Goal: Task Accomplishment & Management: Manage account settings

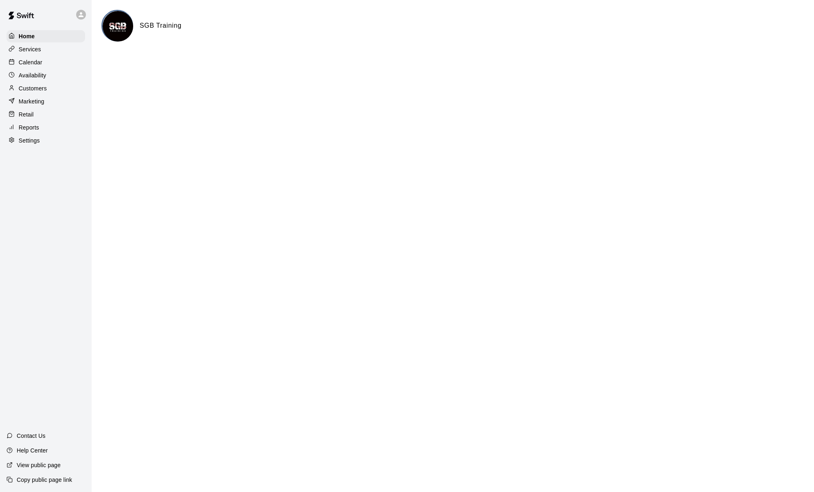
click at [46, 65] on div "Calendar" at bounding box center [46, 62] width 79 height 12
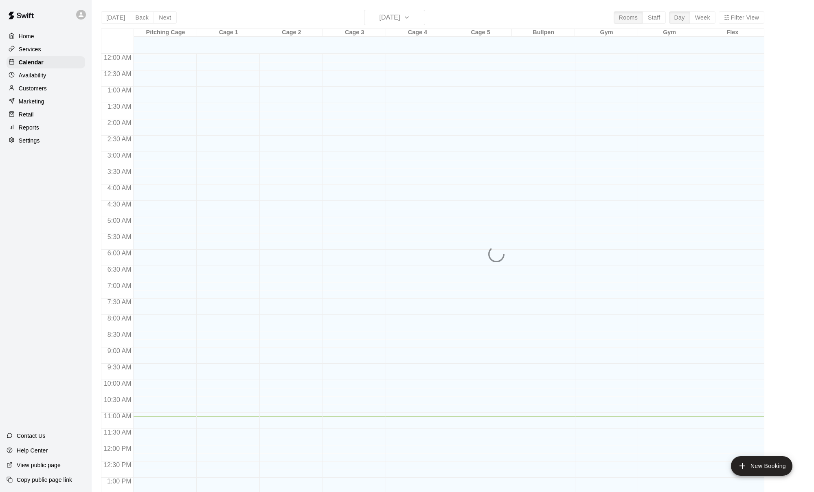
scroll to position [311, 0]
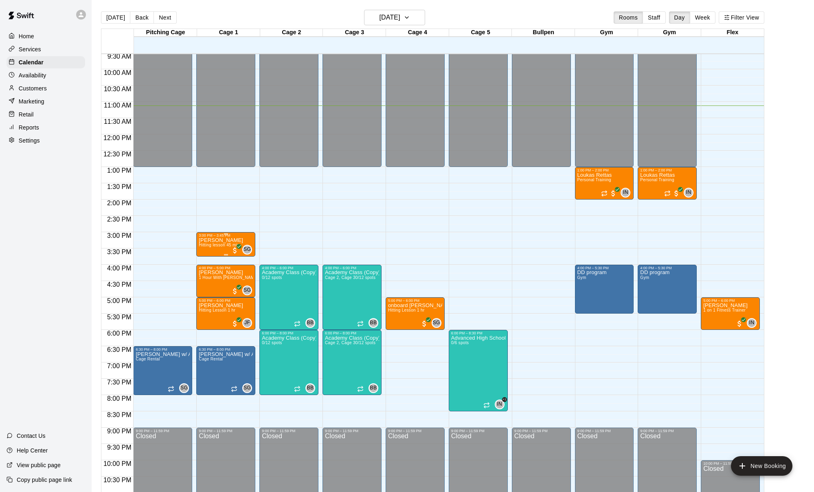
click at [214, 247] on span "Hitting lesson 45 min" at bounding box center [219, 245] width 41 height 4
click at [205, 270] on img "edit" at bounding box center [207, 270] width 9 height 9
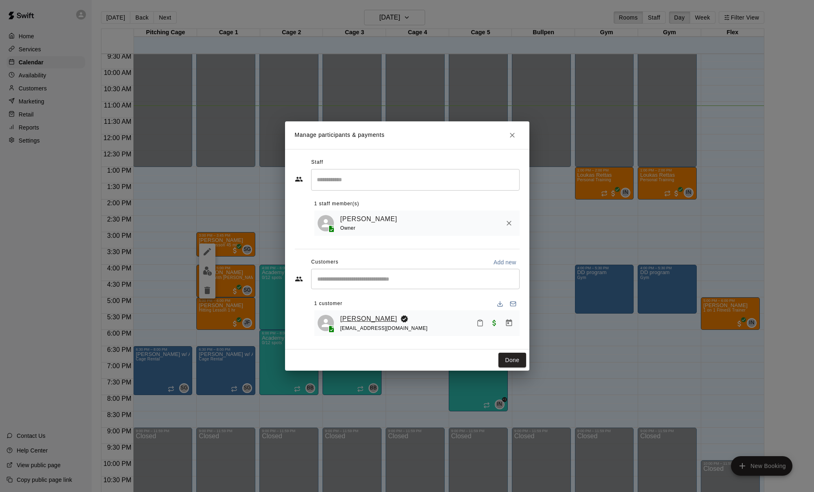
click at [332, 319] on link "[PERSON_NAME]" at bounding box center [369, 319] width 57 height 11
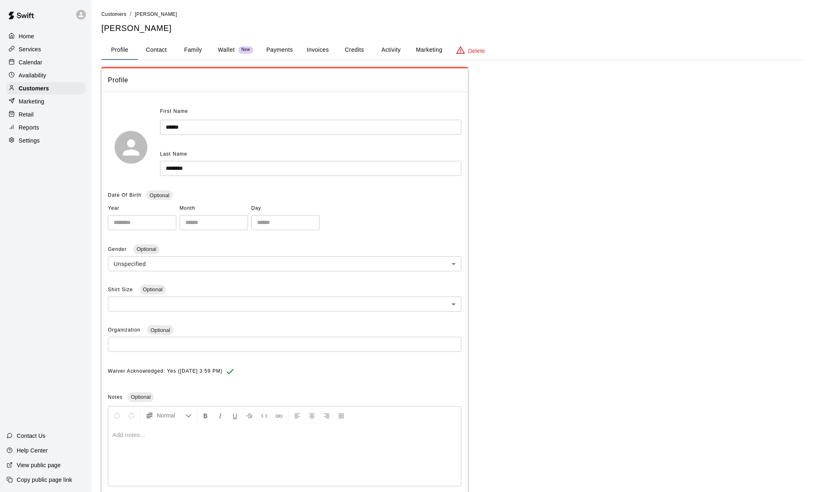
click at [154, 52] on button "Contact" at bounding box center [156, 50] width 37 height 20
select select "**"
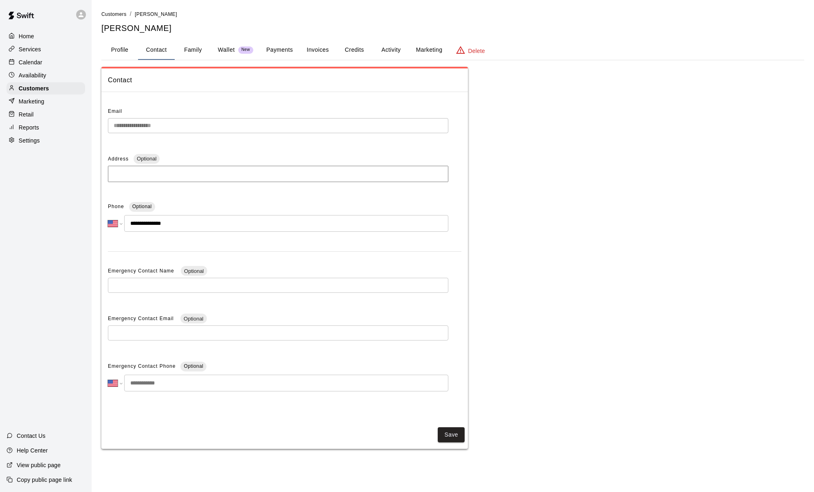
click at [186, 48] on button "Family" at bounding box center [193, 50] width 37 height 20
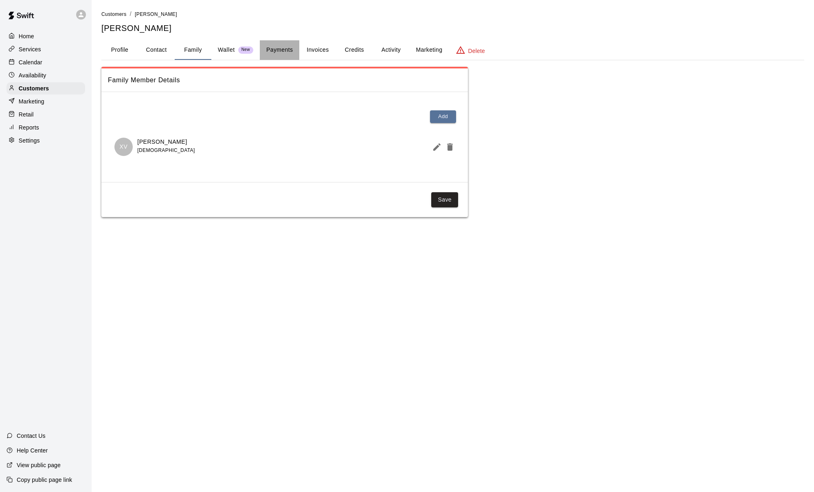
click at [281, 49] on button "Payments" at bounding box center [280, 50] width 40 height 20
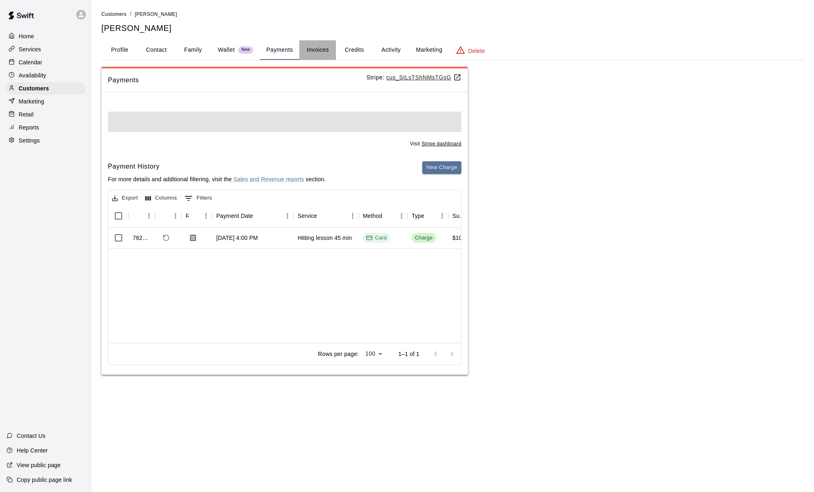
drag, startPoint x: 309, startPoint y: 48, endPoint x: 279, endPoint y: 48, distance: 29.7
click at [309, 48] on button "Invoices" at bounding box center [317, 50] width 37 height 20
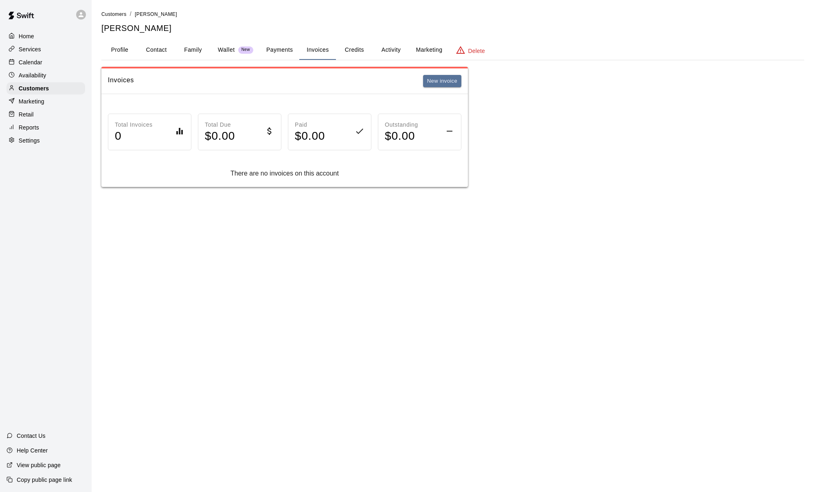
click at [117, 46] on button "Profile" at bounding box center [119, 50] width 37 height 20
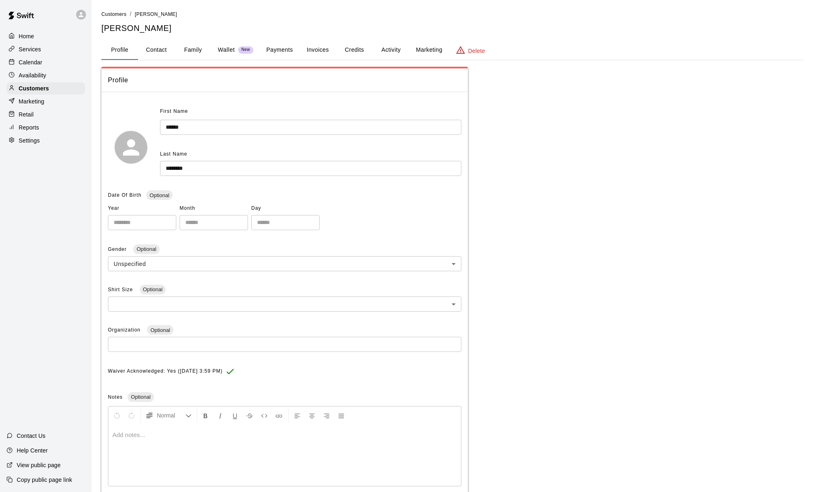
click at [33, 63] on p "Calendar" at bounding box center [31, 62] width 24 height 8
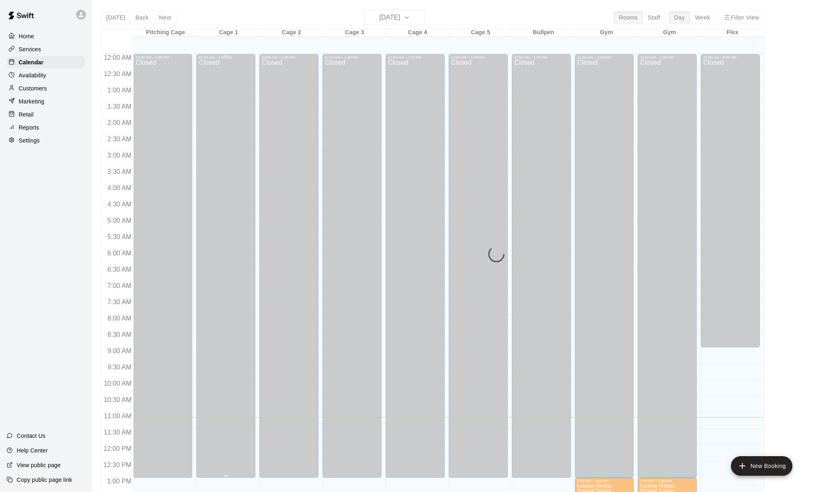
scroll to position [311, 0]
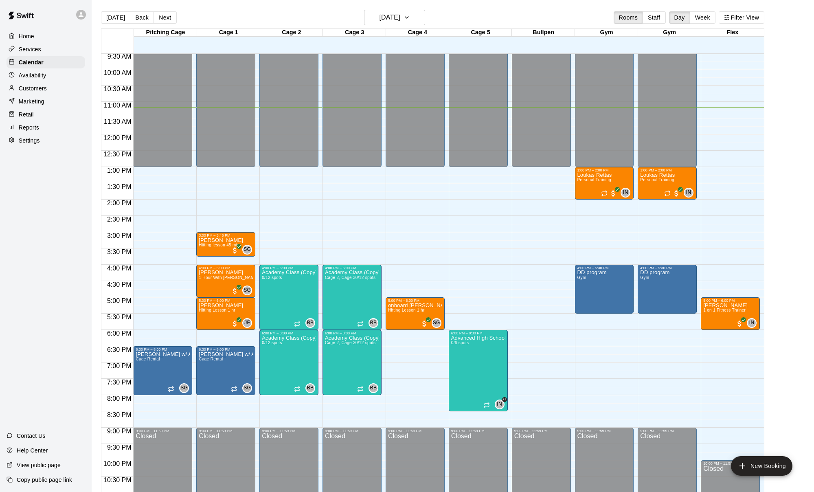
click at [21, 90] on p "Customers" at bounding box center [33, 88] width 28 height 8
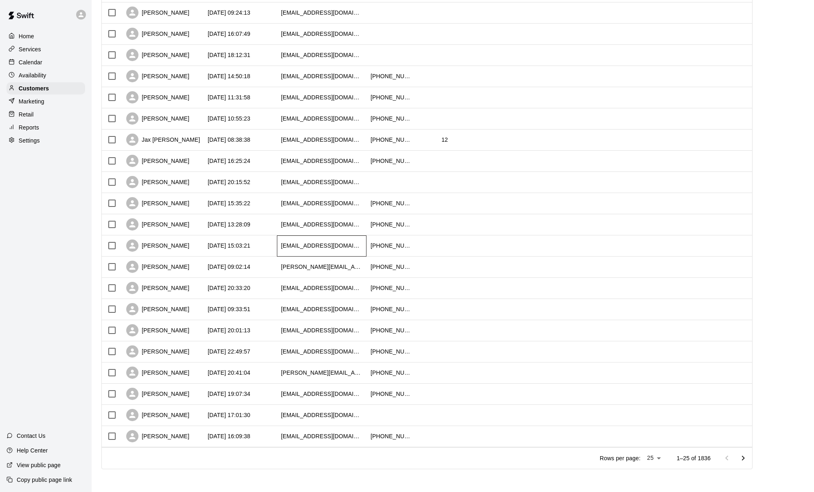
scroll to position [211, 0]
click at [328, 254] on div "[EMAIL_ADDRESS][DOMAIN_NAME]" at bounding box center [322, 245] width 90 height 21
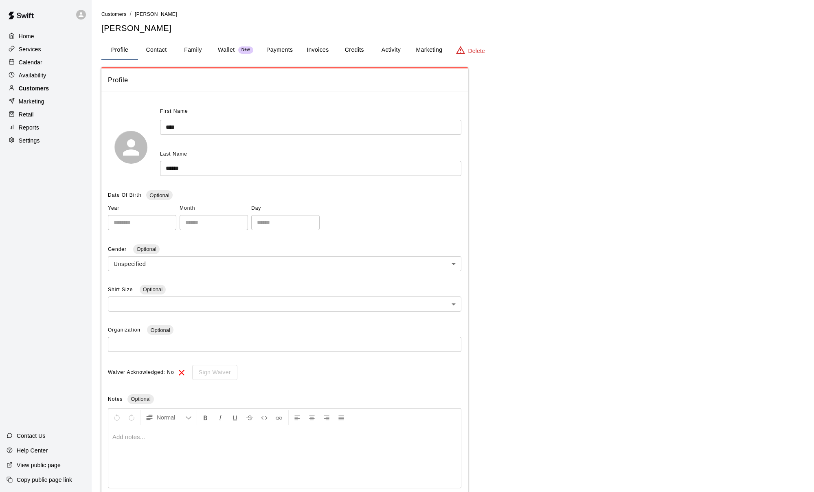
click at [37, 88] on p "Customers" at bounding box center [34, 88] width 30 height 8
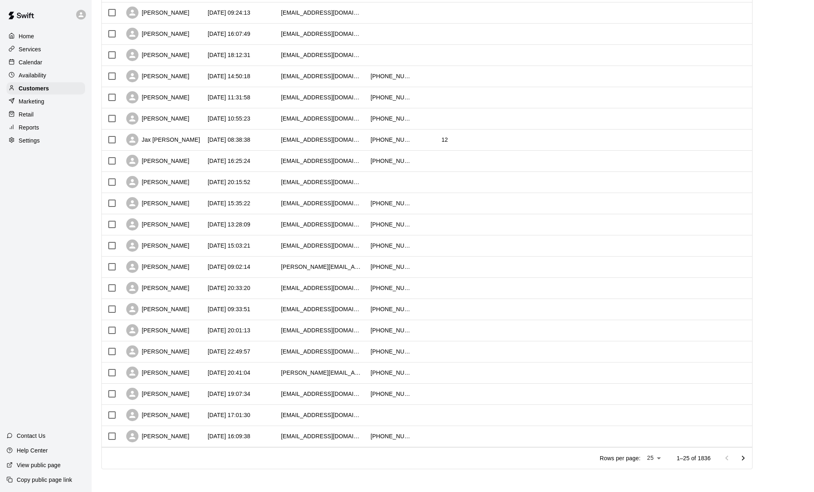
scroll to position [211, 0]
click at [332, 452] on icon "Go to next page" at bounding box center [744, 459] width 10 height 10
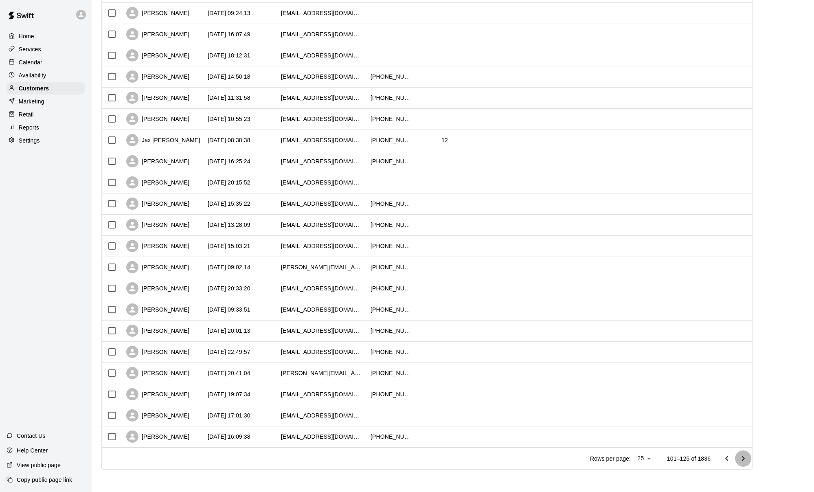
click at [332, 452] on icon "Go to next page" at bounding box center [744, 459] width 10 height 10
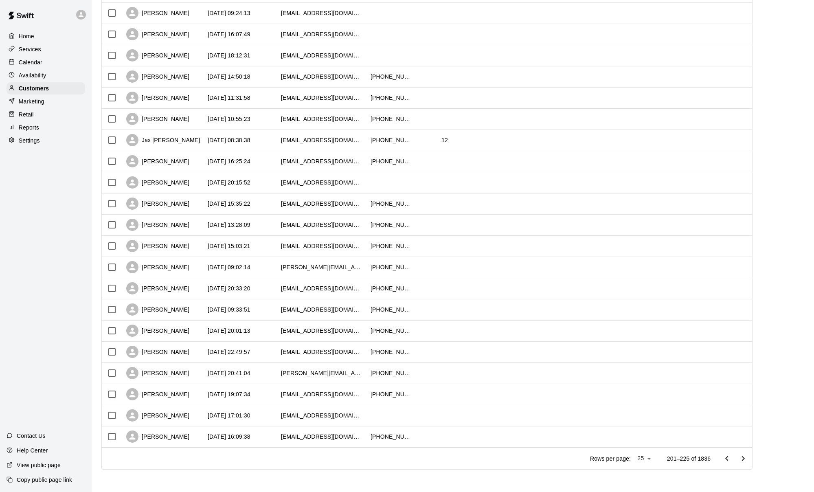
click at [332, 452] on icon "Go to next page" at bounding box center [744, 459] width 10 height 10
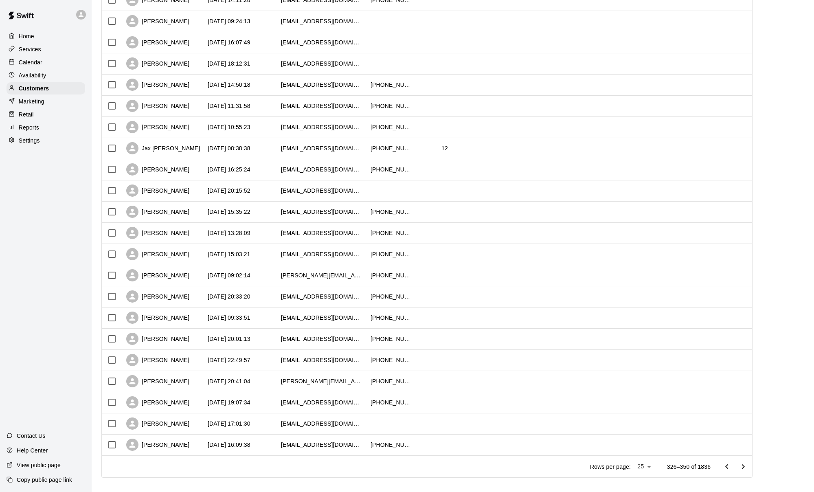
click at [332, 452] on button "Go to next page" at bounding box center [743, 467] width 16 height 16
click at [332, 452] on div "Rows per page: 25 ** 376–400 of 1836" at bounding box center [666, 466] width 172 height 21
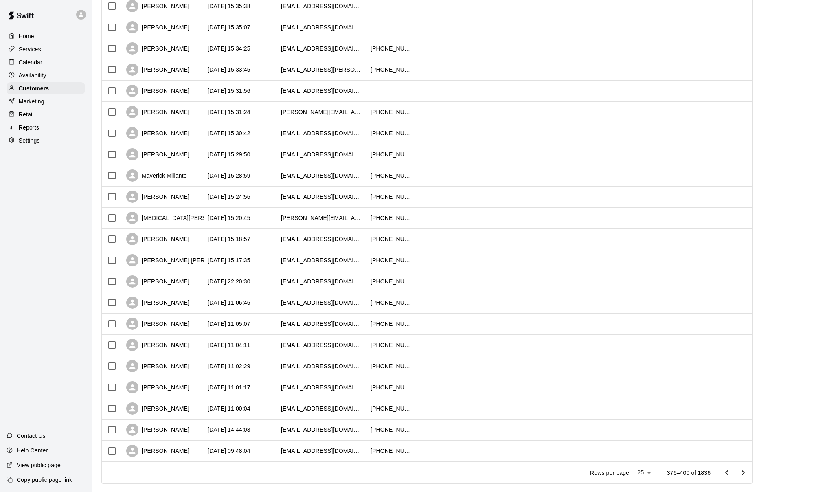
click at [332, 452] on icon "Go to next page" at bounding box center [744, 473] width 10 height 10
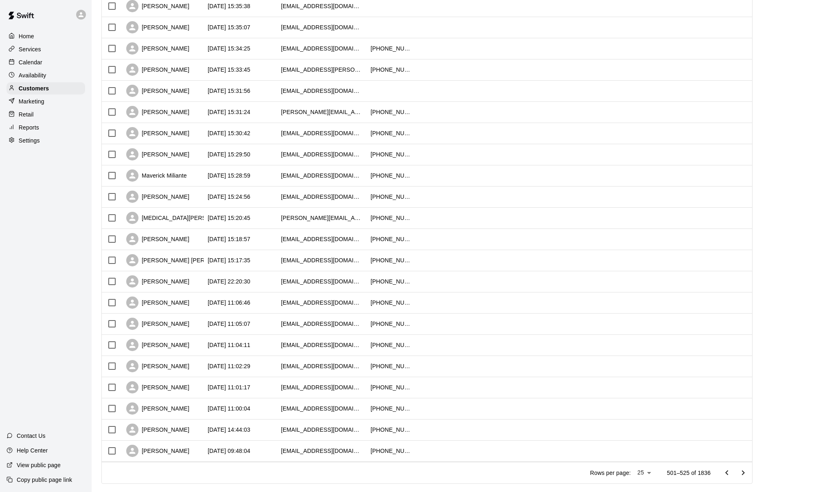
click at [332, 452] on icon "Go to next page" at bounding box center [744, 473] width 10 height 10
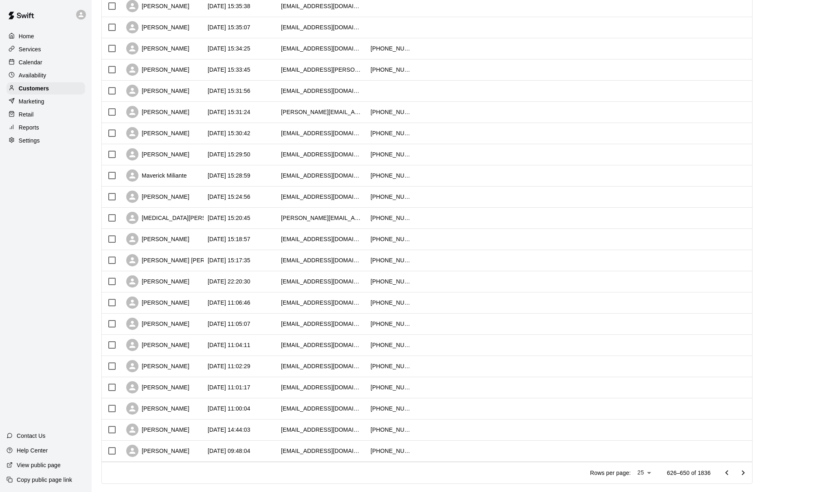
click at [332, 452] on icon "Go to next page" at bounding box center [744, 473] width 10 height 10
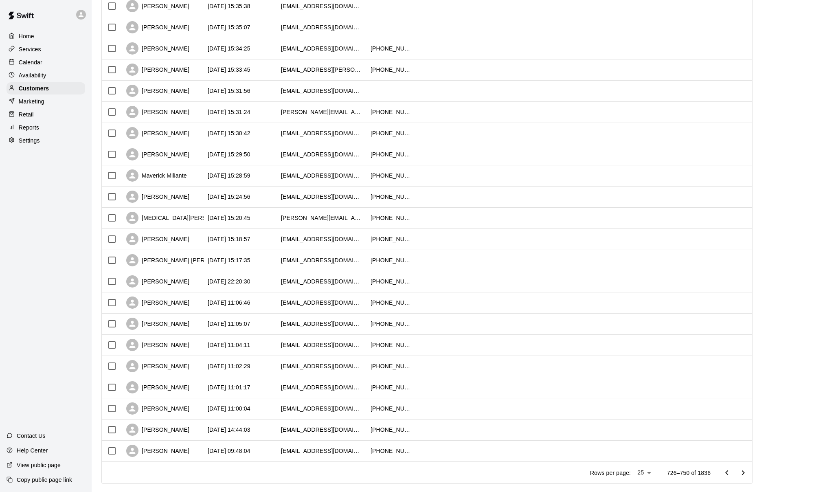
click at [332, 452] on icon "Go to next page" at bounding box center [744, 473] width 10 height 10
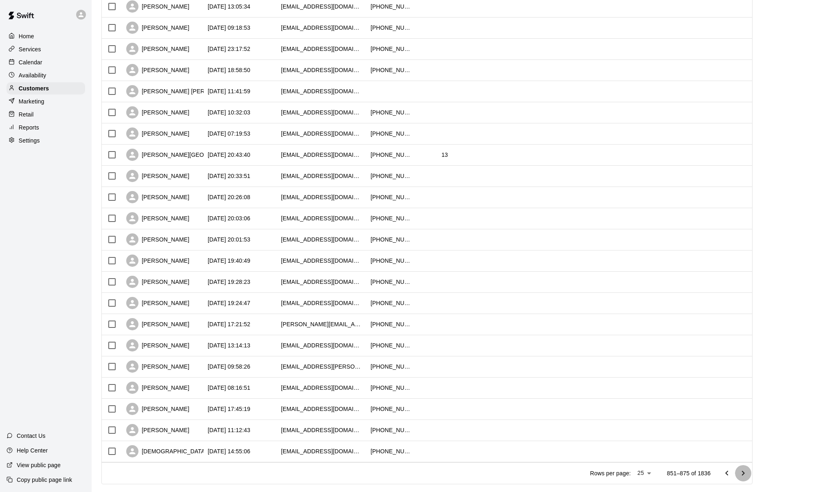
click at [332, 452] on icon "Go to next page" at bounding box center [744, 473] width 10 height 10
click at [332, 452] on icon "Go to next page" at bounding box center [744, 474] width 10 height 10
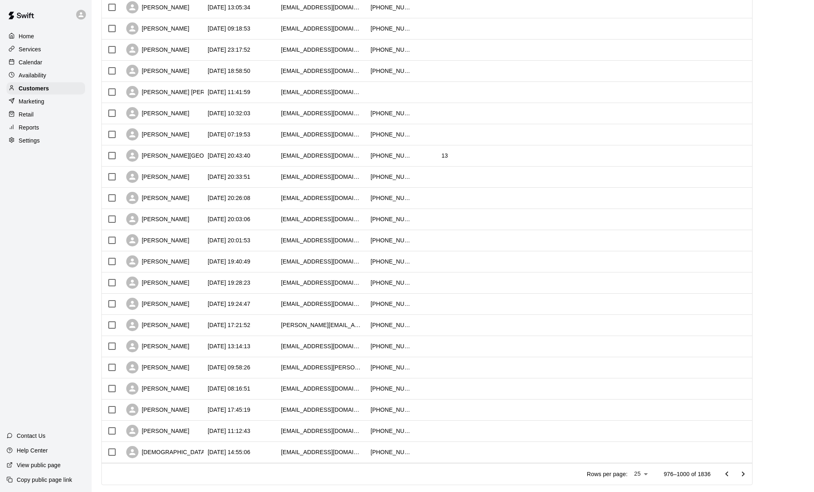
click at [332, 452] on icon "Go to next page" at bounding box center [744, 474] width 10 height 10
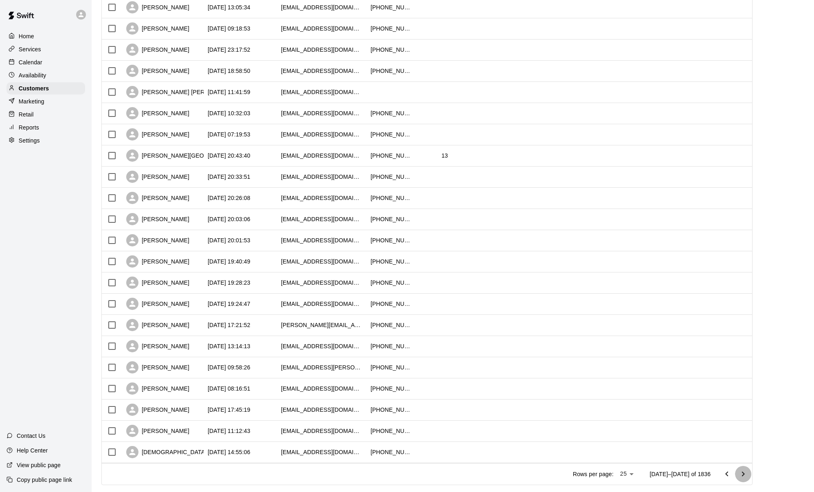
click at [332, 452] on icon "Go to next page" at bounding box center [744, 474] width 10 height 10
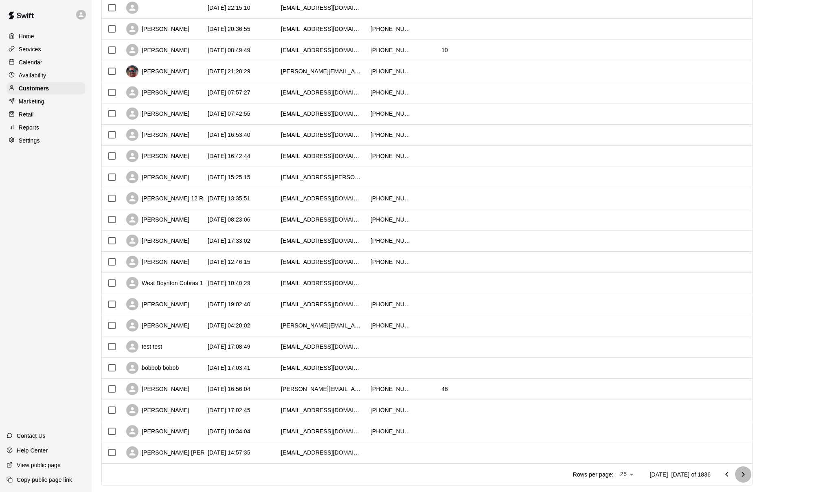
click at [332, 452] on icon "Go to next page" at bounding box center [744, 475] width 10 height 10
click at [332, 452] on icon "Go to next page" at bounding box center [744, 476] width 10 height 10
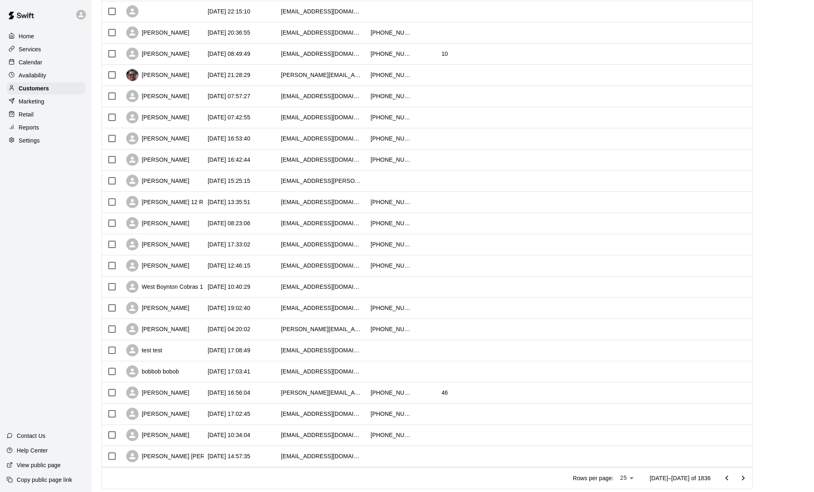
click at [332, 452] on icon "Go to next page" at bounding box center [744, 478] width 10 height 10
click at [332, 452] on icon "Go to next page" at bounding box center [744, 480] width 10 height 10
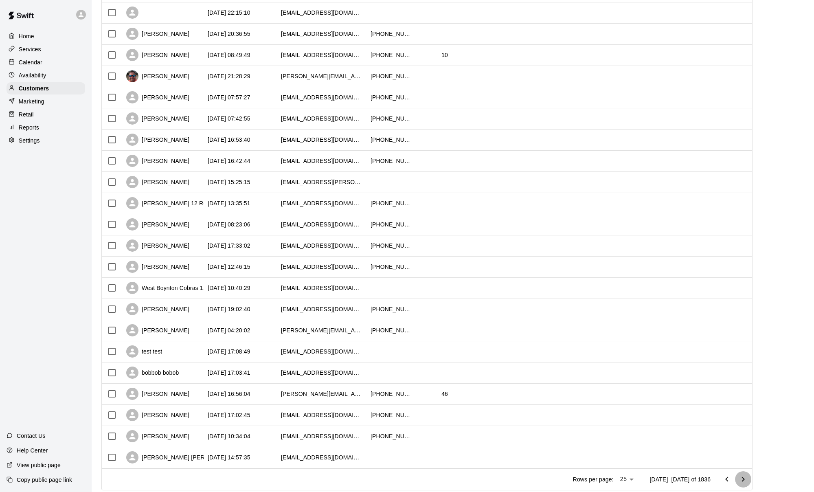
click at [332, 452] on icon "Go to next page" at bounding box center [744, 480] width 10 height 10
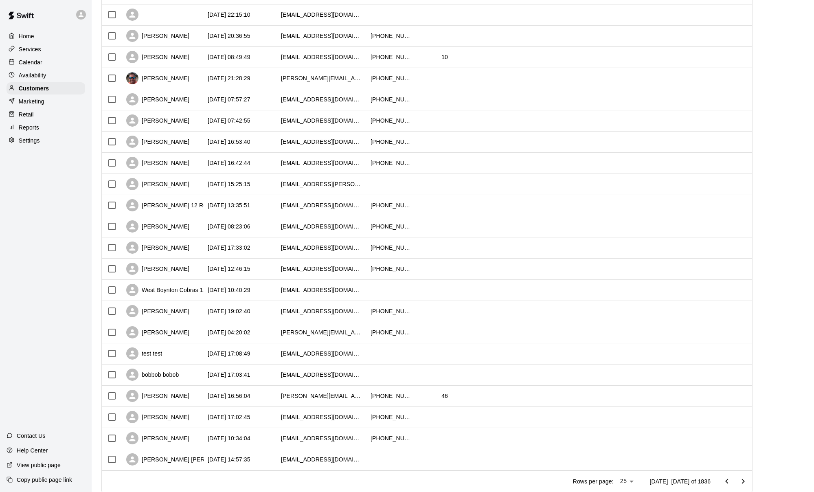
click at [332, 452] on button "Go to next page" at bounding box center [743, 481] width 16 height 16
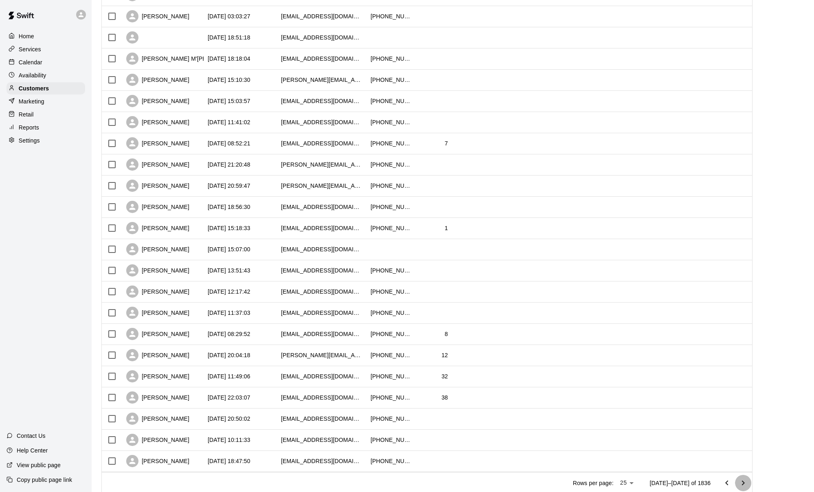
click at [332, 452] on icon "Go to next page" at bounding box center [744, 483] width 10 height 10
click at [332, 452] on icon "Go to next page" at bounding box center [744, 484] width 10 height 10
click at [332, 452] on icon "Go to next page" at bounding box center [744, 483] width 10 height 10
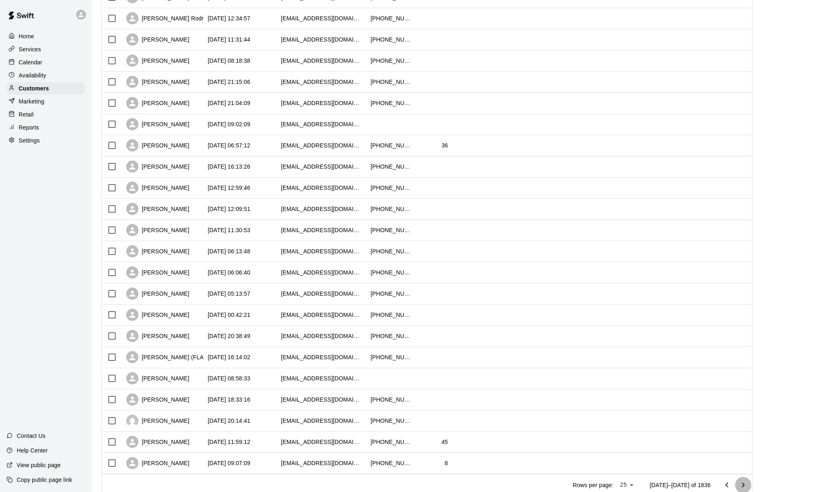
click at [332, 452] on icon "Go to next page" at bounding box center [744, 485] width 10 height 10
click at [332, 452] on icon "Go to next page" at bounding box center [744, 486] width 10 height 10
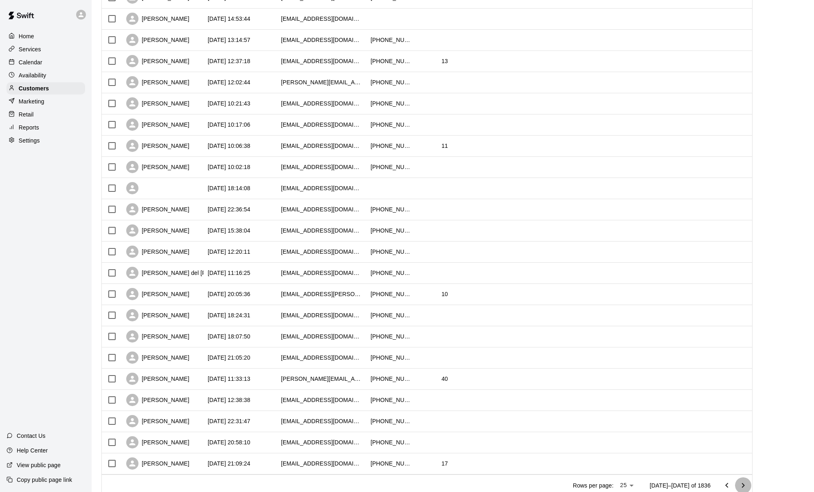
click at [332, 452] on icon "Go to next page" at bounding box center [744, 486] width 10 height 10
click at [332, 452] on button "Go to next page" at bounding box center [743, 485] width 16 height 16
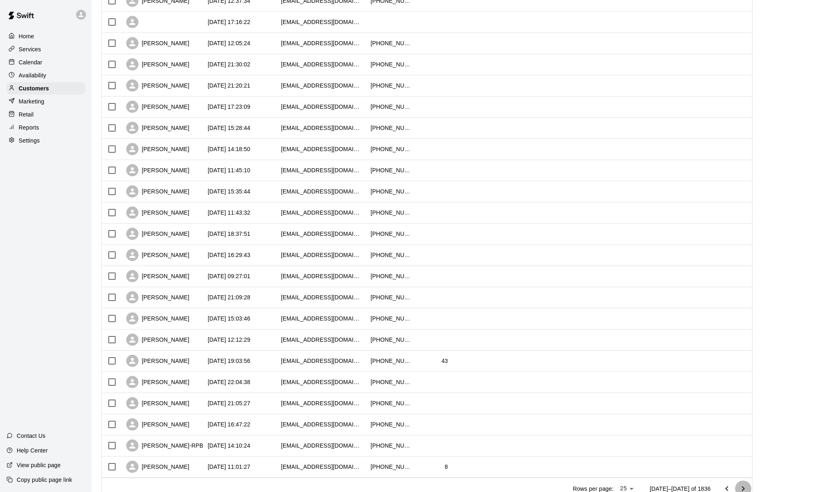
click at [332, 452] on button "Go to next page" at bounding box center [743, 489] width 16 height 16
click at [332, 452] on icon "Go to next page" at bounding box center [744, 489] width 10 height 10
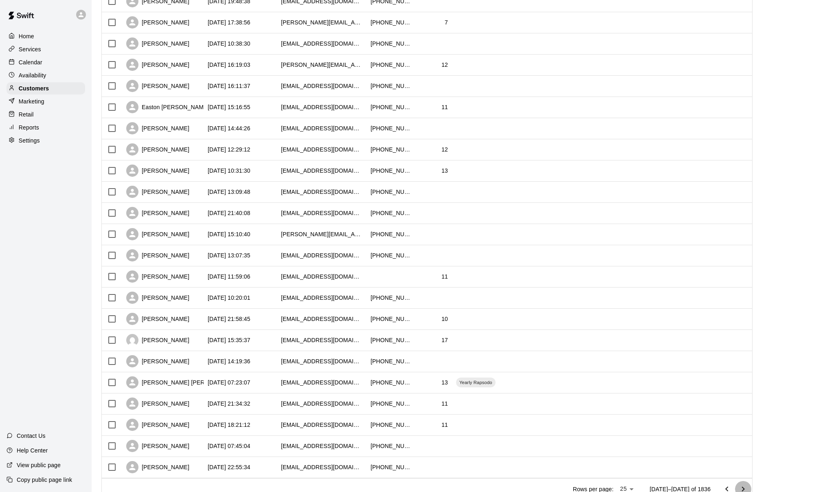
click at [332, 452] on icon "Go to next page" at bounding box center [744, 489] width 10 height 10
click at [332, 452] on div at bounding box center [735, 489] width 33 height 16
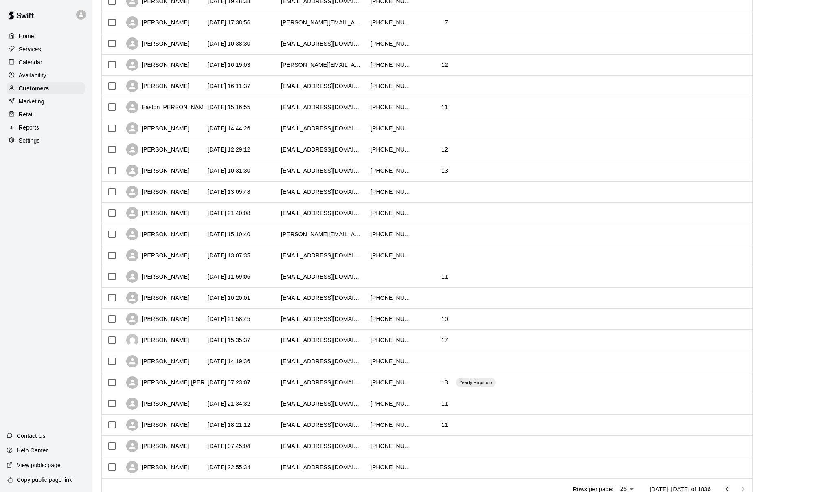
scroll to position [0, 0]
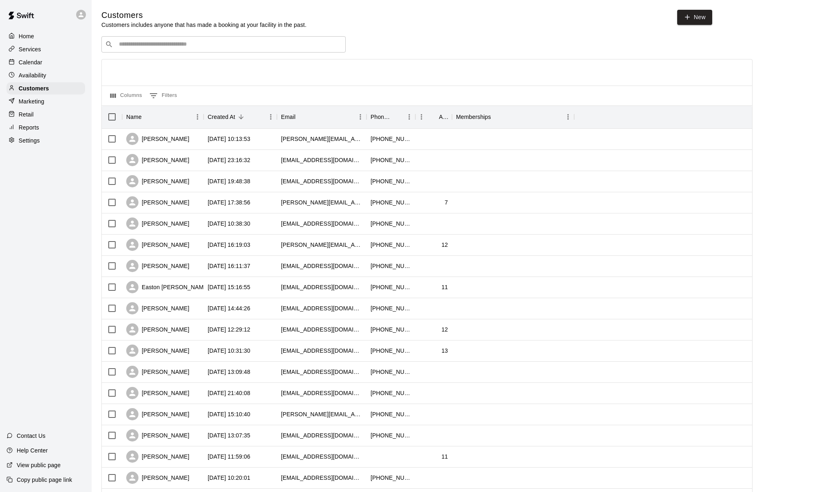
click at [332, 452] on html "Home Services Calendar Availability Customers Marketing Retail Reports Settings…" at bounding box center [407, 351] width 814 height 703
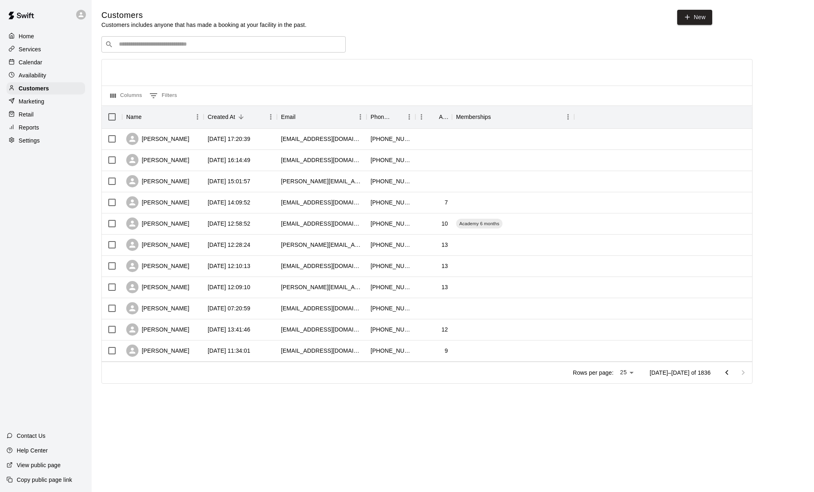
click at [332, 407] on html "Home Services Calendar Availability Customers Marketing Retail Reports Settings…" at bounding box center [407, 203] width 814 height 407
click at [169, 181] on div "[PERSON_NAME]" at bounding box center [157, 181] width 63 height 12
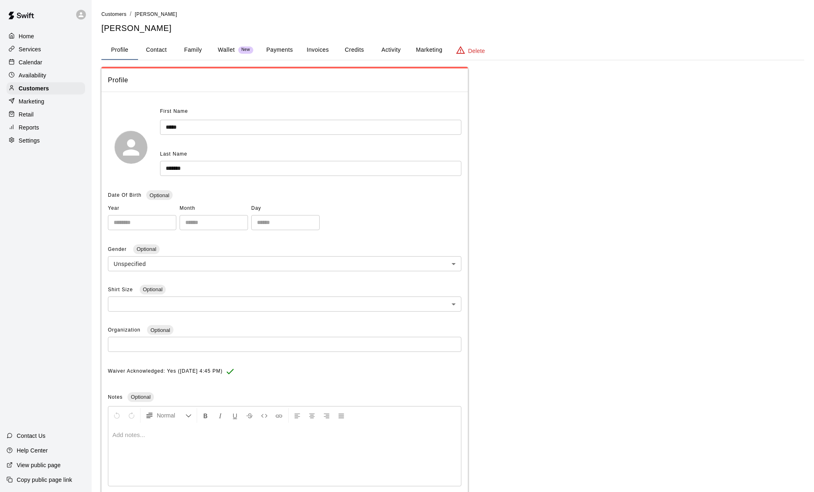
click at [157, 48] on button "Contact" at bounding box center [156, 50] width 37 height 20
select select "**"
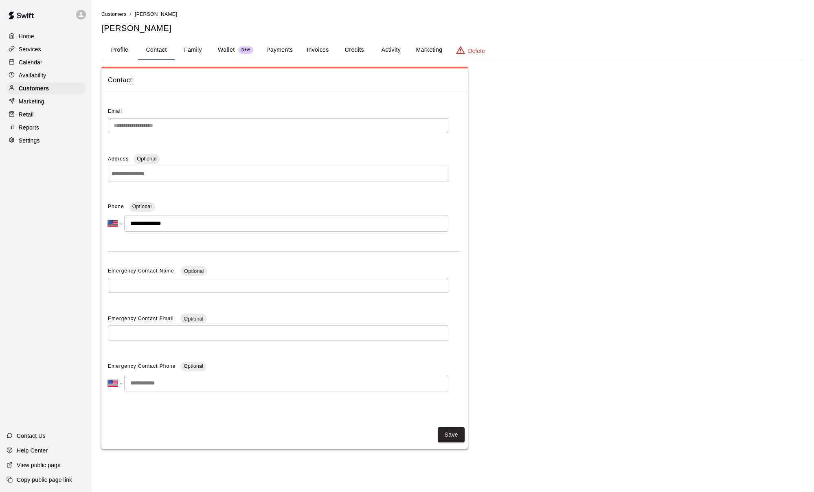
click at [201, 49] on button "Family" at bounding box center [193, 50] width 37 height 20
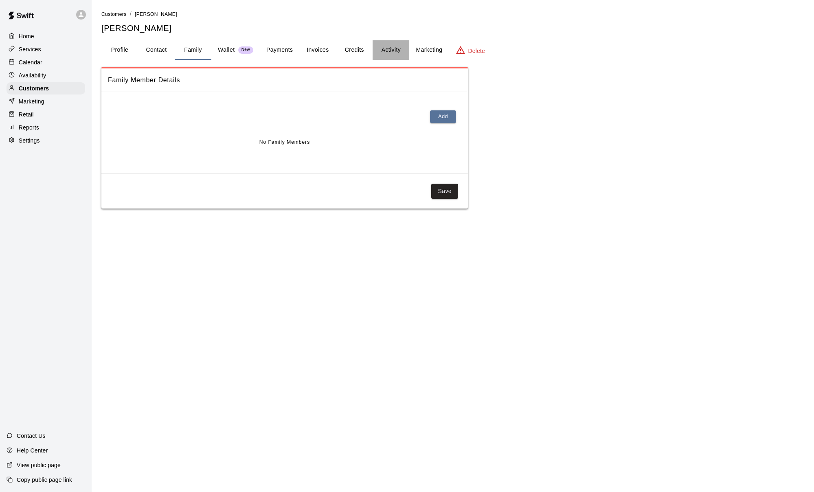
click at [332, 53] on button "Activity" at bounding box center [391, 50] width 37 height 20
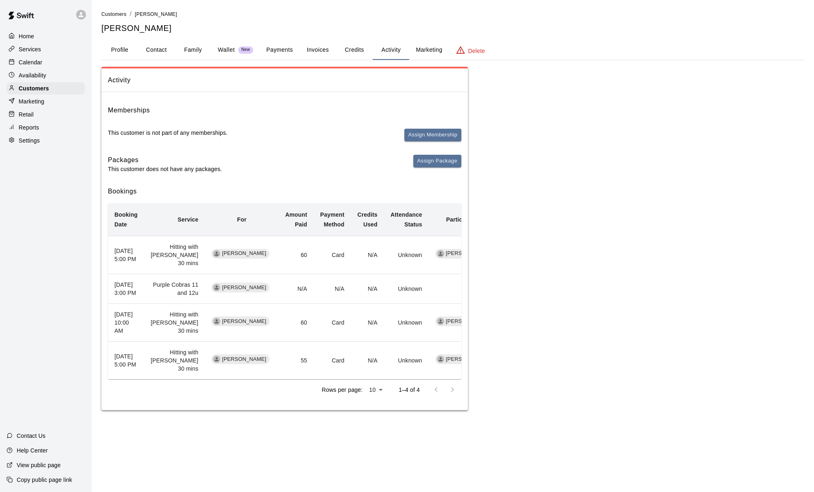
drag, startPoint x: 151, startPoint y: 45, endPoint x: 183, endPoint y: 53, distance: 33.3
click at [152, 45] on button "Contact" at bounding box center [156, 50] width 37 height 20
select select "**"
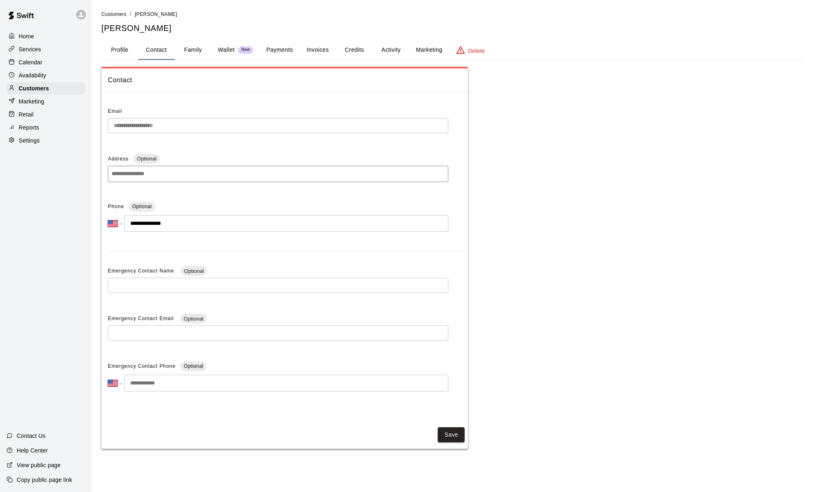
click at [193, 51] on button "Family" at bounding box center [193, 50] width 37 height 20
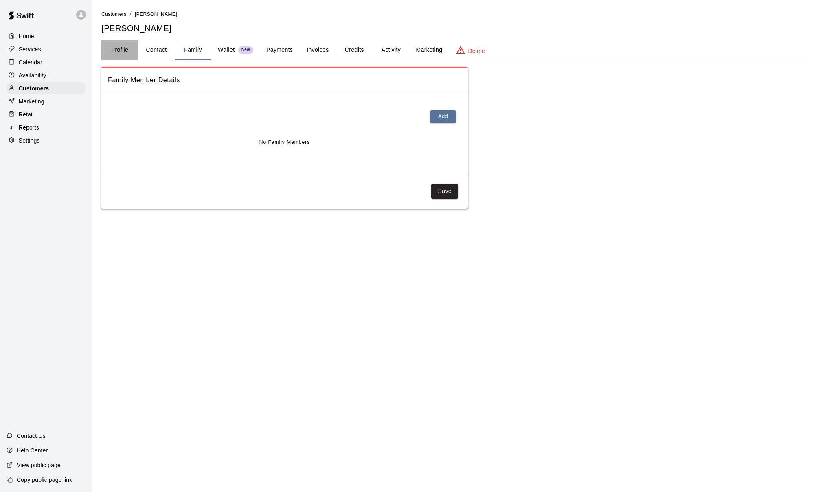
click at [126, 50] on button "Profile" at bounding box center [119, 50] width 37 height 20
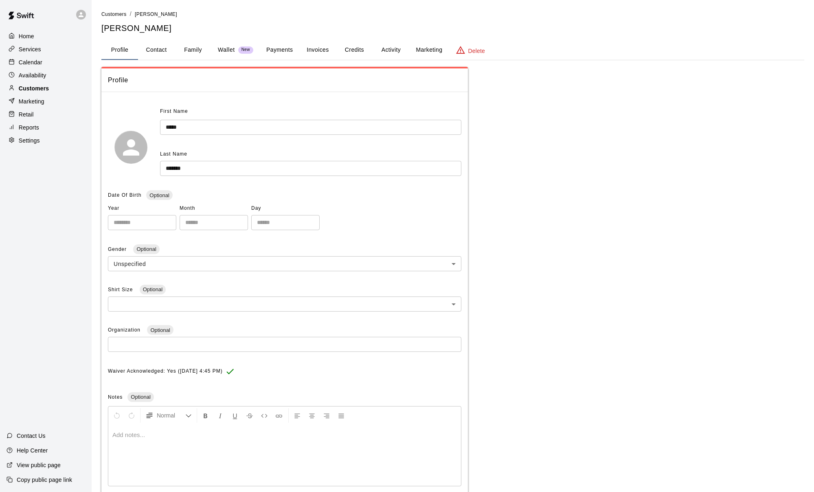
click at [33, 91] on p "Customers" at bounding box center [34, 88] width 30 height 8
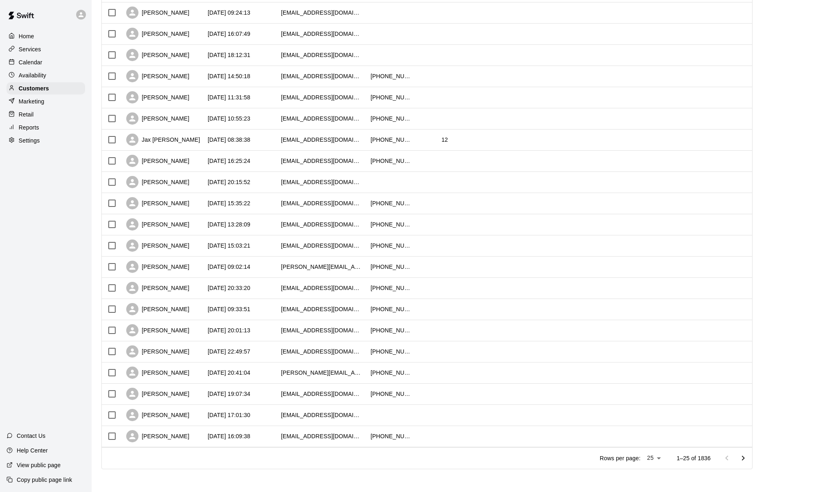
scroll to position [211, 0]
drag, startPoint x: 748, startPoint y: 458, endPoint x: 737, endPoint y: 461, distance: 10.9
click at [332, 452] on icon "Go to next page" at bounding box center [744, 459] width 10 height 10
click at [332, 452] on button "Go to next page" at bounding box center [743, 459] width 16 height 16
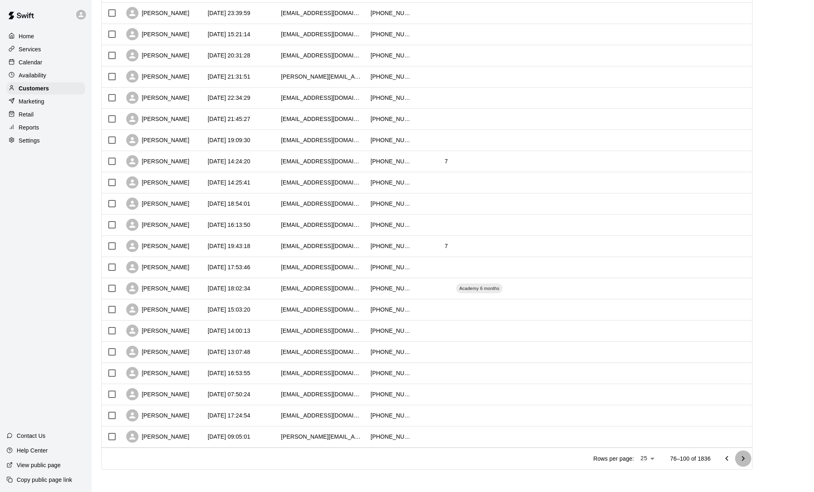
drag, startPoint x: 737, startPoint y: 461, endPoint x: 741, endPoint y: 460, distance: 4.6
click at [332, 452] on button "Go to next page" at bounding box center [743, 459] width 16 height 16
click at [332, 452] on icon "Go to next page" at bounding box center [744, 459] width 10 height 10
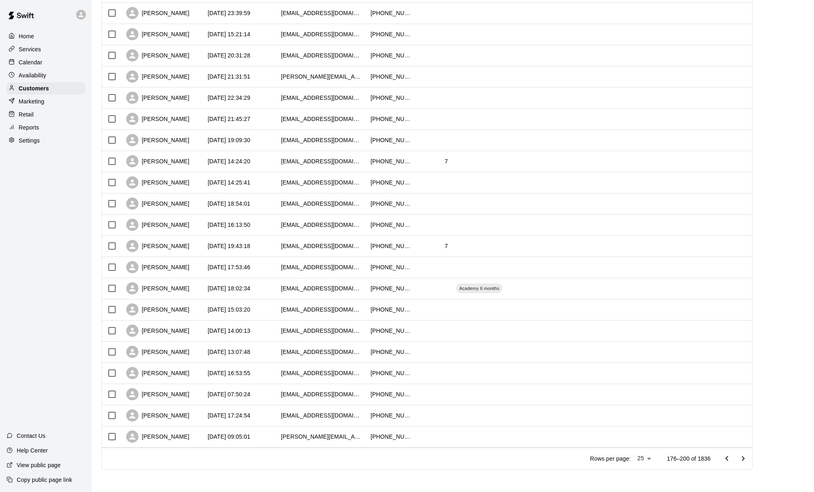
click at [332, 452] on icon "Go to next page" at bounding box center [744, 459] width 10 height 10
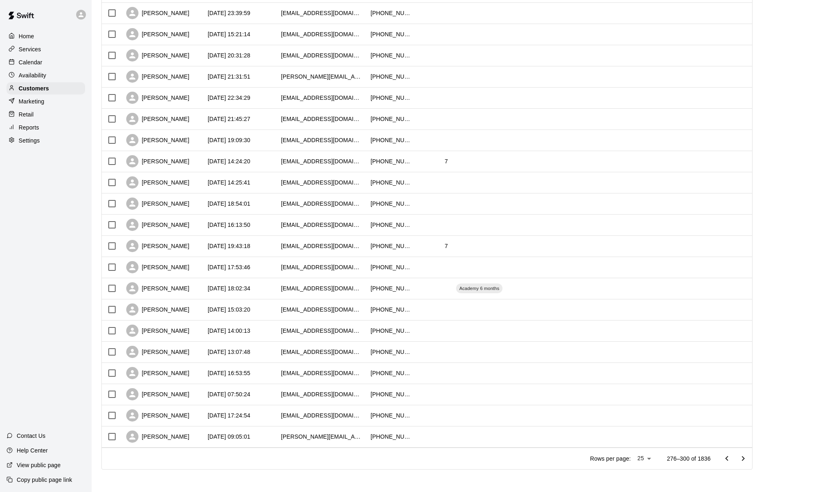
click at [332, 452] on icon "Go to next page" at bounding box center [744, 459] width 10 height 10
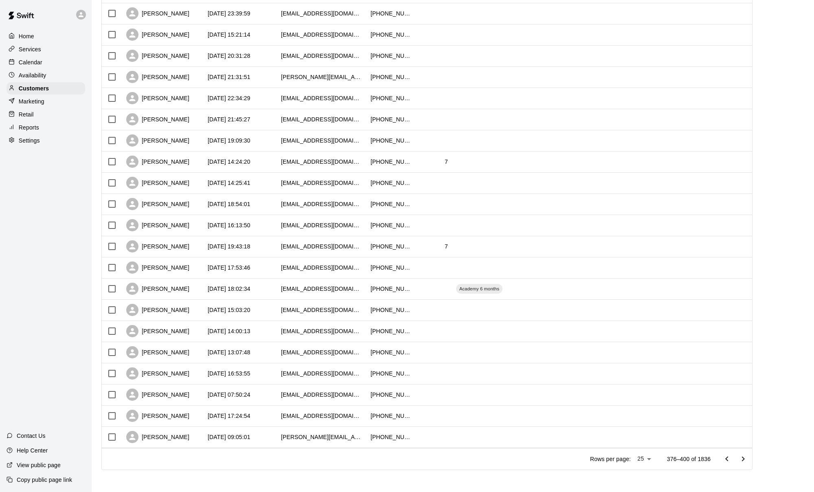
click at [332, 452] on icon "Go to next page" at bounding box center [744, 459] width 10 height 10
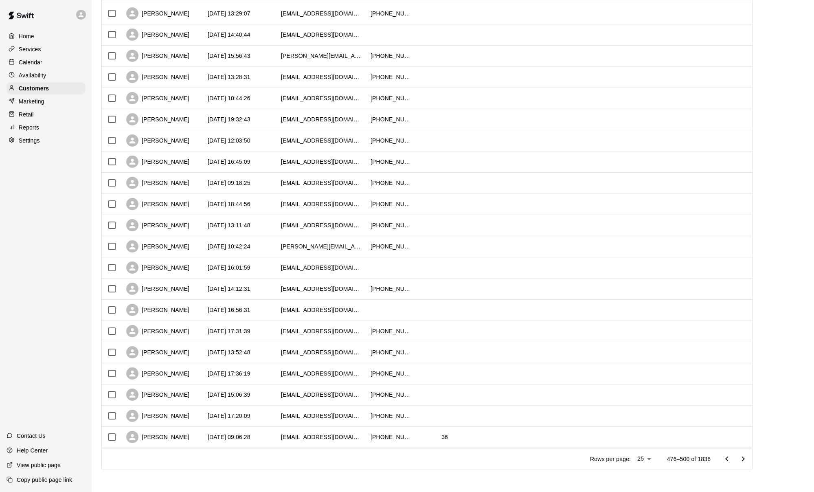
click at [332, 452] on icon "Go to next page" at bounding box center [744, 459] width 10 height 10
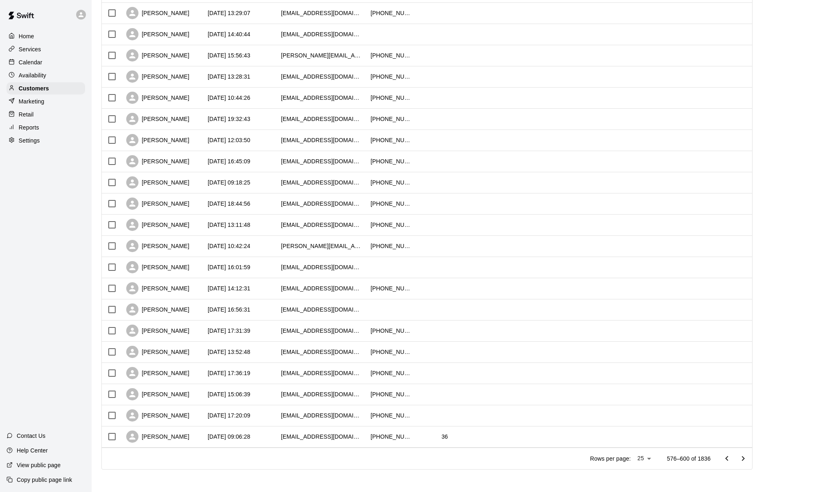
click at [332, 452] on icon "Go to next page" at bounding box center [744, 459] width 10 height 10
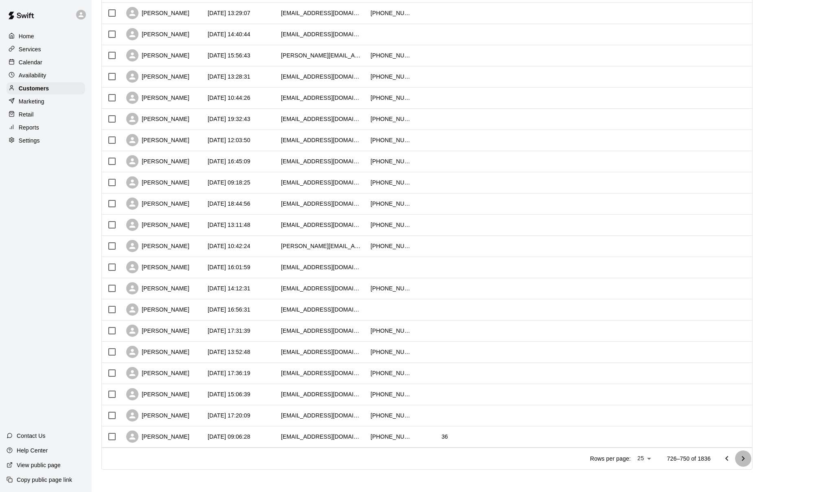
click at [332, 452] on icon "Go to next page" at bounding box center [744, 459] width 10 height 10
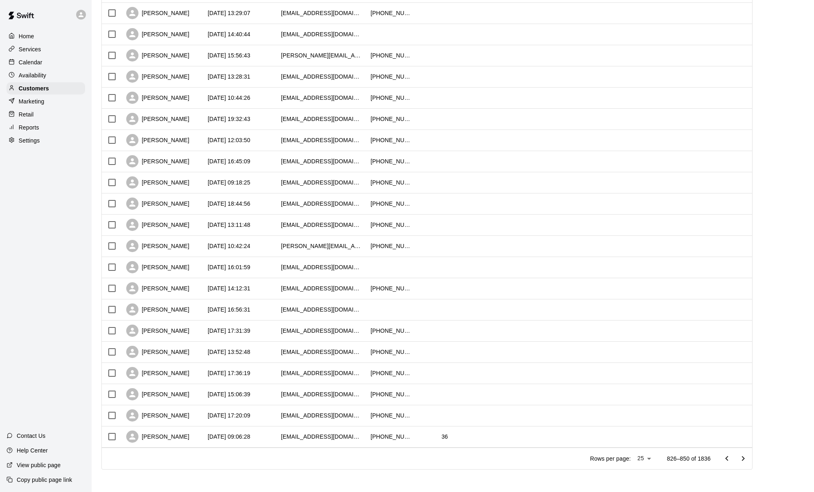
click at [332, 452] on icon "Go to next page" at bounding box center [744, 459] width 10 height 10
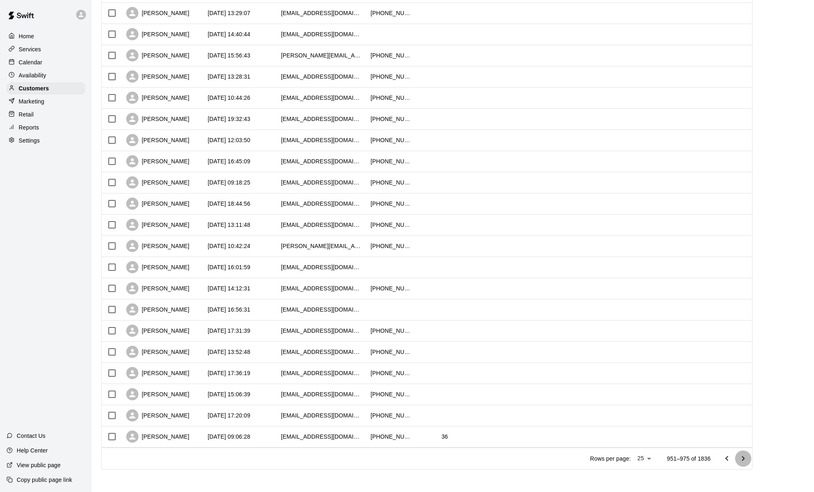
click at [332, 452] on icon "Go to next page" at bounding box center [744, 459] width 10 height 10
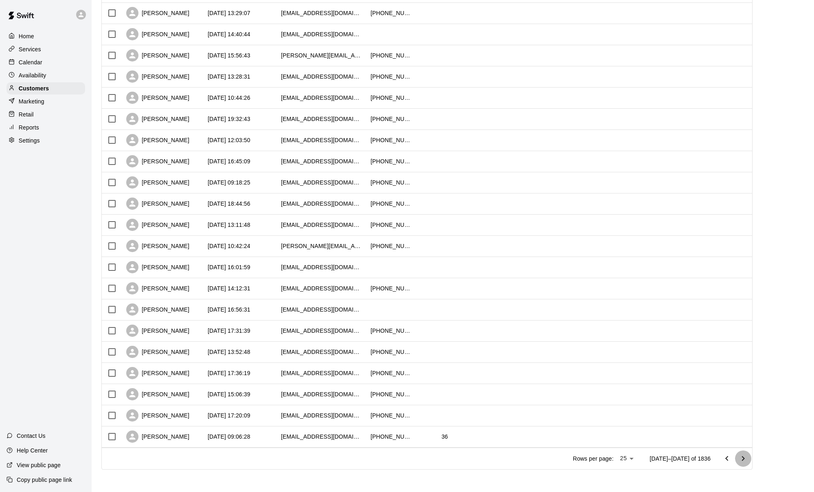
click at [332, 452] on icon "Go to next page" at bounding box center [744, 459] width 10 height 10
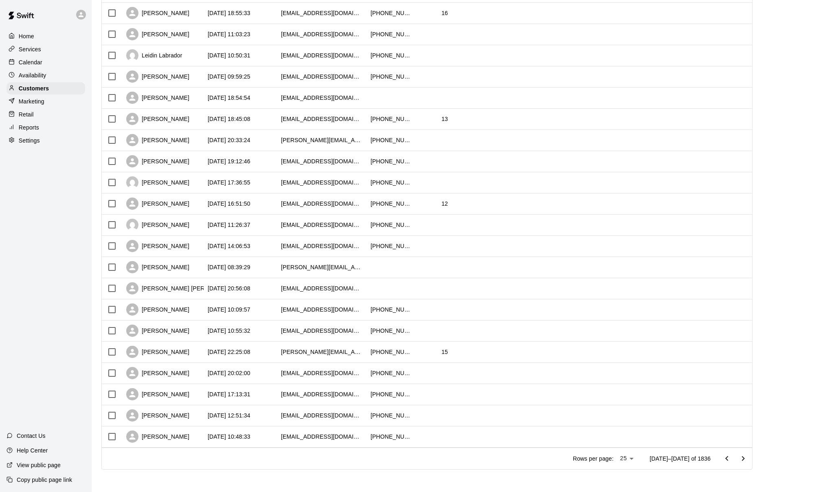
click at [332, 452] on icon "Go to next page" at bounding box center [744, 459] width 10 height 10
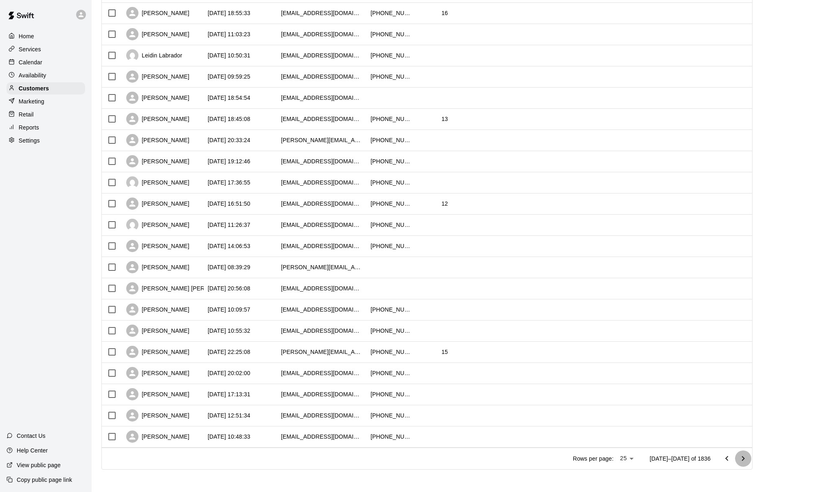
click at [332, 452] on icon "Go to next page" at bounding box center [744, 459] width 10 height 10
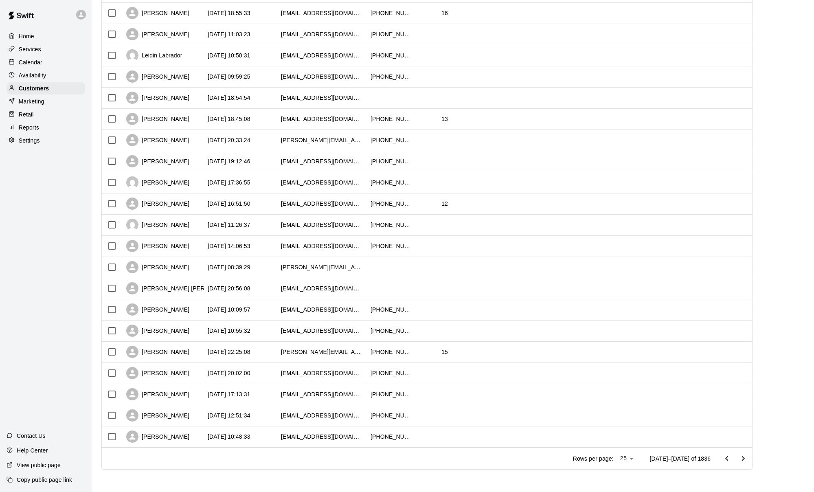
click at [332, 452] on icon "Go to next page" at bounding box center [744, 459] width 10 height 10
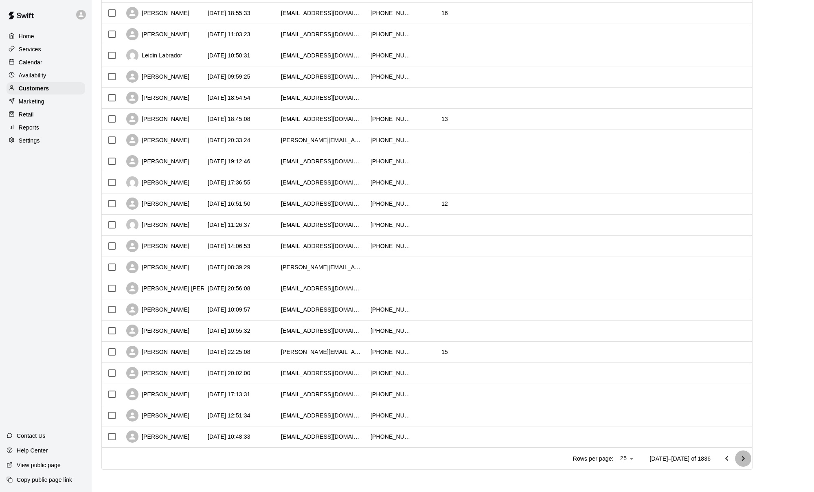
click at [332, 452] on icon "Go to next page" at bounding box center [744, 459] width 10 height 10
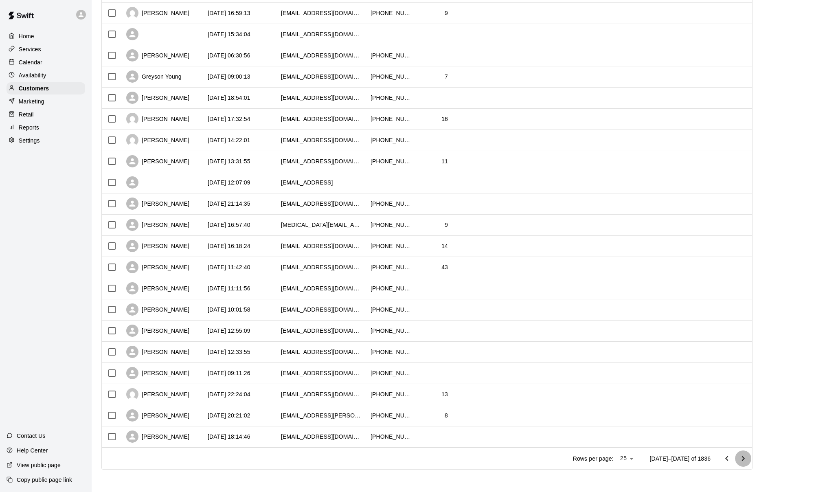
click at [332, 452] on icon "Go to next page" at bounding box center [744, 459] width 10 height 10
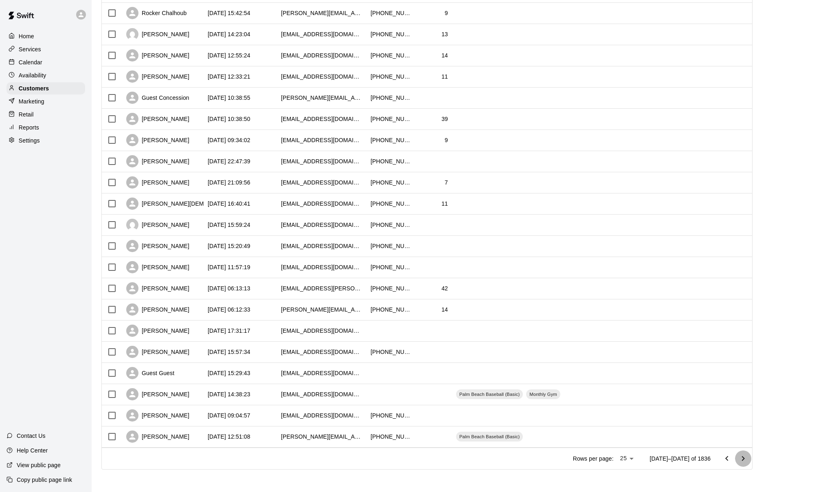
click at [332, 452] on icon "Go to next page" at bounding box center [744, 459] width 10 height 10
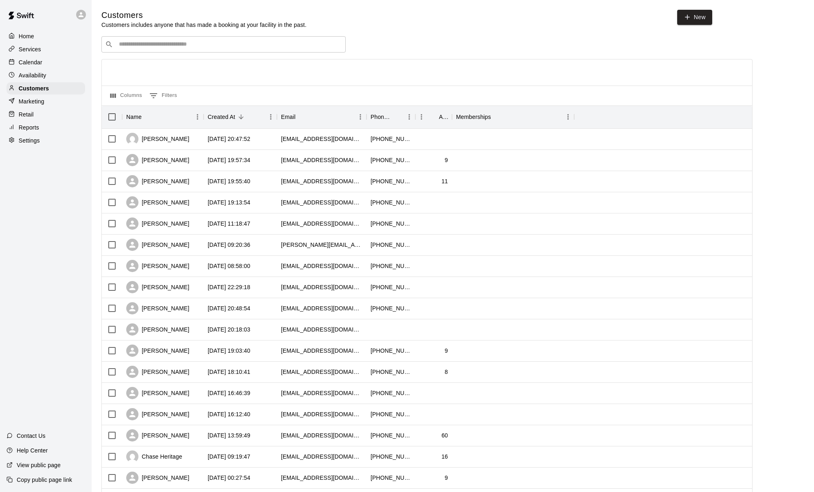
click at [332, 452] on html "Home Services Calendar Availability Customers Marketing Retail Reports Settings…" at bounding box center [407, 351] width 814 height 703
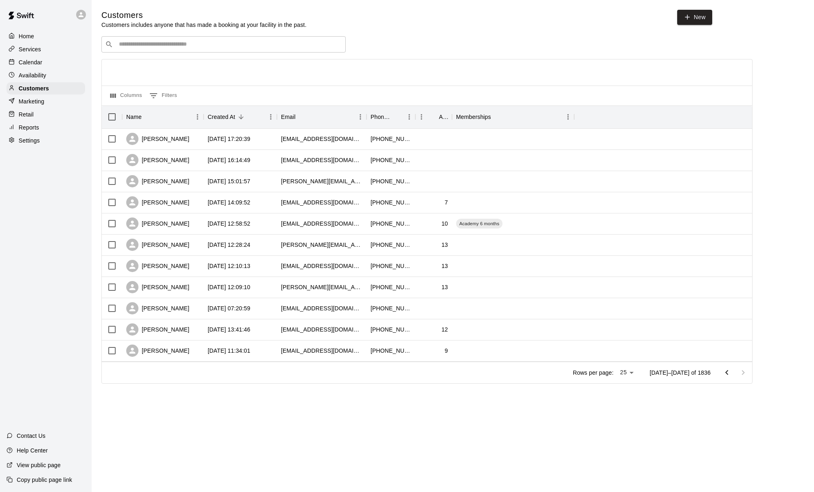
click at [332, 407] on html "Home Services Calendar Availability Customers Marketing Retail Reports Settings…" at bounding box center [407, 203] width 814 height 407
click at [332, 372] on icon "Go to previous page" at bounding box center [727, 373] width 10 height 10
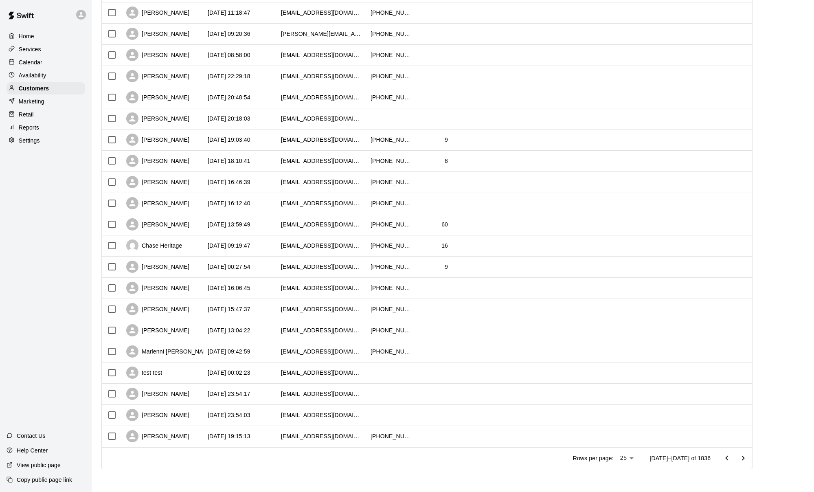
scroll to position [211, 0]
click at [189, 392] on div "[PERSON_NAME]" at bounding box center [157, 394] width 63 height 12
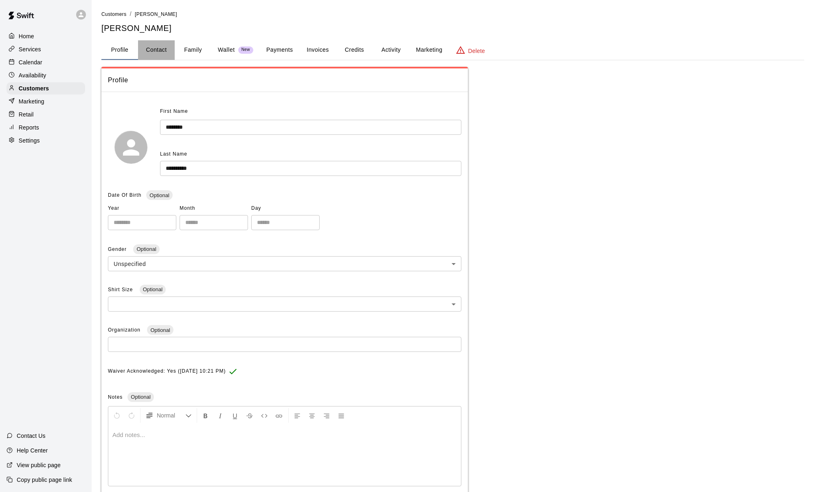
click at [156, 49] on button "Contact" at bounding box center [156, 50] width 37 height 20
select select "**"
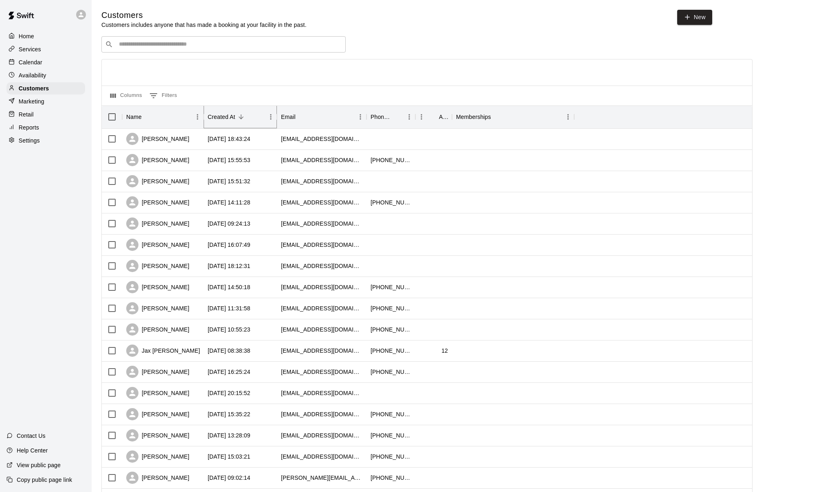
click at [240, 118] on icon "Sort" at bounding box center [241, 116] width 5 height 5
click at [255, 118] on div "Created At" at bounding box center [236, 117] width 57 height 23
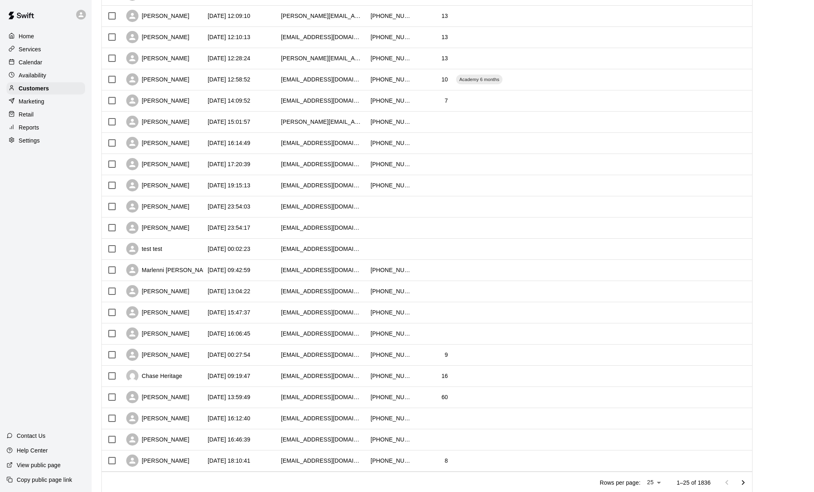
scroll to position [187, 0]
click at [191, 290] on div "[PERSON_NAME]" at bounding box center [162, 291] width 81 height 21
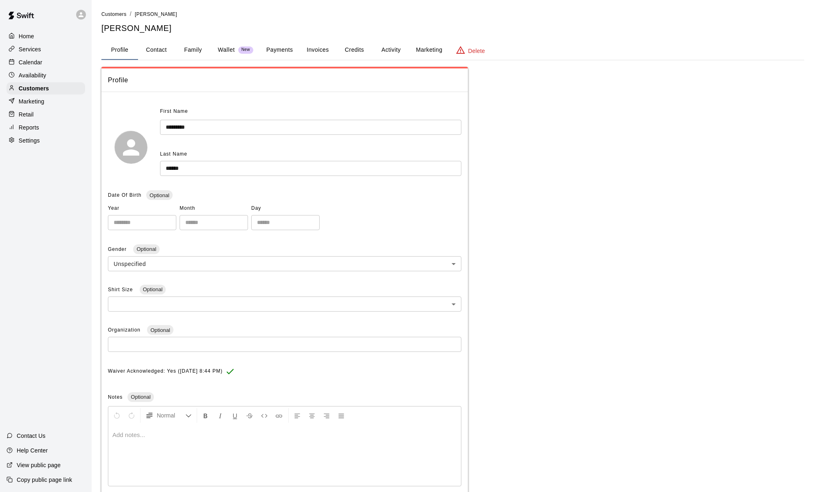
click at [163, 47] on button "Contact" at bounding box center [156, 50] width 37 height 20
select select "**"
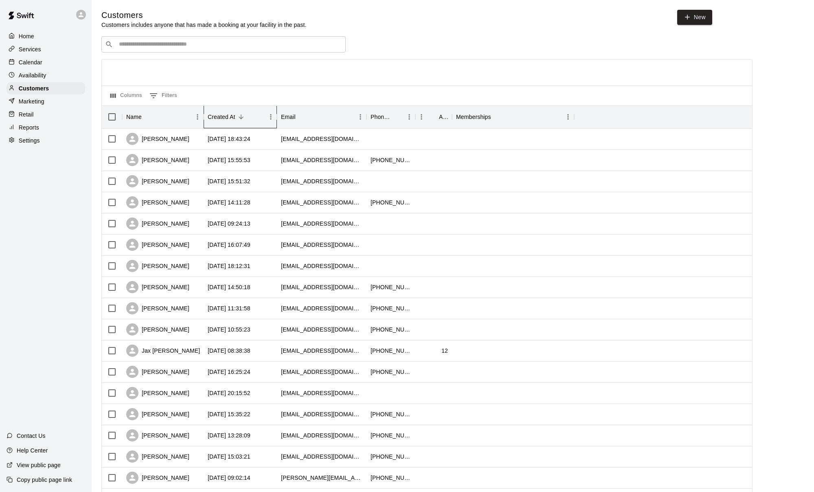
click at [219, 121] on div "Created At" at bounding box center [222, 117] width 28 height 23
click at [225, 117] on div "Created At" at bounding box center [222, 117] width 28 height 23
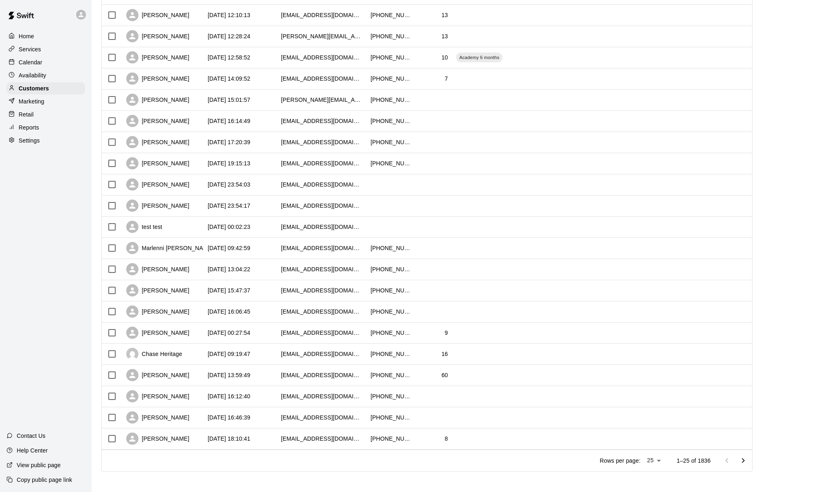
scroll to position [209, 0]
click at [182, 291] on div "[PERSON_NAME]" at bounding box center [162, 290] width 81 height 21
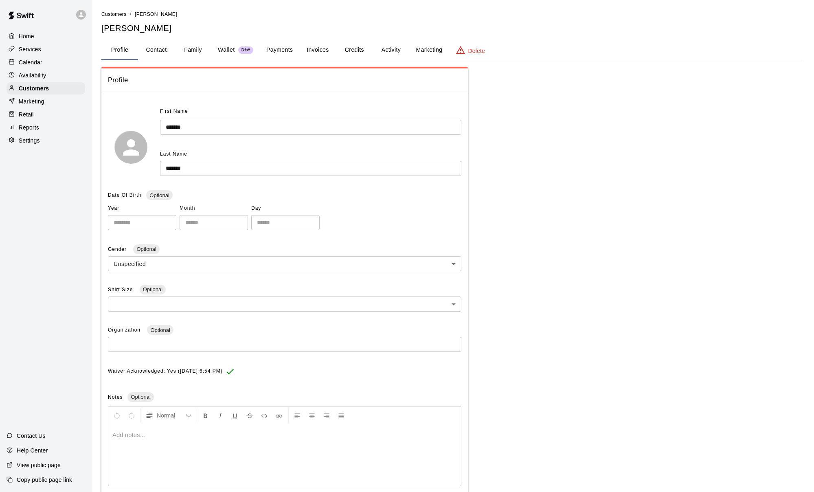
drag, startPoint x: 286, startPoint y: 47, endPoint x: 329, endPoint y: 53, distance: 43.6
click at [288, 47] on button "Payments" at bounding box center [280, 50] width 40 height 20
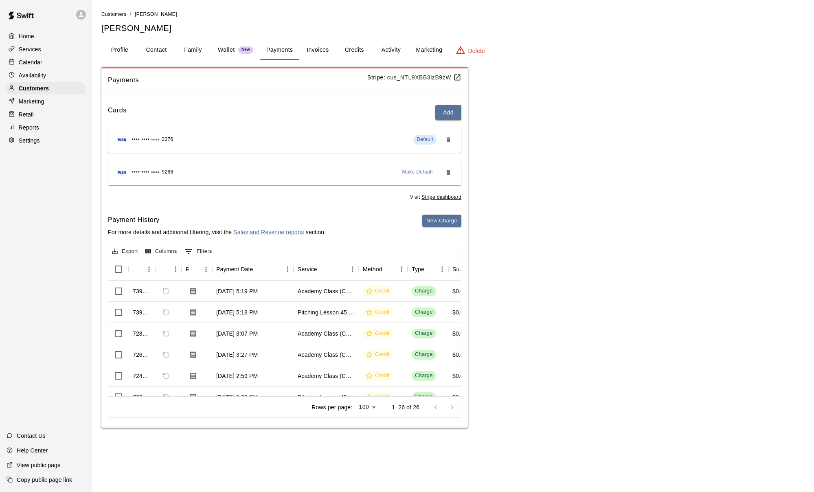
click at [332, 49] on button "Activity" at bounding box center [391, 50] width 37 height 20
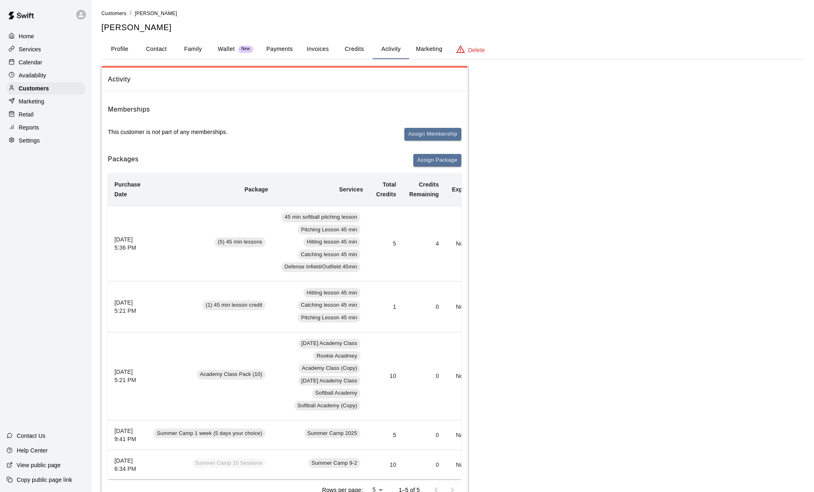
scroll to position [1, 0]
click at [161, 48] on button "Contact" at bounding box center [156, 50] width 37 height 20
select select "**"
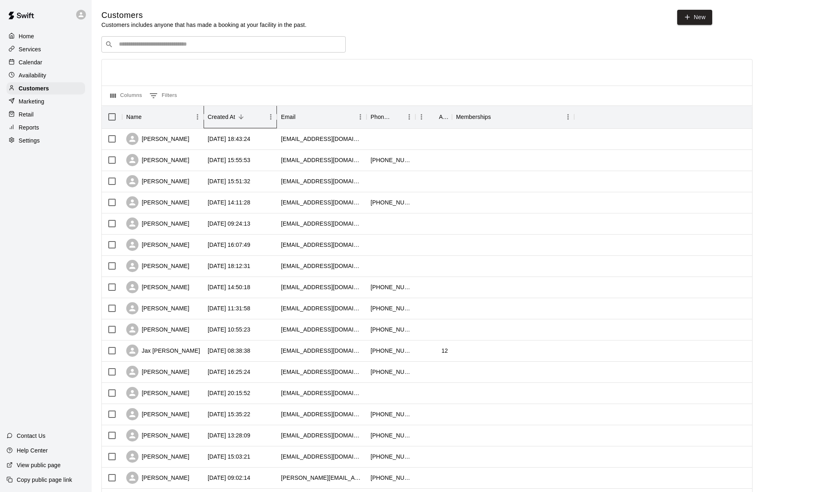
click at [220, 116] on div "Created At" at bounding box center [222, 117] width 28 height 23
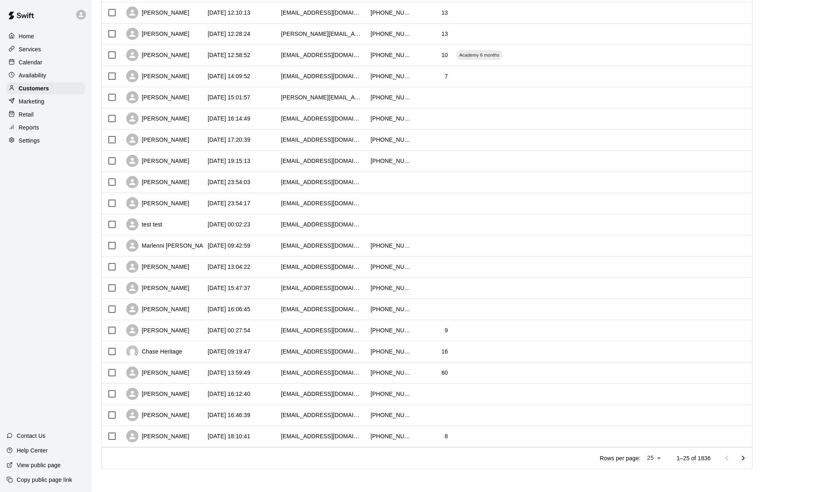
scroll to position [211, 0]
click at [163, 306] on div "[PERSON_NAME]" at bounding box center [157, 309] width 63 height 12
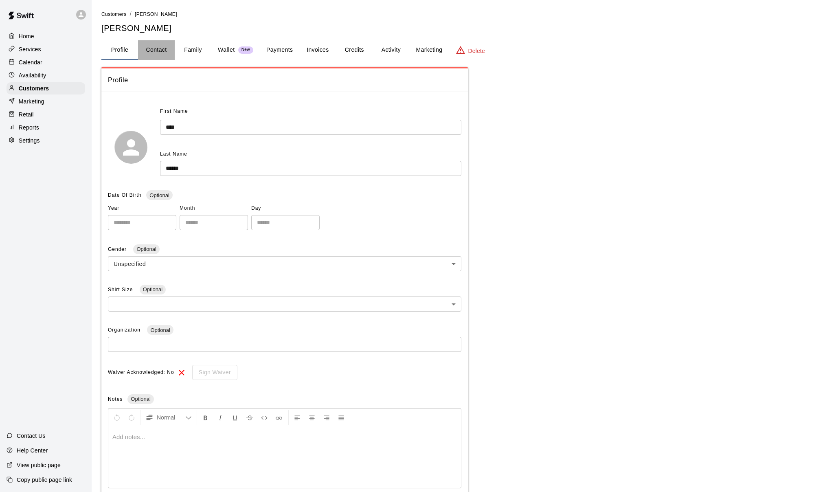
click at [162, 44] on button "Contact" at bounding box center [156, 50] width 37 height 20
select select "**"
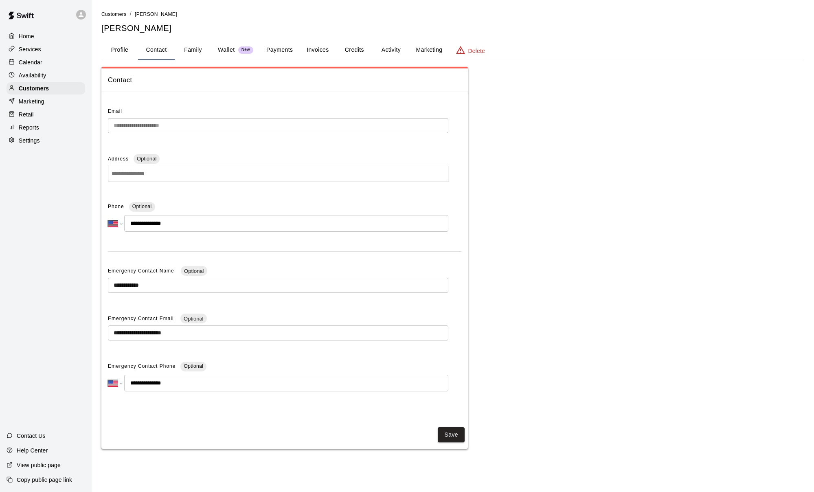
click at [185, 48] on button "Family" at bounding box center [193, 50] width 37 height 20
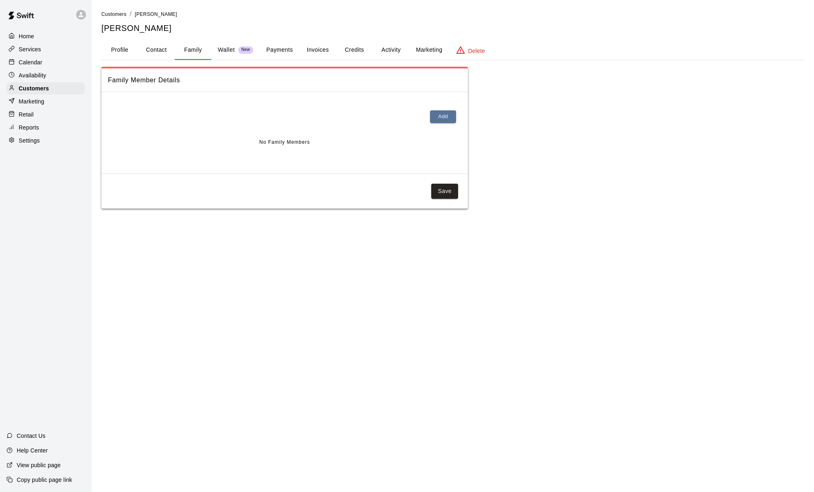
click at [286, 55] on button "Payments" at bounding box center [280, 50] width 40 height 20
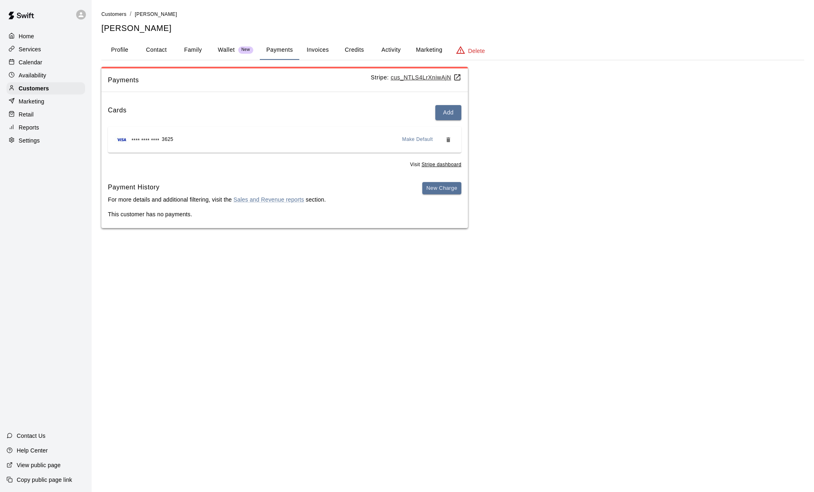
click at [332, 51] on button "Activity" at bounding box center [391, 50] width 37 height 20
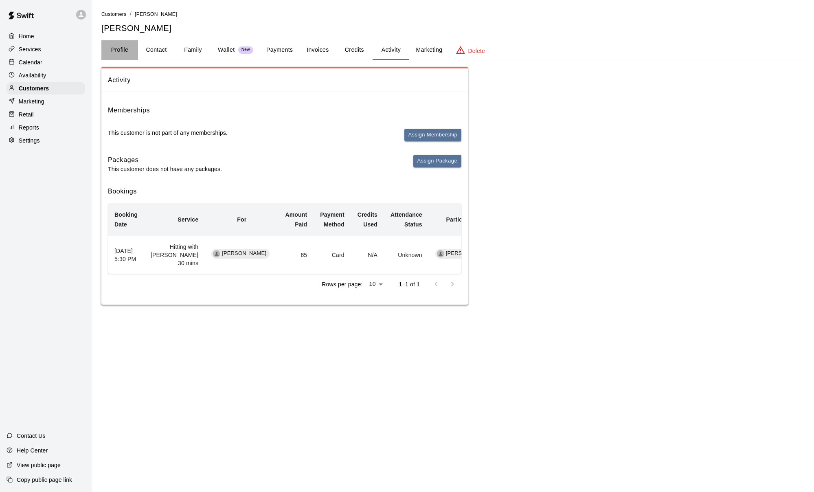
drag, startPoint x: 112, startPoint y: 47, endPoint x: 169, endPoint y: 66, distance: 59.3
click at [116, 47] on button "Profile" at bounding box center [119, 50] width 37 height 20
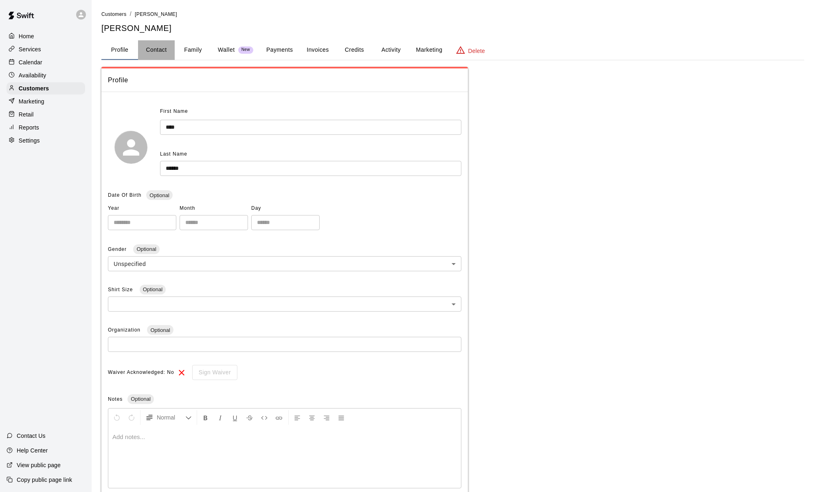
click at [155, 50] on button "Contact" at bounding box center [156, 50] width 37 height 20
select select "**"
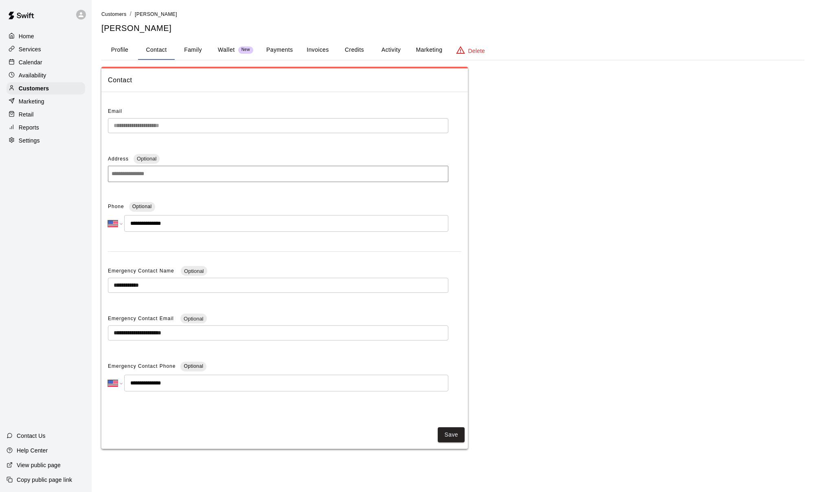
click at [332, 51] on button "Activity" at bounding box center [391, 50] width 37 height 20
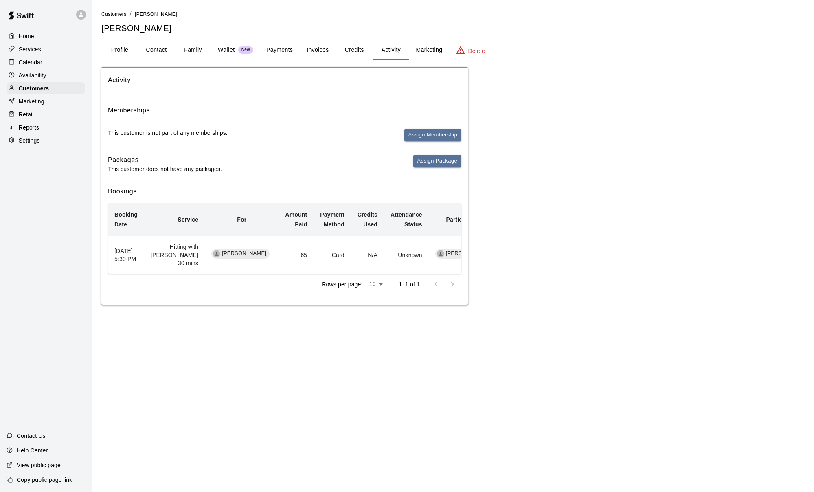
click at [114, 52] on button "Profile" at bounding box center [119, 50] width 37 height 20
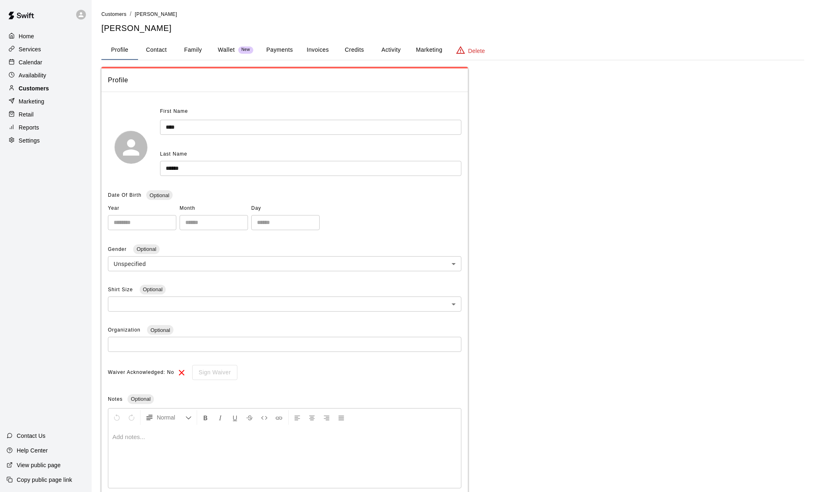
click at [50, 86] on div "Customers" at bounding box center [46, 88] width 79 height 12
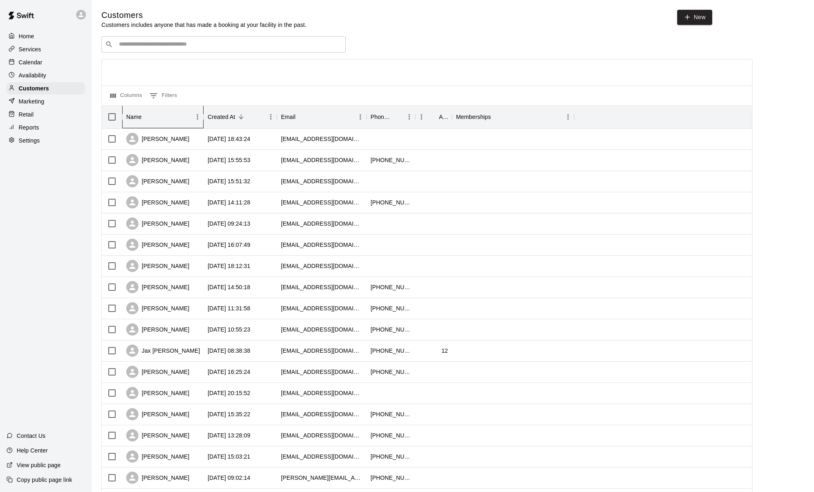
click at [166, 114] on div "Name" at bounding box center [158, 117] width 65 height 23
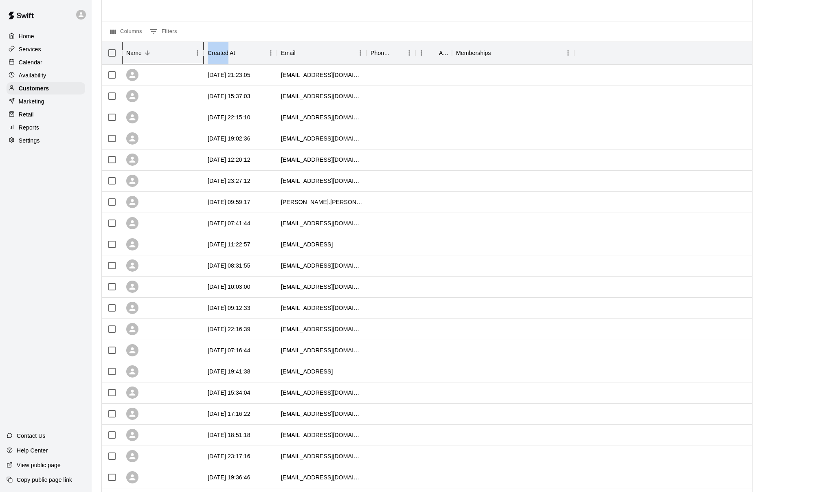
scroll to position [65, 0]
click at [172, 56] on div "Name" at bounding box center [158, 52] width 65 height 23
click at [152, 52] on button "Sort" at bounding box center [147, 51] width 11 height 11
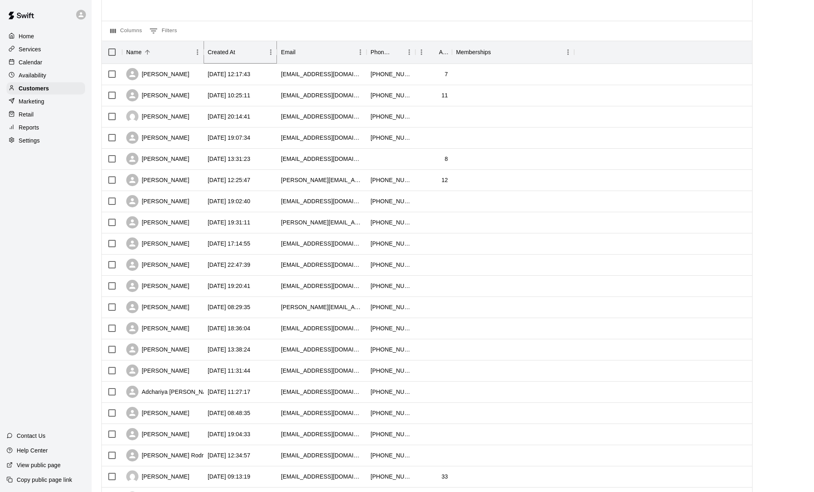
click at [238, 50] on icon "Sort" at bounding box center [240, 51] width 7 height 7
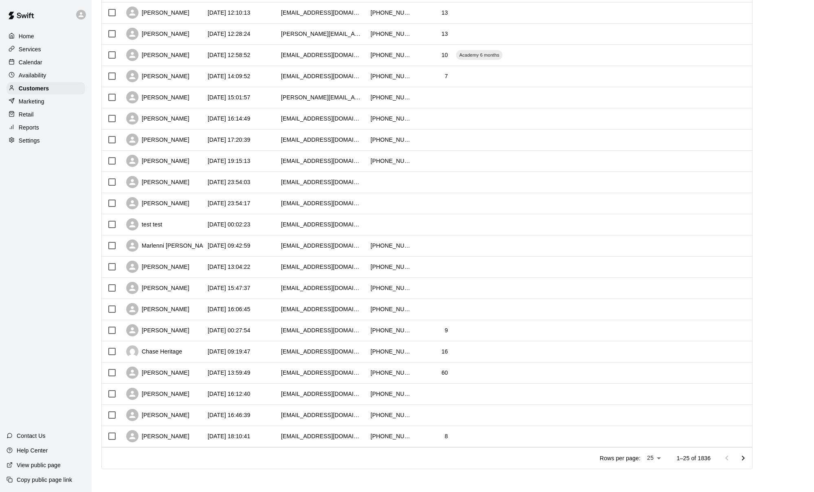
scroll to position [211, 0]
click at [176, 433] on div "[PERSON_NAME]" at bounding box center [157, 437] width 63 height 12
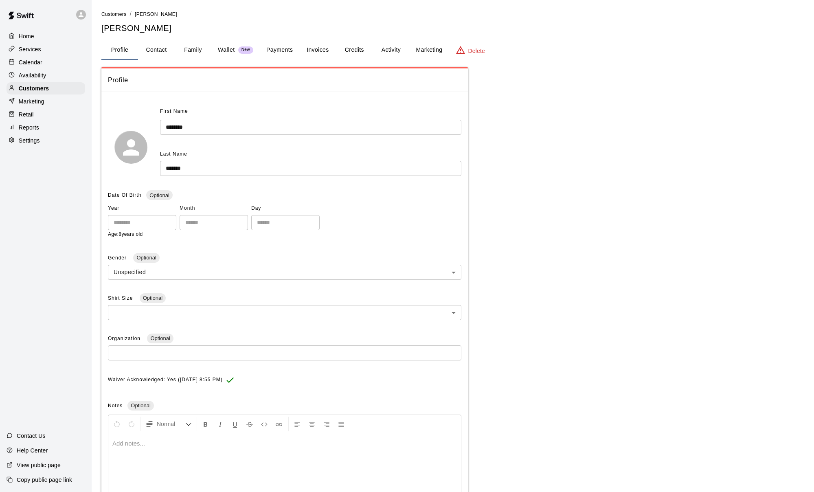
click at [160, 48] on button "Contact" at bounding box center [156, 50] width 37 height 20
select select "**"
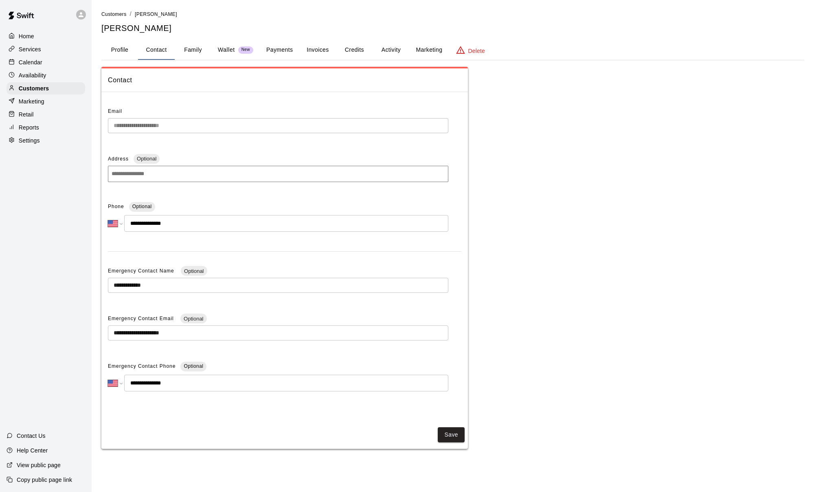
click at [194, 47] on button "Family" at bounding box center [193, 50] width 37 height 20
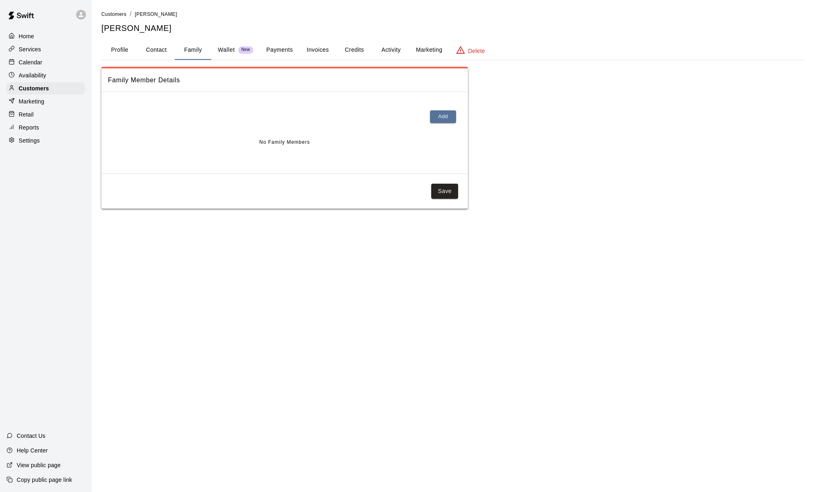
click at [332, 50] on button "Activity" at bounding box center [391, 50] width 37 height 20
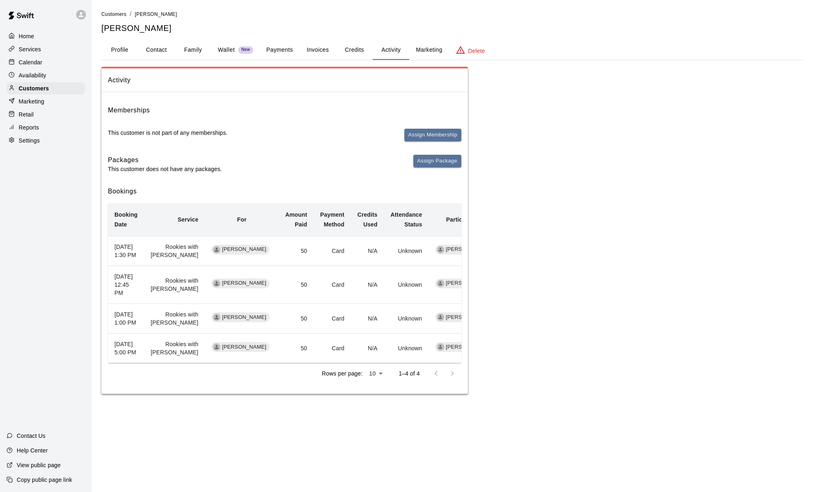
click at [154, 47] on button "Contact" at bounding box center [156, 50] width 37 height 20
select select "**"
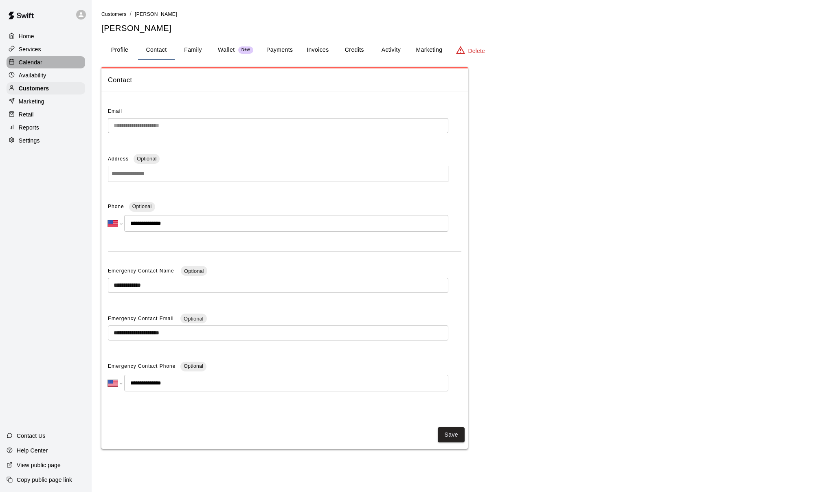
click at [59, 62] on div "Calendar" at bounding box center [46, 62] width 79 height 12
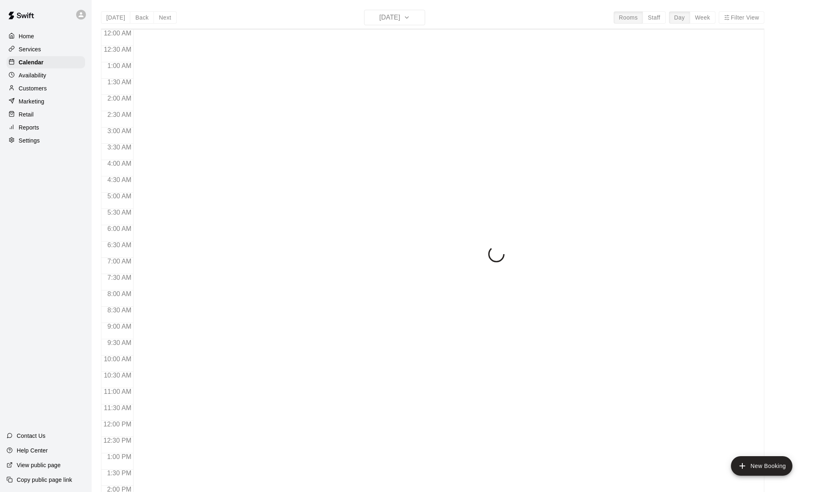
scroll to position [311, 0]
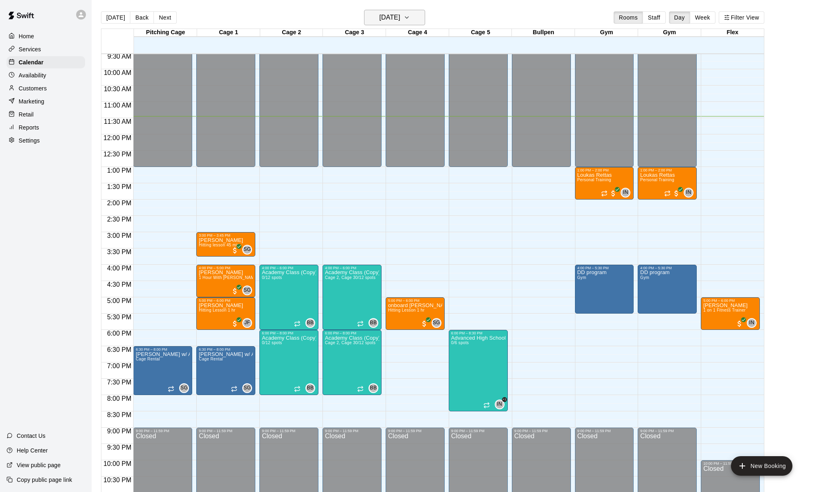
click at [332, 20] on h6 "[DATE]" at bounding box center [390, 17] width 21 height 11
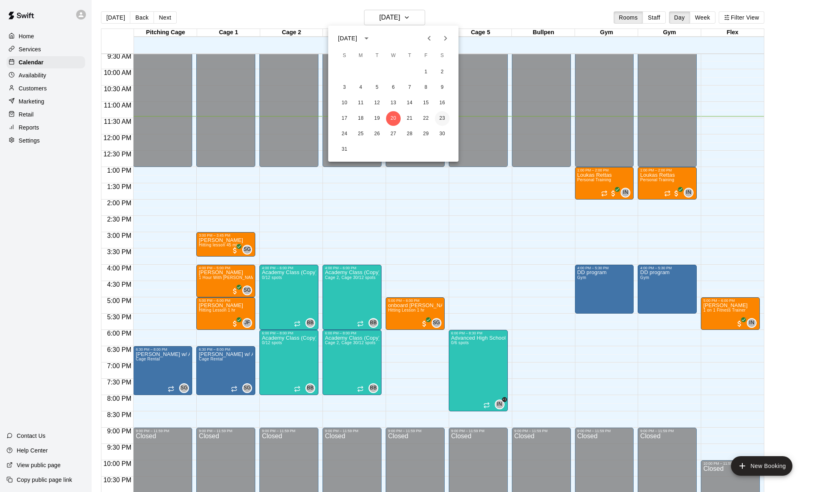
click at [332, 120] on button "23" at bounding box center [442, 118] width 15 height 15
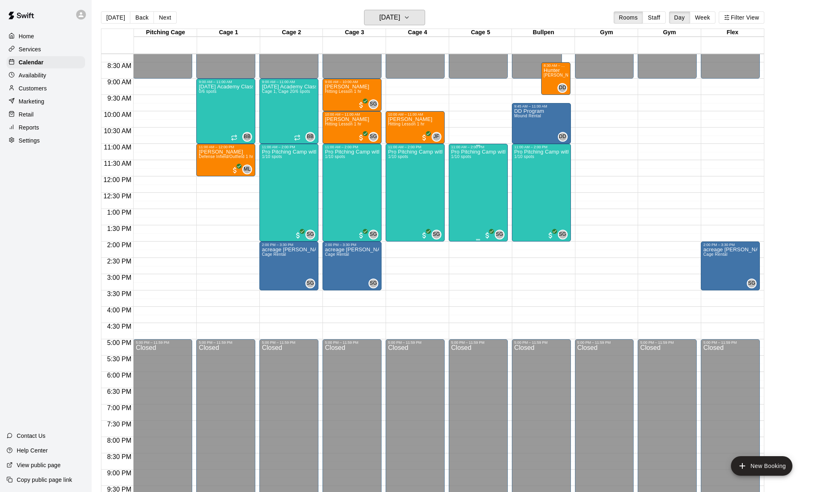
scroll to position [268, 0]
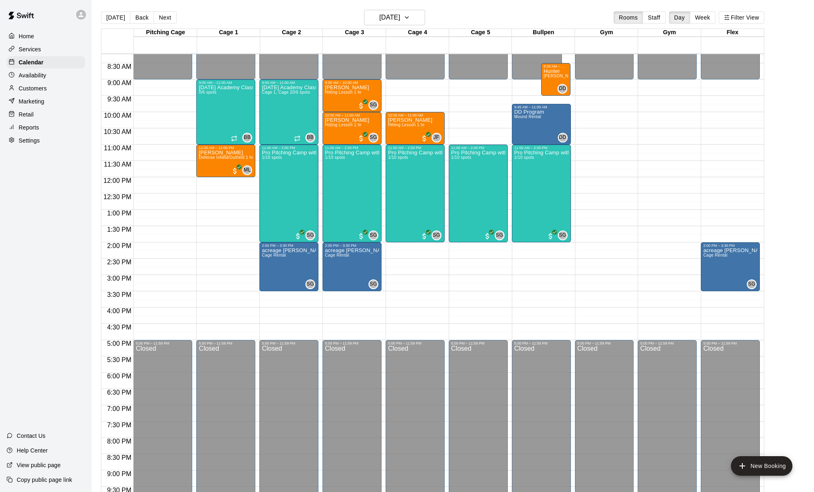
click at [37, 86] on p "Customers" at bounding box center [33, 88] width 28 height 8
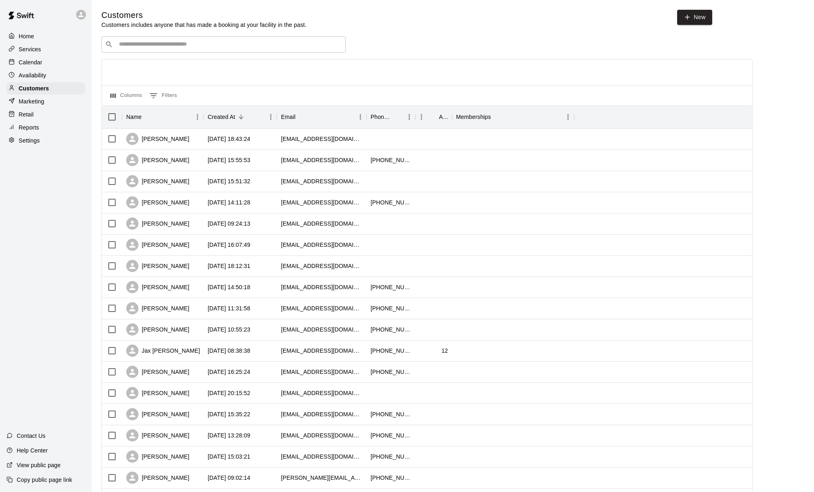
click at [146, 51] on div "​ ​" at bounding box center [223, 44] width 244 height 16
type input "*"
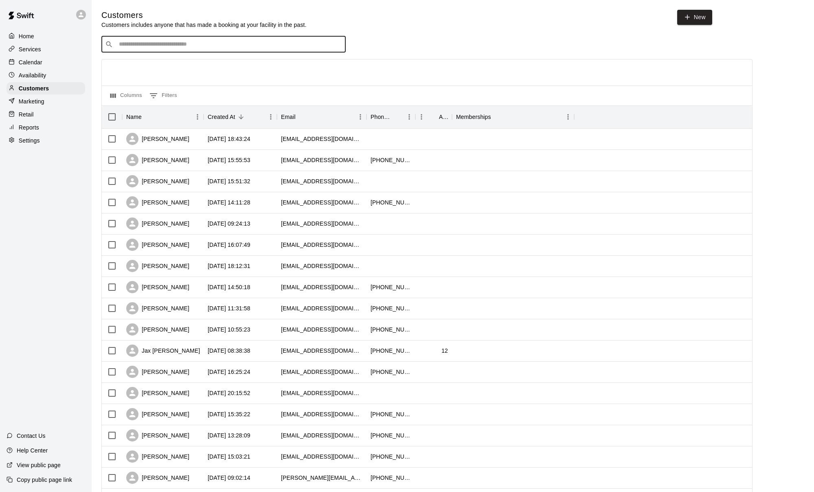
click at [152, 47] on input "Search customers by name or email" at bounding box center [230, 44] width 226 height 8
type input "*"
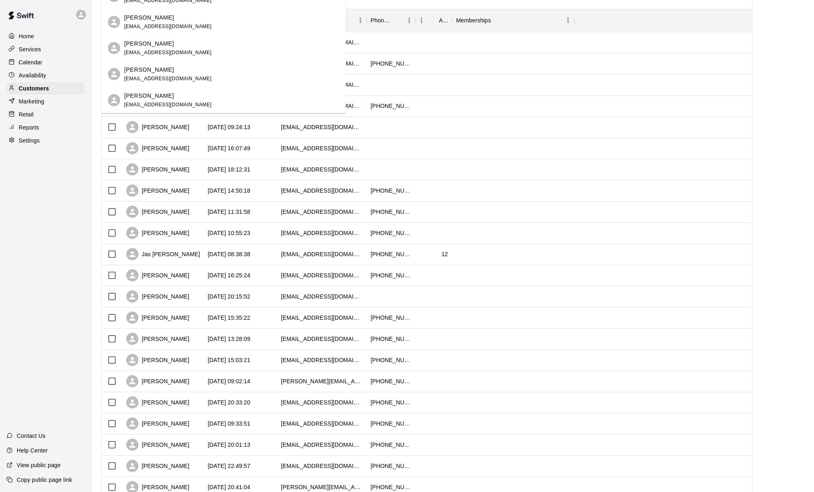
scroll to position [101, 0]
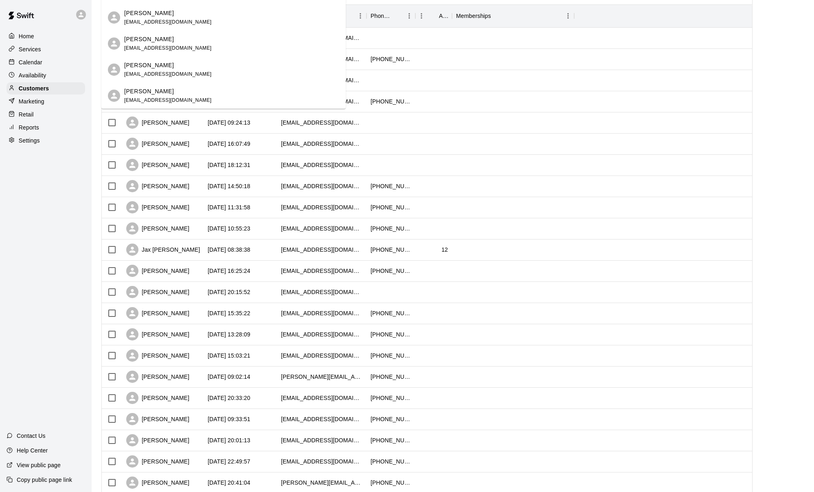
type input "********"
click at [79, 177] on div "Home Services Calendar Availability Customers Marketing Retail Reports Settings…" at bounding box center [46, 246] width 92 height 492
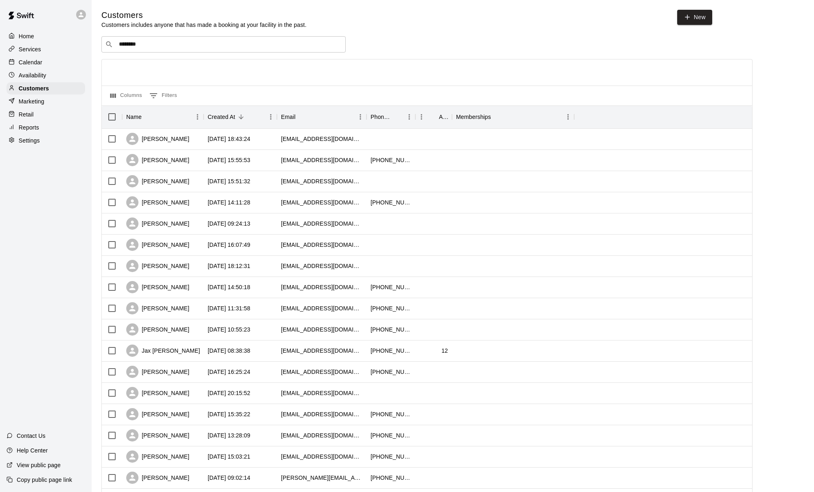
scroll to position [0, 0]
click at [38, 59] on p "Calendar" at bounding box center [31, 62] width 24 height 8
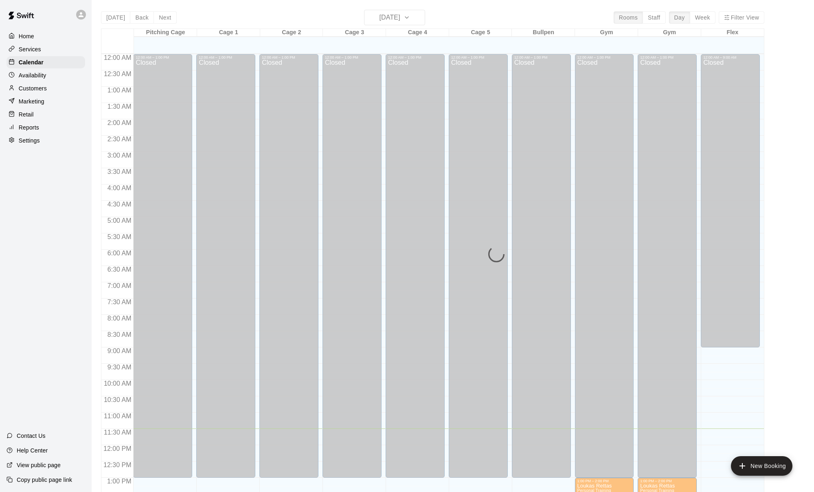
scroll to position [311, 0]
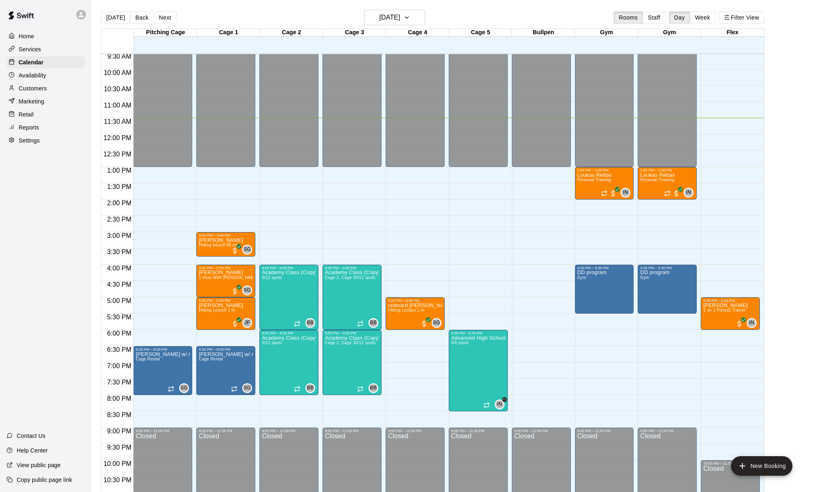
click at [48, 91] on div "Customers" at bounding box center [46, 88] width 79 height 12
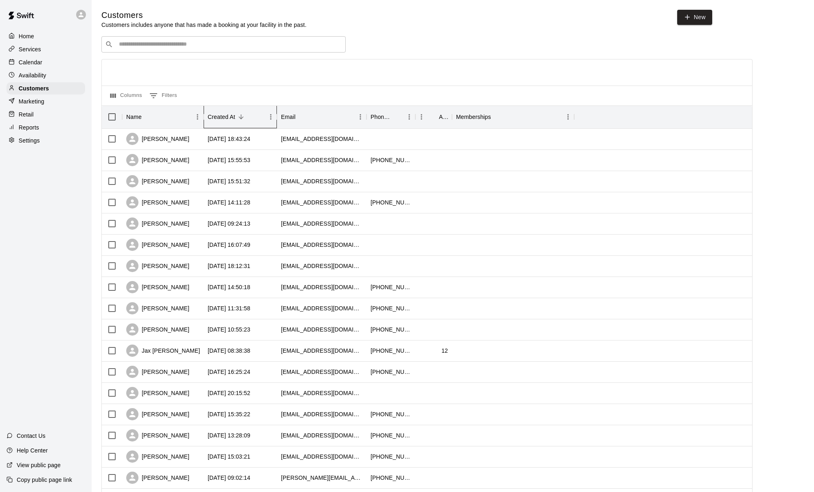
click at [221, 115] on div "Created At" at bounding box center [222, 117] width 28 height 23
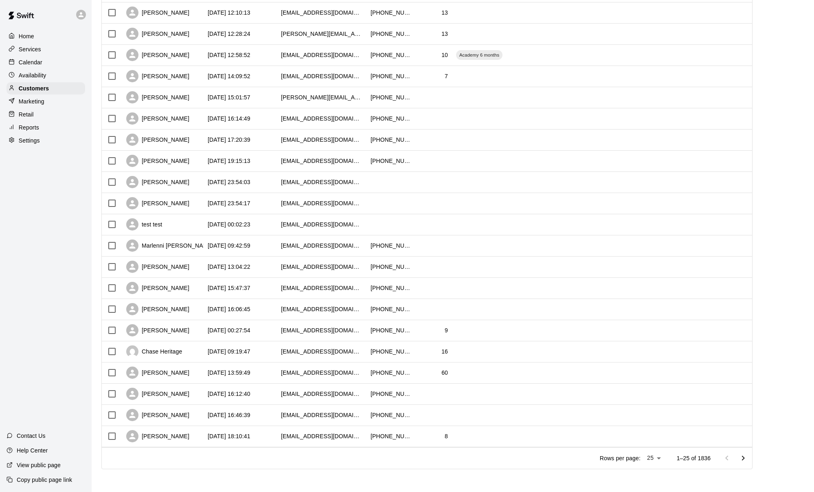
scroll to position [211, 0]
click at [332, 452] on icon "Go to next page" at bounding box center [744, 459] width 10 height 10
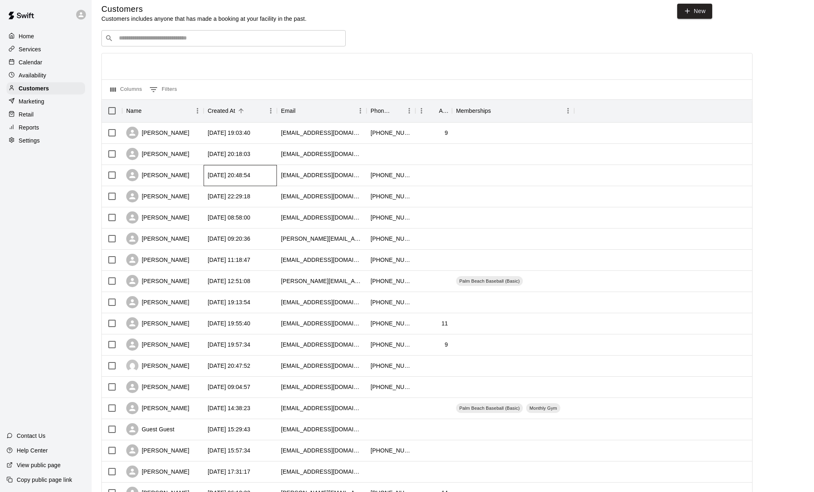
scroll to position [0, 0]
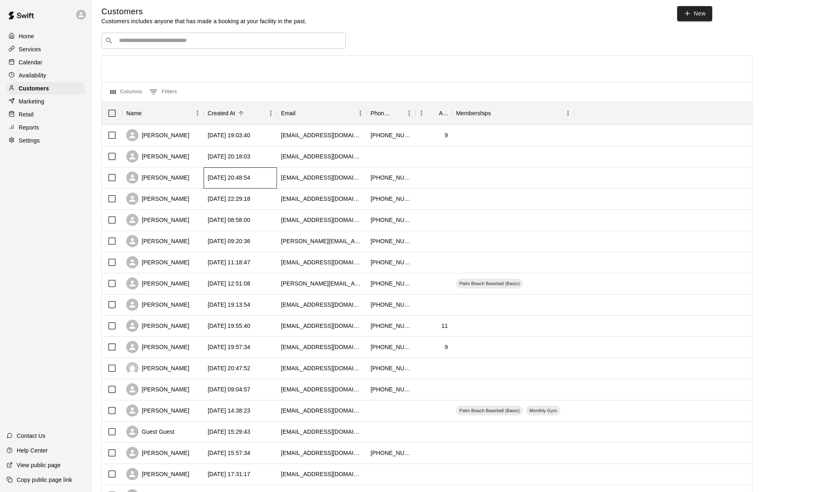
click at [205, 174] on div "[DATE] 20:48:54" at bounding box center [240, 177] width 73 height 21
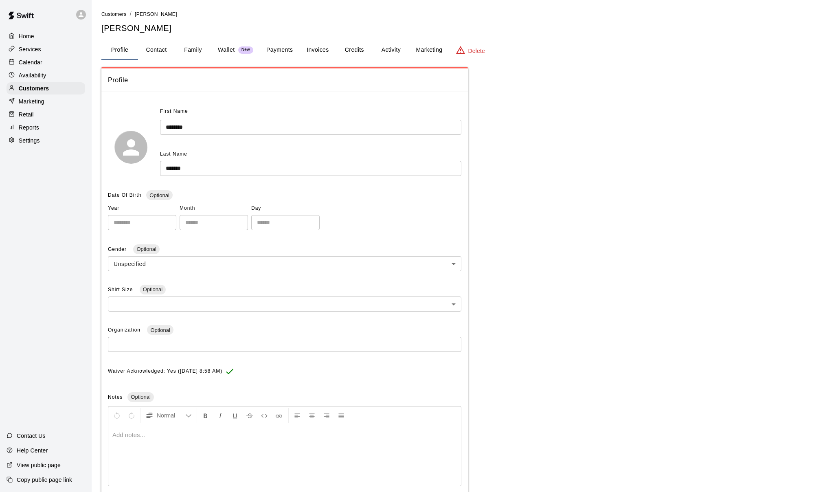
click at [159, 48] on button "Contact" at bounding box center [156, 50] width 37 height 20
select select "**"
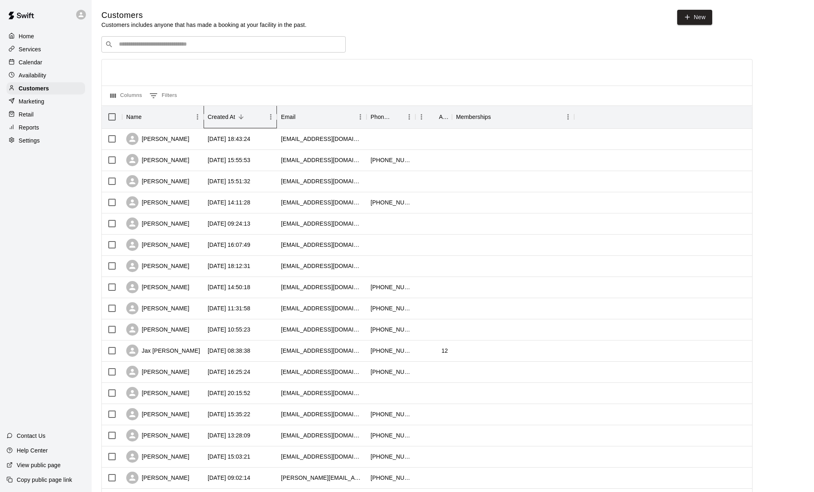
click at [227, 114] on div "Created At" at bounding box center [222, 117] width 28 height 23
click at [224, 115] on div "Created At" at bounding box center [222, 117] width 28 height 23
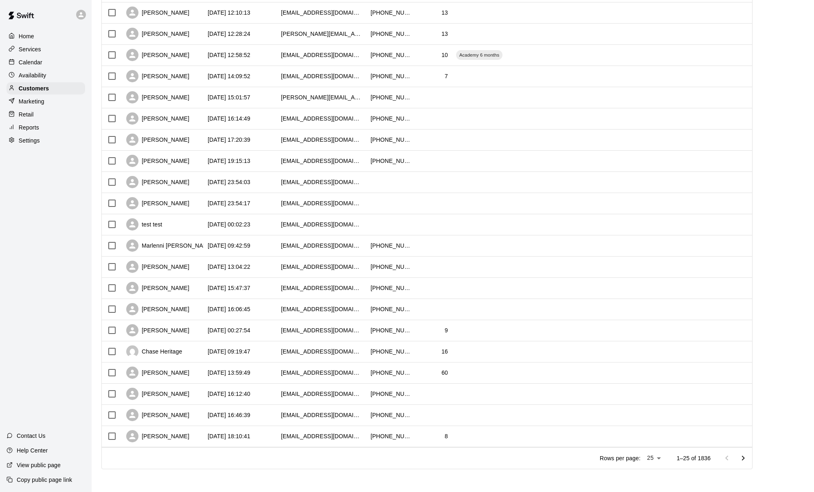
scroll to position [211, 0]
click at [332, 452] on icon "Go to next page" at bounding box center [744, 459] width 10 height 10
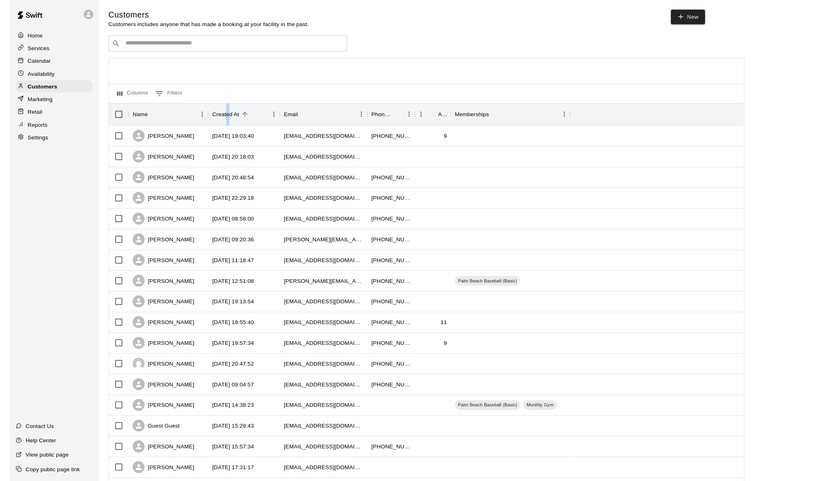
scroll to position [0, 0]
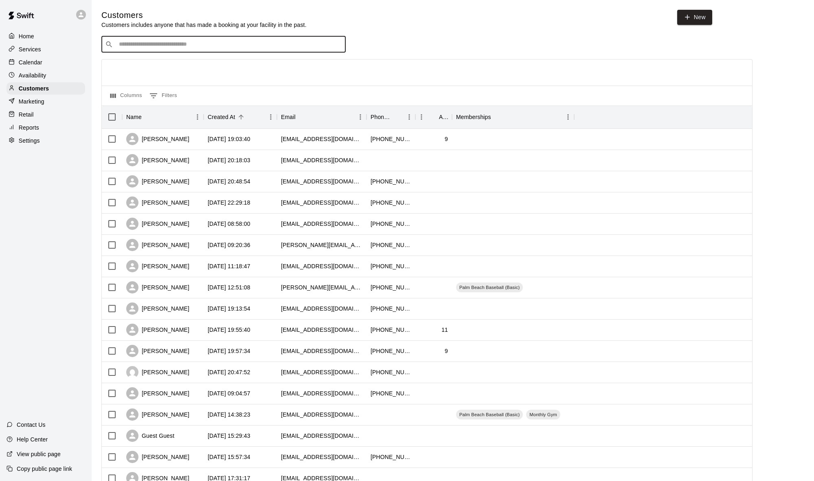
click at [224, 42] on input "Search customers by name or email" at bounding box center [230, 44] width 226 height 8
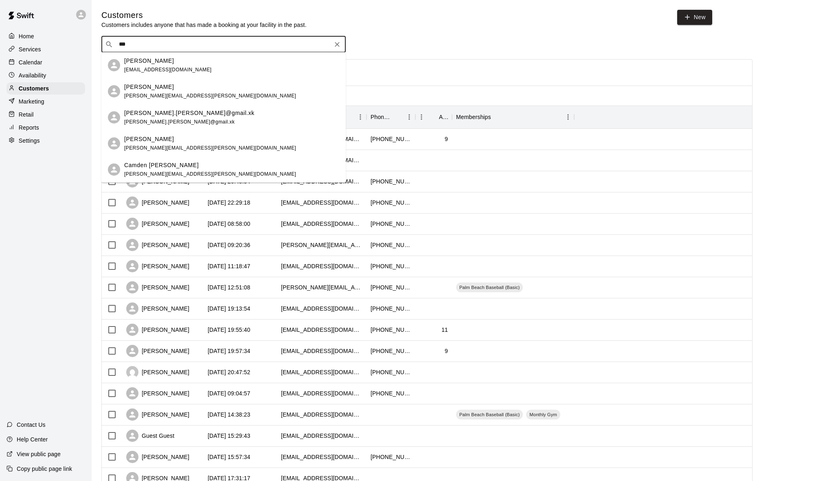
type input "***"
click at [183, 248] on div "[PERSON_NAME]" at bounding box center [157, 245] width 63 height 12
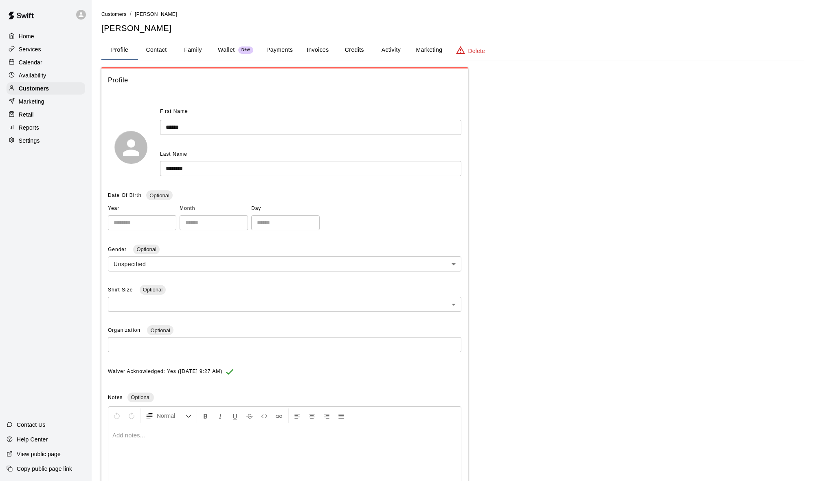
click at [154, 53] on button "Contact" at bounding box center [156, 50] width 37 height 20
select select "**"
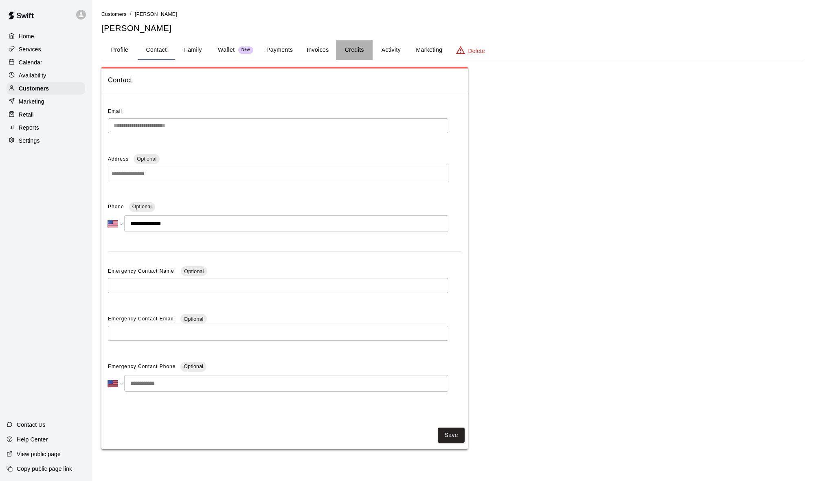
click at [332, 47] on button "Credits" at bounding box center [354, 50] width 37 height 20
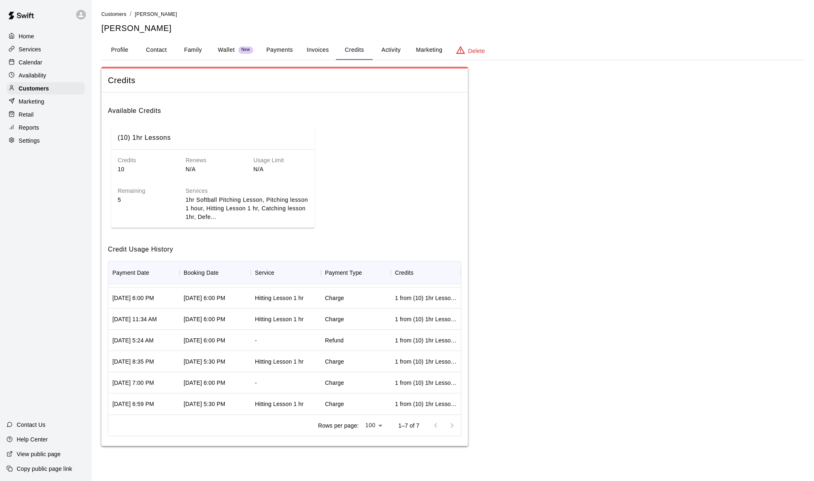
scroll to position [18, 0]
click at [332, 48] on button "Credits" at bounding box center [354, 50] width 37 height 20
click at [332, 48] on button "Activity" at bounding box center [391, 50] width 37 height 20
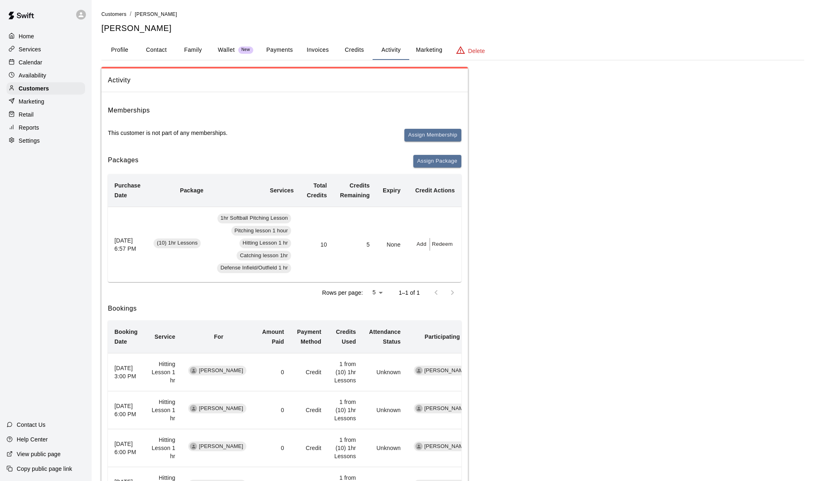
click at [332, 243] on button "Redeem" at bounding box center [442, 244] width 25 height 13
click at [332, 274] on input "*" at bounding box center [451, 275] width 29 height 15
type input "*"
click at [332, 298] on button "Redeem" at bounding box center [471, 296] width 68 height 15
click at [332, 49] on button "Activity" at bounding box center [391, 50] width 37 height 20
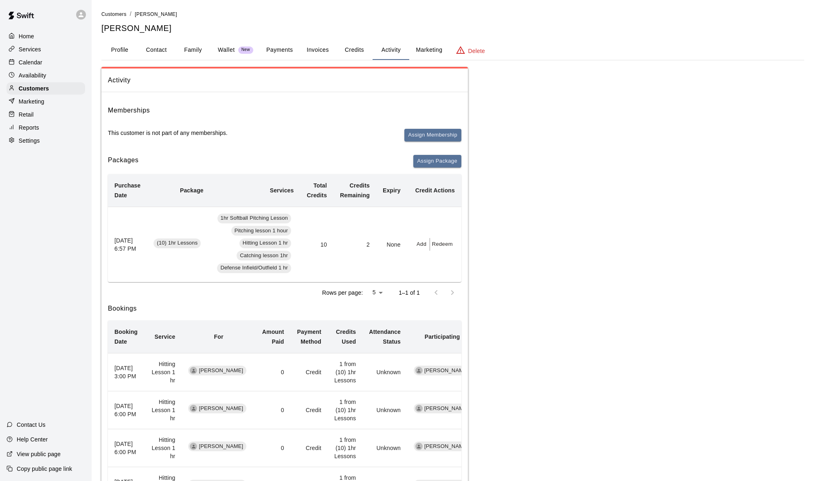
click at [145, 50] on button "Contact" at bounding box center [156, 50] width 37 height 20
select select "**"
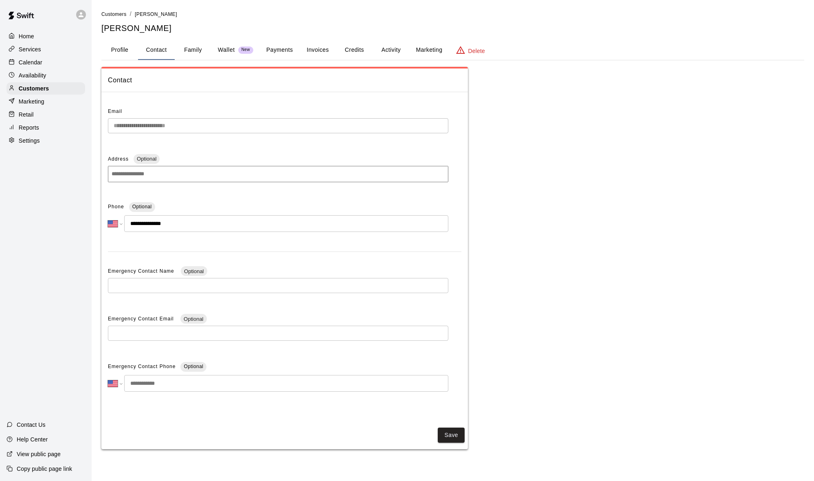
click at [154, 48] on button "Contact" at bounding box center [156, 50] width 37 height 20
click at [32, 88] on p "Customers" at bounding box center [34, 88] width 30 height 8
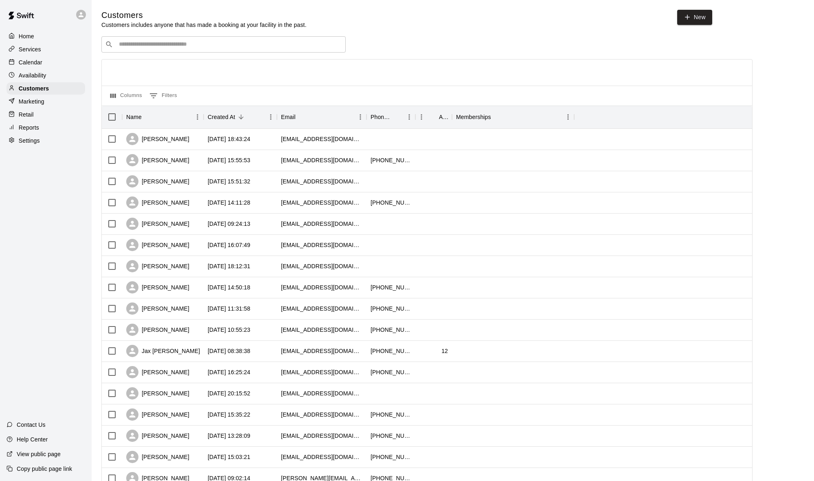
click at [157, 42] on input "Search customers by name or email" at bounding box center [230, 44] width 226 height 8
type input "*******"
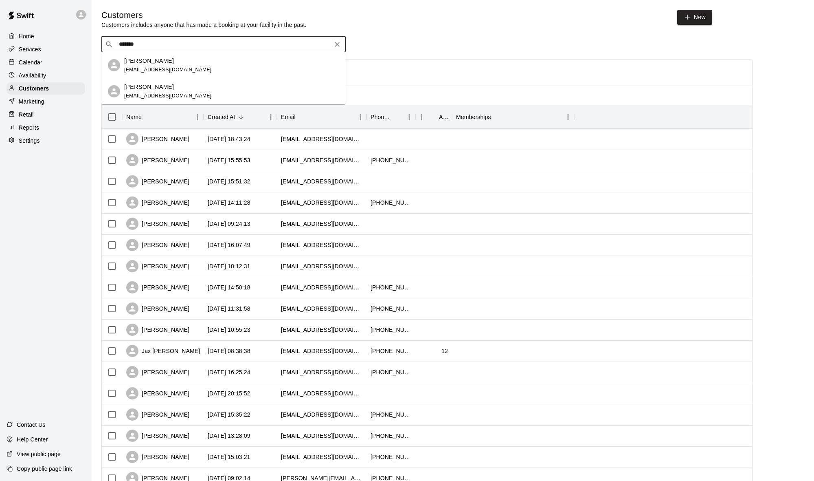
click at [172, 73] on div "[PERSON_NAME] [EMAIL_ADDRESS][DOMAIN_NAME]" at bounding box center [231, 66] width 215 height 18
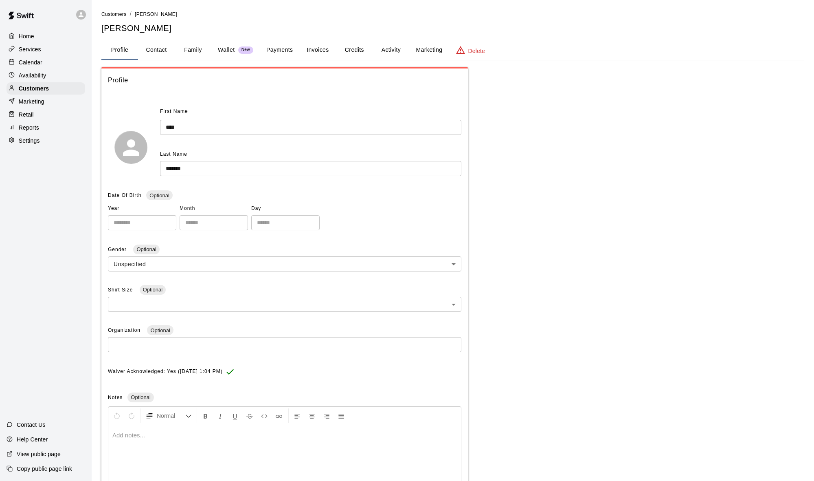
click at [294, 51] on button "Payments" at bounding box center [280, 50] width 40 height 20
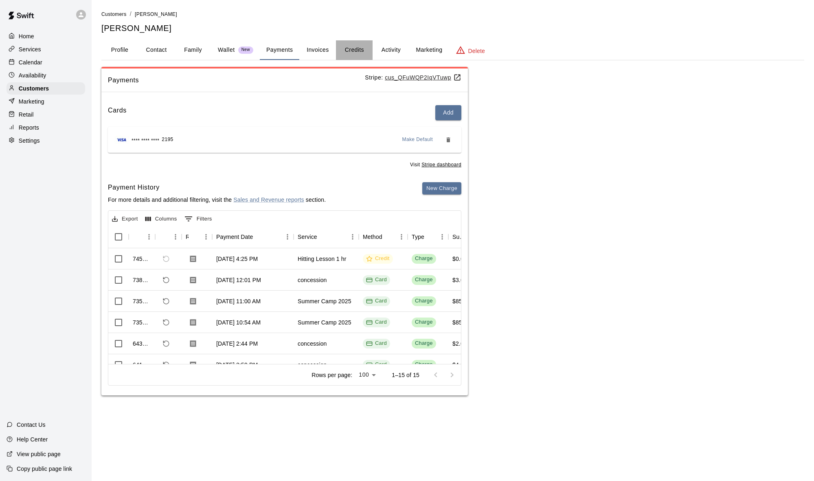
click at [332, 52] on button "Credits" at bounding box center [354, 50] width 37 height 20
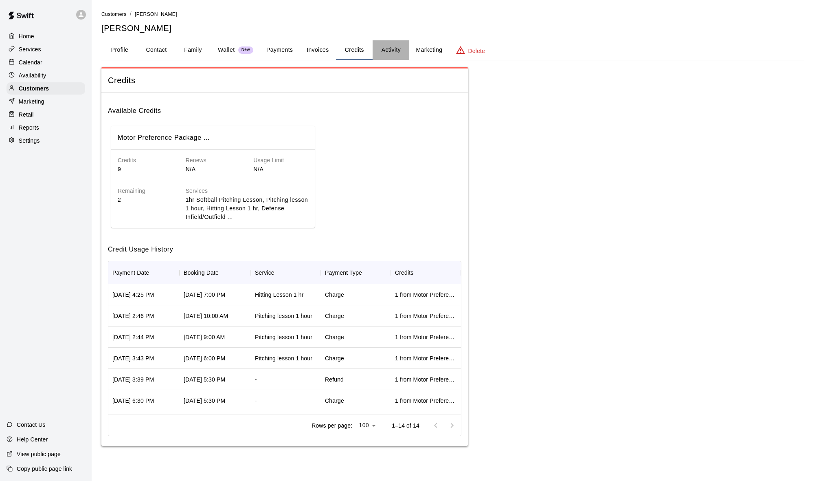
click at [332, 46] on button "Activity" at bounding box center [391, 50] width 37 height 20
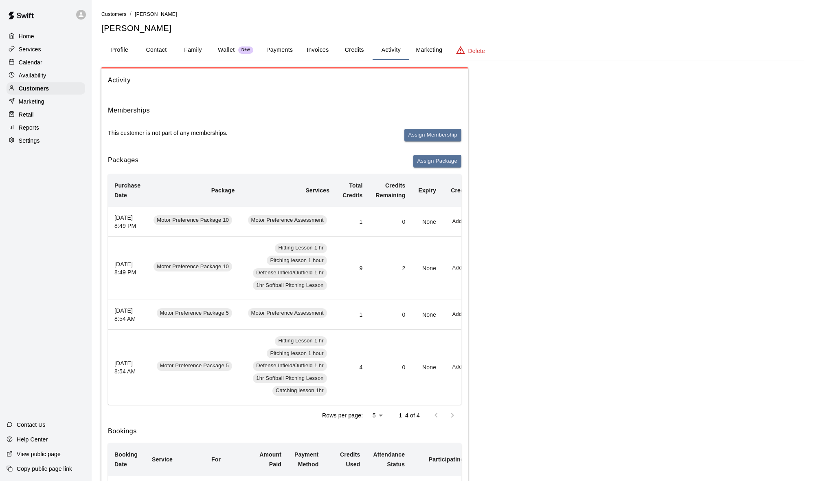
scroll to position [0, 26]
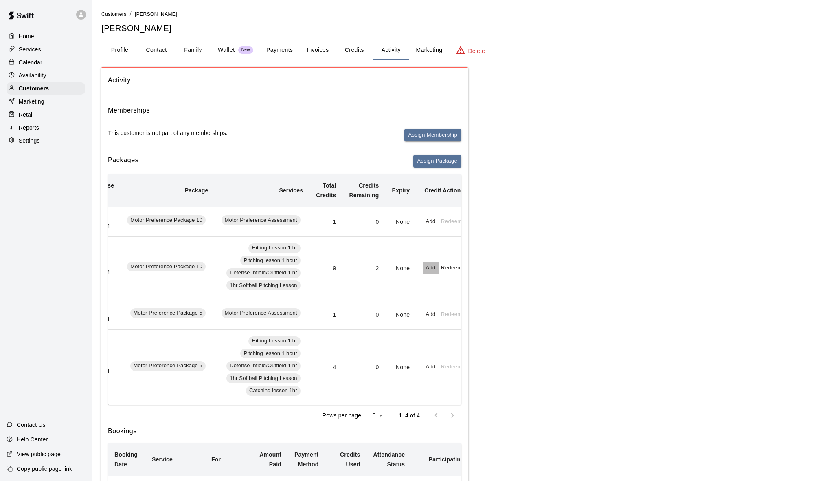
click at [332, 274] on button "Add" at bounding box center [431, 268] width 16 height 13
click at [332, 308] on input "text" at bounding box center [450, 306] width 41 height 15
type input "**"
click at [332, 325] on button "Add" at bounding box center [464, 328] width 68 height 15
click at [300, 52] on button "Invoices" at bounding box center [317, 50] width 37 height 20
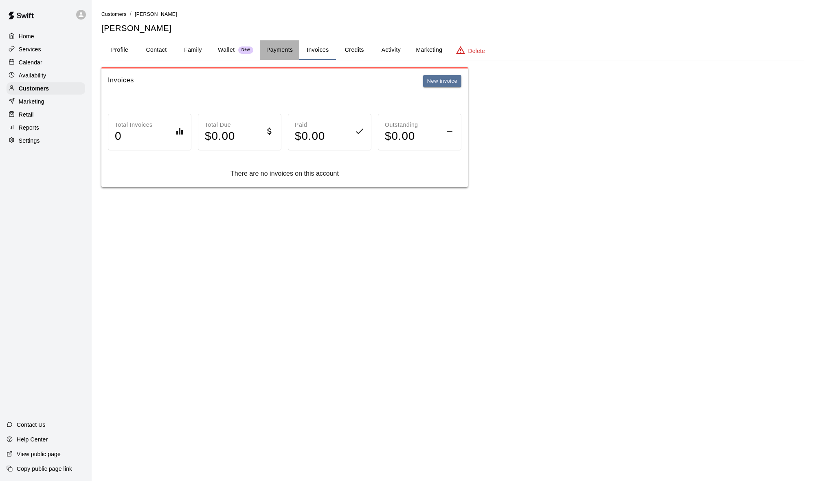
click at [286, 51] on button "Payments" at bounding box center [280, 50] width 40 height 20
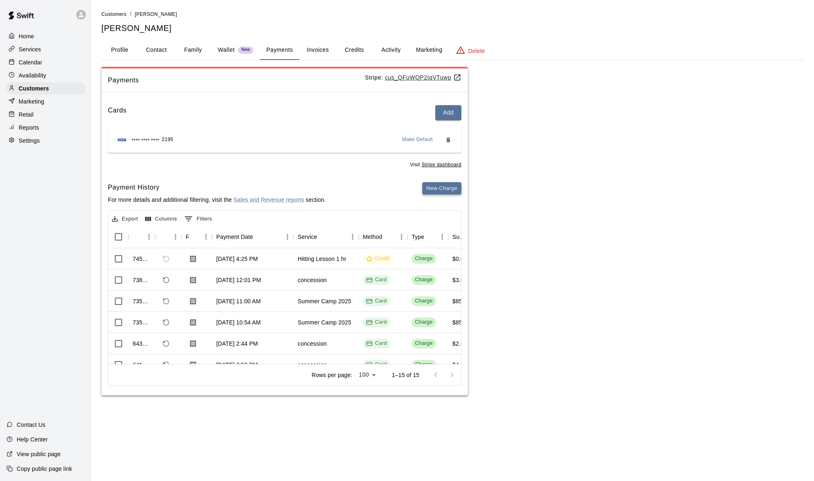
click at [332, 187] on button "New Charge" at bounding box center [441, 188] width 39 height 13
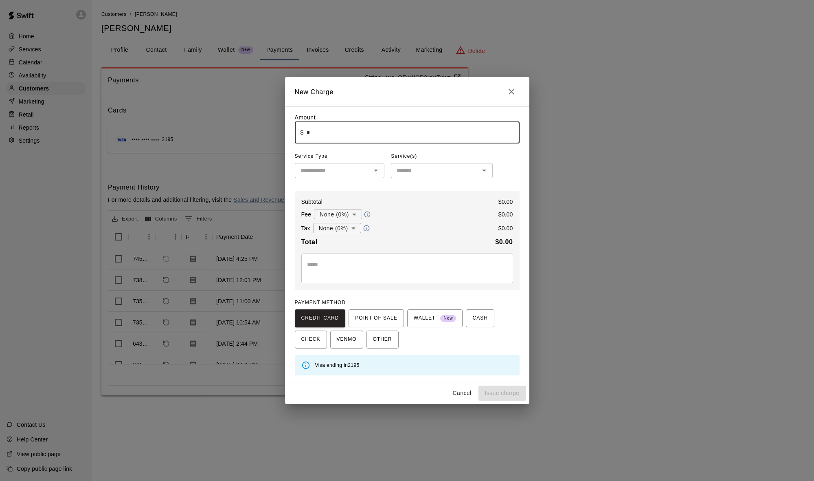
click at [332, 131] on input "*" at bounding box center [413, 133] width 213 height 22
click at [332, 177] on div "​" at bounding box center [340, 170] width 90 height 15
type input "******"
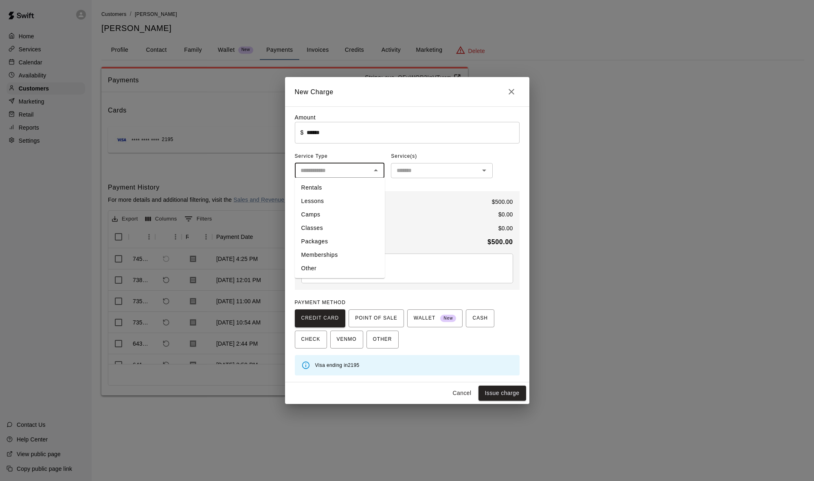
click at [327, 243] on li "Packages" at bounding box center [340, 241] width 90 height 13
type input "********"
click at [332, 168] on input "text" at bounding box center [436, 170] width 84 height 10
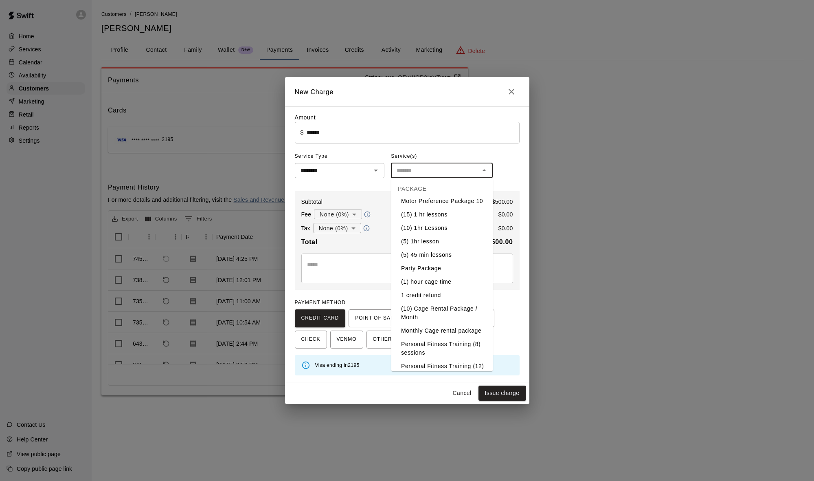
scroll to position [145, 0]
click at [332, 227] on li "(10) 1hr Lessons" at bounding box center [442, 227] width 102 height 13
type input "**********"
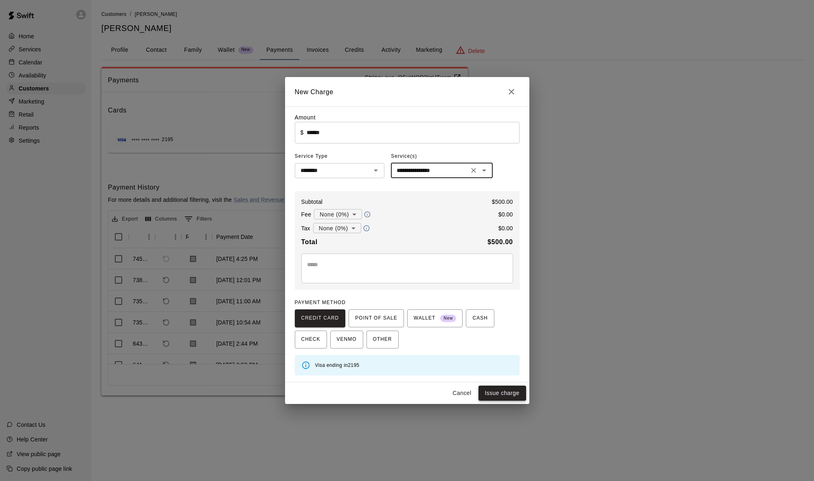
click at [332, 393] on button "Issue charge" at bounding box center [503, 392] width 48 height 15
type input "*"
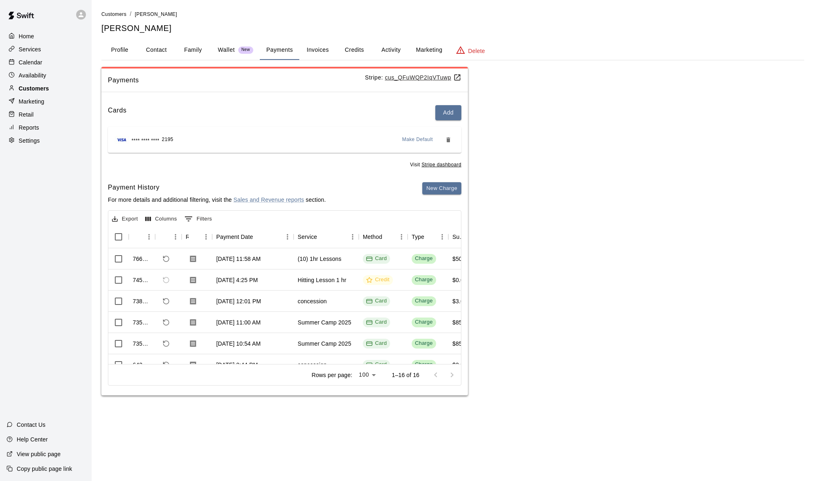
click at [47, 88] on p "Customers" at bounding box center [34, 88] width 30 height 8
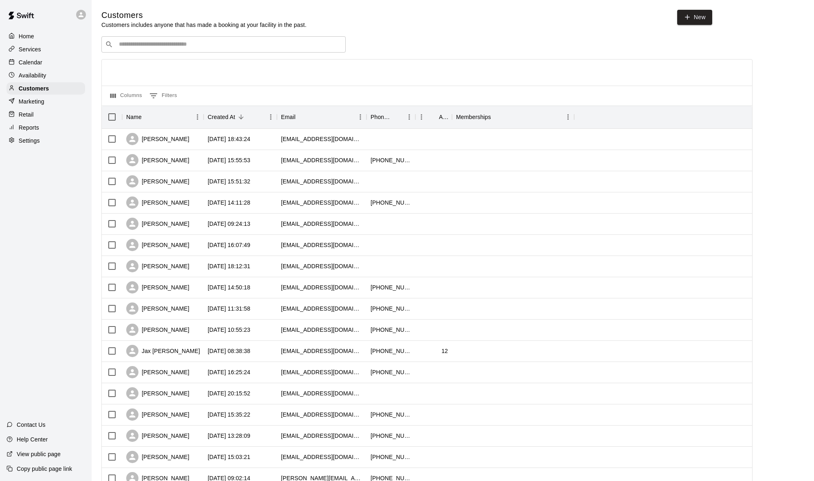
click at [164, 45] on input "Search customers by name or email" at bounding box center [230, 44] width 226 height 8
type input "********"
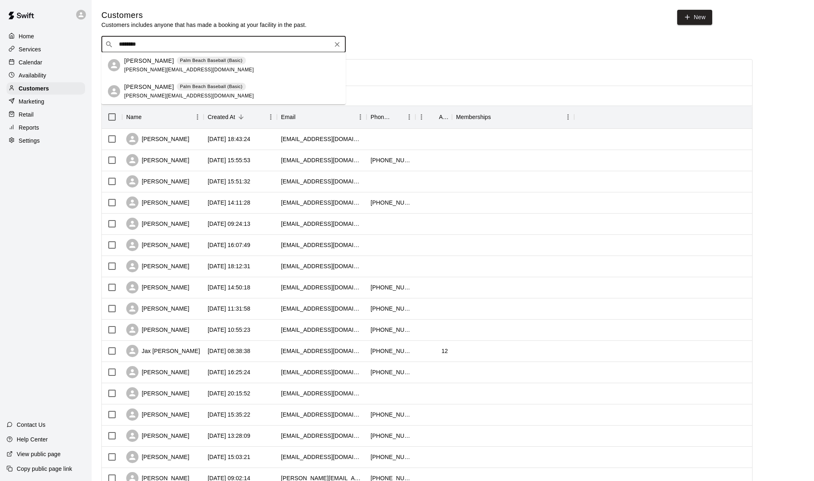
scroll to position [0, 0]
click at [156, 68] on span "[PERSON_NAME][EMAIL_ADDRESS][DOMAIN_NAME]" at bounding box center [189, 70] width 130 height 6
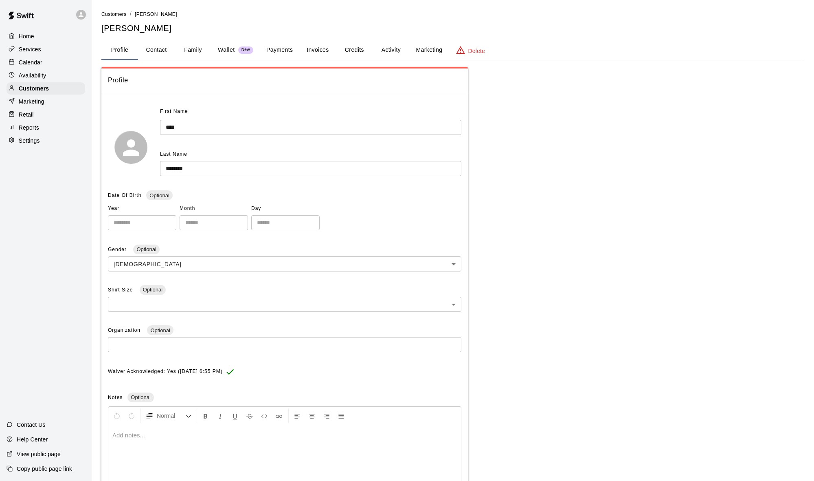
click at [276, 49] on button "Payments" at bounding box center [280, 50] width 40 height 20
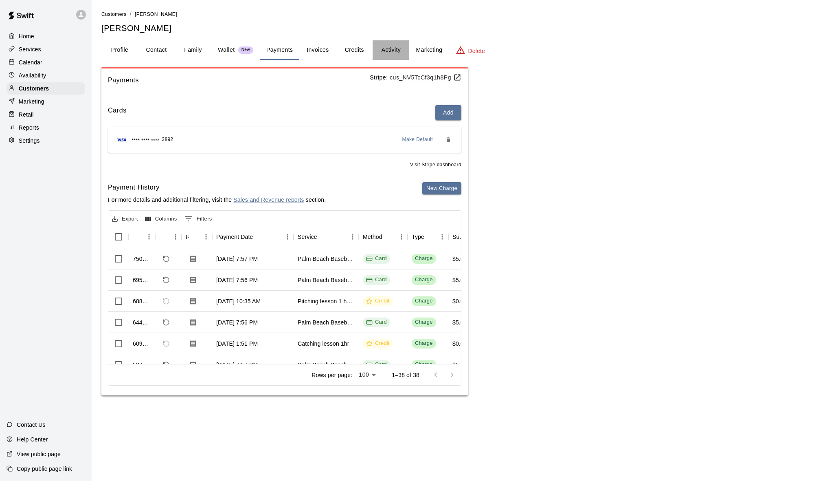
drag, startPoint x: 384, startPoint y: 48, endPoint x: 380, endPoint y: 62, distance: 14.2
click at [332, 48] on button "Activity" at bounding box center [391, 50] width 37 height 20
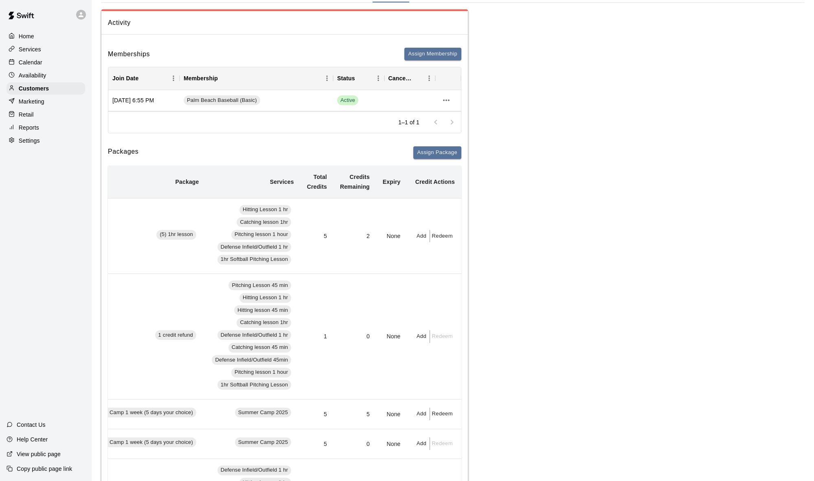
scroll to position [57, 0]
drag, startPoint x: 38, startPoint y: 88, endPoint x: 90, endPoint y: 58, distance: 60.8
click at [38, 88] on p "Customers" at bounding box center [34, 88] width 30 height 8
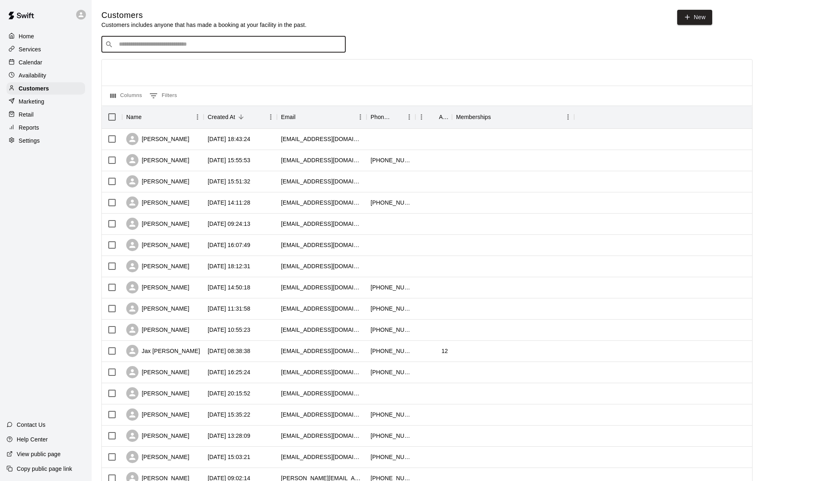
click at [130, 47] on input "Search customers by name or email" at bounding box center [230, 44] width 226 height 8
type input "*****"
click at [159, 63] on p "[PERSON_NAME]" at bounding box center [149, 61] width 50 height 9
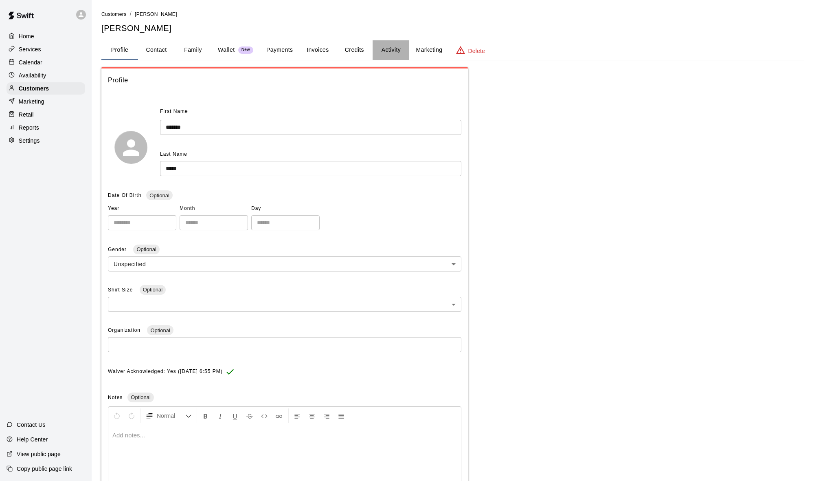
click at [332, 49] on button "Activity" at bounding box center [391, 50] width 37 height 20
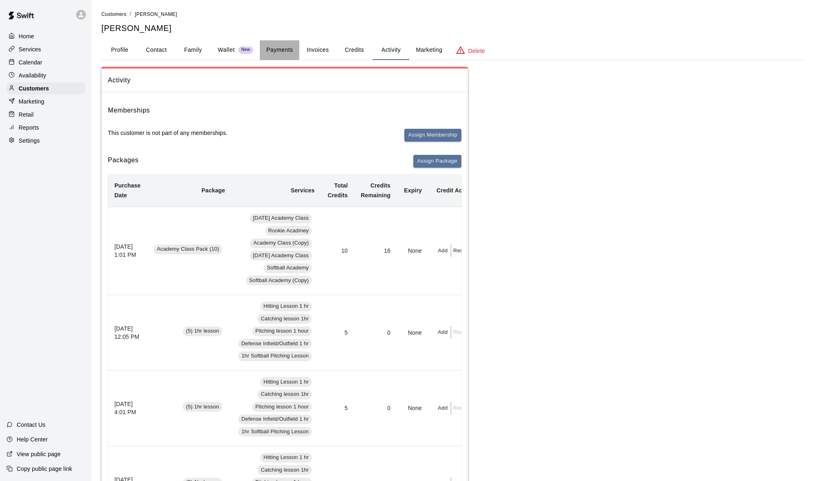
click at [282, 47] on button "Payments" at bounding box center [280, 50] width 40 height 20
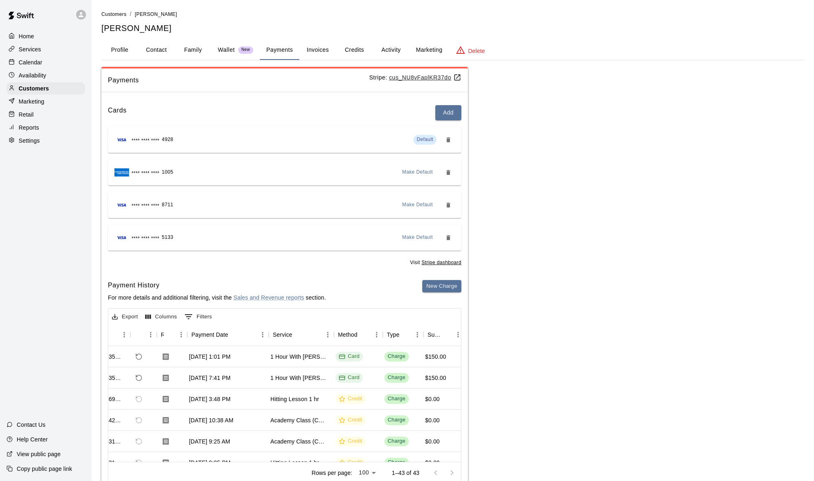
scroll to position [0, 35]
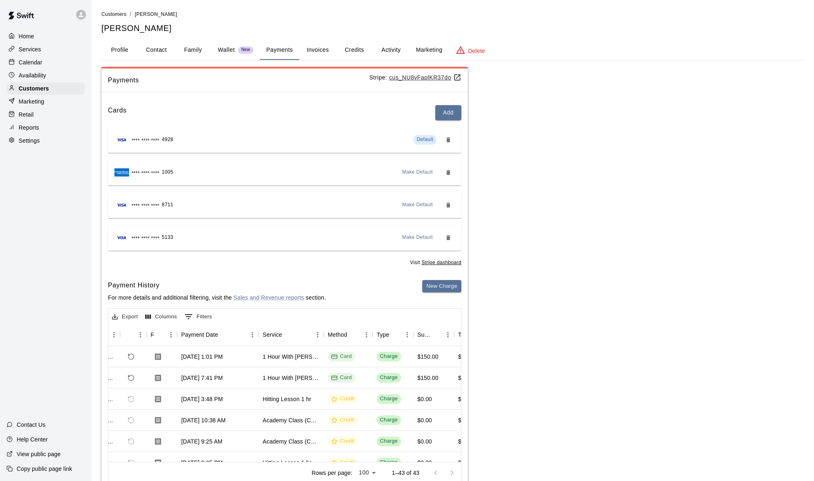
drag, startPoint x: 31, startPoint y: 86, endPoint x: 143, endPoint y: 51, distance: 117.3
click at [41, 79] on div "Home Services Calendar Availability Customers Marketing Retail Reports Settings" at bounding box center [46, 88] width 92 height 118
click at [48, 84] on p "Customers" at bounding box center [34, 88] width 30 height 8
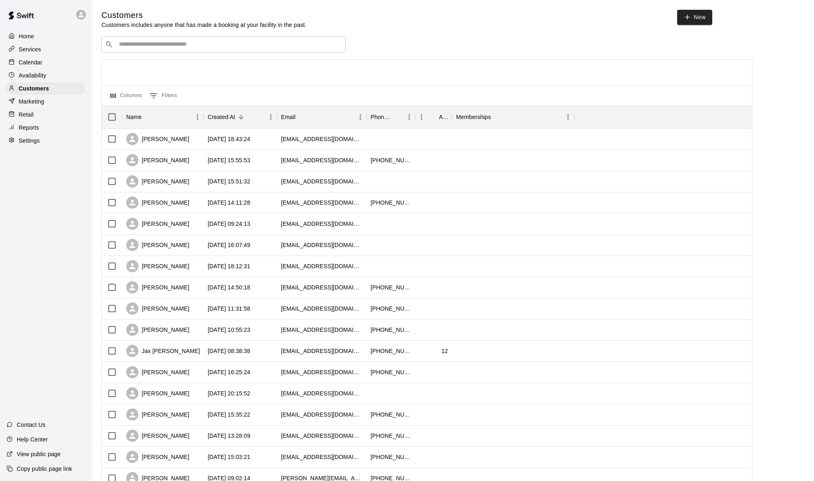
click at [164, 41] on input "Search customers by name or email" at bounding box center [230, 44] width 226 height 8
type input "******"
click at [149, 64] on p "[PERSON_NAME]" at bounding box center [149, 61] width 50 height 9
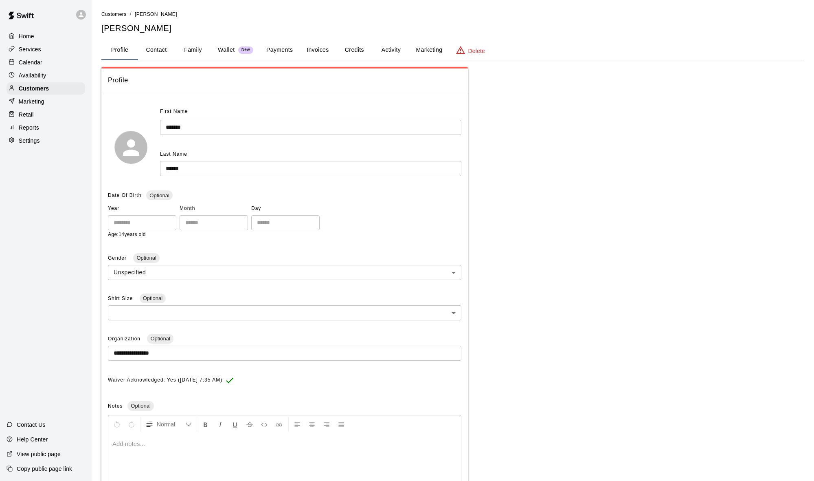
click at [332, 49] on button "Activity" at bounding box center [391, 50] width 37 height 20
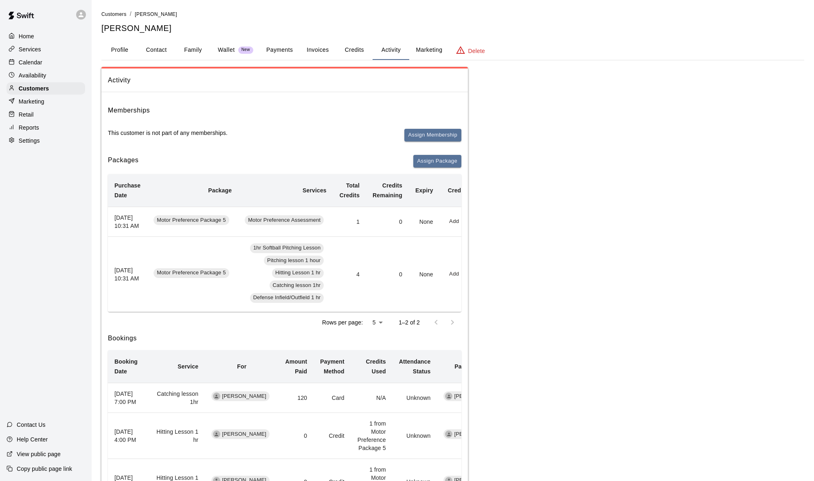
click at [153, 51] on button "Contact" at bounding box center [156, 50] width 37 height 20
select select "**"
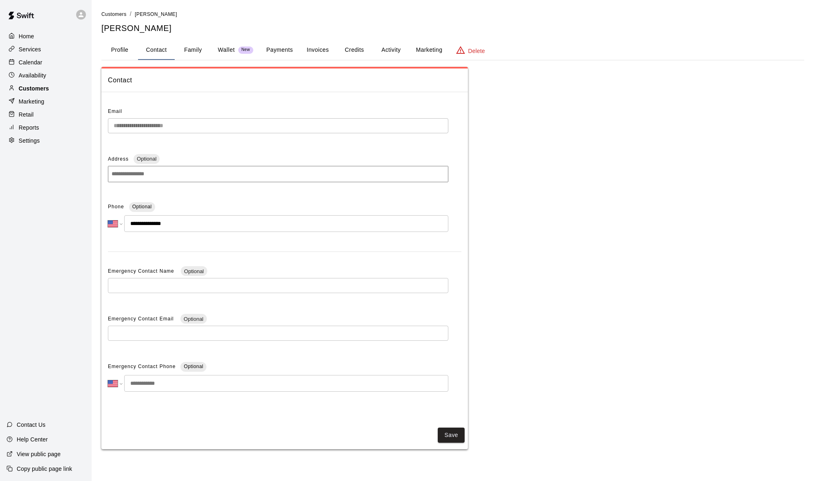
click at [19, 86] on p "Customers" at bounding box center [34, 88] width 30 height 8
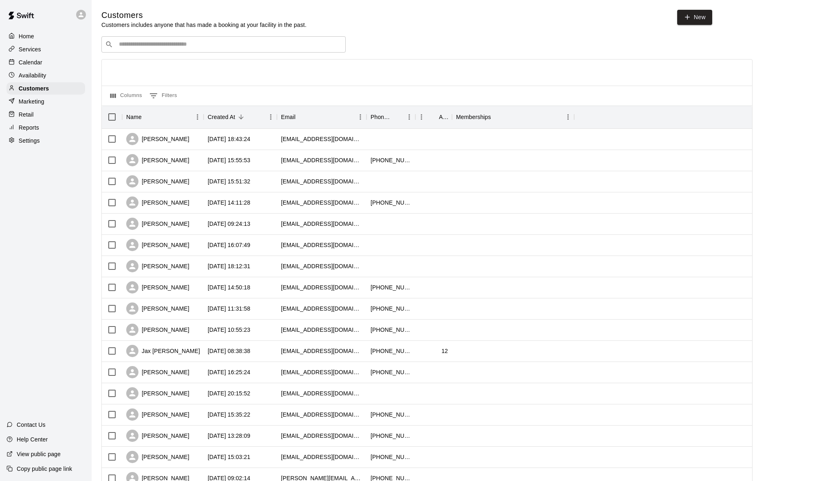
click at [149, 47] on input "Search customers by name or email" at bounding box center [230, 44] width 226 height 8
type input "*****"
click at [163, 63] on p "[PERSON_NAME]" at bounding box center [149, 61] width 50 height 9
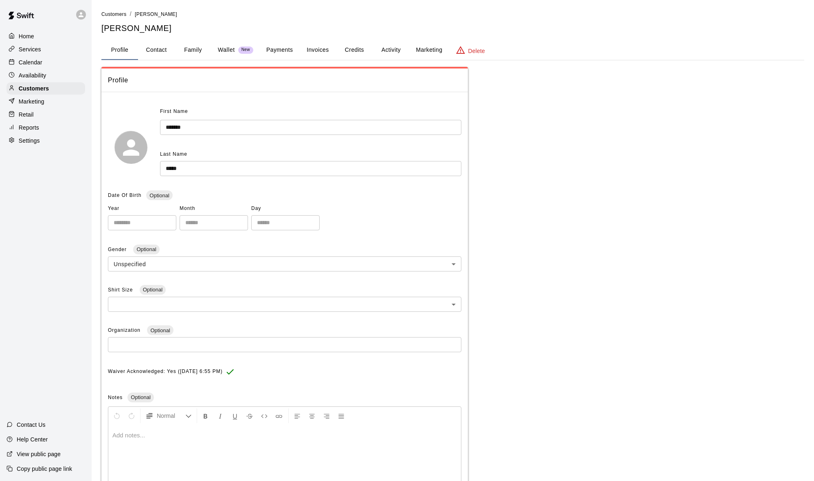
click at [332, 51] on button "Credits" at bounding box center [354, 50] width 37 height 20
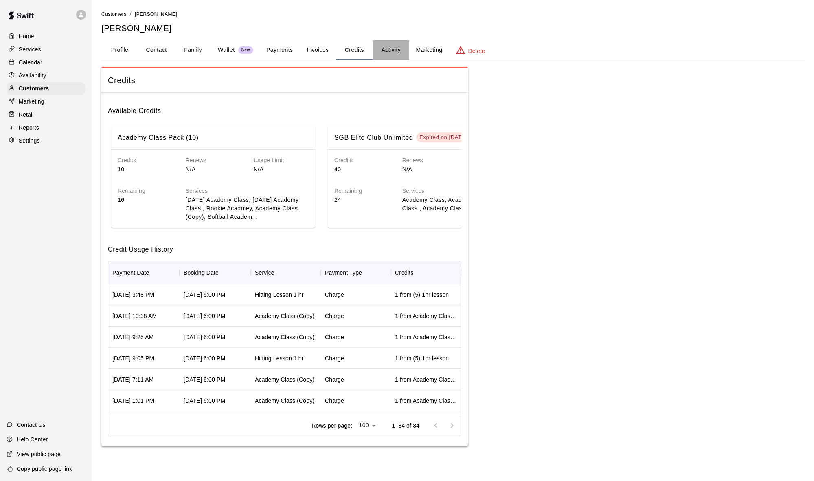
click at [332, 48] on button "Activity" at bounding box center [391, 50] width 37 height 20
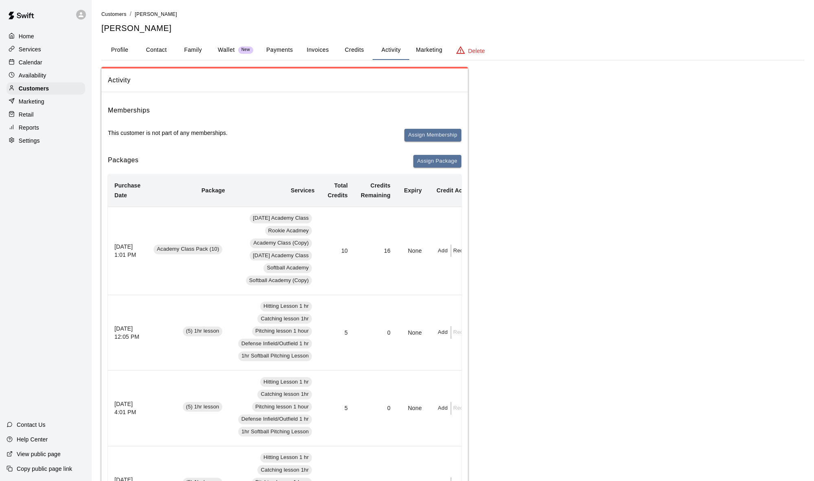
click at [158, 47] on button "Contact" at bounding box center [156, 50] width 37 height 20
select select "**"
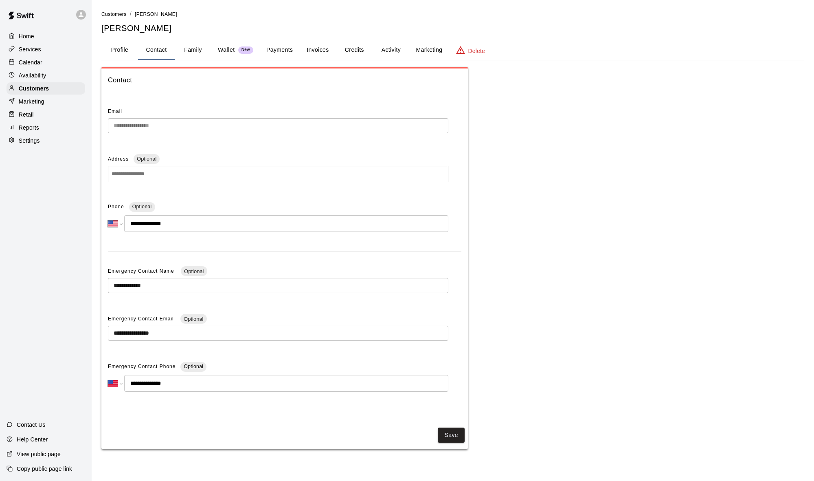
scroll to position [0, 0]
click at [284, 56] on button "Payments" at bounding box center [280, 50] width 40 height 20
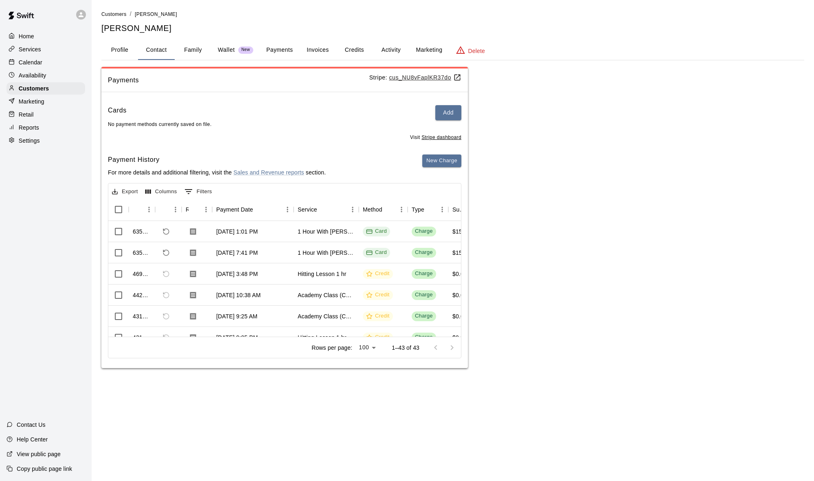
scroll to position [0, 0]
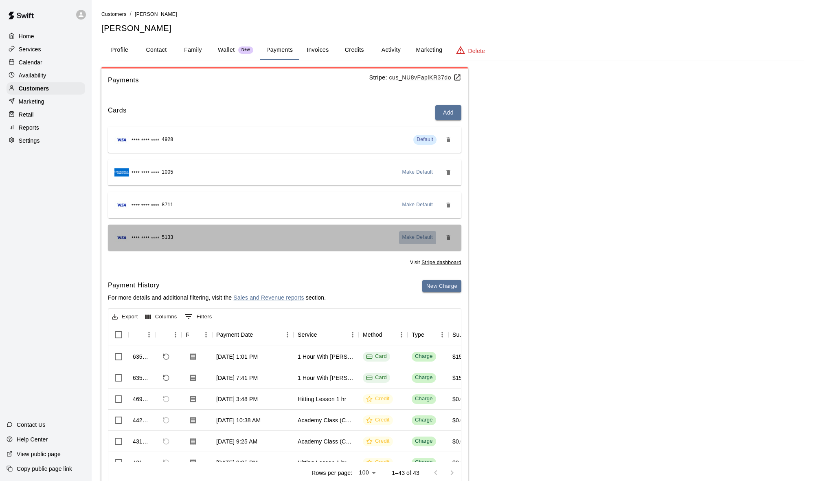
click at [332, 238] on span "Make Default" at bounding box center [417, 237] width 31 height 8
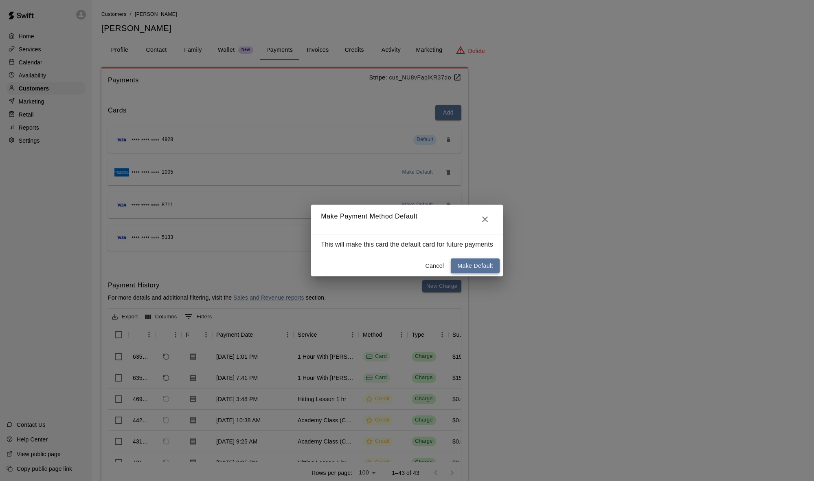
click at [332, 264] on button "Make Default" at bounding box center [475, 265] width 48 height 15
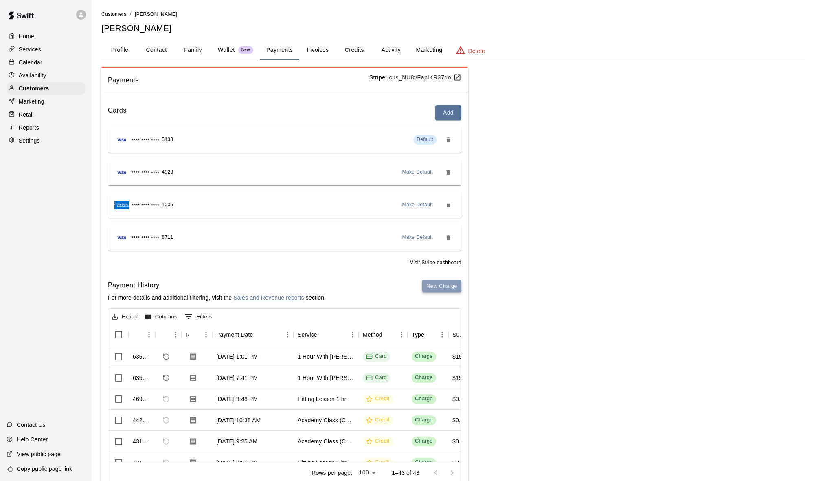
click at [332, 286] on button "New Charge" at bounding box center [441, 286] width 39 height 13
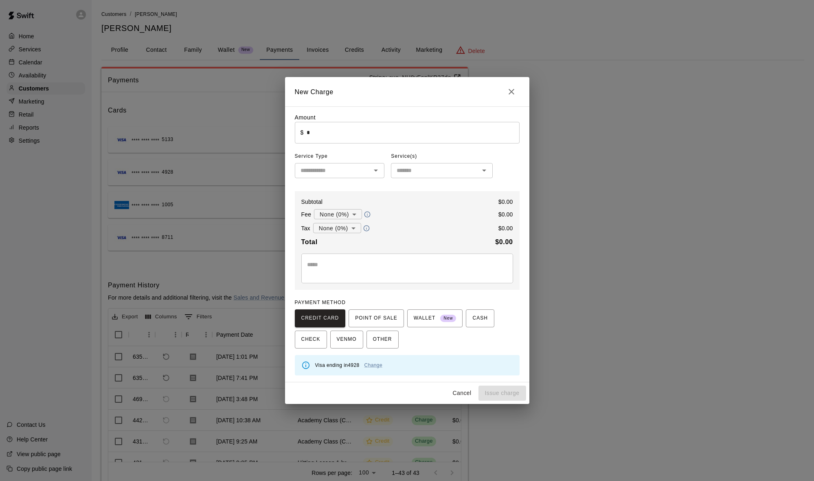
click at [332, 140] on input "*" at bounding box center [413, 133] width 213 height 22
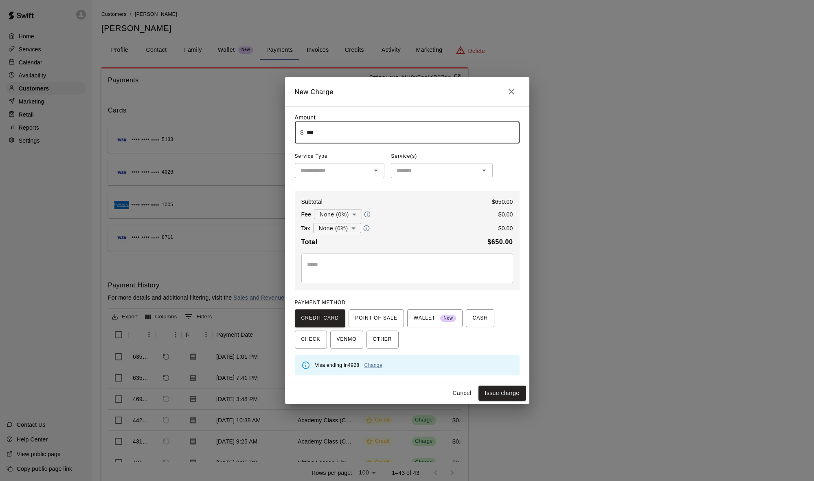
type input "******"
click at [332, 171] on input "text" at bounding box center [333, 170] width 72 height 10
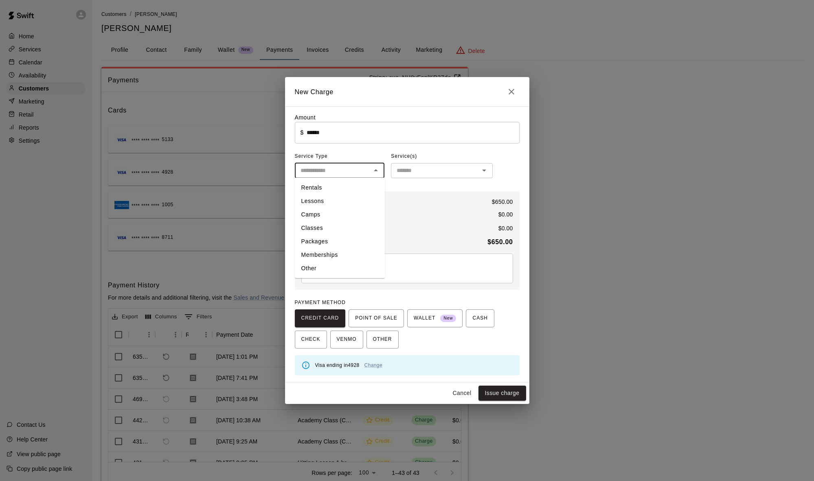
click at [332, 238] on li "Packages" at bounding box center [340, 241] width 90 height 13
type input "********"
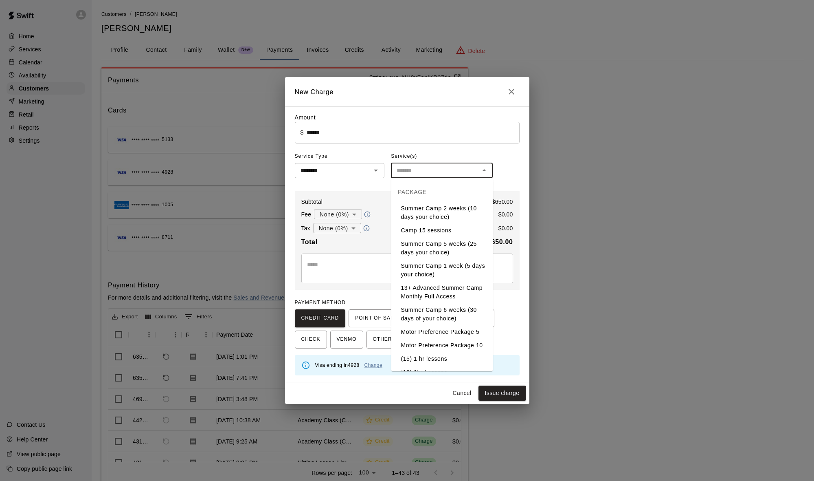
drag, startPoint x: 447, startPoint y: 167, endPoint x: 446, endPoint y: 174, distance: 6.6
click at [332, 167] on input "text" at bounding box center [436, 170] width 84 height 10
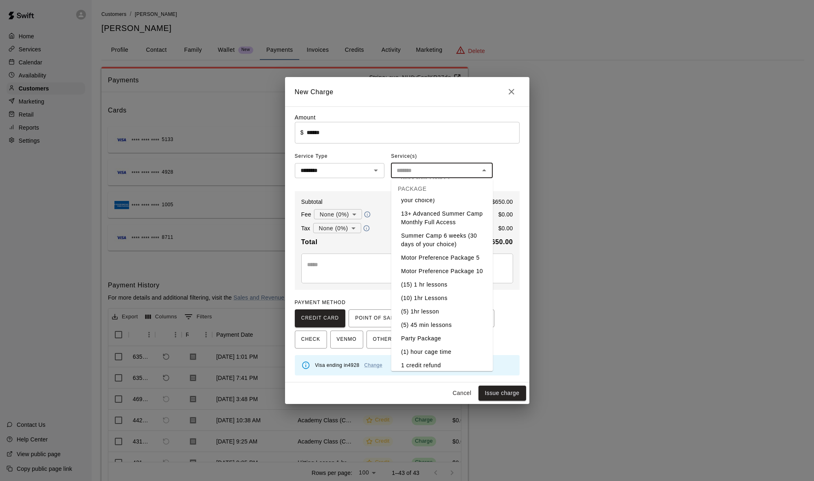
scroll to position [77, 0]
click at [332, 296] on li "(10) 1hr Lessons" at bounding box center [442, 294] width 102 height 13
type input "**********"
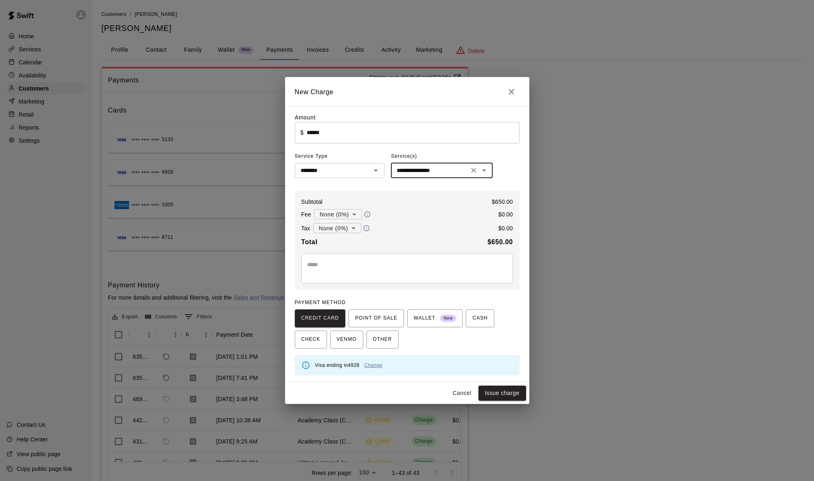
click at [332, 366] on link "Change" at bounding box center [374, 365] width 18 height 6
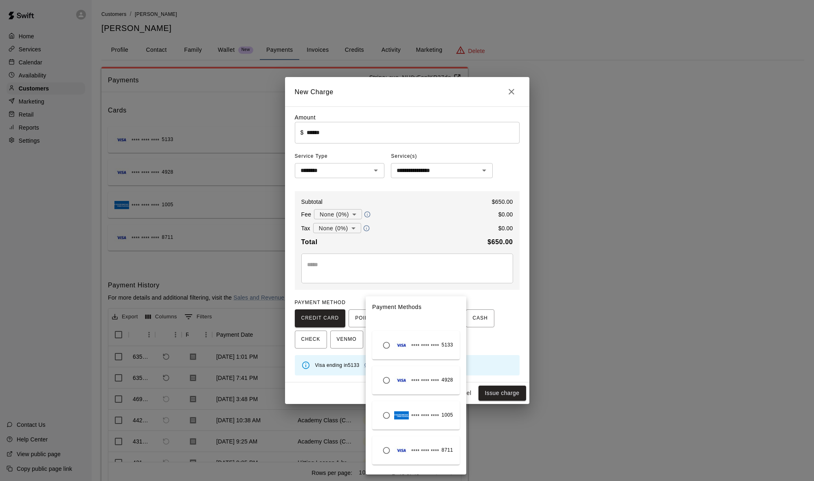
click at [332, 347] on div at bounding box center [407, 240] width 814 height 481
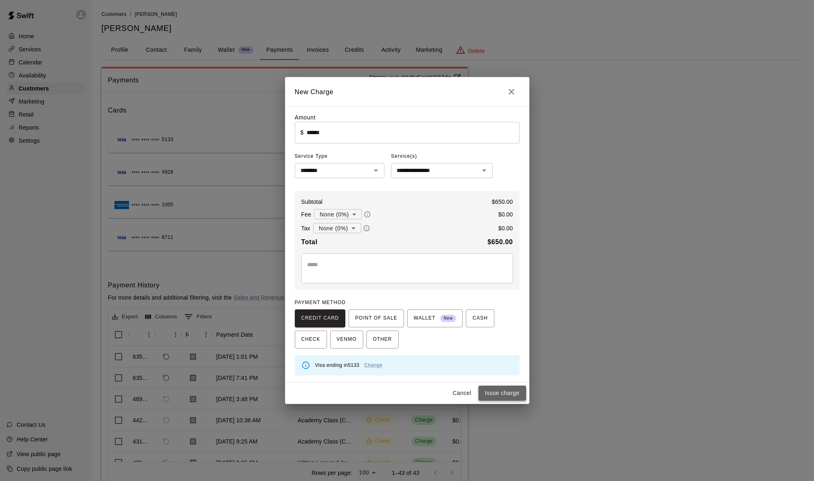
click at [332, 392] on button "Issue charge" at bounding box center [503, 392] width 48 height 15
type input "*"
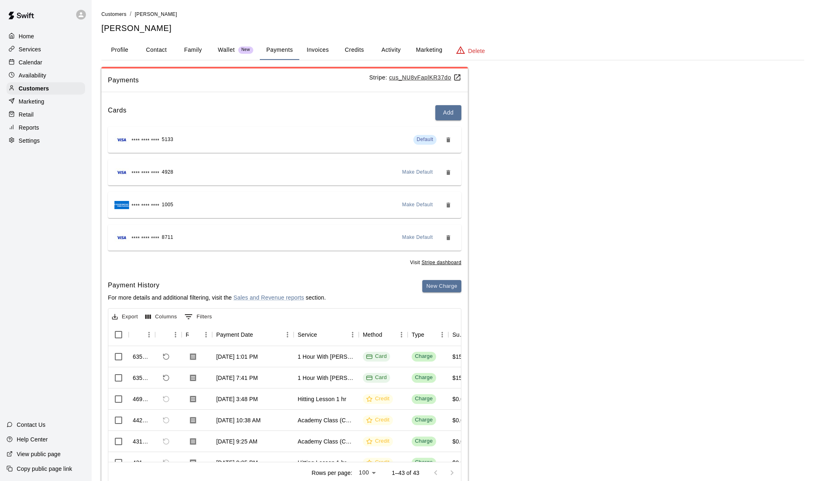
click at [332, 47] on button "Activity" at bounding box center [391, 50] width 37 height 20
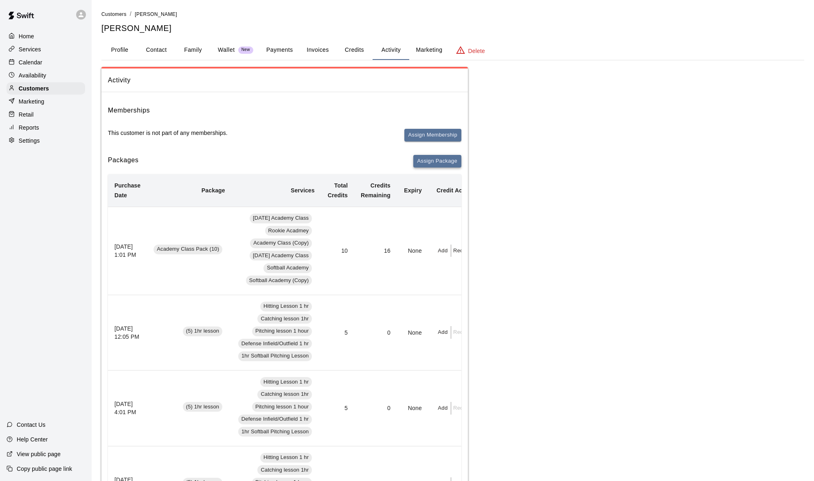
click at [332, 156] on button "Assign Package" at bounding box center [437, 161] width 48 height 13
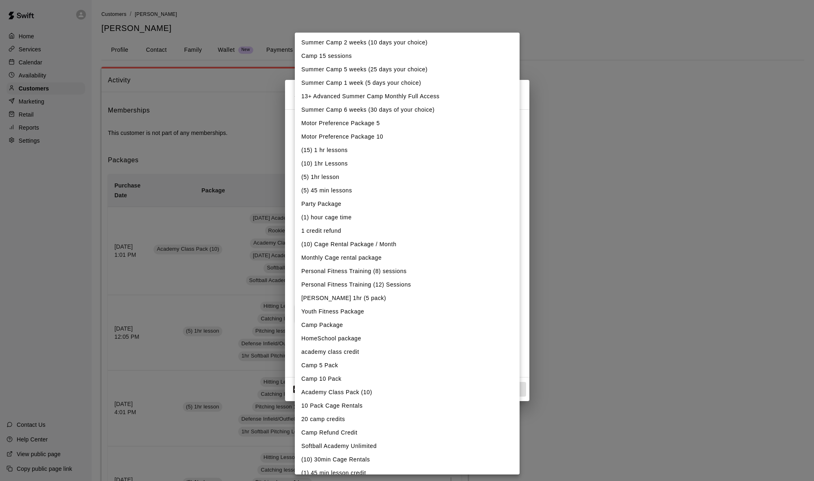
click at [332, 167] on li "(10) 1hr Lessons" at bounding box center [407, 163] width 225 height 13
type input "**********"
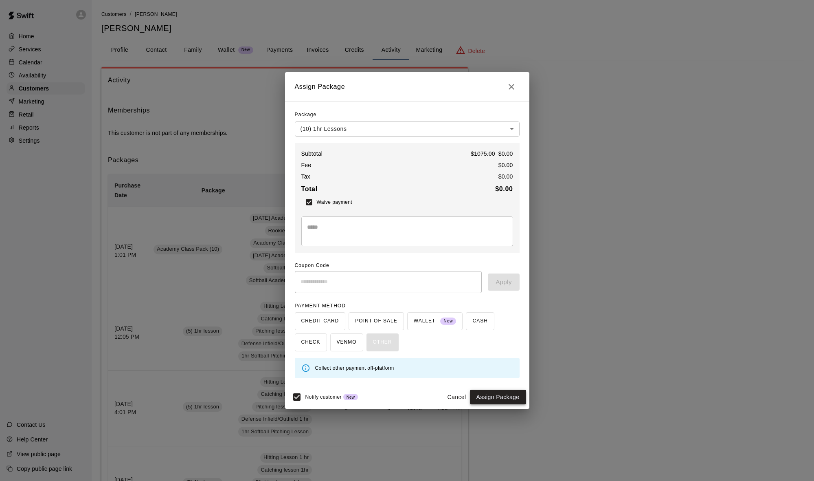
click at [332, 395] on button "Assign Package" at bounding box center [498, 396] width 56 height 15
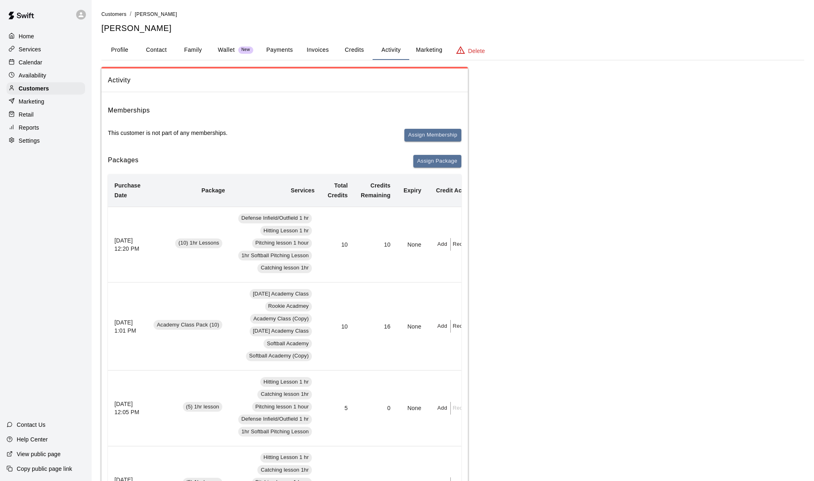
click at [34, 58] on p "Calendar" at bounding box center [31, 62] width 24 height 8
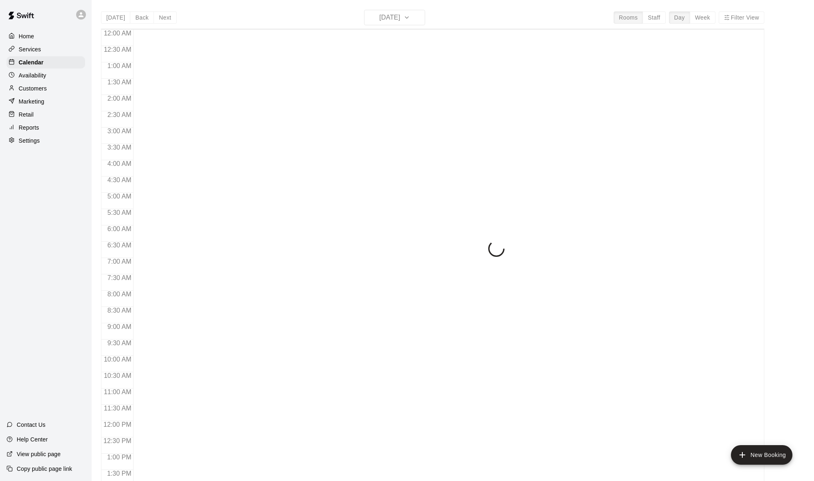
scroll to position [322, 0]
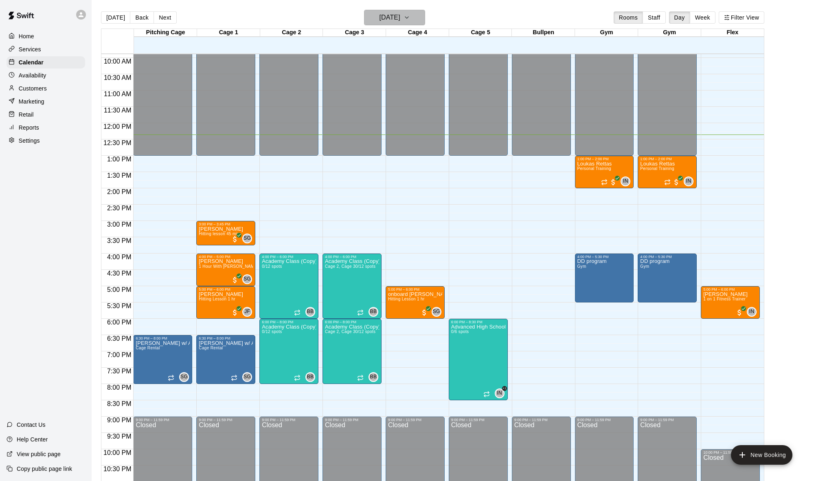
click at [332, 23] on h6 "[DATE]" at bounding box center [390, 17] width 21 height 11
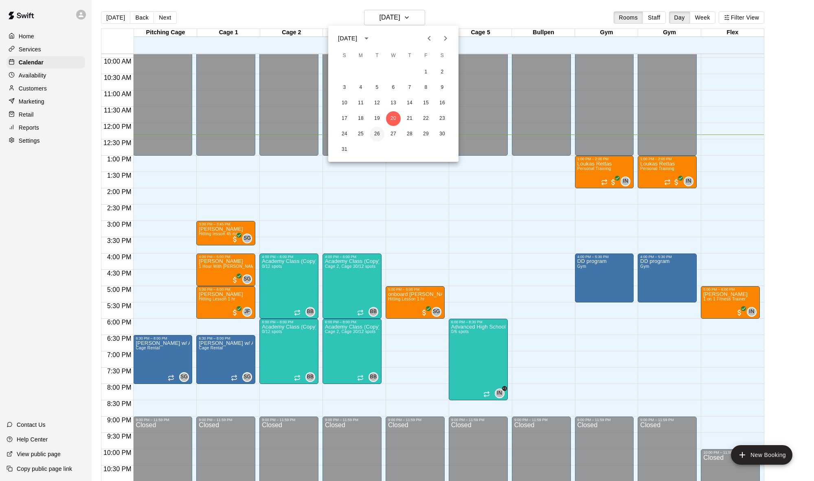
click at [332, 136] on button "26" at bounding box center [377, 134] width 15 height 15
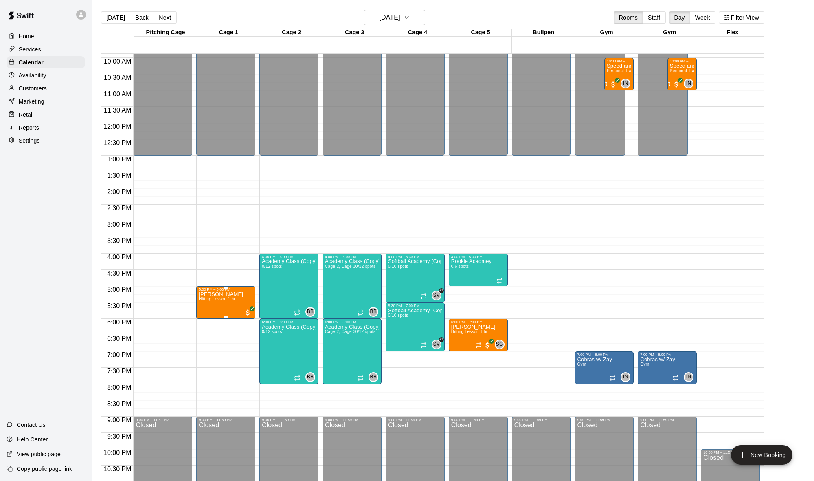
click at [207, 298] on span "Hitting Lesson 1 hr" at bounding box center [217, 299] width 37 height 4
click at [208, 324] on img "edit" at bounding box center [207, 324] width 9 height 9
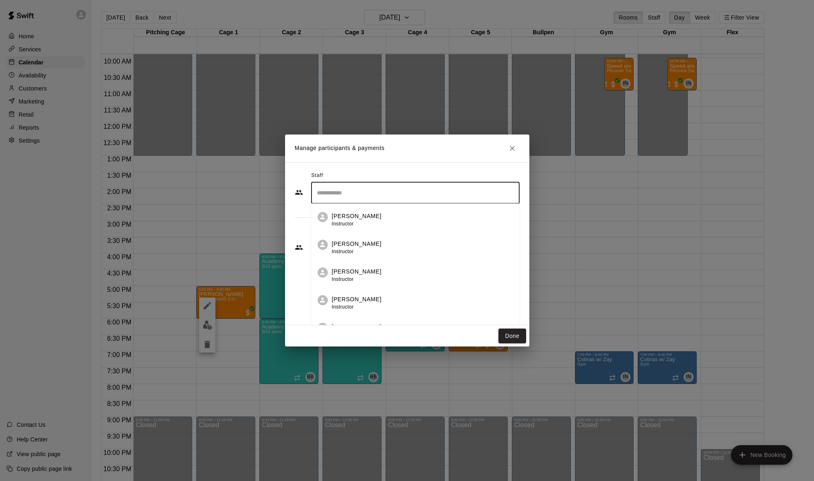
click at [332, 195] on input "Search staff" at bounding box center [415, 193] width 201 height 14
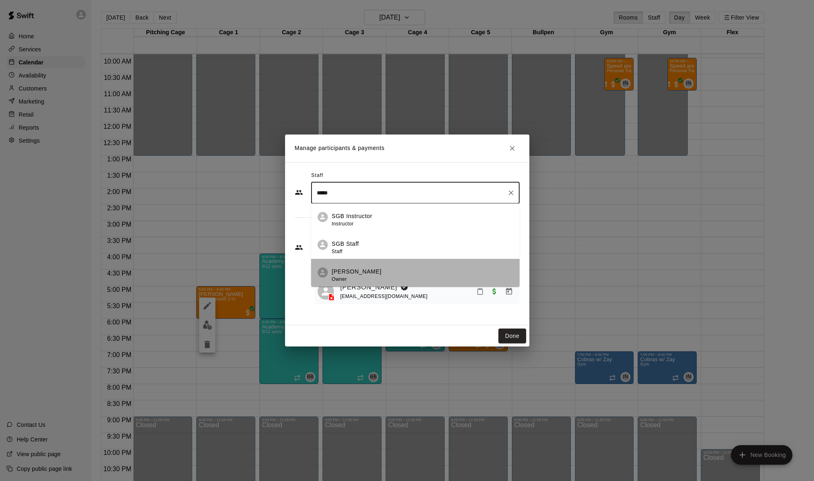
click at [332, 279] on span "Owner" at bounding box center [339, 279] width 15 height 6
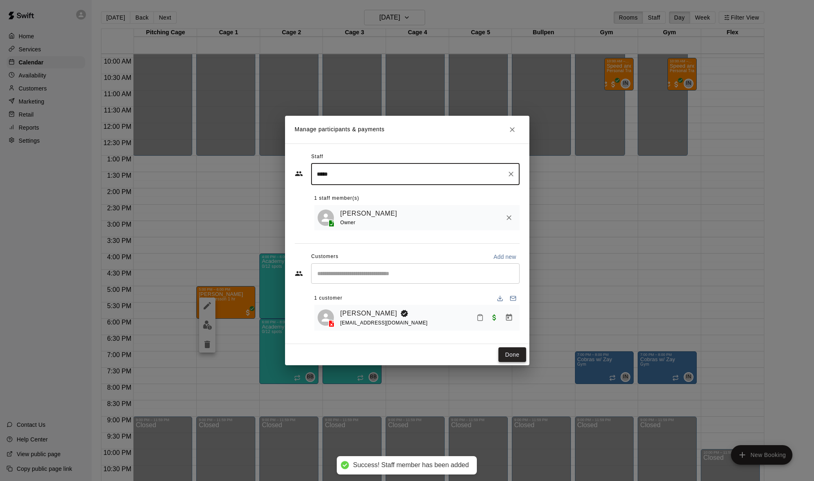
type input "*****"
click at [332, 355] on button "Done" at bounding box center [512, 354] width 27 height 15
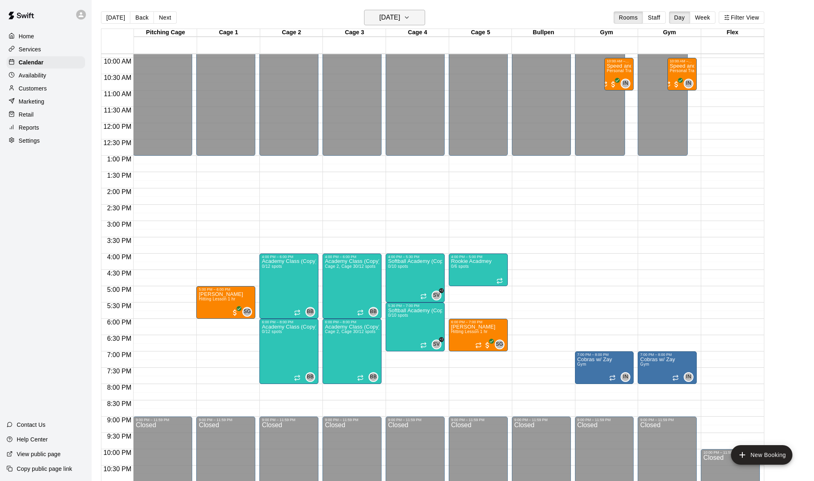
click at [332, 20] on icon "button" at bounding box center [407, 18] width 7 height 10
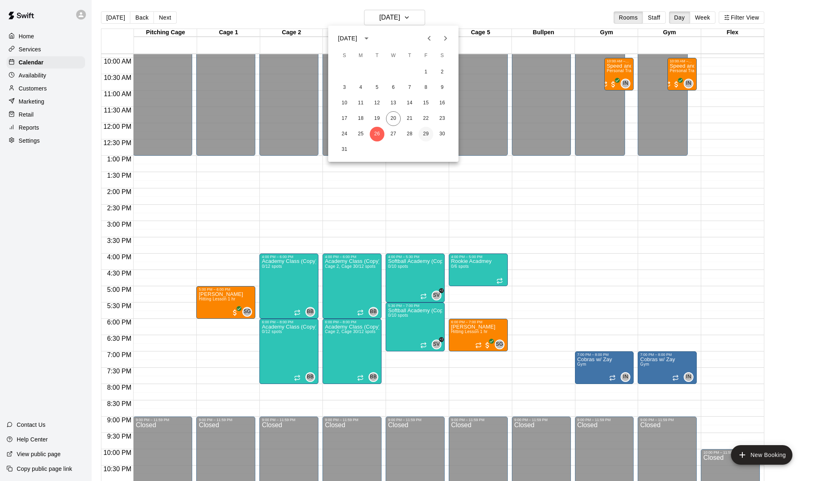
click at [332, 131] on button "29" at bounding box center [426, 134] width 15 height 15
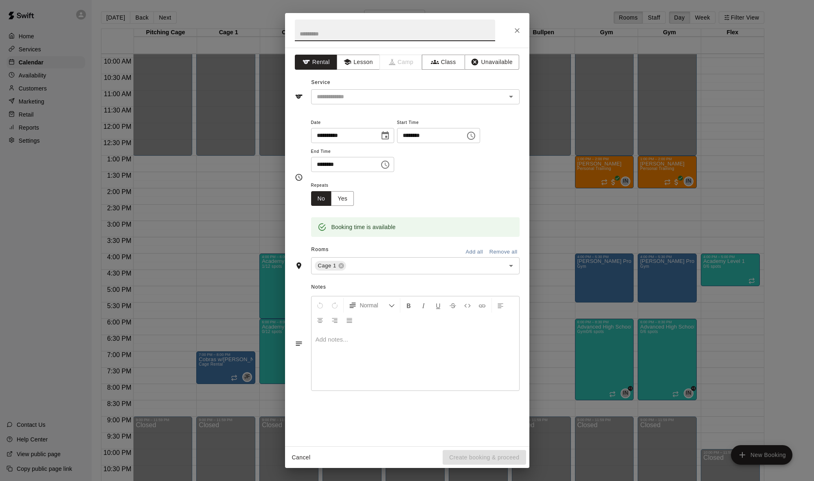
click at [332, 33] on div at bounding box center [407, 30] width 244 height 35
click at [332, 31] on icon "Close" at bounding box center [517, 30] width 5 height 5
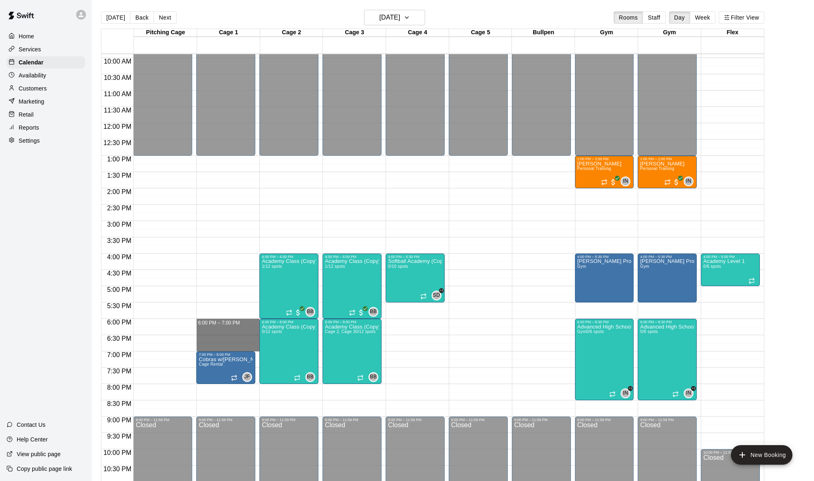
drag, startPoint x: 239, startPoint y: 320, endPoint x: 244, endPoint y: 345, distance: 25.7
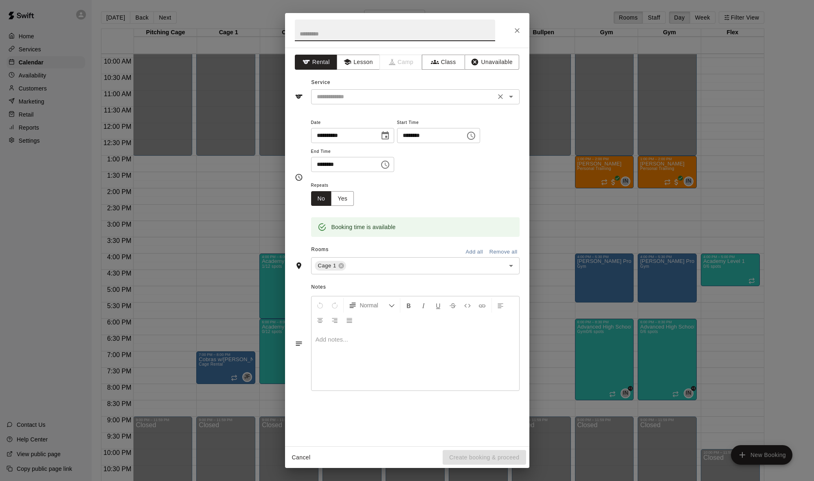
click at [332, 100] on input "text" at bounding box center [404, 97] width 180 height 10
drag, startPoint x: 371, startPoint y: 64, endPoint x: 440, endPoint y: 127, distance: 94.0
click at [332, 64] on button "Lesson" at bounding box center [358, 62] width 43 height 15
click at [332, 95] on input "text" at bounding box center [404, 97] width 180 height 10
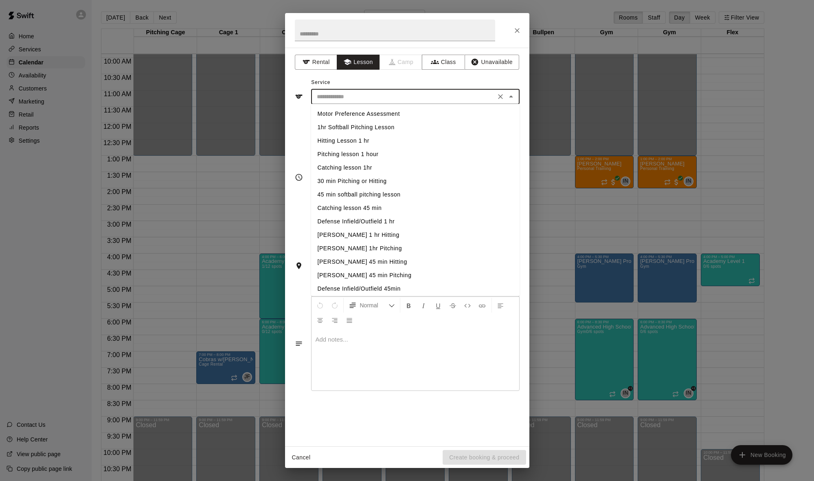
click at [332, 142] on li "Hitting Lesson 1 hr" at bounding box center [415, 140] width 209 height 13
type input "**********"
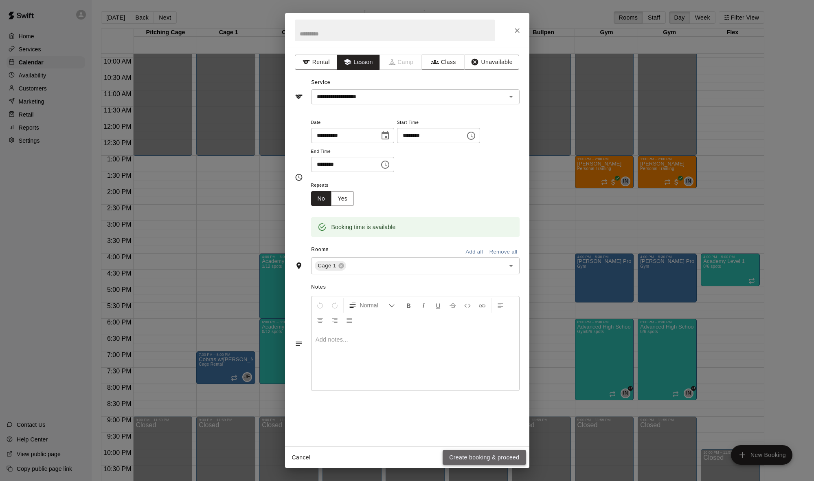
click at [332, 452] on button "Create booking & proceed" at bounding box center [484, 457] width 83 height 15
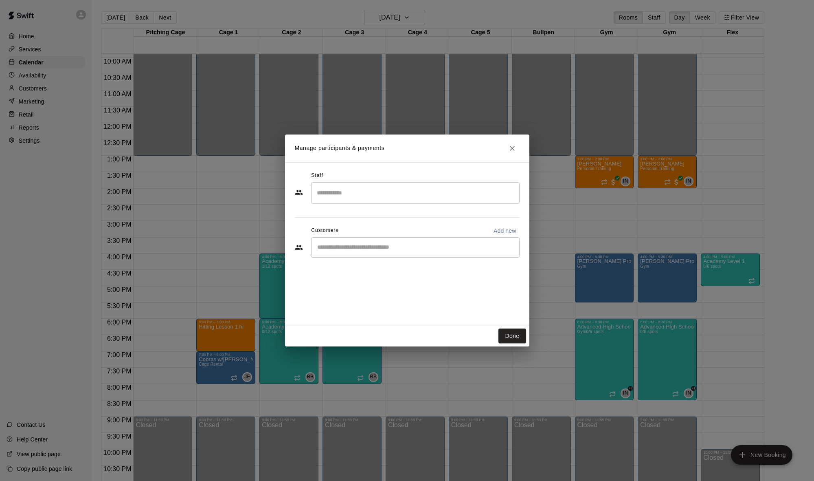
click at [332, 197] on input "Search staff" at bounding box center [415, 193] width 201 height 14
click at [332, 274] on p "[PERSON_NAME]" at bounding box center [357, 271] width 50 height 9
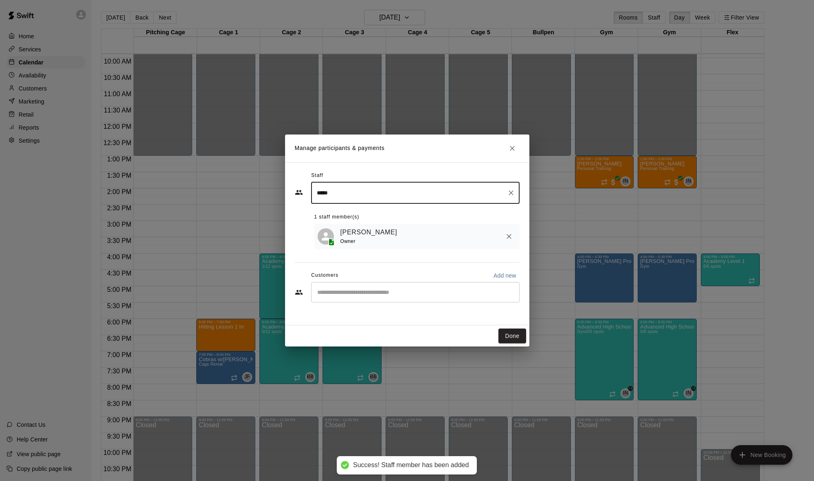
click at [332, 296] on div "​" at bounding box center [415, 292] width 209 height 20
type input "*****"
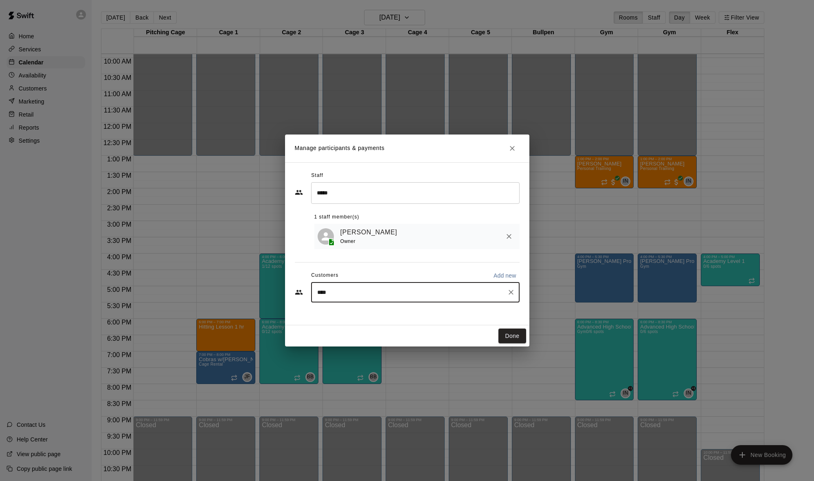
type input "*****"
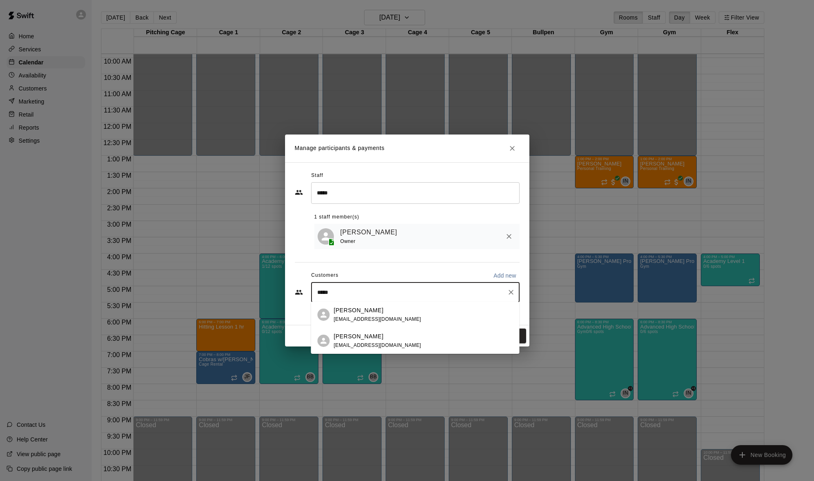
click at [332, 336] on div "[PERSON_NAME]" at bounding box center [378, 336] width 88 height 9
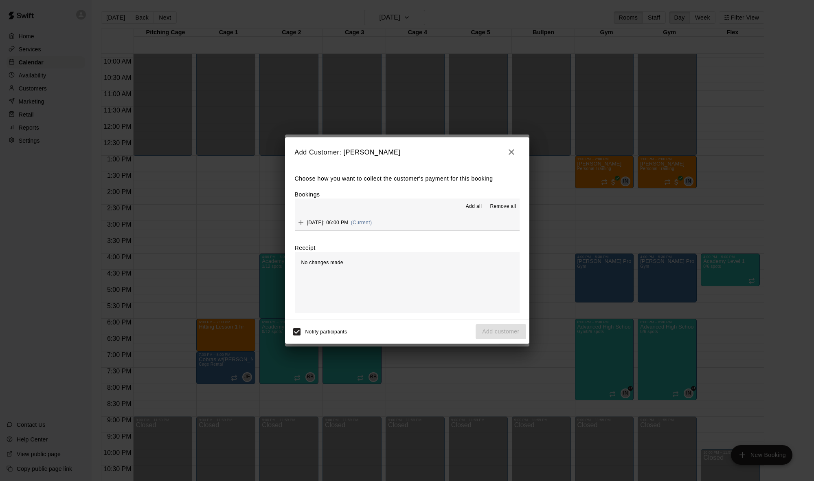
drag, startPoint x: 355, startPoint y: 225, endPoint x: 385, endPoint y: 231, distance: 31.1
click at [332, 225] on div "[DATE]: 06:00 PM (Current)" at bounding box center [333, 222] width 77 height 12
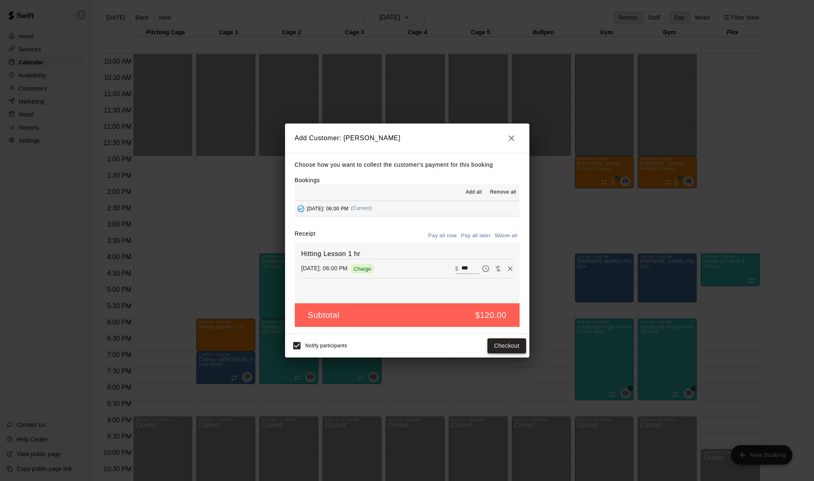
click at [332, 343] on button "Checkout" at bounding box center [507, 345] width 38 height 15
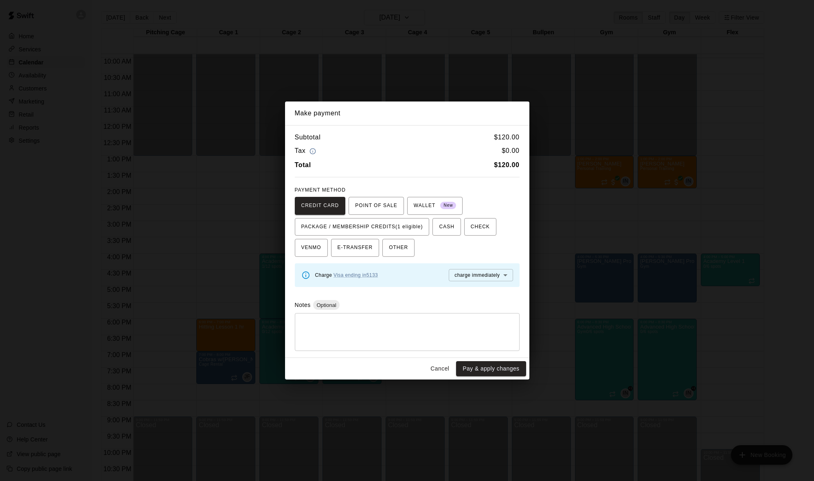
drag, startPoint x: 369, startPoint y: 228, endPoint x: 412, endPoint y: 260, distance: 53.6
click at [332, 228] on span "PACKAGE / MEMBERSHIP CREDITS (1 eligible)" at bounding box center [362, 226] width 122 height 13
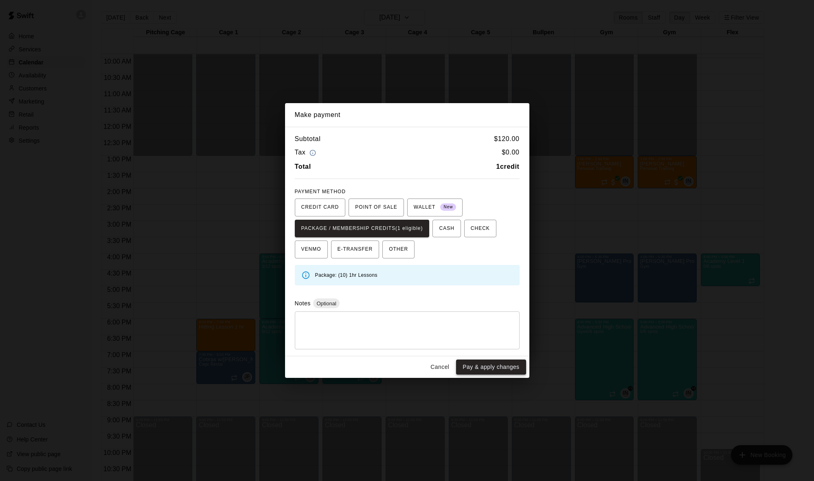
click at [332, 366] on button "Pay & apply changes" at bounding box center [491, 366] width 70 height 15
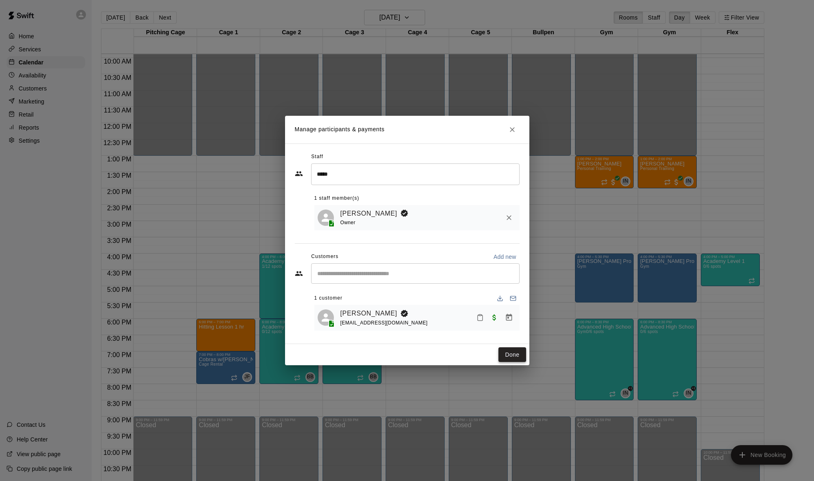
click at [332, 356] on button "Done" at bounding box center [512, 354] width 27 height 15
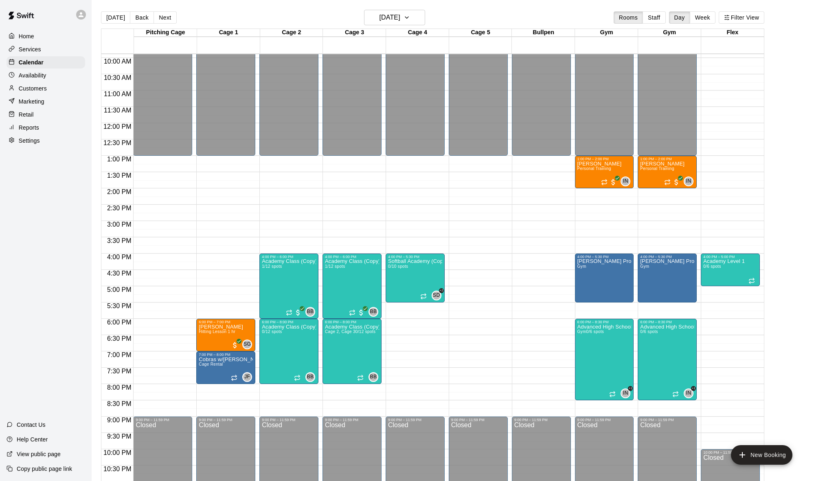
click at [33, 92] on p "Customers" at bounding box center [33, 88] width 28 height 8
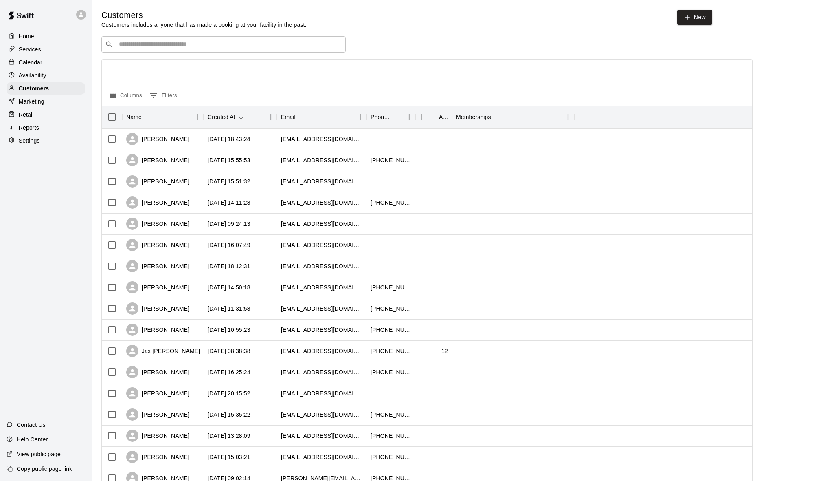
click at [159, 41] on input "Search customers by name or email" at bounding box center [230, 44] width 226 height 8
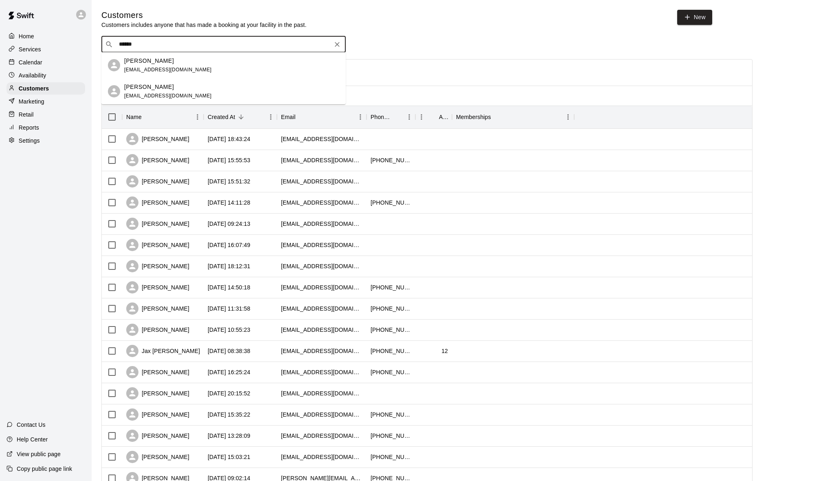
type input "*******"
click at [189, 66] on div "[PERSON_NAME] [EMAIL_ADDRESS][DOMAIN_NAME]" at bounding box center [231, 66] width 215 height 18
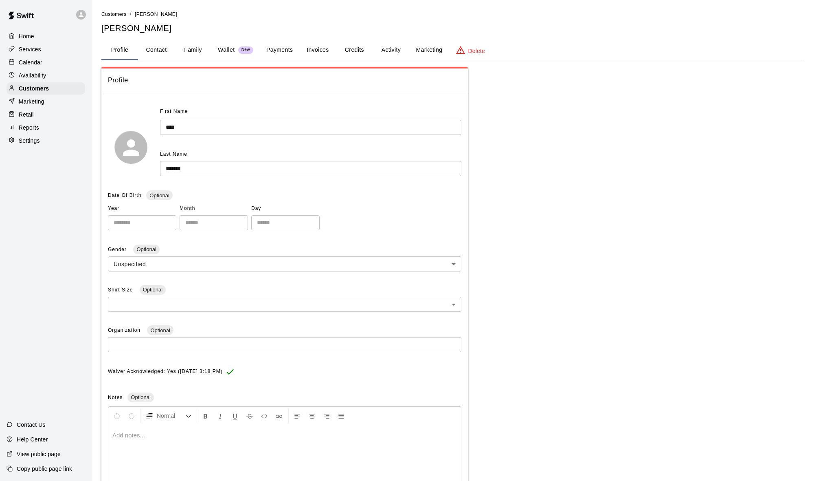
click at [273, 47] on button "Payments" at bounding box center [280, 50] width 40 height 20
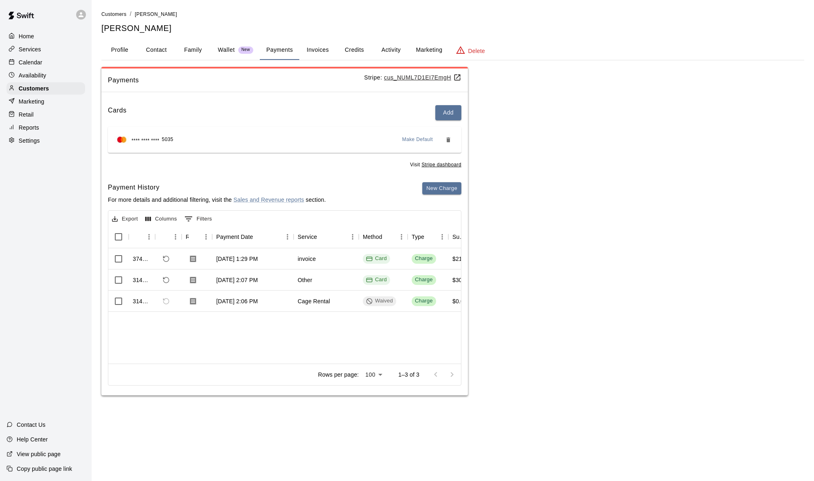
click at [332, 50] on button "Activity" at bounding box center [391, 50] width 37 height 20
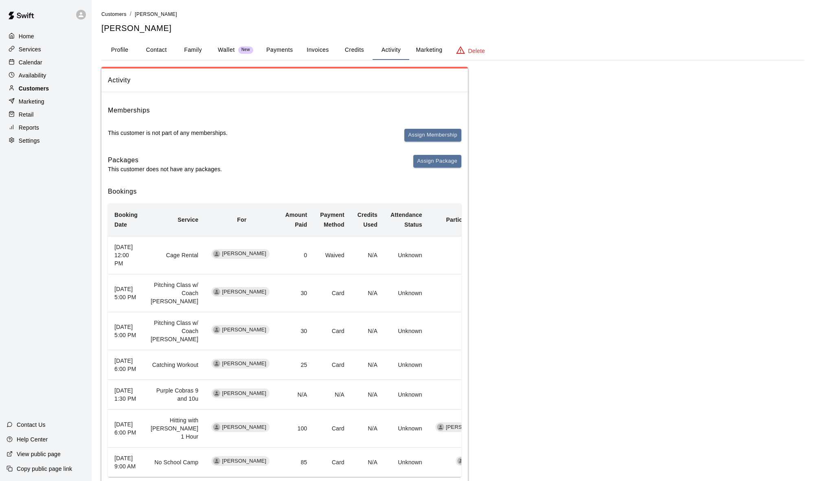
click at [45, 86] on p "Customers" at bounding box center [34, 88] width 30 height 8
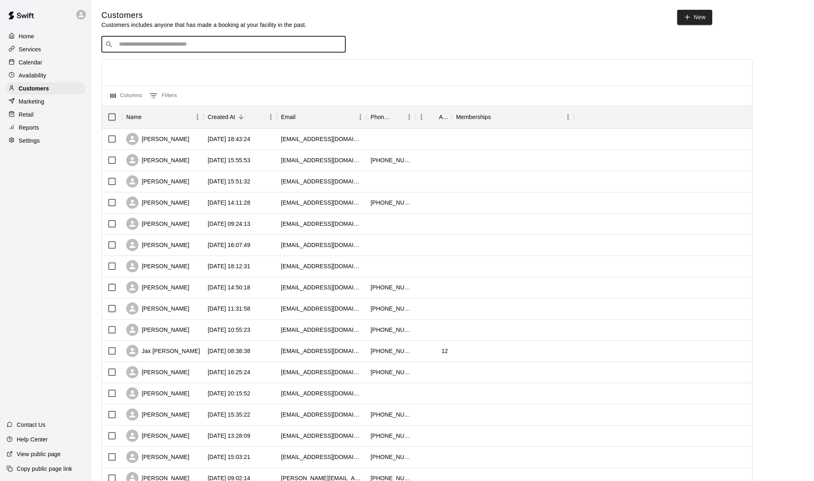
click at [150, 44] on input "Search customers by name or email" at bounding box center [230, 44] width 226 height 8
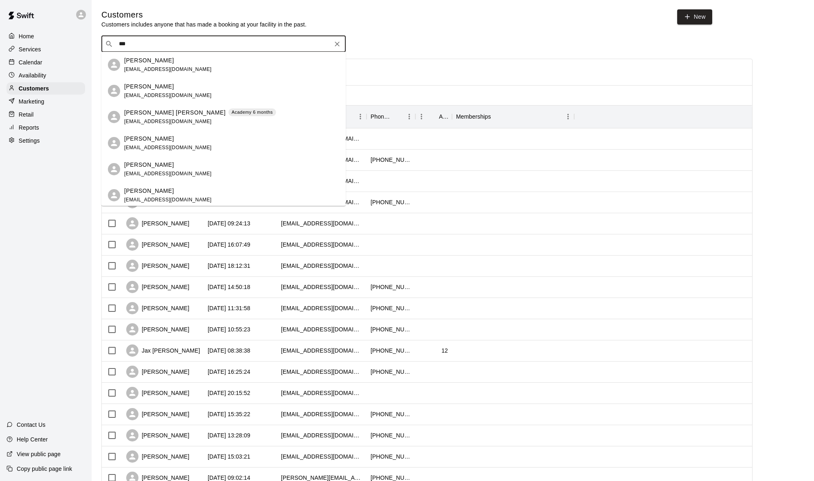
type input "****"
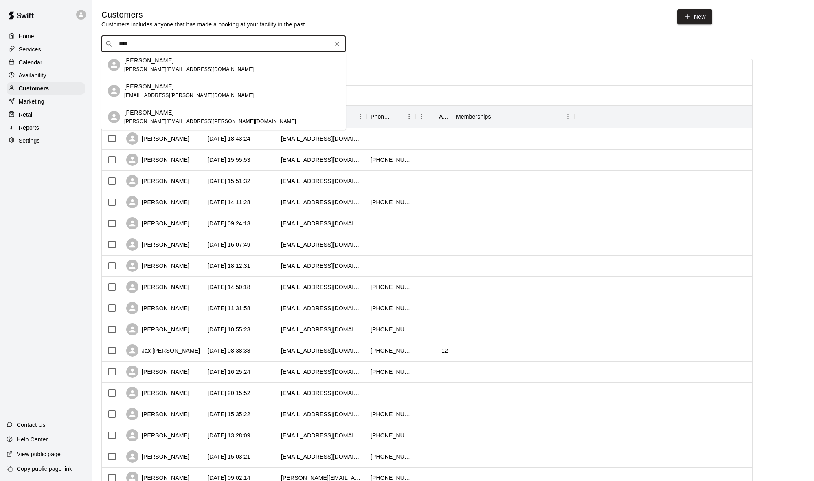
click at [182, 91] on div "[PERSON_NAME] [PERSON_NAME][EMAIL_ADDRESS][PERSON_NAME][DOMAIN_NAME]" at bounding box center [231, 91] width 215 height 18
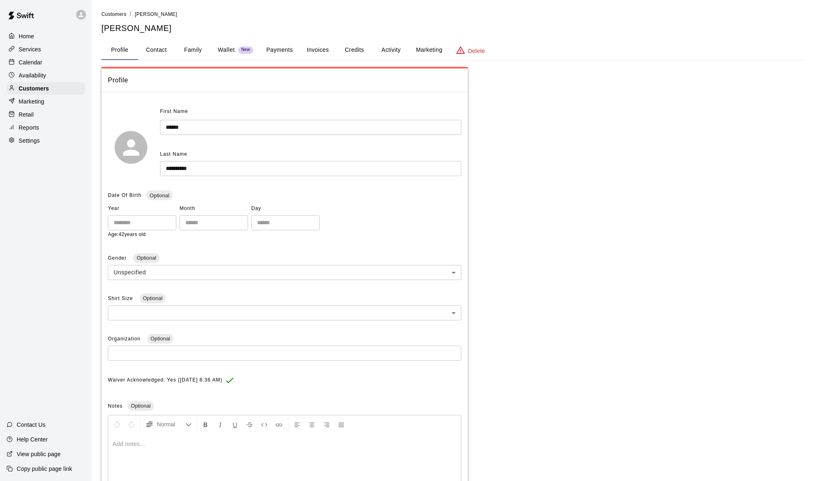
scroll to position [1, 0]
click at [158, 52] on button "Contact" at bounding box center [156, 50] width 37 height 20
select select "**"
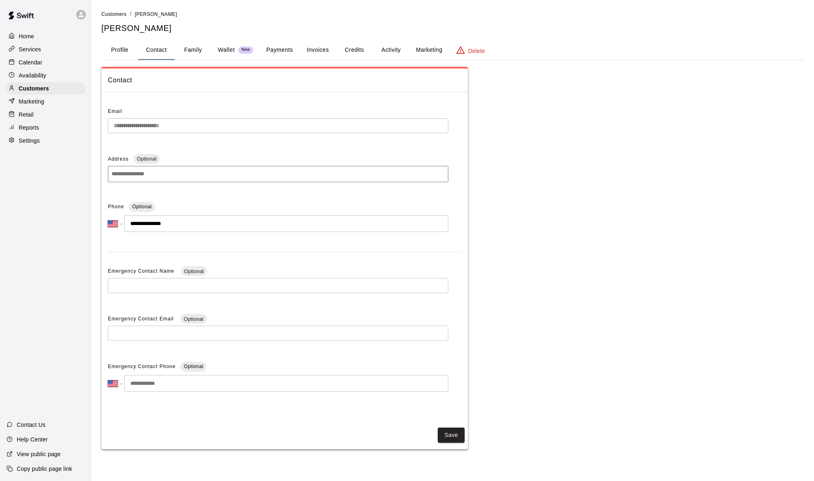
scroll to position [0, 0]
click at [202, 51] on button "Family" at bounding box center [193, 50] width 37 height 20
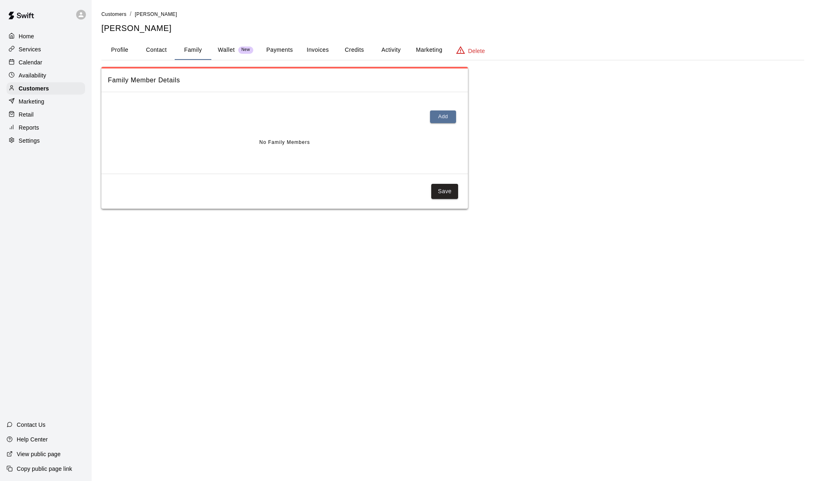
scroll to position [0, 0]
click at [332, 50] on button "Credits" at bounding box center [354, 50] width 37 height 20
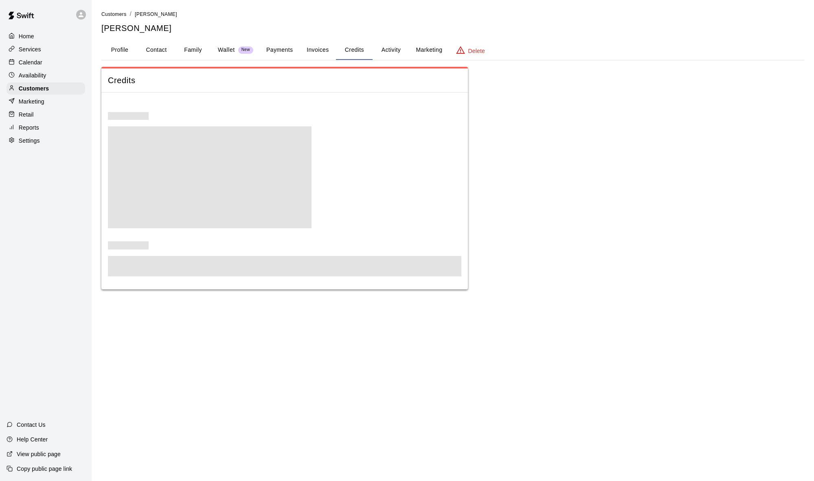
scroll to position [0, 0]
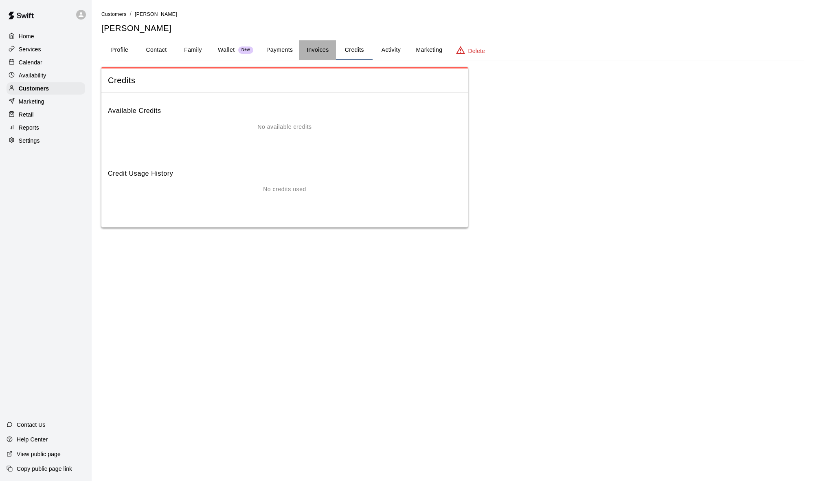
drag, startPoint x: 324, startPoint y: 51, endPoint x: 340, endPoint y: 51, distance: 15.5
click at [324, 51] on button "Invoices" at bounding box center [317, 50] width 37 height 20
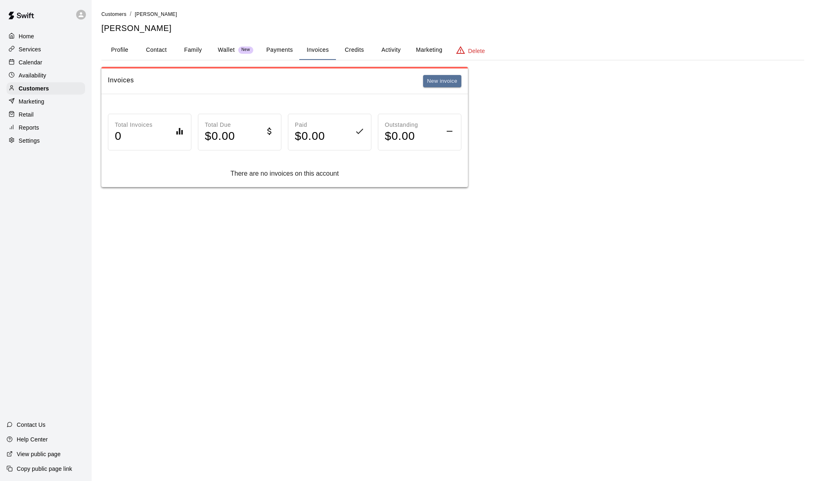
click at [292, 51] on button "Payments" at bounding box center [280, 50] width 40 height 20
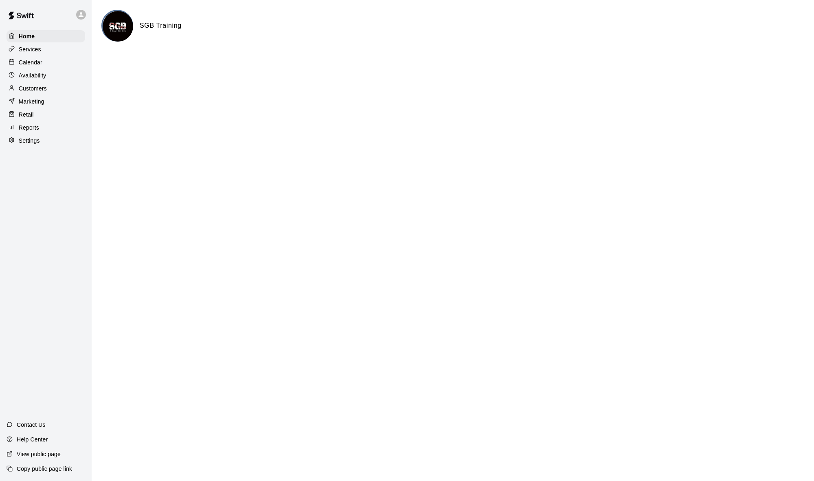
click at [42, 88] on p "Customers" at bounding box center [33, 88] width 28 height 8
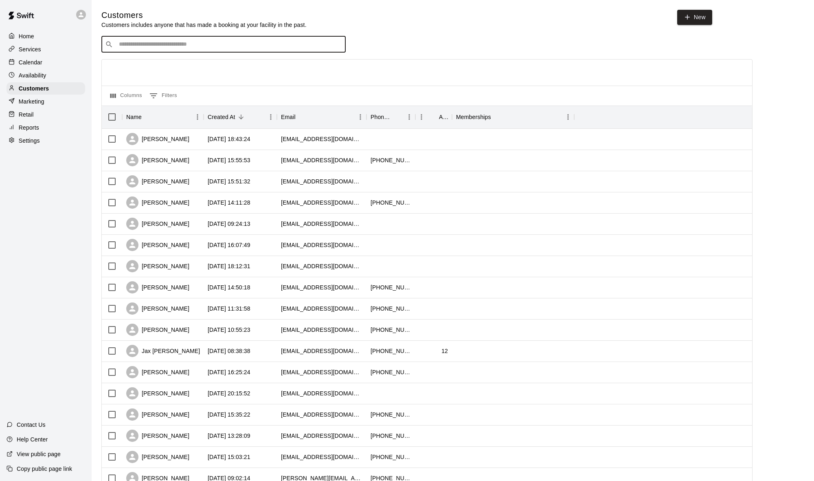
click at [165, 43] on input "Search customers by name or email" at bounding box center [230, 44] width 226 height 8
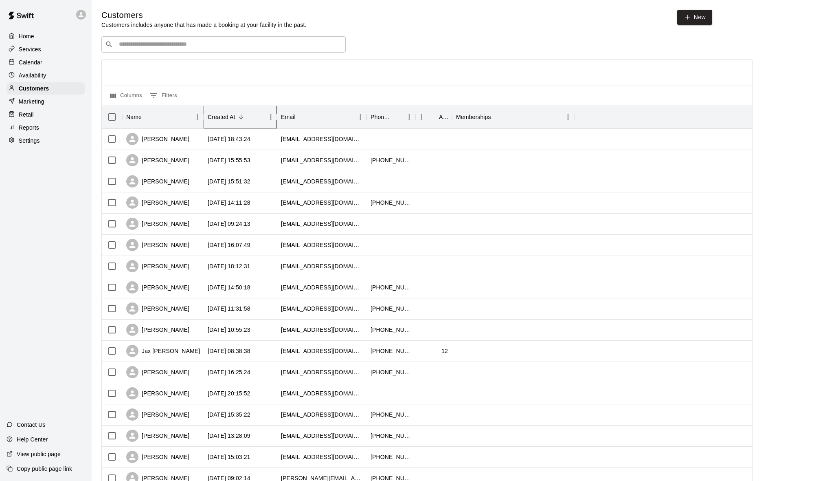
click at [227, 116] on div "Created At" at bounding box center [222, 117] width 28 height 23
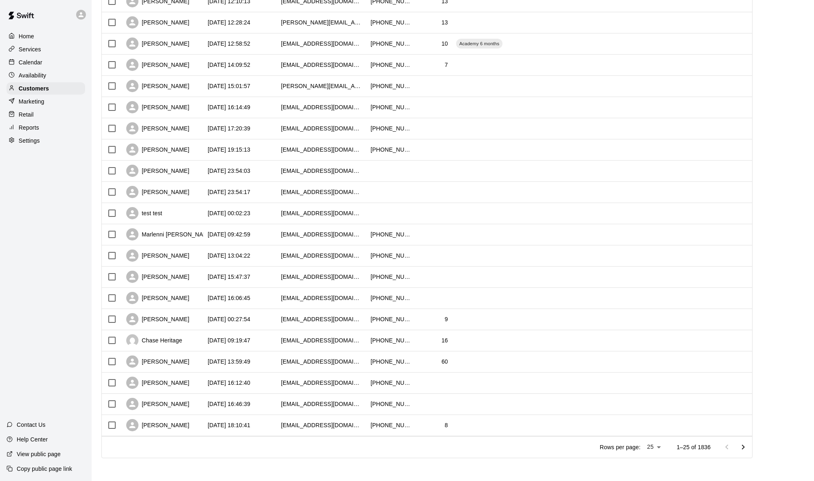
scroll to position [222, 0]
click at [655, 447] on body "Home Services Calendar Availability Customers Marketing Retail Reports Settings…" at bounding box center [407, 129] width 814 height 703
click at [651, 462] on li "100" at bounding box center [653, 463] width 23 height 13
type input "***"
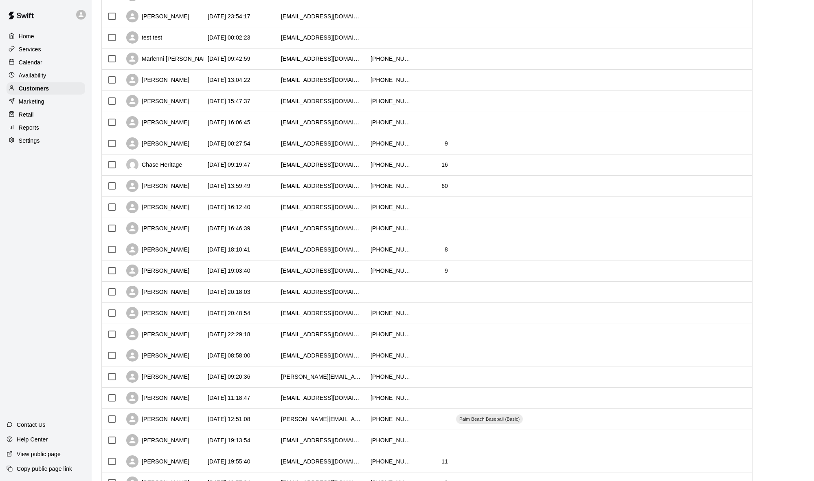
scroll to position [398, 0]
click at [42, 124] on div "Reports" at bounding box center [46, 127] width 79 height 12
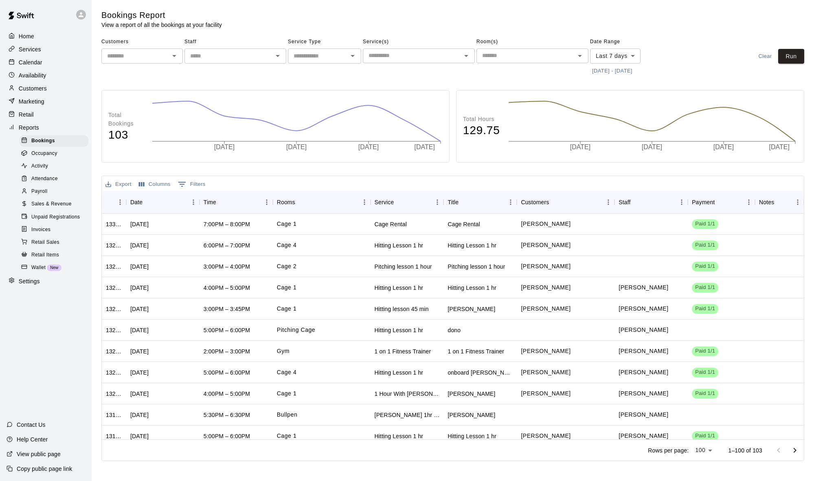
click at [33, 59] on p "Calendar" at bounding box center [31, 62] width 24 height 8
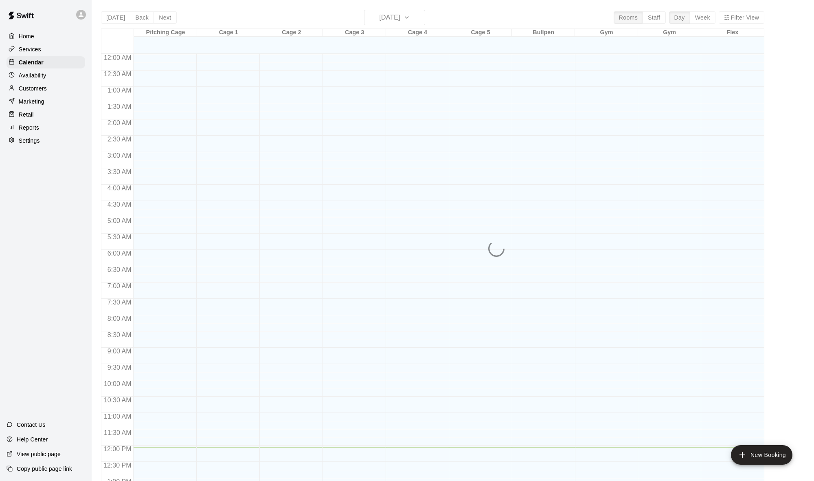
scroll to position [322, 0]
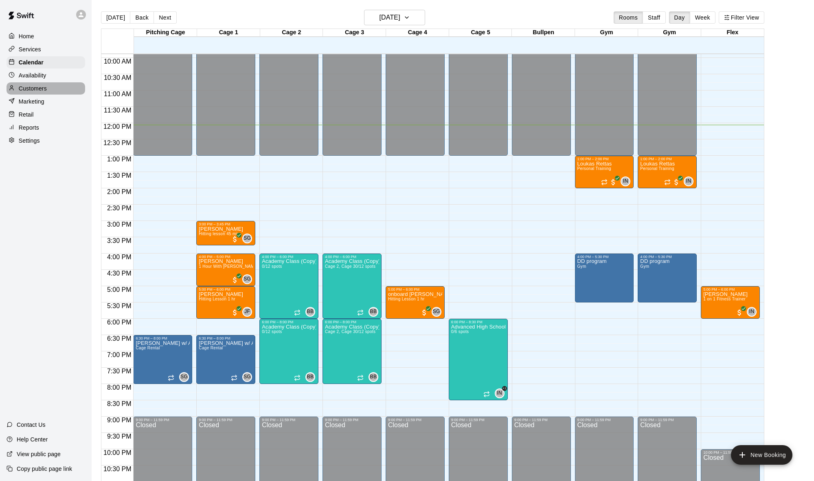
click at [37, 90] on p "Customers" at bounding box center [33, 88] width 28 height 8
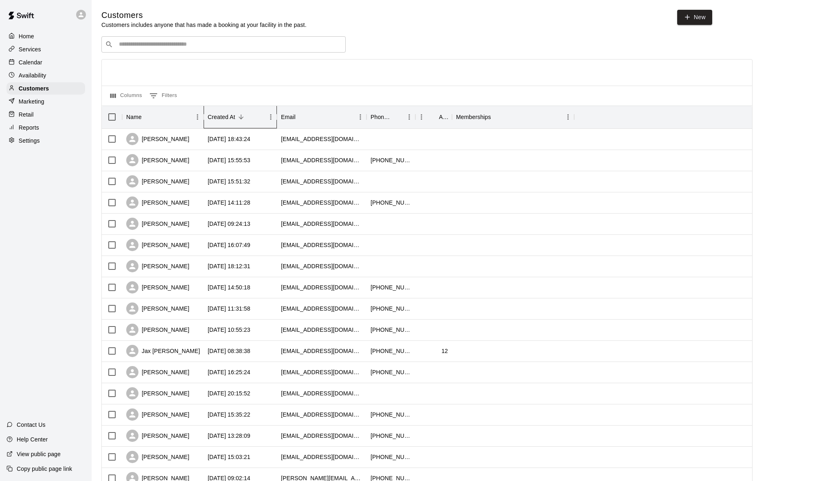
click at [220, 116] on div "Created At" at bounding box center [222, 117] width 28 height 23
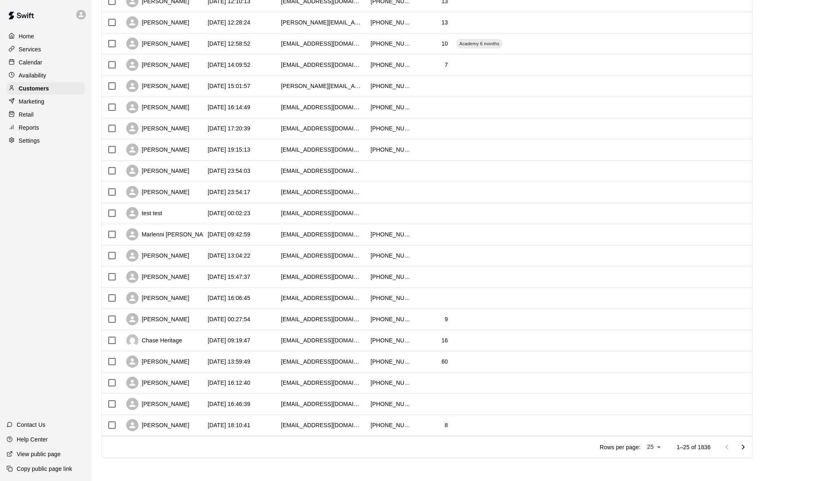
scroll to position [222, 0]
click at [658, 446] on body "Home Services Calendar Availability Customers Marketing Retail Reports Settings…" at bounding box center [407, 129] width 814 height 703
click at [655, 465] on li "100" at bounding box center [653, 463] width 23 height 13
type input "***"
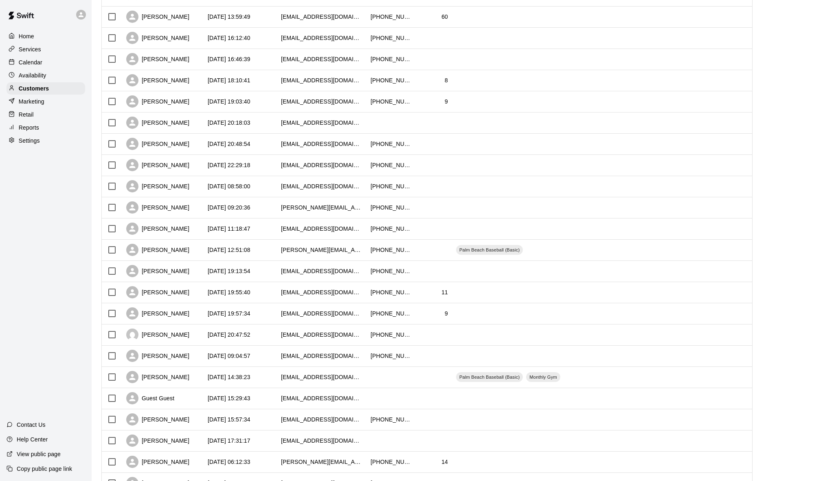
scroll to position [567, 0]
click at [188, 268] on div "[PERSON_NAME]" at bounding box center [162, 270] width 81 height 21
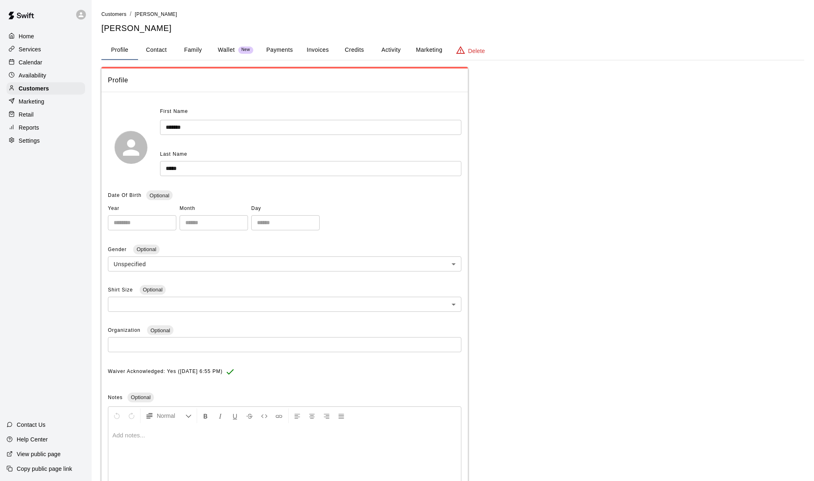
click at [154, 48] on button "Contact" at bounding box center [156, 50] width 37 height 20
select select "**"
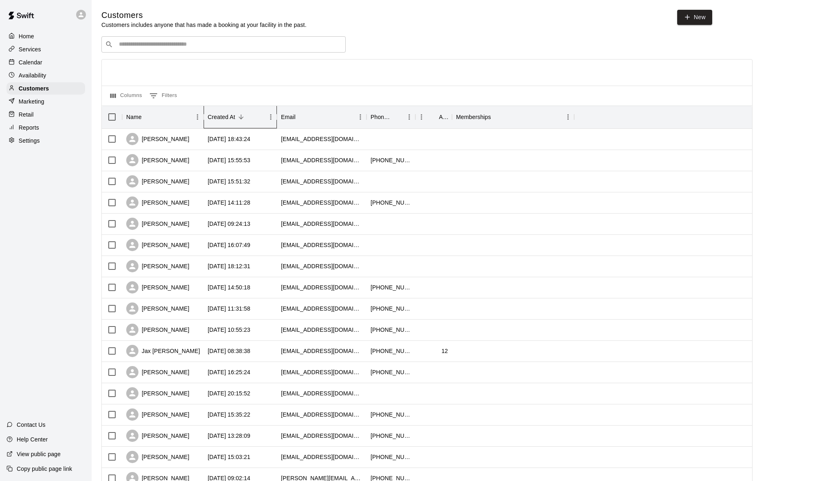
click at [216, 112] on div "Created At" at bounding box center [222, 117] width 28 height 23
click at [224, 117] on div "Created At" at bounding box center [222, 117] width 28 height 23
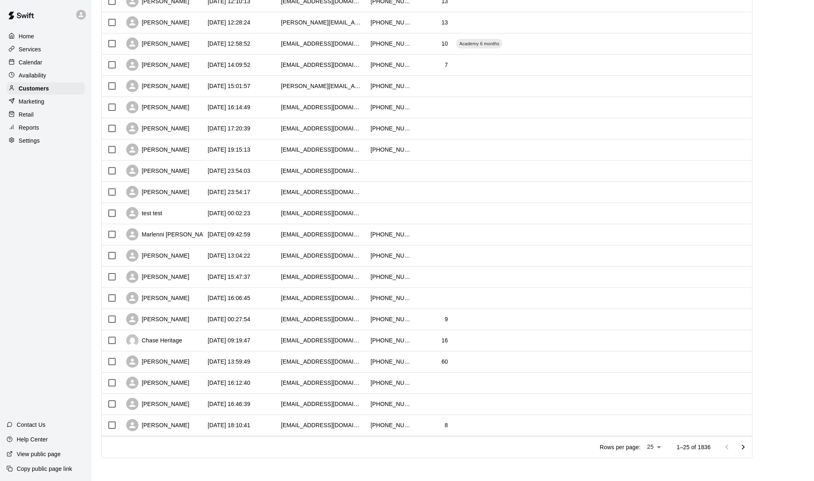
scroll to position [222, 0]
click at [651, 446] on body "Home Services Calendar Availability Customers Marketing Retail Reports Settings…" at bounding box center [407, 129] width 814 height 703
click at [659, 466] on li "100" at bounding box center [653, 463] width 23 height 13
type input "***"
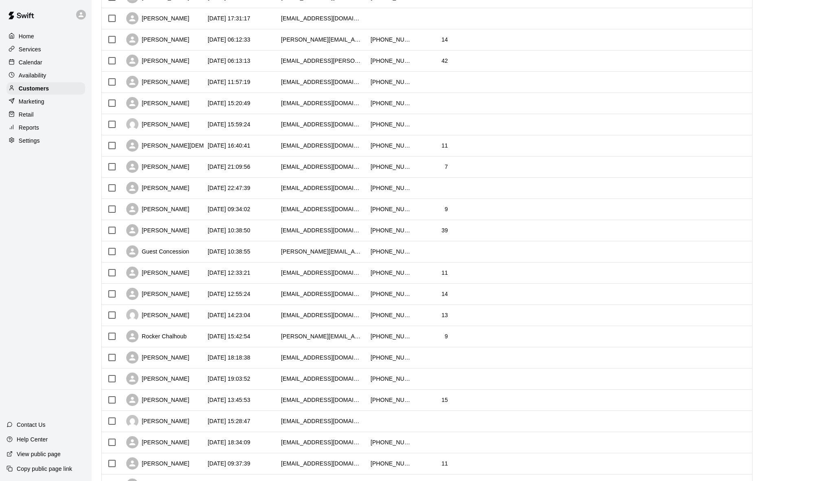
scroll to position [991, 0]
click at [220, 315] on div "[DATE] 14:23:04" at bounding box center [229, 313] width 43 height 8
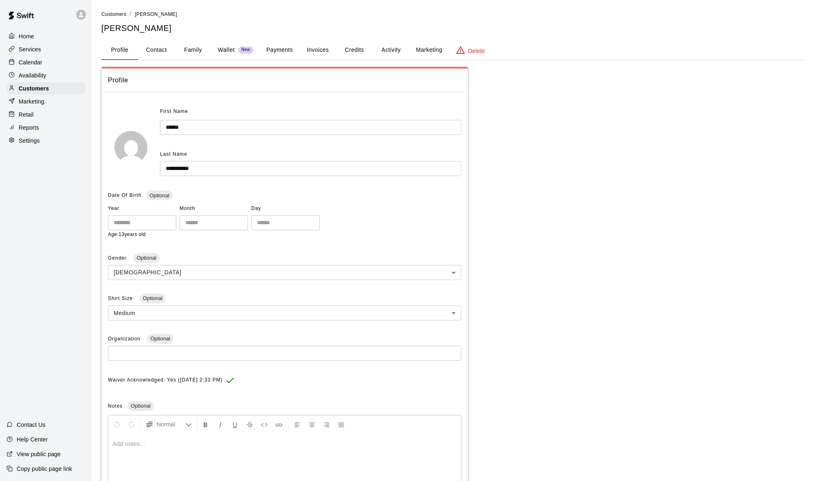
click at [152, 51] on button "Contact" at bounding box center [156, 50] width 37 height 20
select select "**"
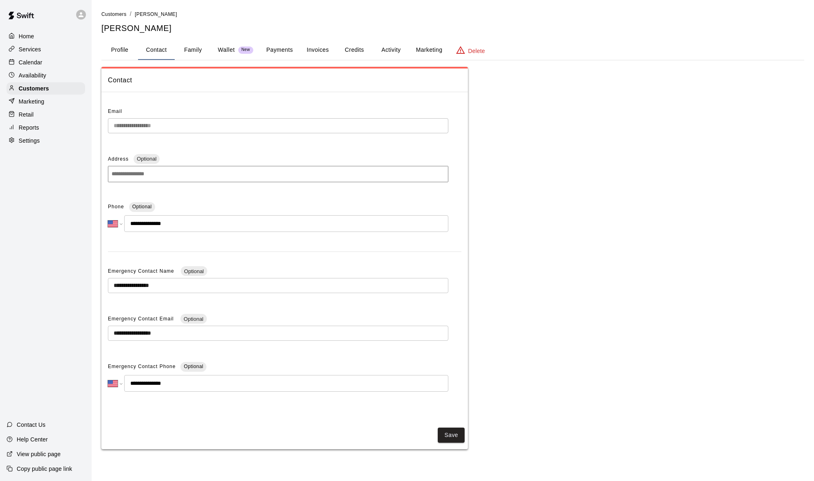
click at [41, 59] on p "Calendar" at bounding box center [31, 62] width 24 height 8
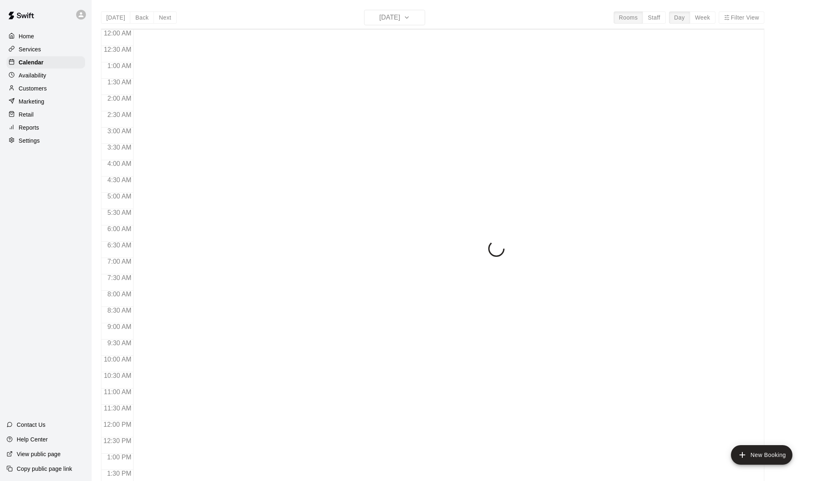
scroll to position [322, 0]
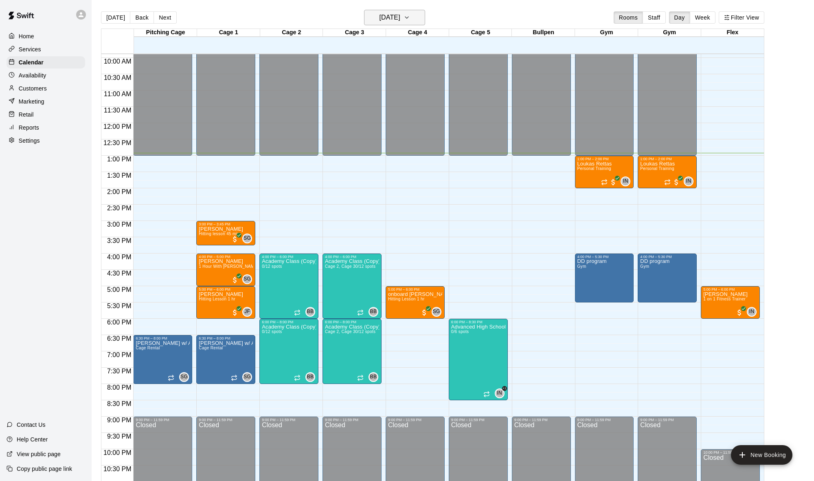
click at [400, 15] on h6 "[DATE]" at bounding box center [390, 17] width 21 height 11
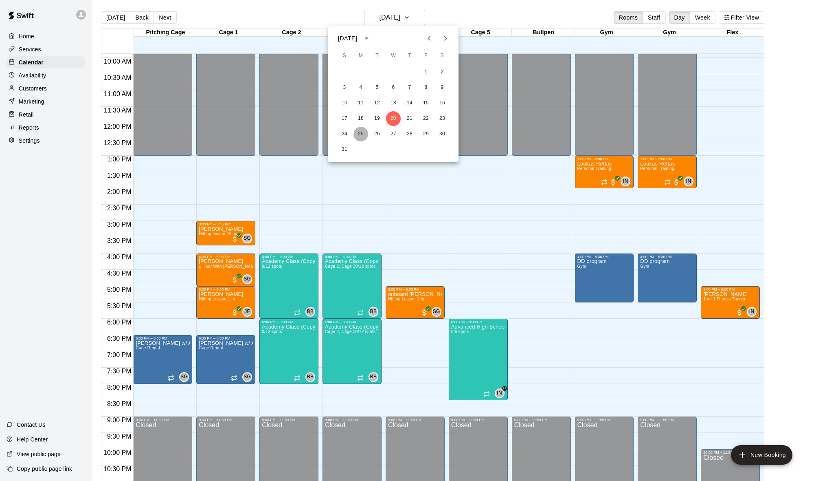
click at [358, 132] on button "25" at bounding box center [361, 134] width 15 height 15
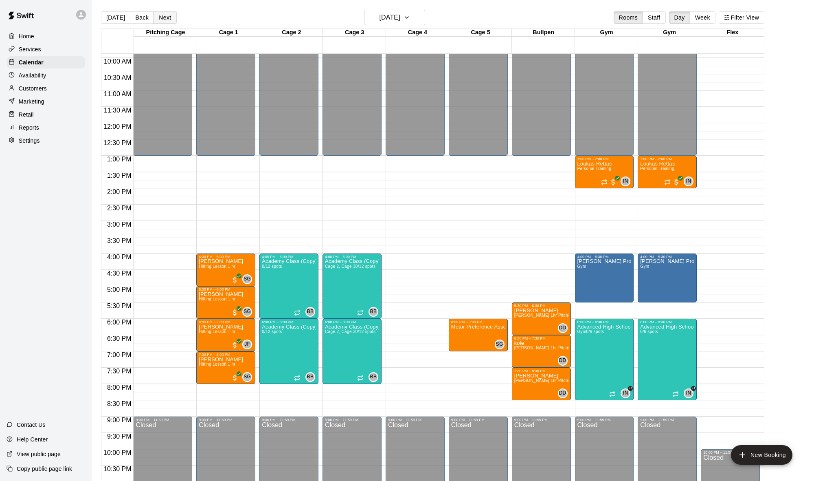
click at [167, 15] on button "Next" at bounding box center [165, 17] width 23 height 12
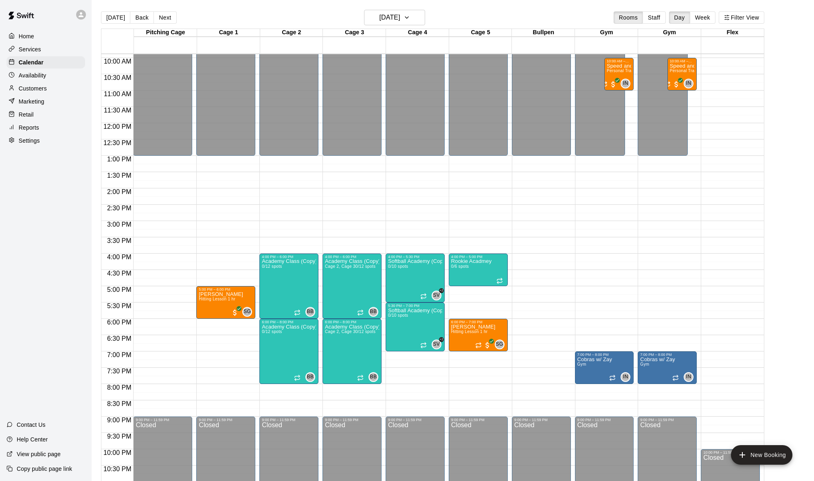
click at [39, 87] on p "Customers" at bounding box center [33, 88] width 28 height 8
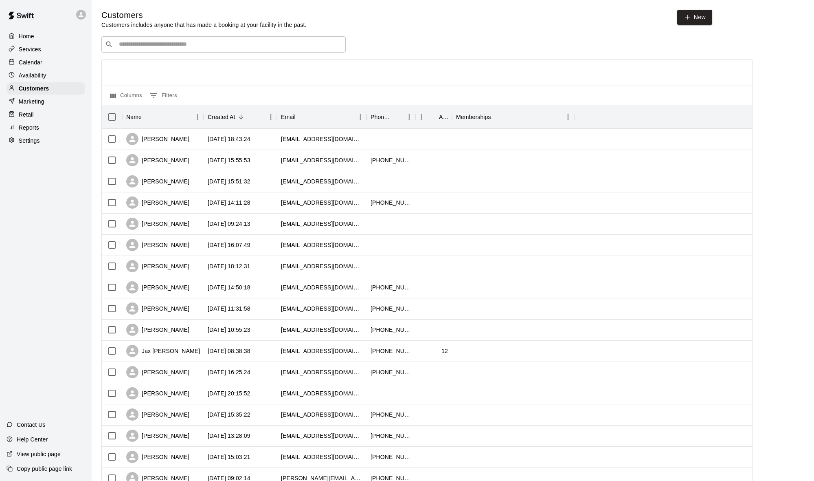
click at [171, 46] on input "Search customers by name or email" at bounding box center [230, 44] width 226 height 8
type input "*"
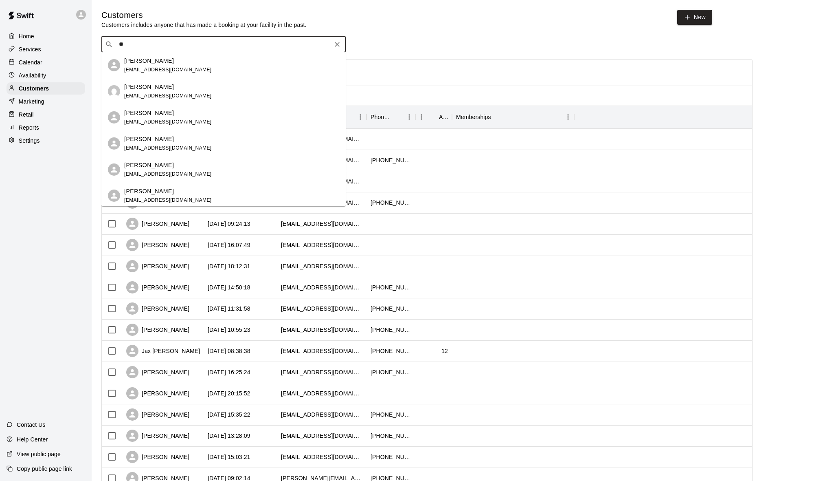
type input "***"
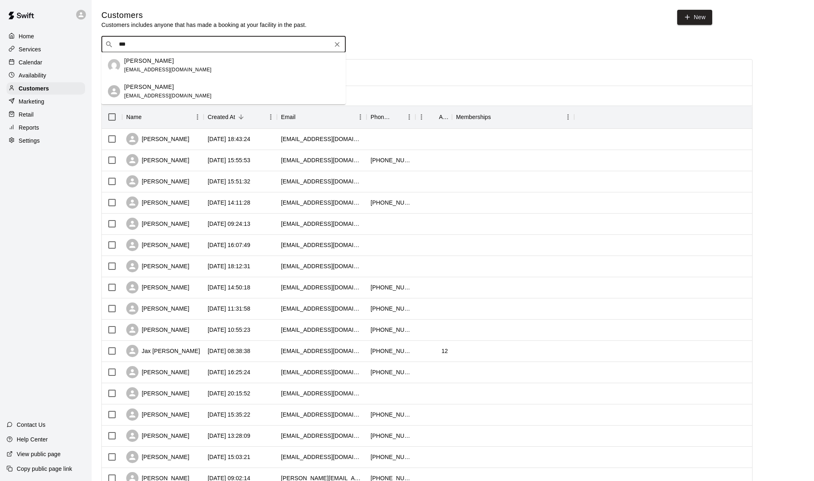
click at [175, 64] on div "Jowei Chan joweic@yahoo.com" at bounding box center [231, 66] width 215 height 18
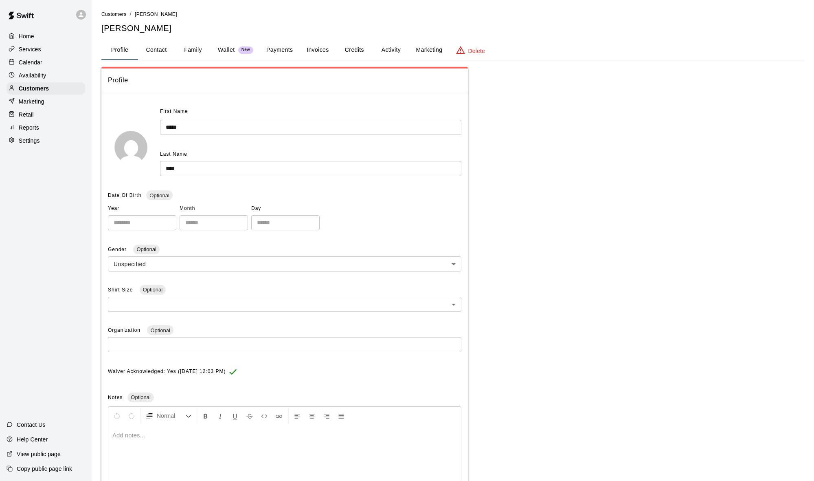
click at [166, 53] on button "Contact" at bounding box center [156, 50] width 37 height 20
select select "**"
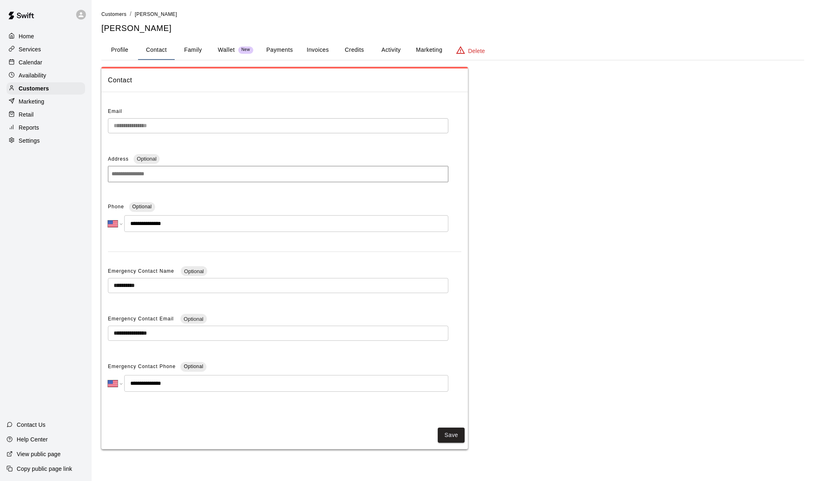
click at [47, 59] on div "Calendar" at bounding box center [46, 62] width 79 height 12
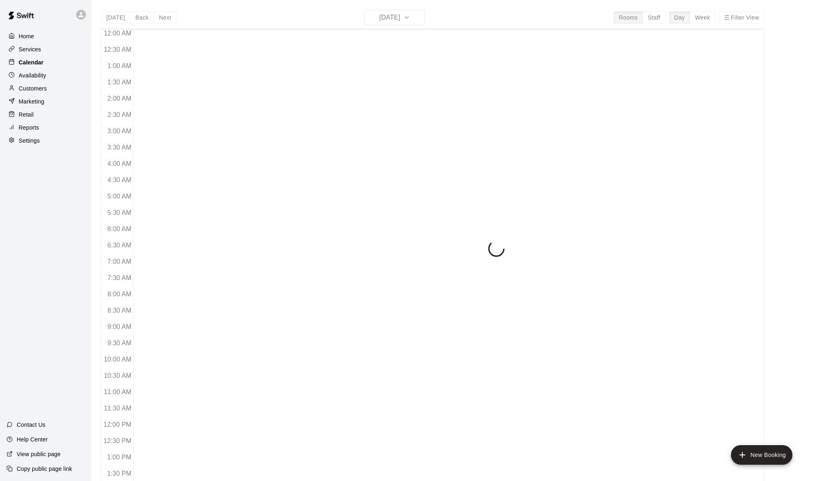
scroll to position [322, 0]
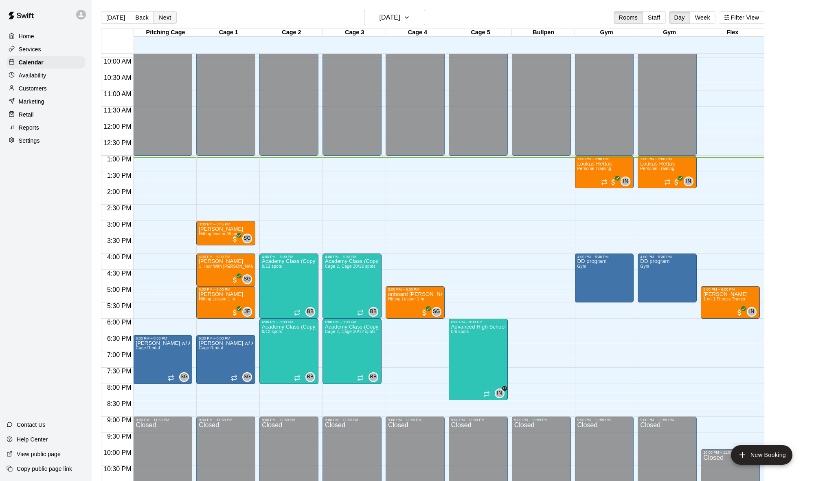
click at [161, 16] on button "Next" at bounding box center [165, 17] width 23 height 12
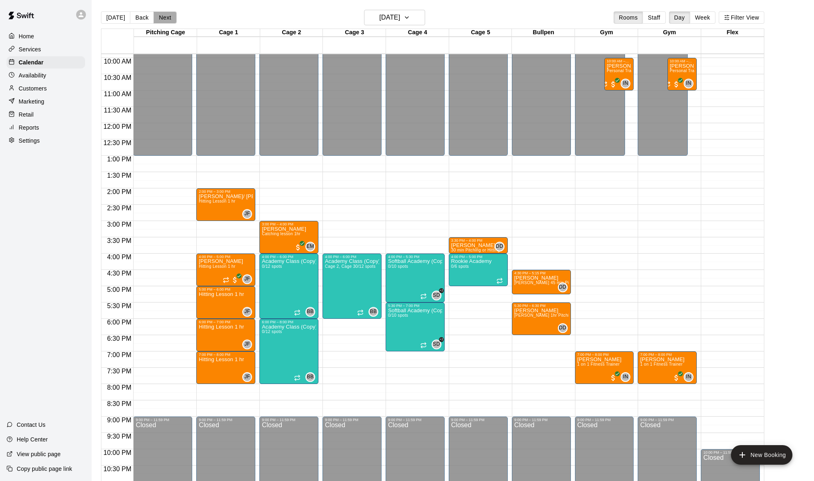
click at [161, 18] on button "Next" at bounding box center [165, 17] width 23 height 12
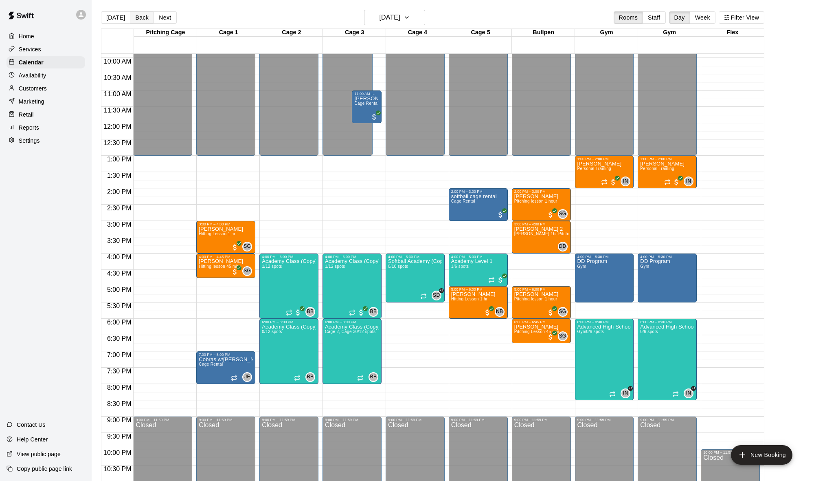
click at [142, 20] on button "Back" at bounding box center [142, 17] width 24 height 12
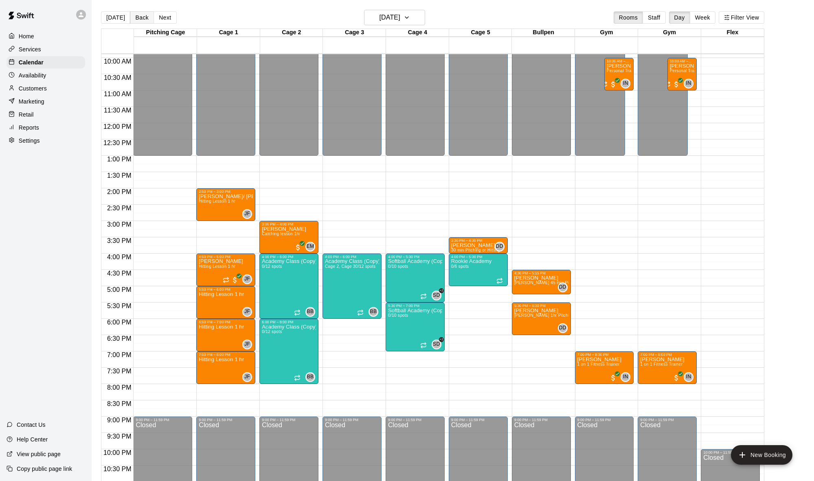
click at [142, 20] on button "Back" at bounding box center [142, 17] width 24 height 12
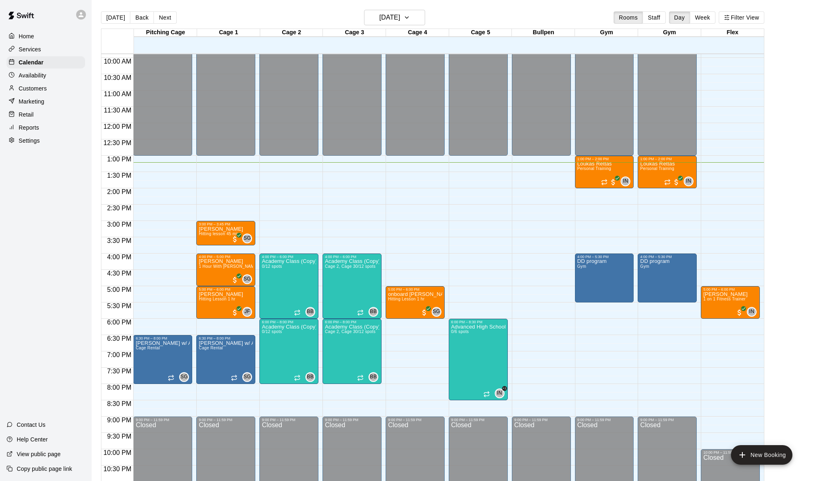
scroll to position [0, 3]
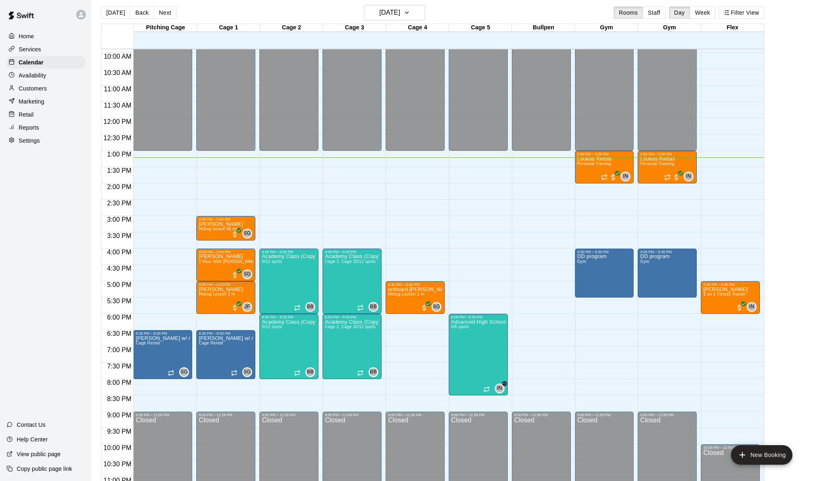
click at [45, 128] on div "Reports" at bounding box center [46, 127] width 79 height 12
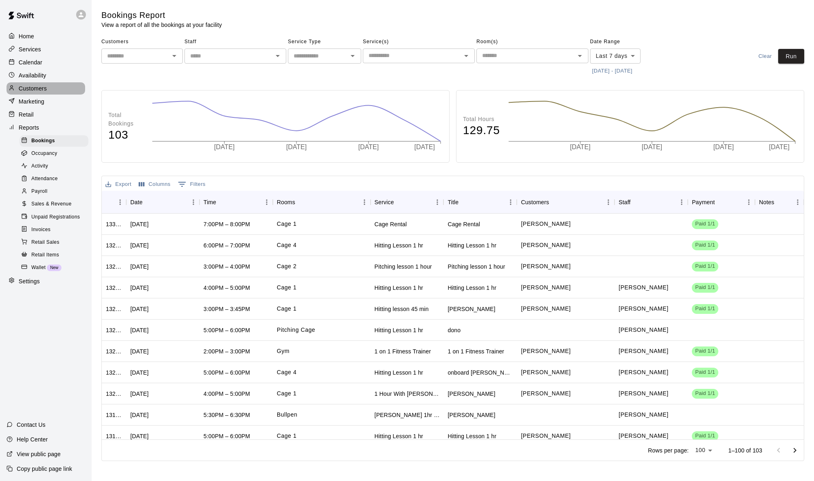
click at [44, 86] on p "Customers" at bounding box center [33, 88] width 28 height 8
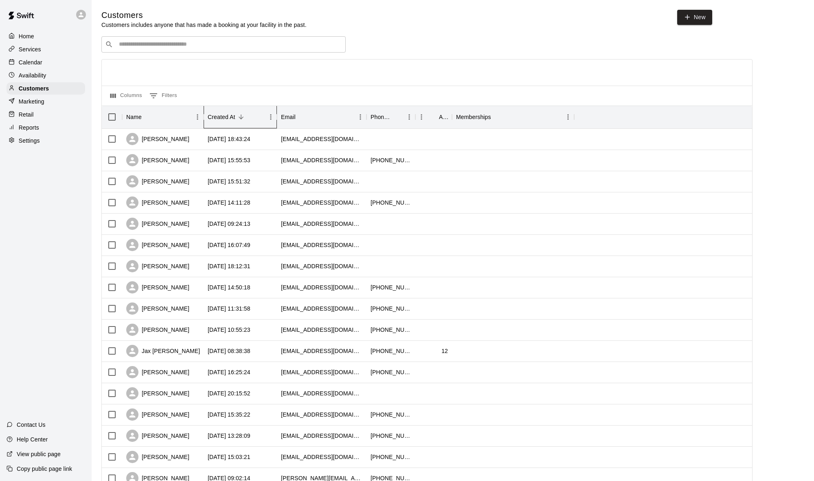
click at [224, 114] on div "Created At" at bounding box center [222, 117] width 28 height 23
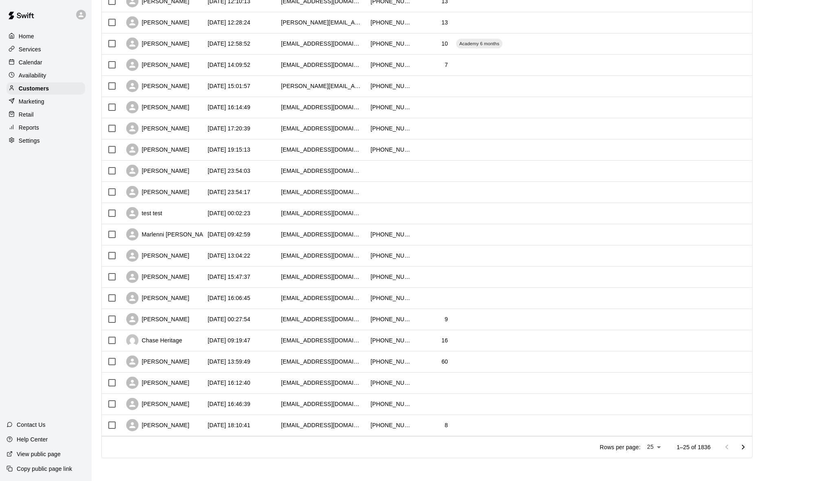
scroll to position [222, 0]
click at [651, 446] on body "Home Services Calendar Availability Customers Marketing Retail Reports Settings…" at bounding box center [407, 129] width 814 height 703
click at [652, 461] on li "100" at bounding box center [653, 463] width 23 height 13
type input "***"
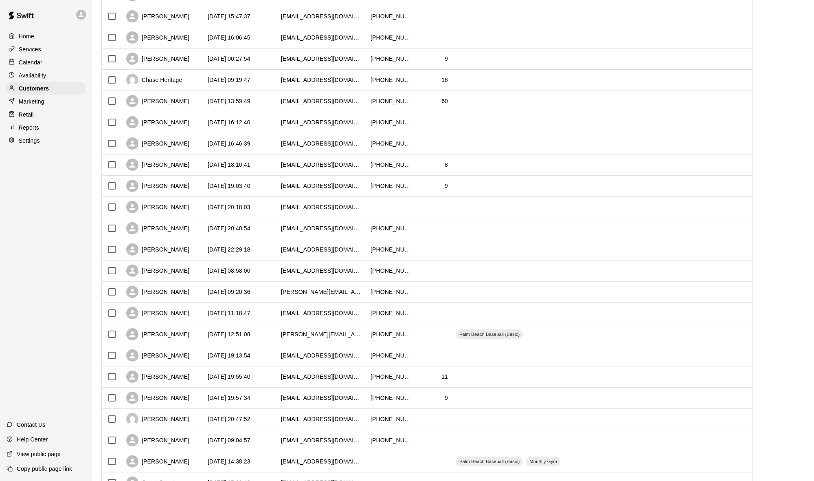
scroll to position [483, 0]
click at [204, 211] on div "[DATE] 20:18:03" at bounding box center [240, 206] width 73 height 21
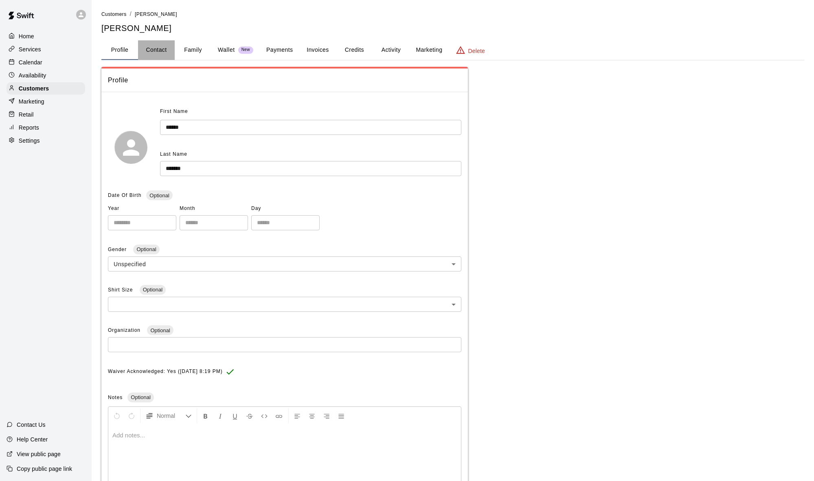
click at [152, 53] on button "Contact" at bounding box center [156, 50] width 37 height 20
select select "**"
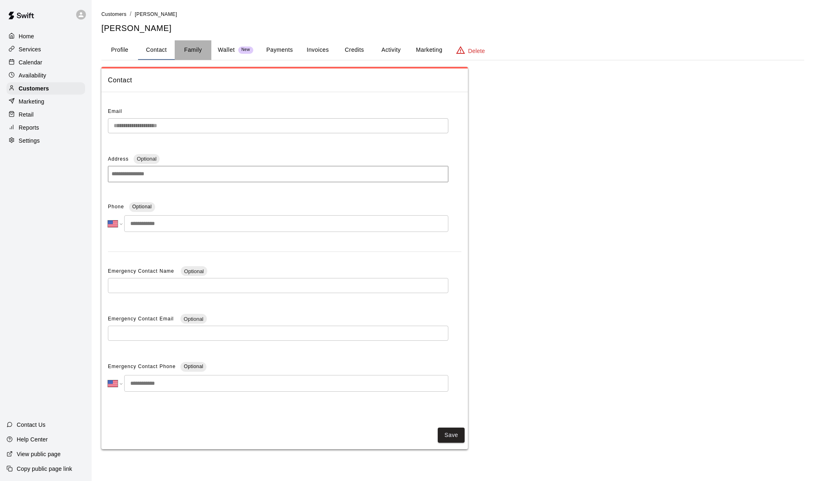
click at [195, 48] on button "Family" at bounding box center [193, 50] width 37 height 20
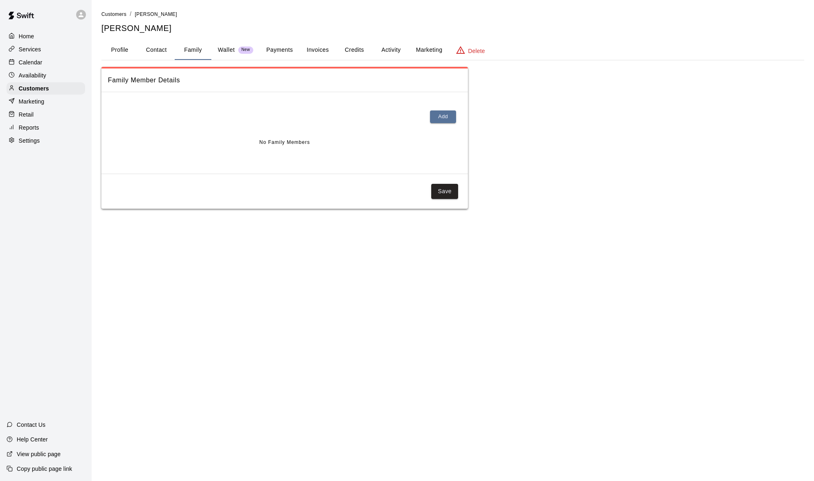
click at [365, 53] on button "Credits" at bounding box center [354, 50] width 37 height 20
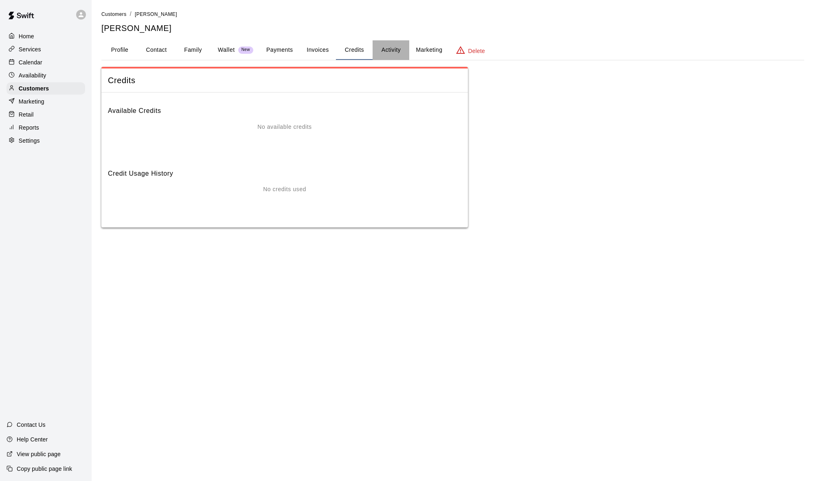
click at [395, 45] on button "Activity" at bounding box center [391, 50] width 37 height 20
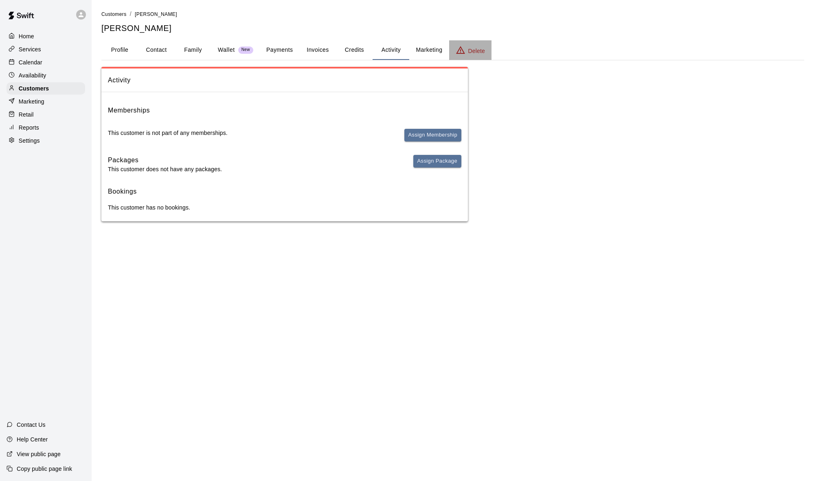
click at [484, 50] on p "Delete" at bounding box center [476, 51] width 17 height 8
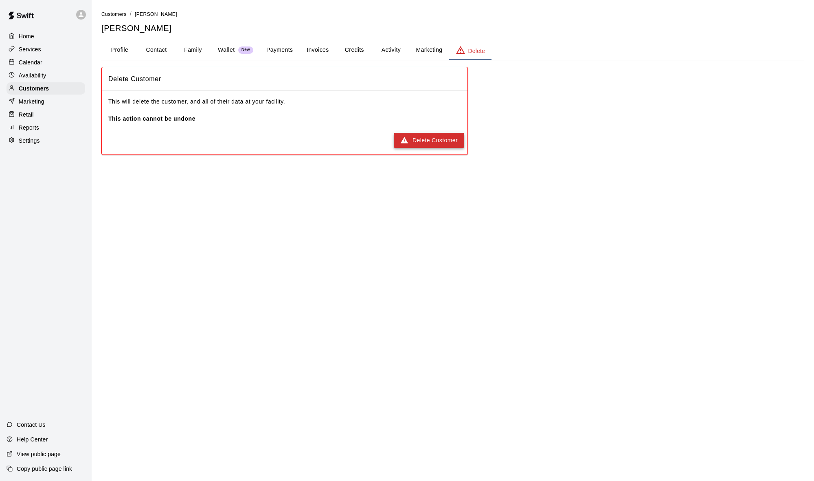
click at [446, 134] on button "Delete Customer" at bounding box center [429, 140] width 70 height 15
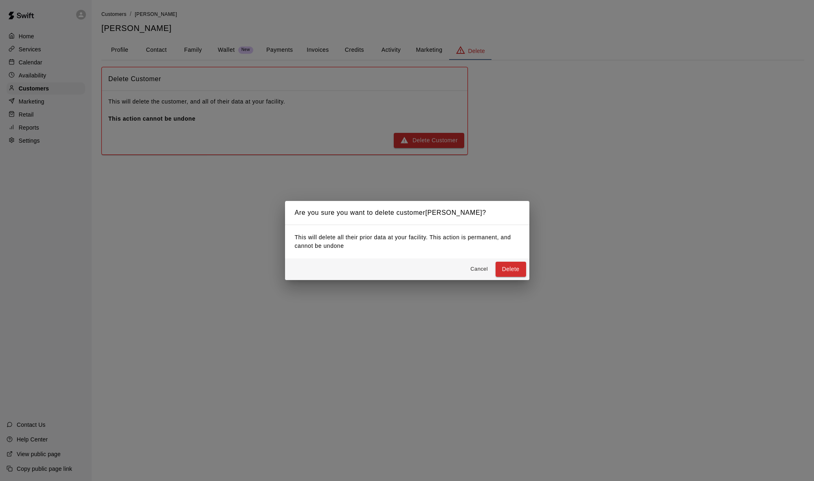
click at [512, 279] on div "Cancel Delete" at bounding box center [407, 269] width 244 height 22
click at [509, 266] on button "Delete" at bounding box center [511, 269] width 31 height 15
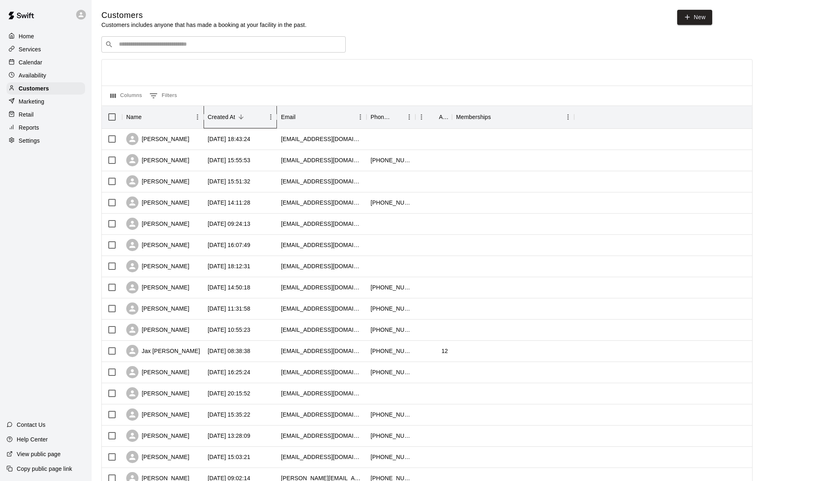
click at [231, 112] on div "Created At" at bounding box center [222, 117] width 28 height 23
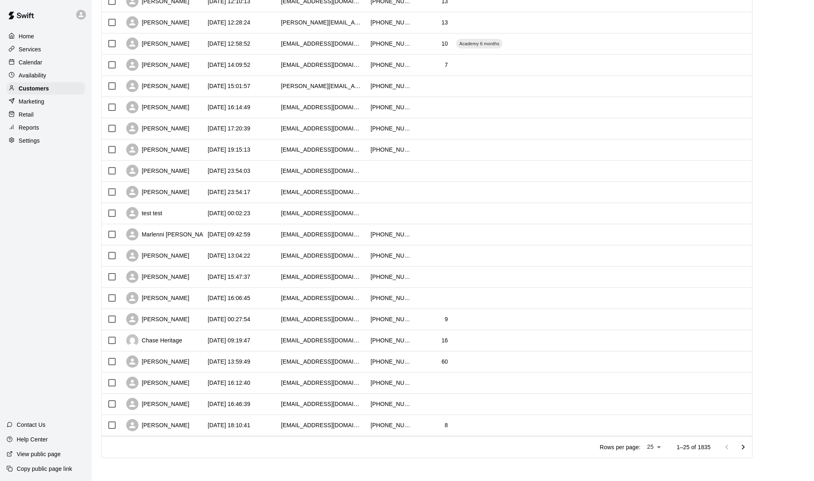
scroll to position [222, 0]
click at [651, 449] on body "Home Services Calendar Availability Customers Marketing Retail Reports Settings…" at bounding box center [407, 129] width 814 height 703
click at [650, 465] on li "100" at bounding box center [653, 463] width 23 height 13
type input "***"
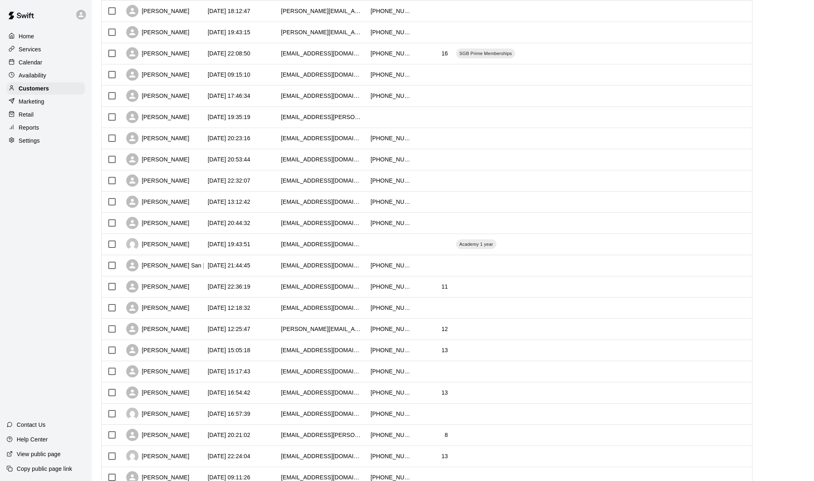
scroll to position [1504, 0]
click at [197, 305] on div "Dylan Rooney" at bounding box center [162, 308] width 81 height 21
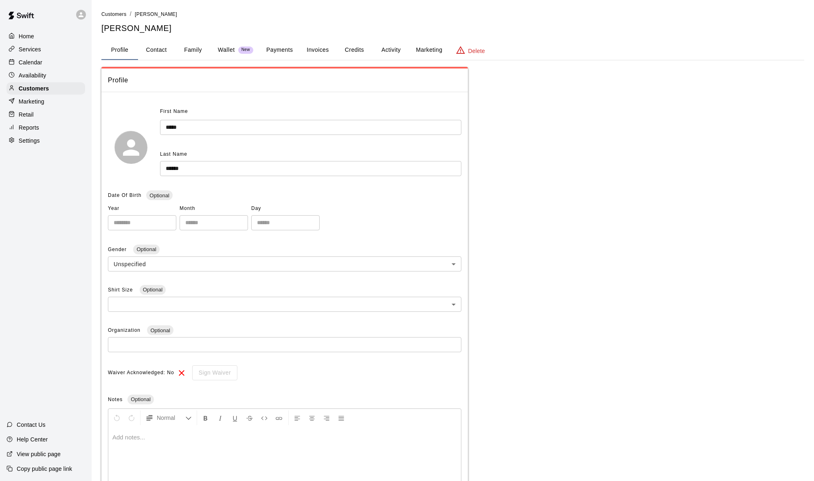
scroll to position [0, 0]
click at [161, 50] on button "Contact" at bounding box center [156, 50] width 37 height 20
select select "**"
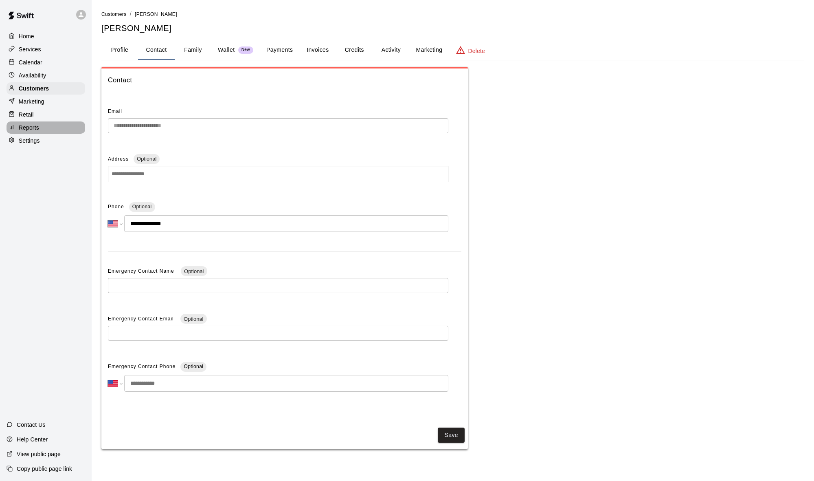
click at [38, 121] on div "Reports" at bounding box center [46, 127] width 79 height 12
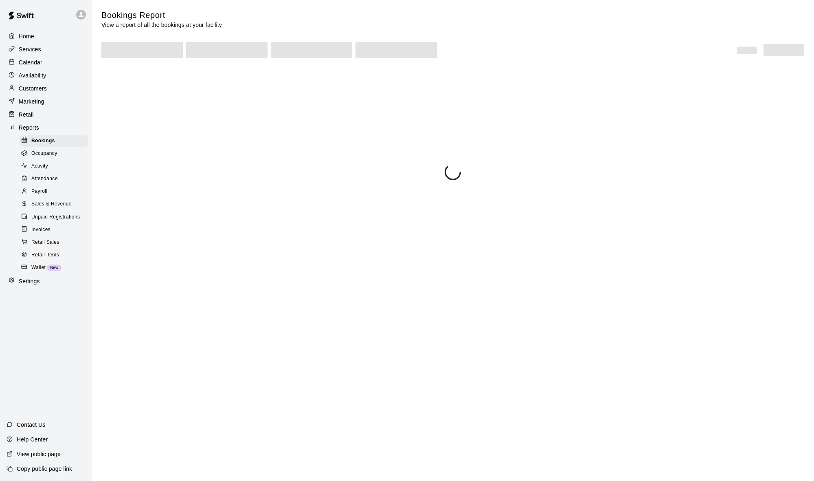
click at [48, 203] on span "Sales & Revenue" at bounding box center [51, 204] width 40 height 8
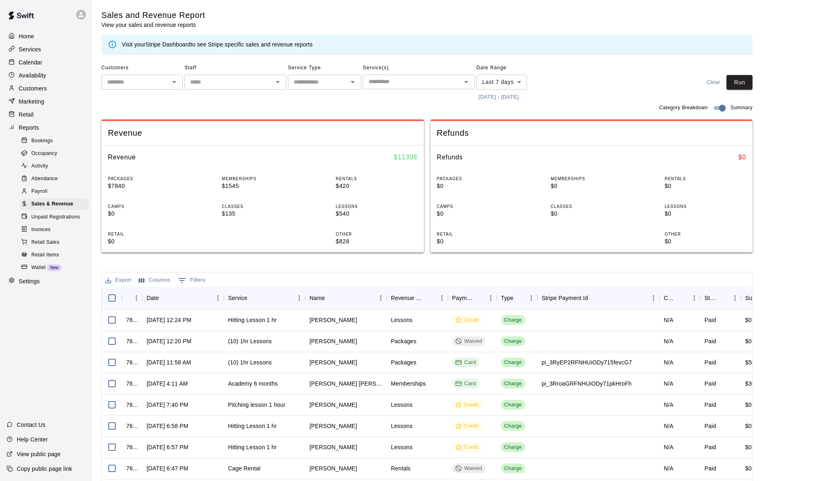
click at [172, 45] on link "Stripe Dashboard" at bounding box center [167, 44] width 45 height 7
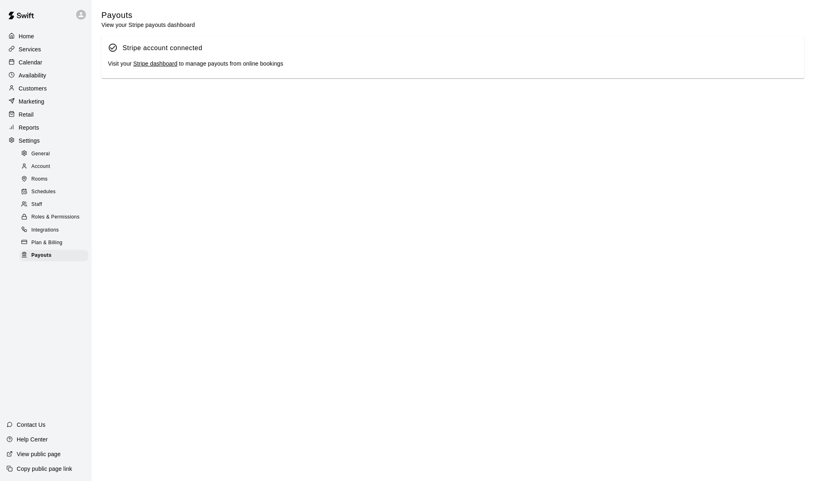
click at [164, 61] on link "Stripe dashboard" at bounding box center [155, 63] width 44 height 7
click at [36, 126] on p "Reports" at bounding box center [29, 127] width 20 height 8
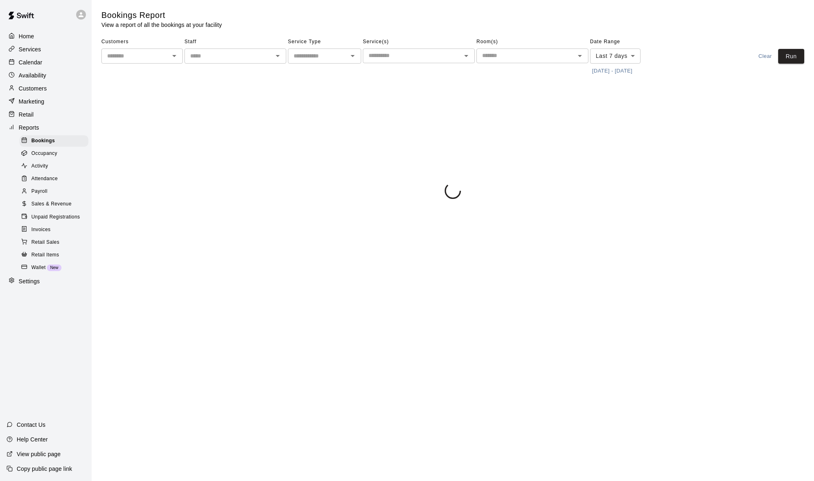
click at [55, 203] on span "Sales & Revenue" at bounding box center [51, 204] width 40 height 8
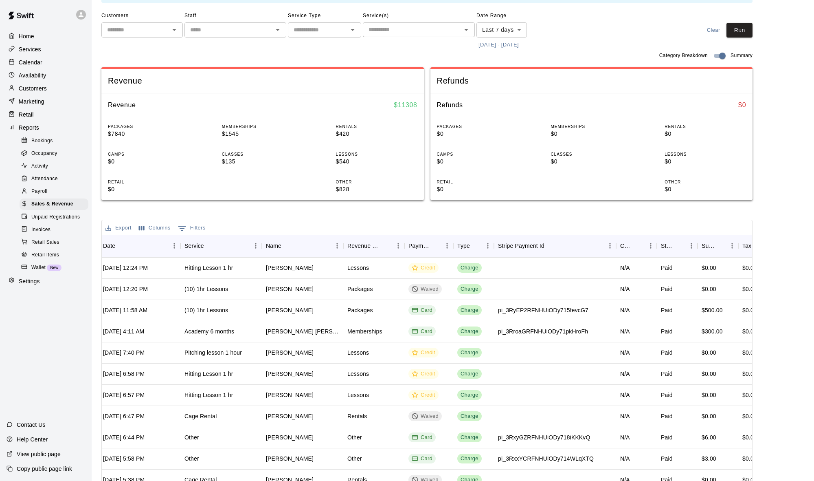
scroll to position [0, 44]
click at [33, 83] on div "Customers" at bounding box center [46, 88] width 79 height 12
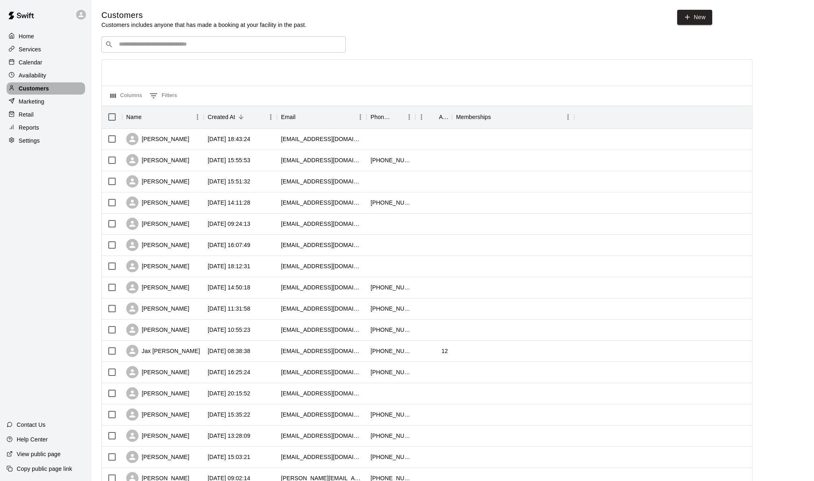
click at [33, 83] on div "Customers" at bounding box center [46, 88] width 79 height 12
drag, startPoint x: 179, startPoint y: 25, endPoint x: 175, endPoint y: 33, distance: 8.7
click at [177, 27] on p "Customers includes anyone that has made a booking at your facility in the past." at bounding box center [203, 25] width 205 height 8
click at [174, 38] on div "​ ​" at bounding box center [223, 44] width 244 height 16
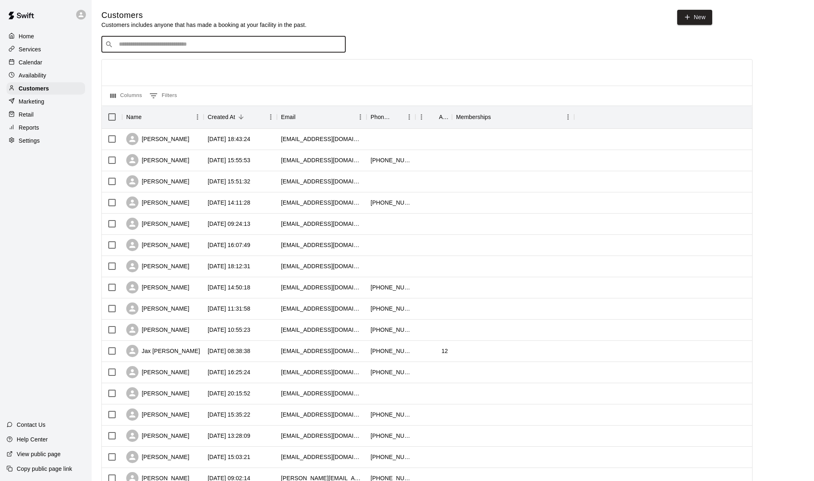
click at [174, 40] on input "Search customers by name or email" at bounding box center [230, 44] width 226 height 8
type input "*****"
click at [147, 84] on p "[PERSON_NAME]" at bounding box center [149, 87] width 50 height 9
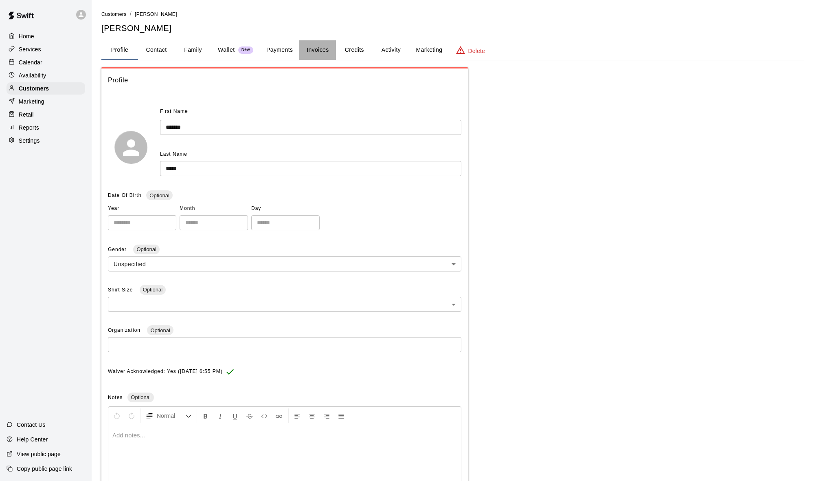
click at [304, 53] on button "Invoices" at bounding box center [317, 50] width 37 height 20
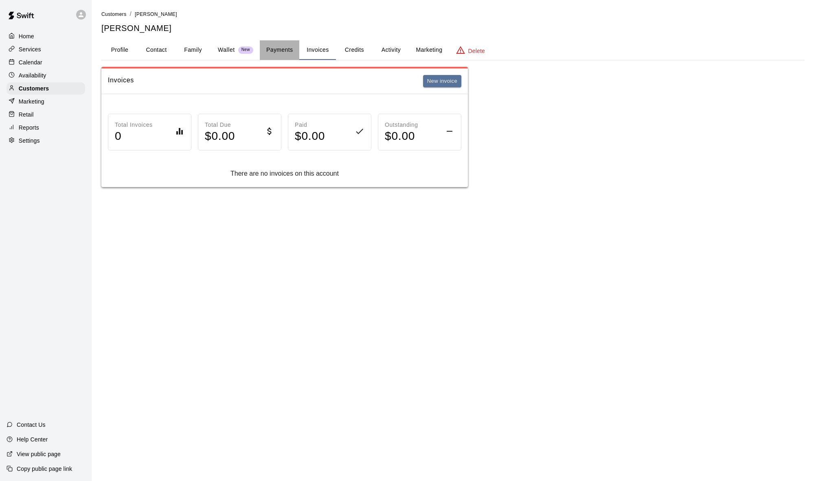
click at [285, 52] on button "Payments" at bounding box center [280, 50] width 40 height 20
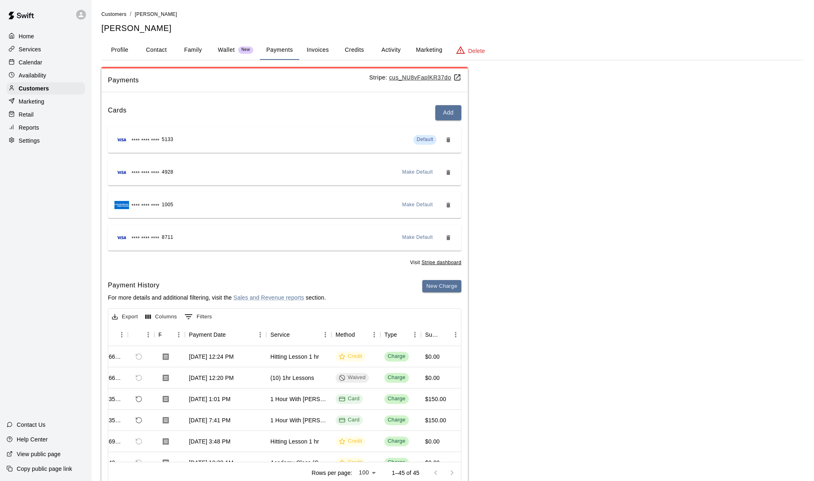
scroll to position [0, 26]
click at [432, 286] on button "New Charge" at bounding box center [441, 286] width 39 height 13
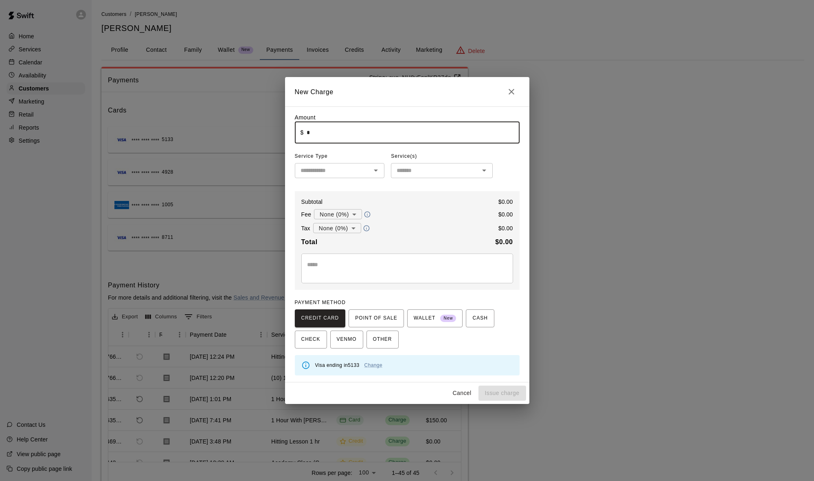
click at [427, 134] on input "*" at bounding box center [413, 133] width 213 height 22
click at [328, 177] on div "​" at bounding box center [340, 170] width 90 height 15
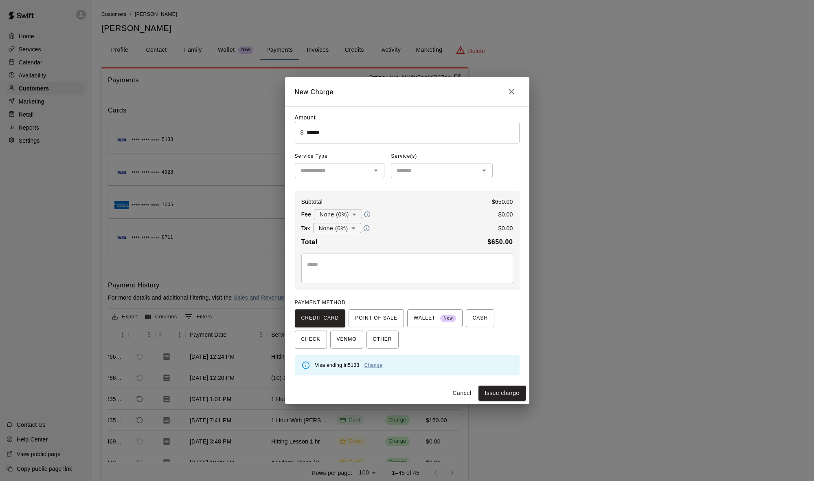
click at [415, 215] on div "Fee None (0%) * ​ $ 0.00" at bounding box center [407, 214] width 212 height 11
click at [486, 391] on button "Issue charge" at bounding box center [503, 392] width 48 height 15
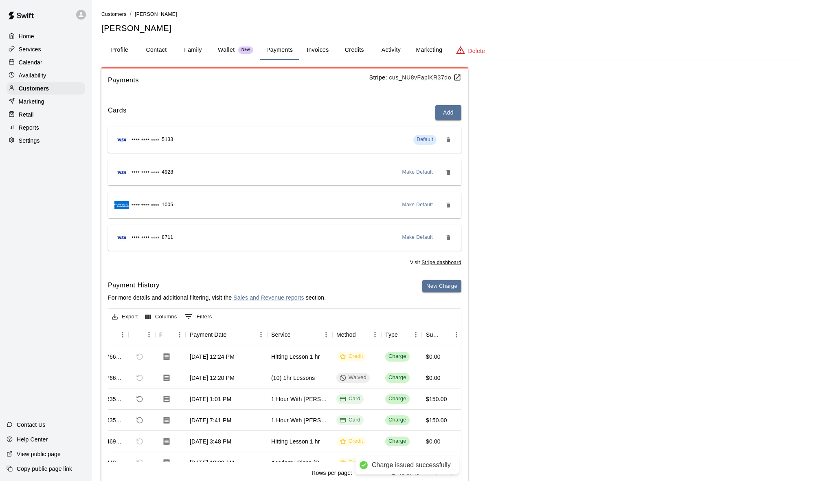
type input "*"
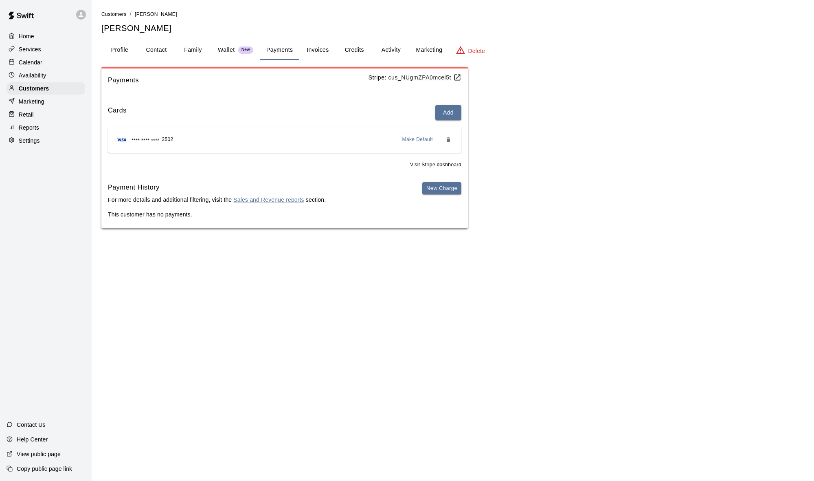
click at [35, 64] on p "Calendar" at bounding box center [31, 62] width 24 height 8
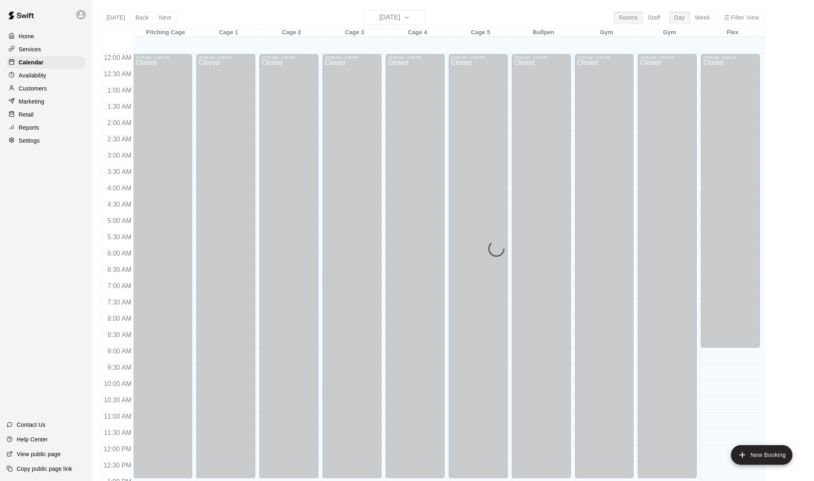
scroll to position [322, 0]
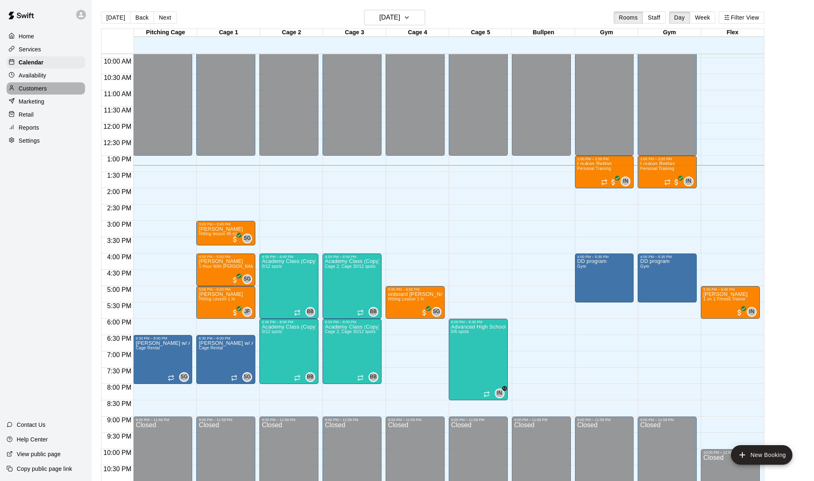
click at [37, 88] on p "Customers" at bounding box center [33, 88] width 28 height 8
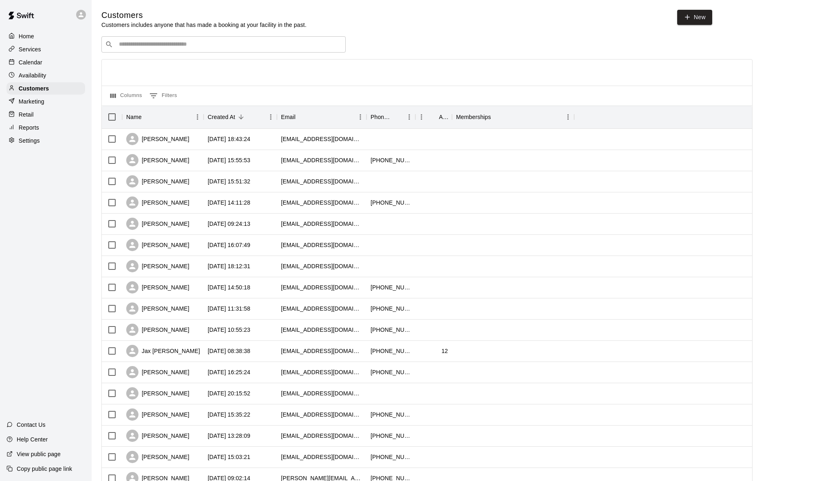
click at [189, 50] on div "​ ​" at bounding box center [223, 44] width 244 height 16
type input "*****"
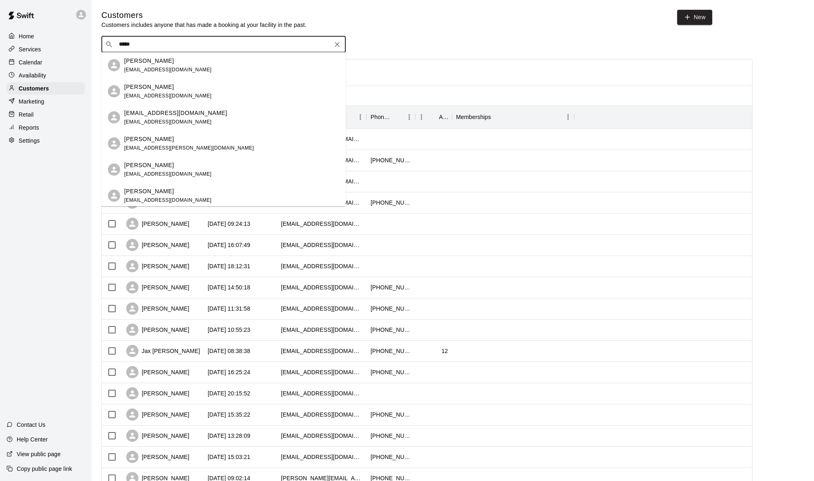
scroll to position [15, 0]
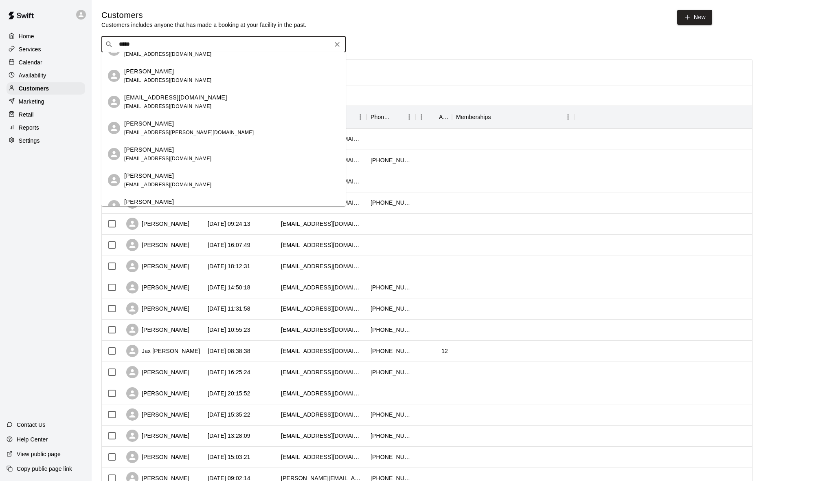
click at [197, 176] on div "Daniel Ramos vdramosfam@gmail.com Heidi Ramos-Oquendo heidijoel0902@gmail.com m…" at bounding box center [223, 129] width 244 height 154
click at [194, 178] on div "Allison Ramos aramos924@yahoo.com" at bounding box center [231, 183] width 215 height 18
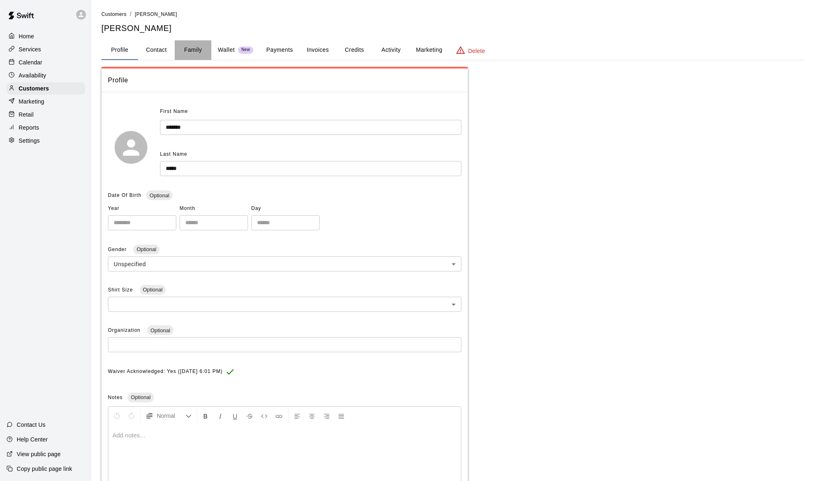
click at [195, 45] on button "Family" at bounding box center [193, 50] width 37 height 20
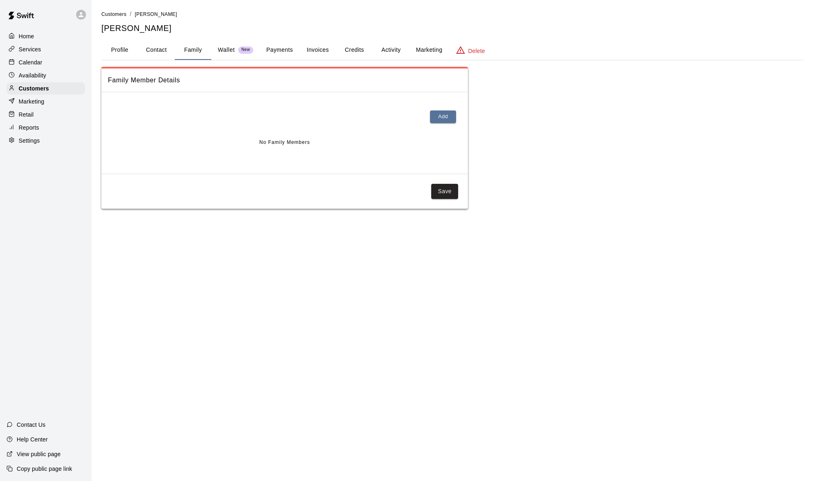
click at [383, 50] on button "Activity" at bounding box center [391, 50] width 37 height 20
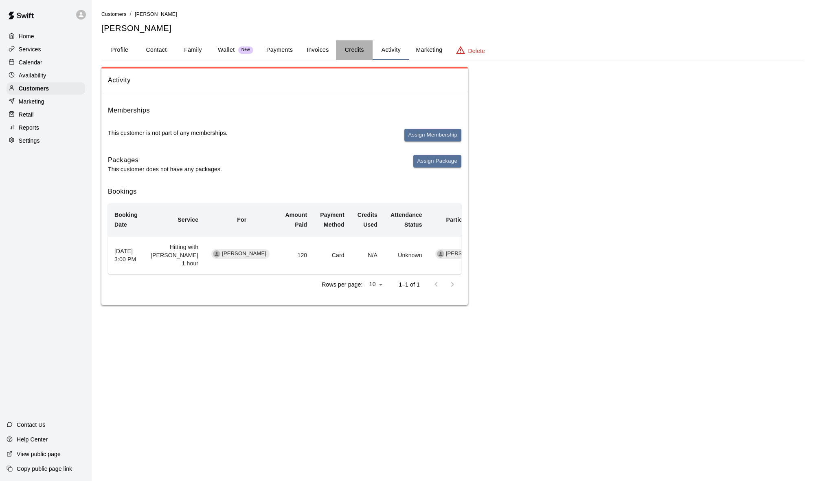
click at [358, 51] on button "Credits" at bounding box center [354, 50] width 37 height 20
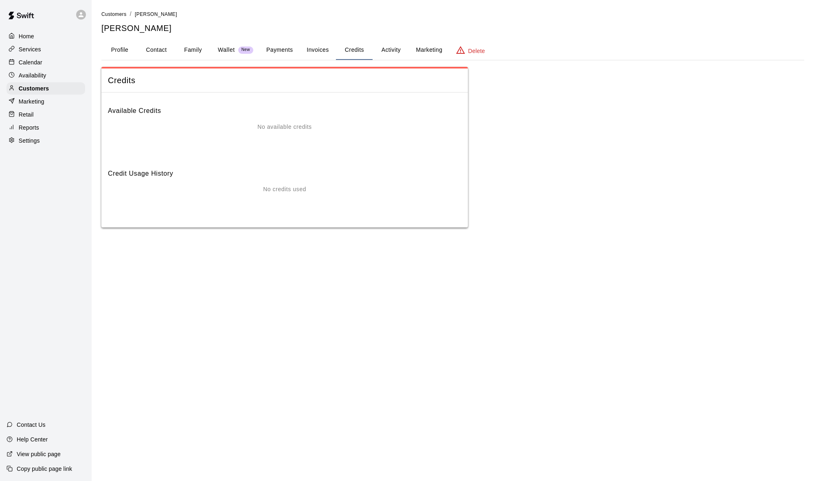
click at [394, 52] on button "Activity" at bounding box center [391, 50] width 37 height 20
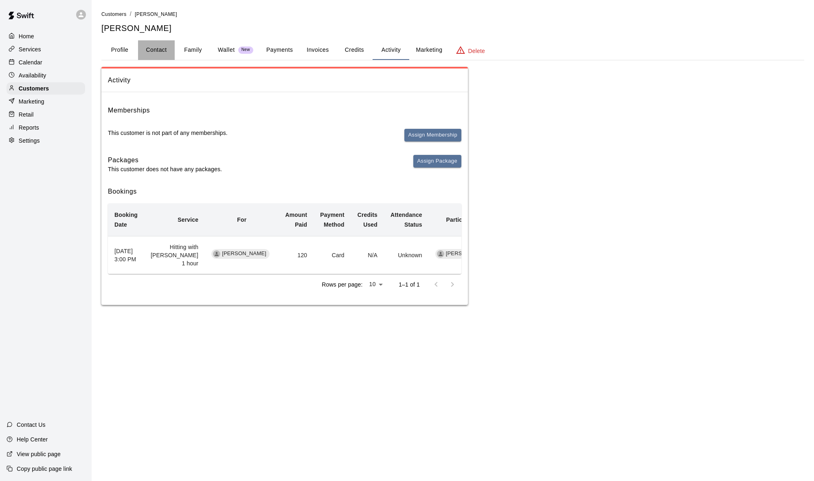
click at [164, 49] on button "Contact" at bounding box center [156, 50] width 37 height 20
select select "**"
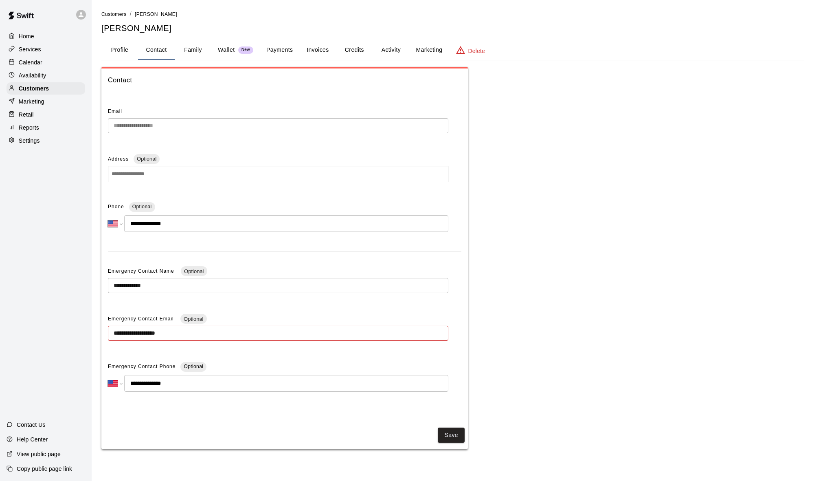
click at [190, 51] on button "Family" at bounding box center [193, 50] width 37 height 20
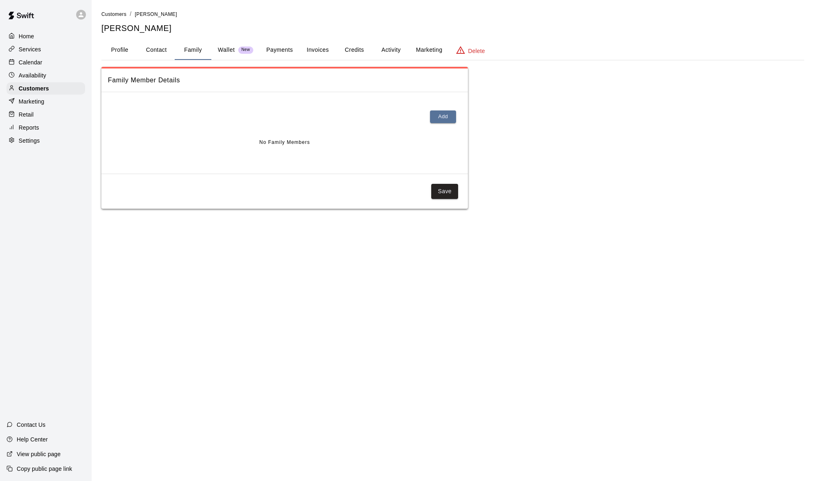
click at [120, 51] on button "Profile" at bounding box center [119, 50] width 37 height 20
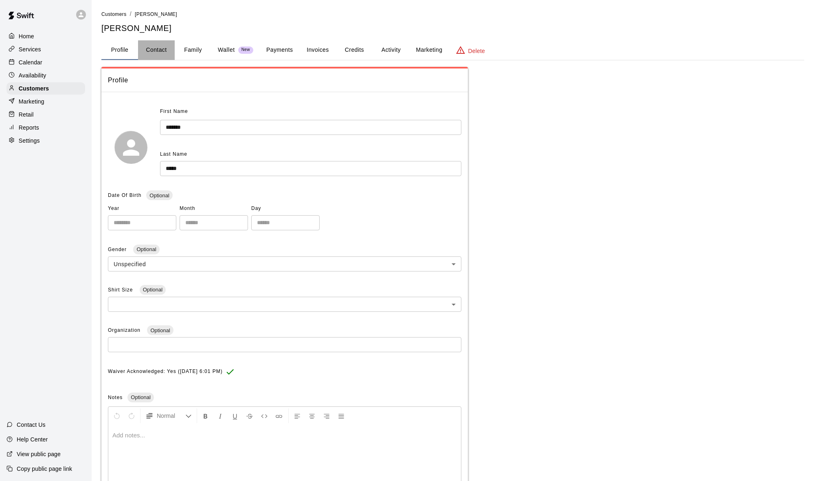
click at [150, 50] on button "Contact" at bounding box center [156, 50] width 37 height 20
select select "**"
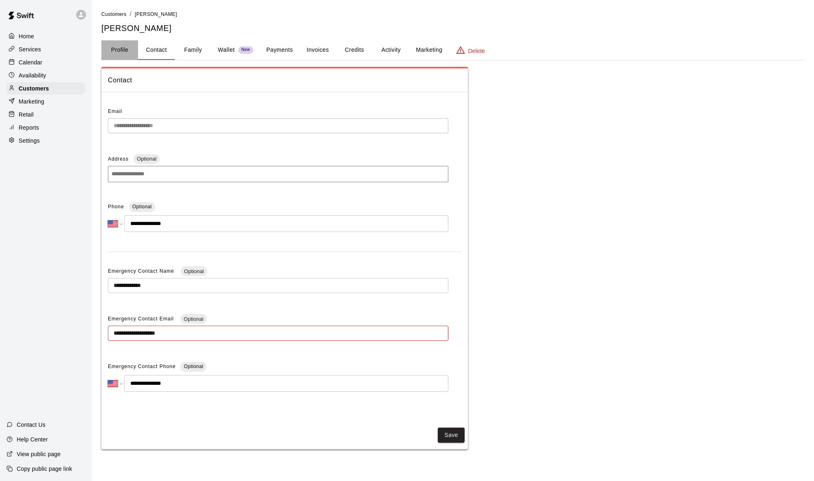
click at [128, 49] on button "Profile" at bounding box center [119, 50] width 37 height 20
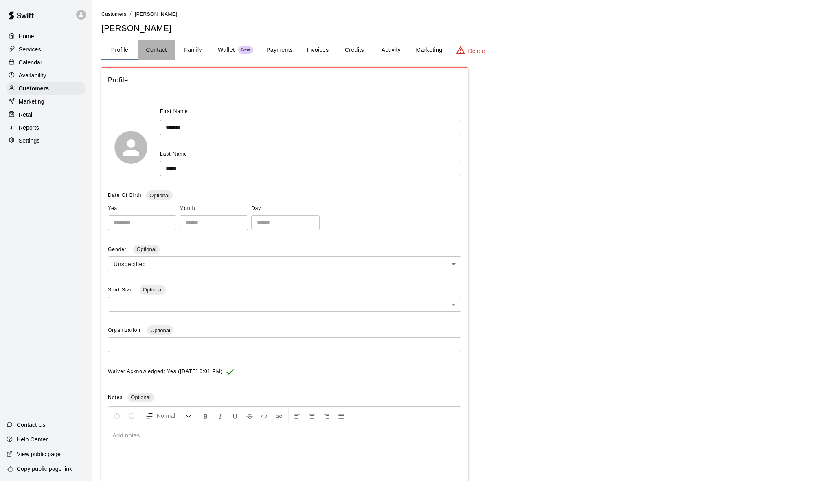
click at [155, 49] on button "Contact" at bounding box center [156, 50] width 37 height 20
select select "**"
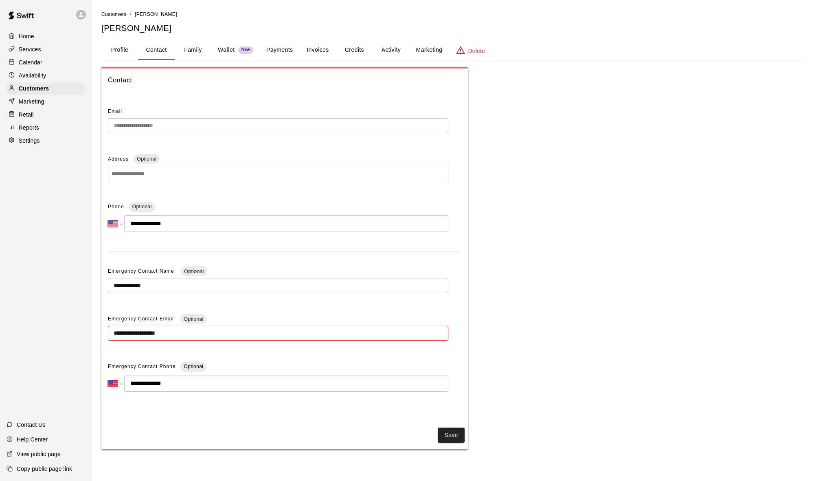
scroll to position [1, 0]
click at [466, 2] on main "**********" at bounding box center [453, 232] width 723 height 465
click at [50, 60] on div "Calendar" at bounding box center [46, 62] width 79 height 12
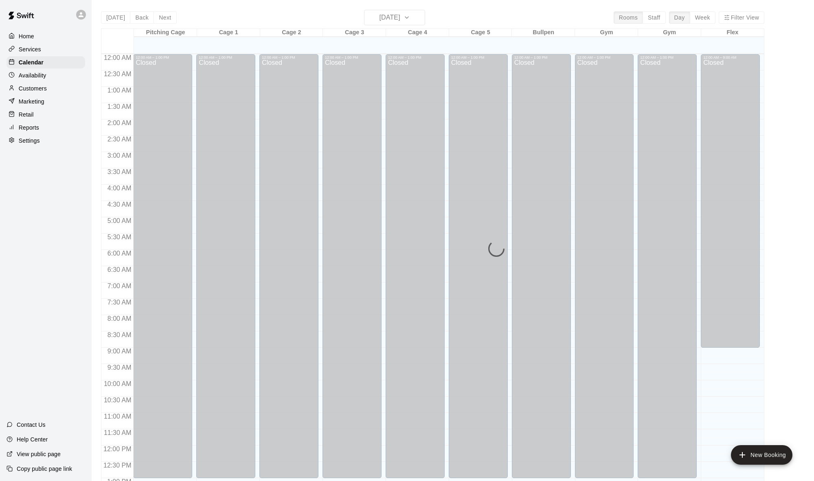
scroll to position [322, 0]
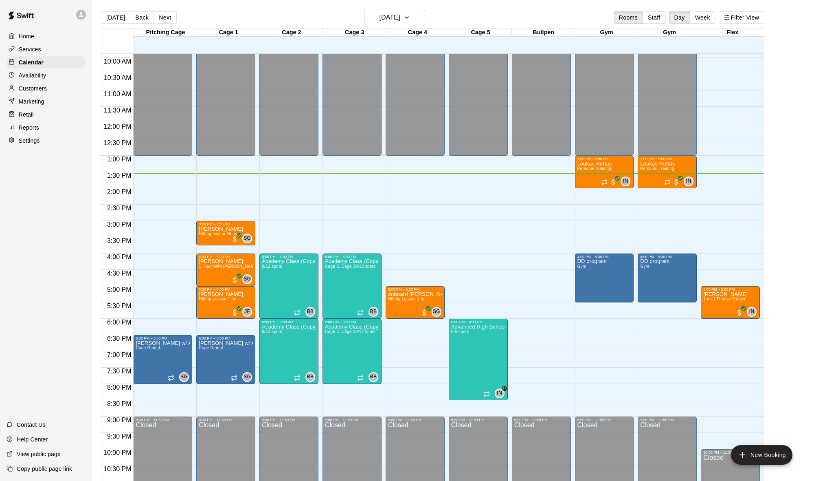
click at [48, 86] on div "Customers" at bounding box center [46, 88] width 79 height 12
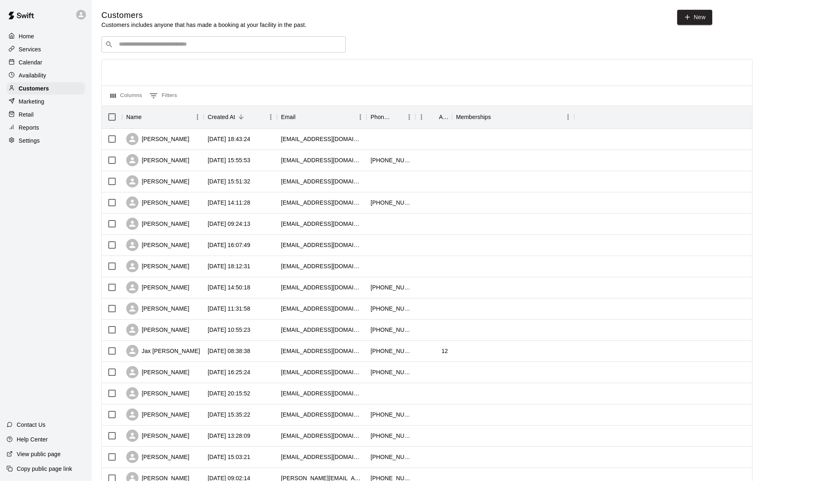
click at [179, 48] on div "​ ​" at bounding box center [223, 44] width 244 height 16
type input "******"
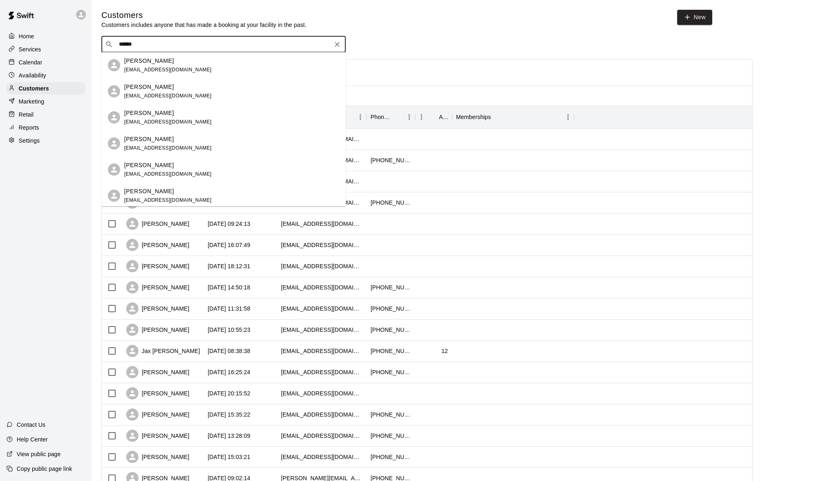
click at [181, 119] on span "[EMAIL_ADDRESS][DOMAIN_NAME]" at bounding box center [168, 122] width 88 height 6
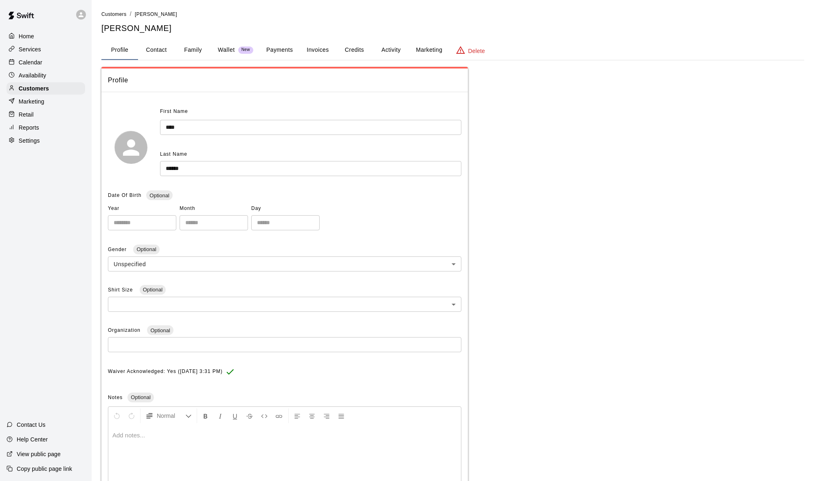
click at [266, 50] on button "Payments" at bounding box center [280, 50] width 40 height 20
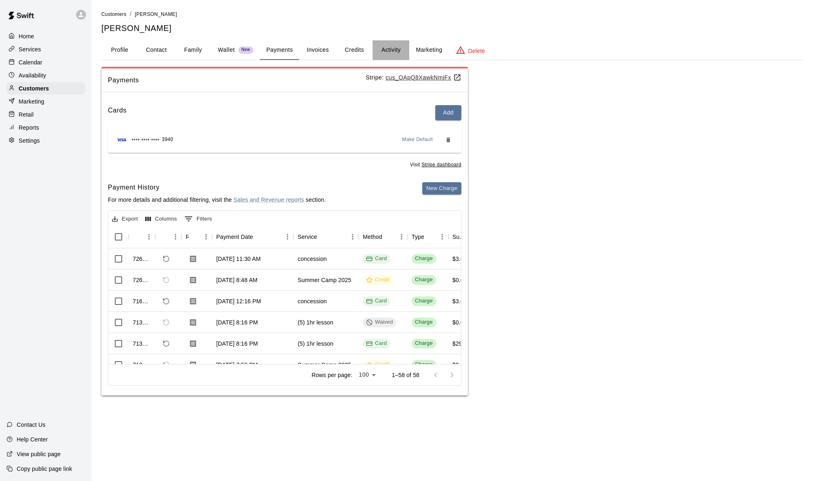
click at [389, 49] on button "Activity" at bounding box center [391, 50] width 37 height 20
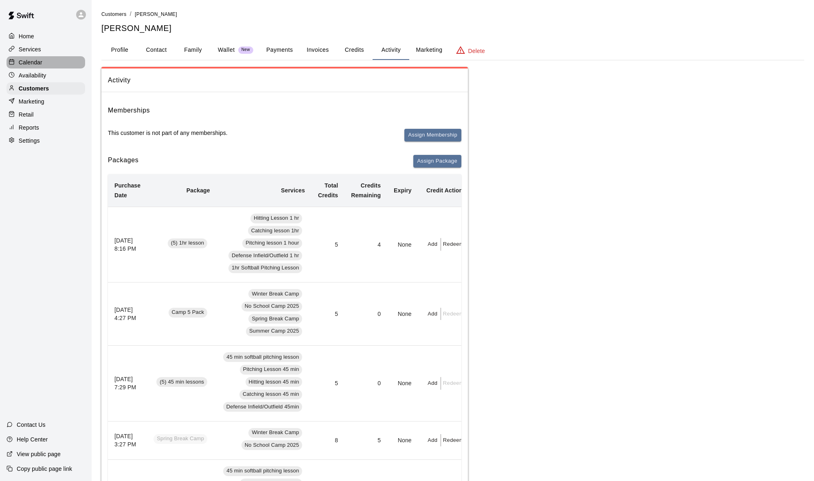
click at [37, 59] on p "Calendar" at bounding box center [31, 62] width 24 height 8
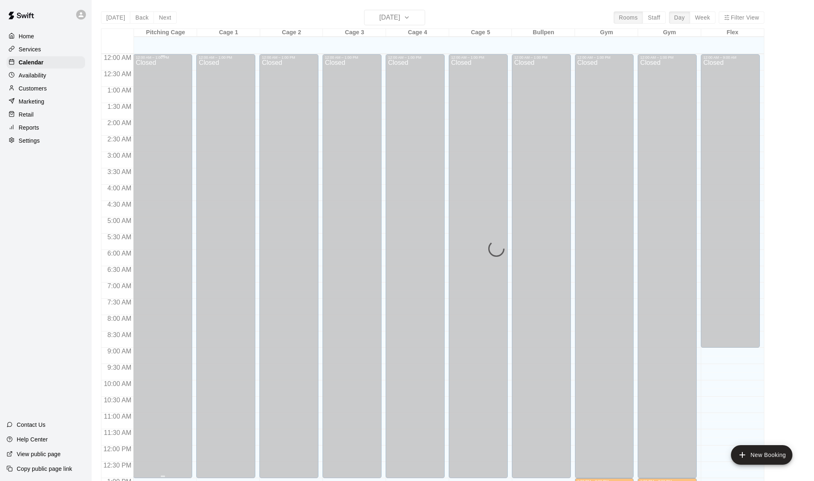
scroll to position [322, 0]
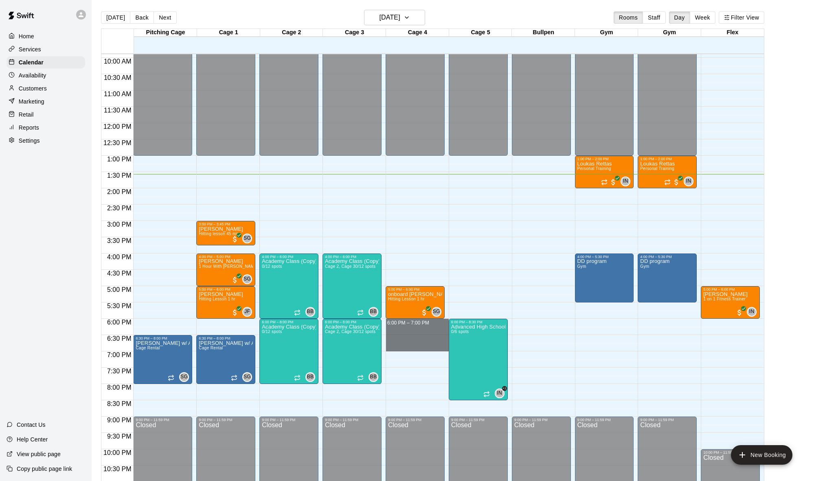
drag, startPoint x: 420, startPoint y: 323, endPoint x: 421, endPoint y: 345, distance: 22.4
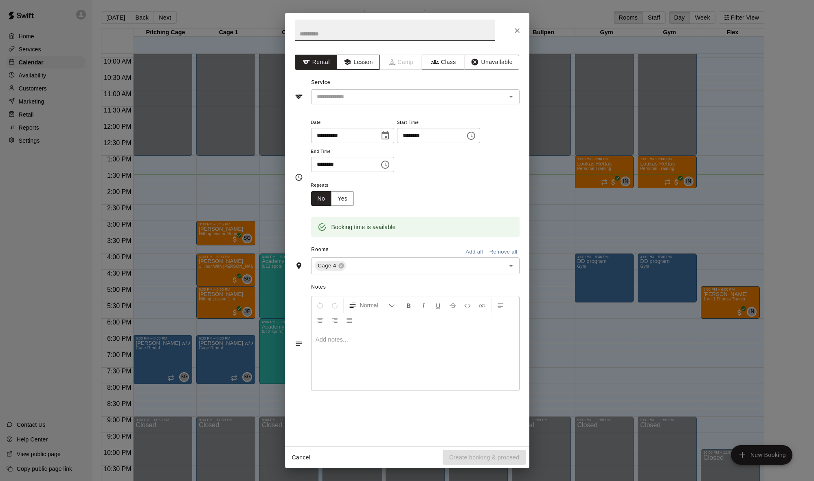
click at [373, 66] on button "Lesson" at bounding box center [358, 62] width 43 height 15
click at [374, 97] on input "text" at bounding box center [404, 97] width 180 height 10
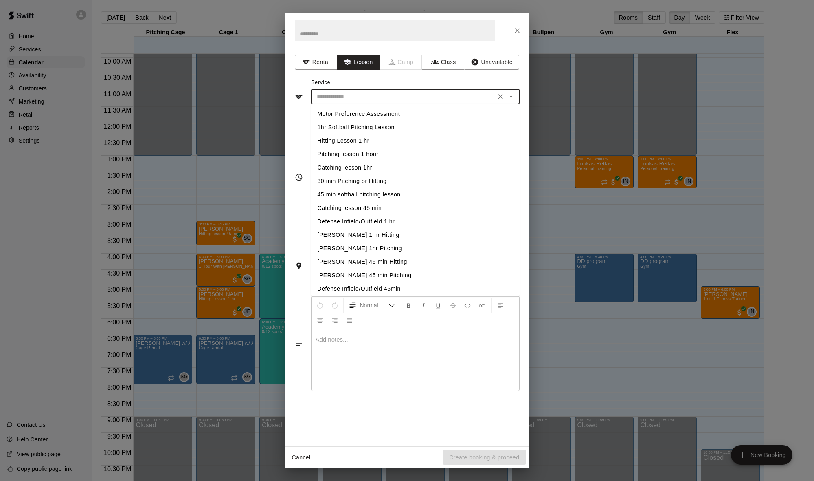
click at [368, 144] on li "Hitting Lesson 1 hr" at bounding box center [415, 140] width 209 height 13
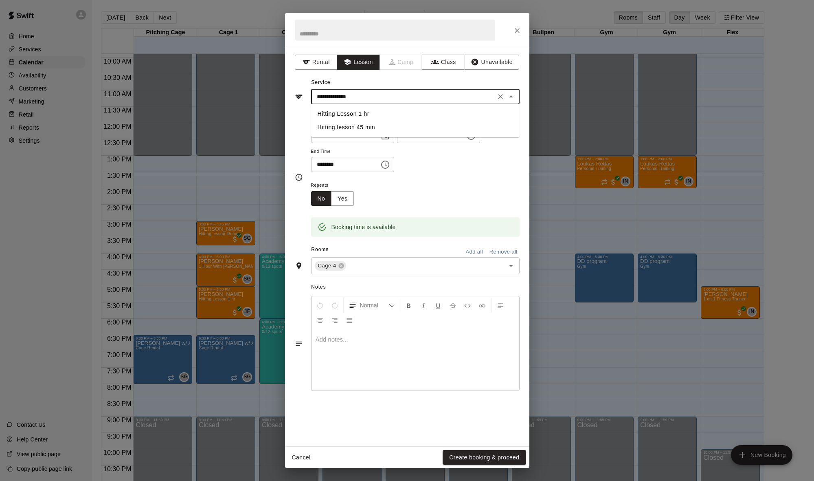
click at [384, 126] on li "Hitting lesson 45 min" at bounding box center [415, 127] width 209 height 13
type input "**********"
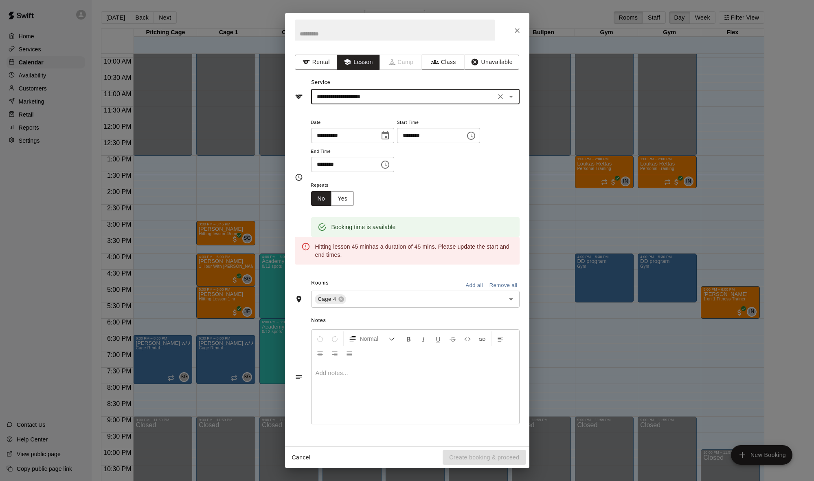
click at [322, 163] on input "********" at bounding box center [342, 164] width 63 height 15
type input "********"
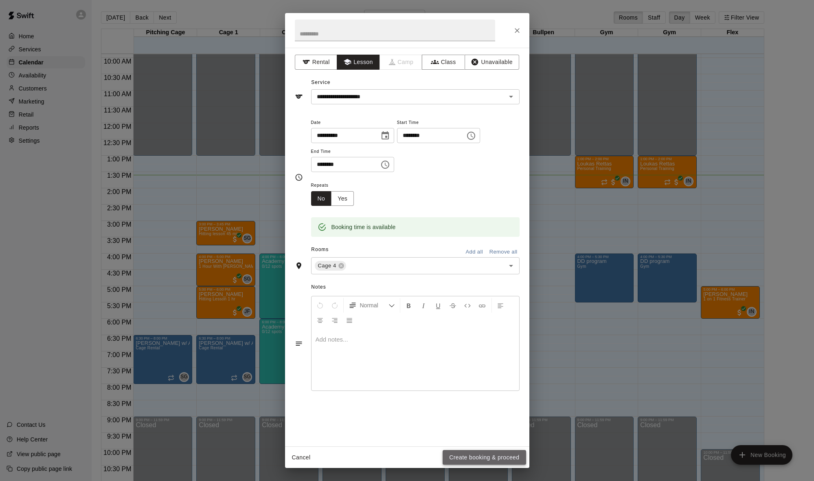
click at [509, 461] on button "Create booking & proceed" at bounding box center [484, 457] width 83 height 15
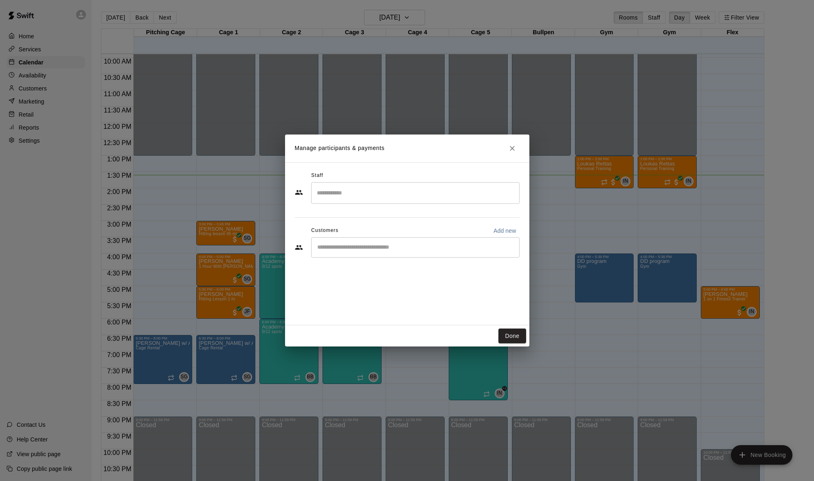
click at [422, 191] on input "Search staff" at bounding box center [415, 193] width 201 height 14
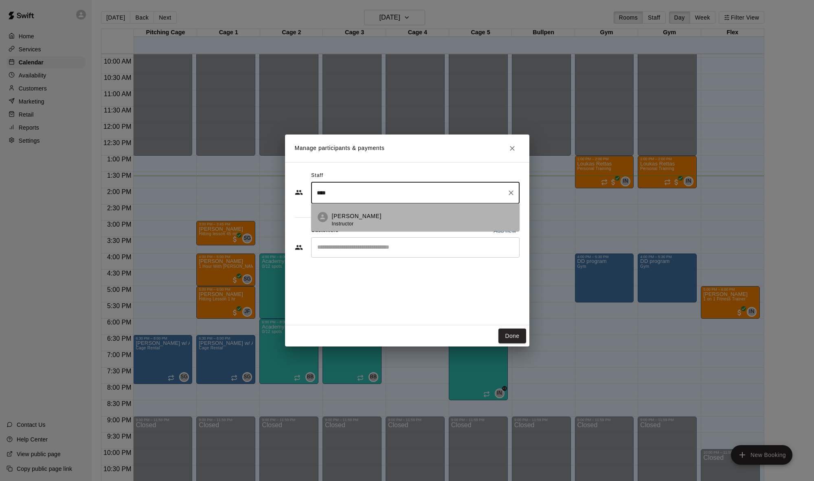
click at [415, 222] on div "Nate Betances Instructor" at bounding box center [422, 220] width 181 height 16
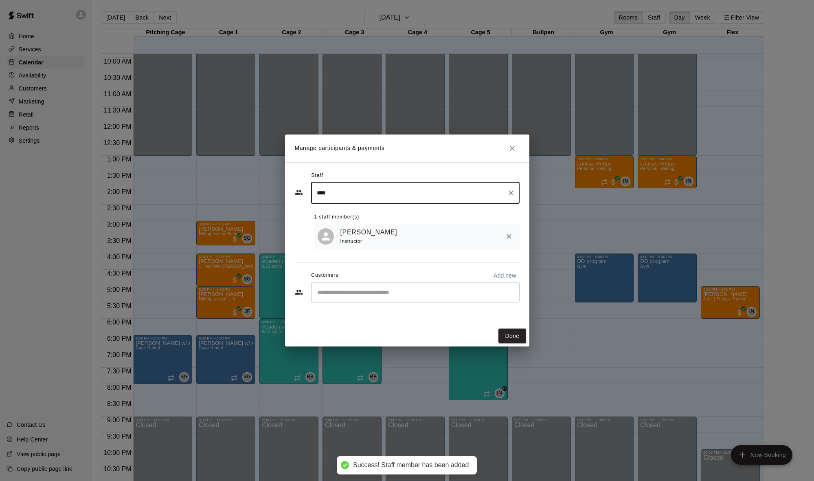
type input "****"
click at [397, 291] on input "Start typing to search customers..." at bounding box center [415, 292] width 201 height 8
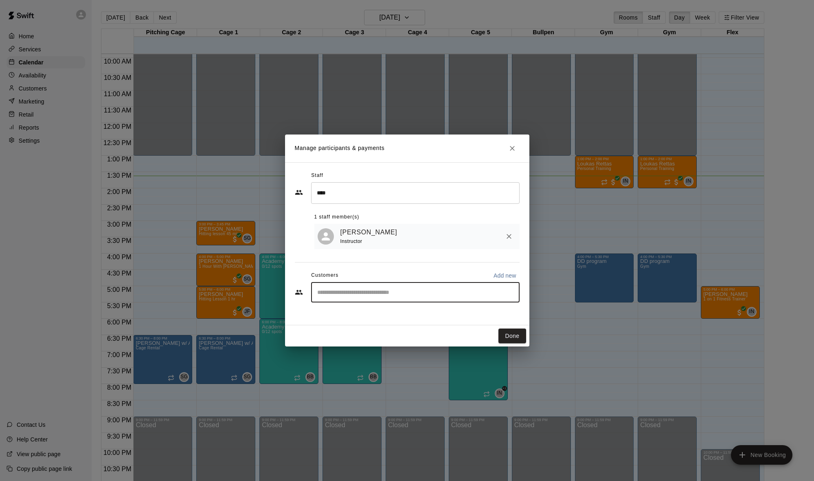
click at [424, 290] on input "Start typing to search customers..." at bounding box center [415, 292] width 201 height 8
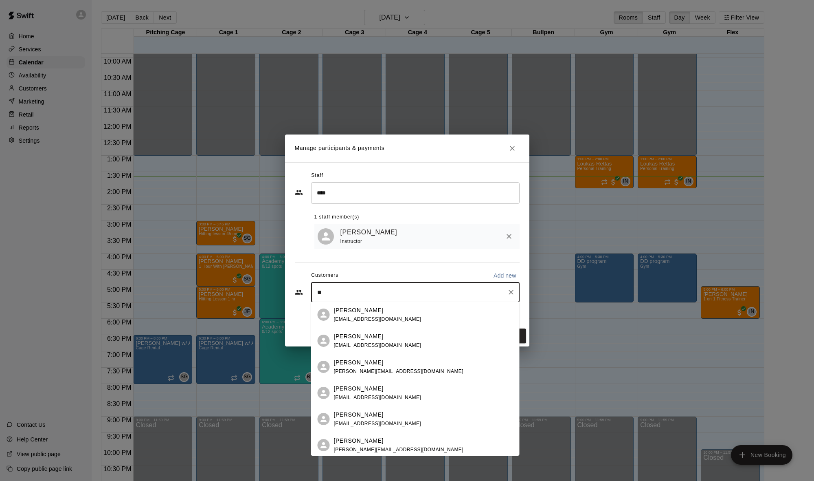
type input "*"
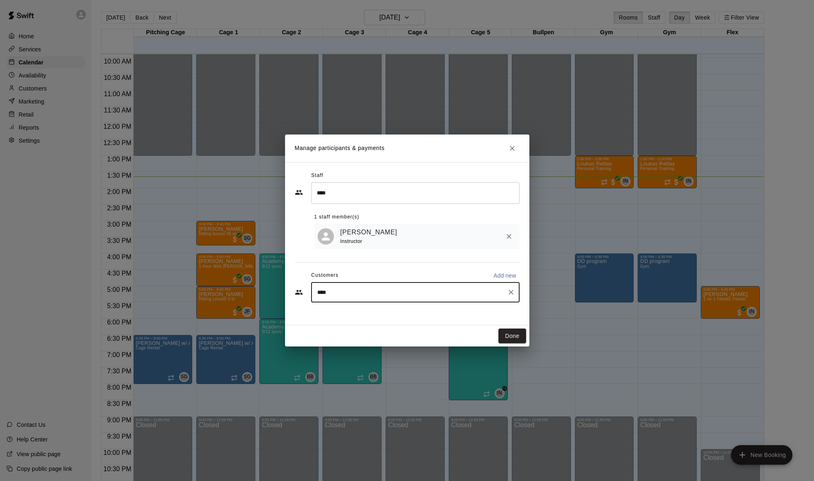
type input "*****"
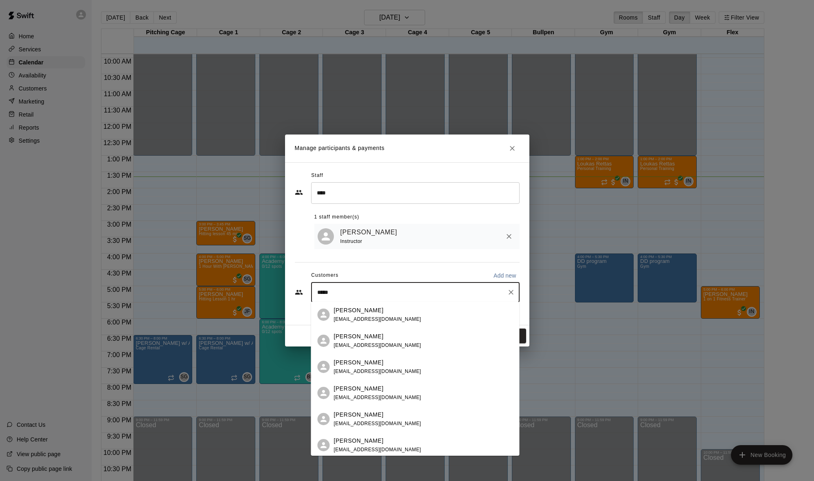
click at [394, 394] on span "[EMAIL_ADDRESS][DOMAIN_NAME]" at bounding box center [378, 397] width 88 height 6
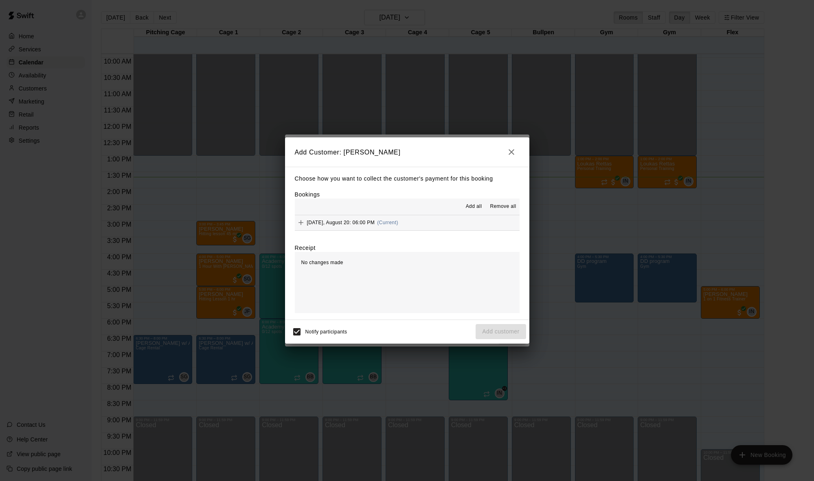
click at [371, 222] on span "Wednesday, August 20: 06:00 PM" at bounding box center [341, 223] width 68 height 6
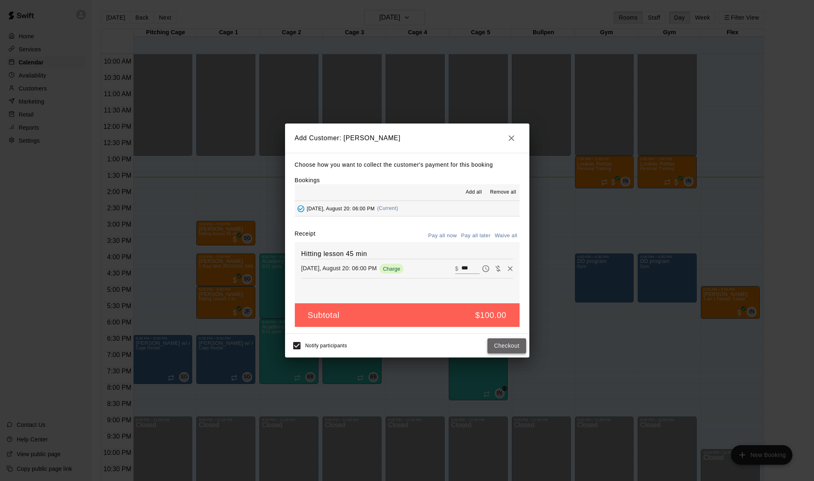
click at [519, 346] on button "Checkout" at bounding box center [507, 345] width 38 height 15
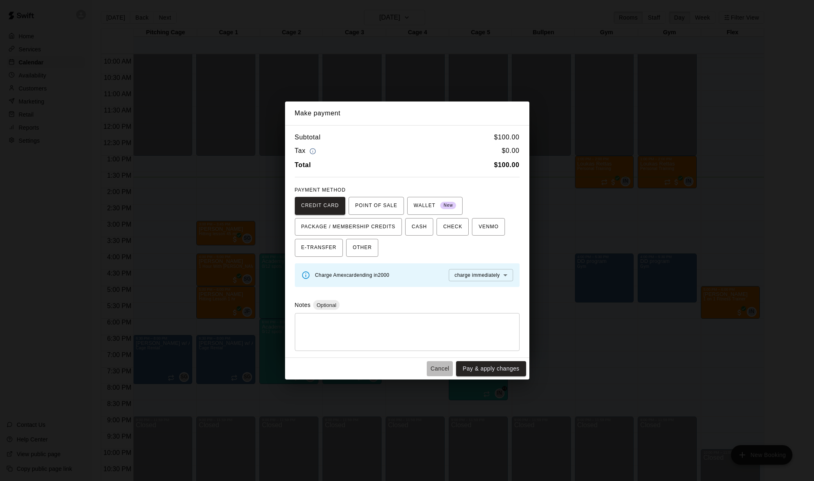
click at [438, 367] on button "Cancel" at bounding box center [440, 368] width 26 height 15
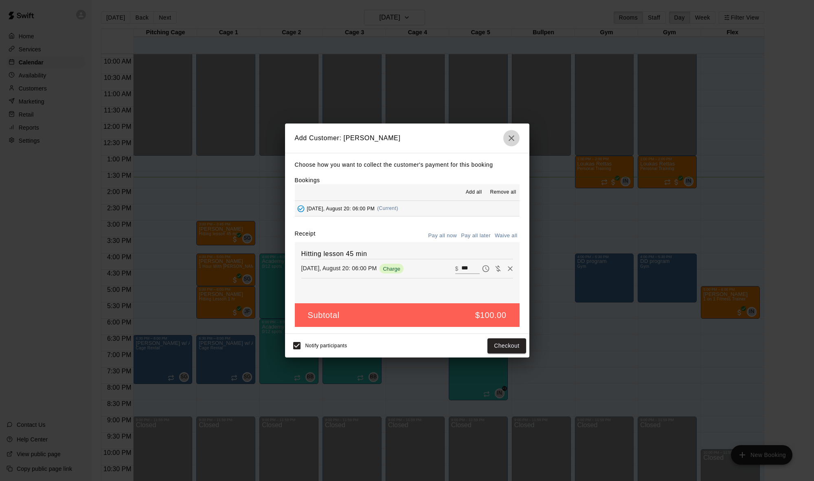
click at [513, 138] on icon "button" at bounding box center [512, 138] width 10 height 10
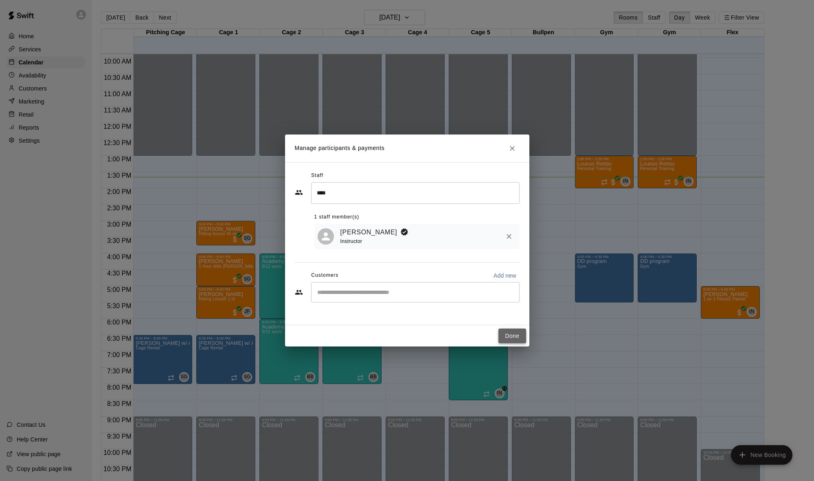
click at [507, 335] on button "Done" at bounding box center [512, 335] width 27 height 15
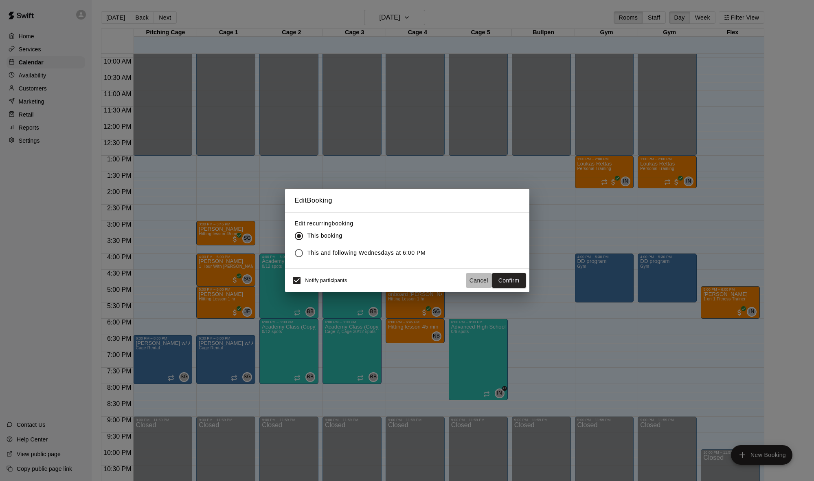
click at [475, 284] on button "Cancel" at bounding box center [479, 280] width 26 height 15
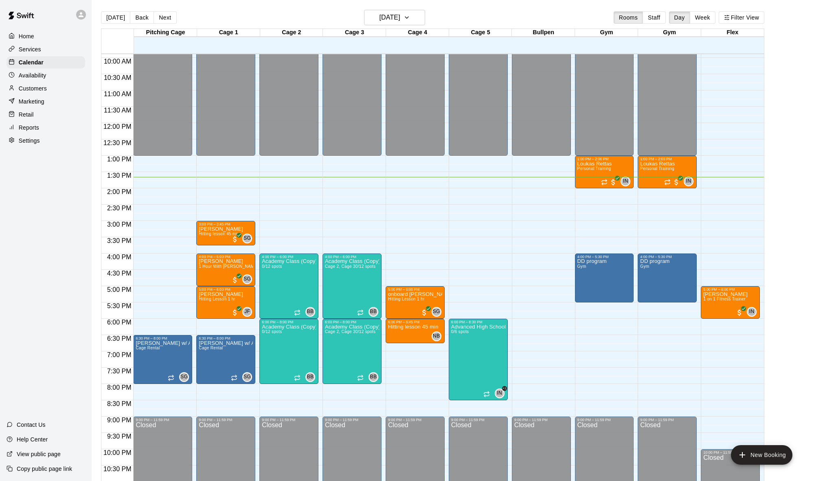
click at [25, 88] on p "Customers" at bounding box center [33, 88] width 28 height 8
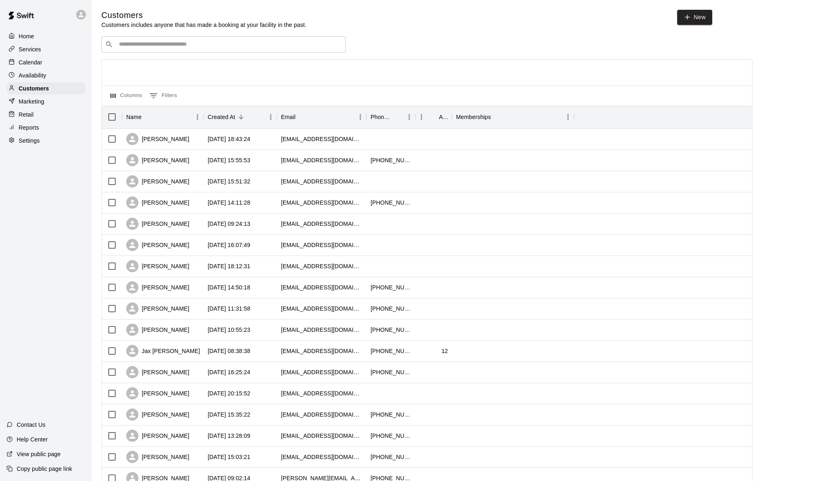
click at [34, 59] on p "Calendar" at bounding box center [31, 62] width 24 height 8
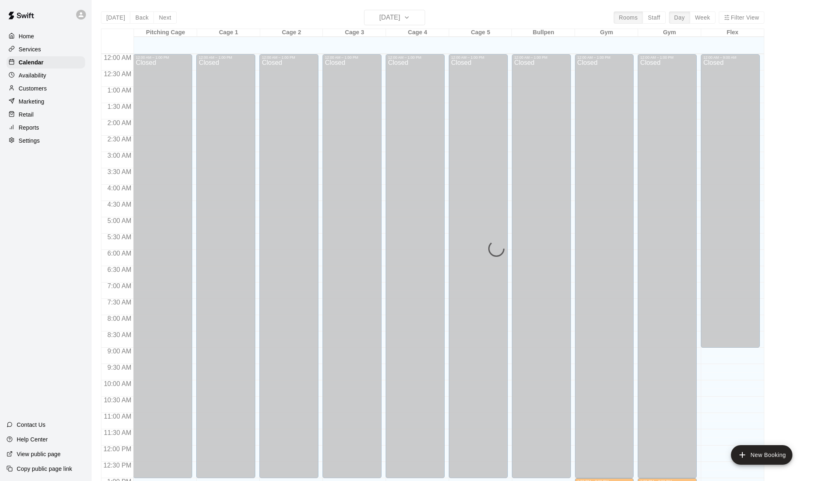
scroll to position [322, 0]
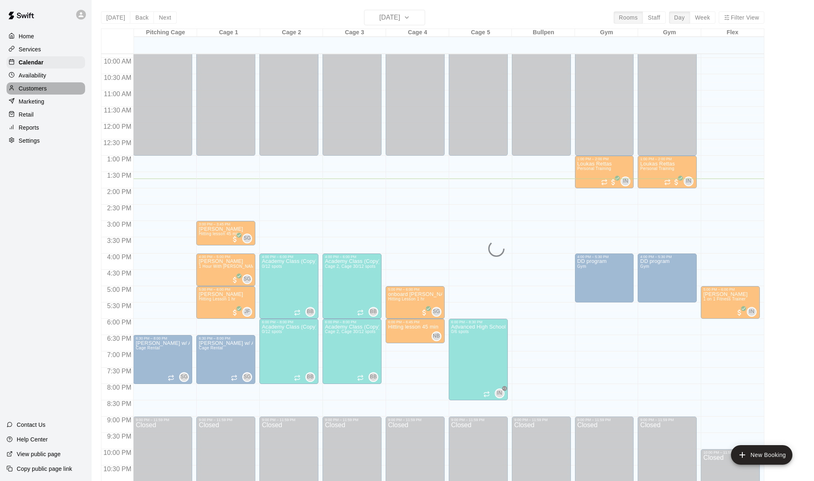
click at [35, 86] on p "Customers" at bounding box center [33, 88] width 28 height 8
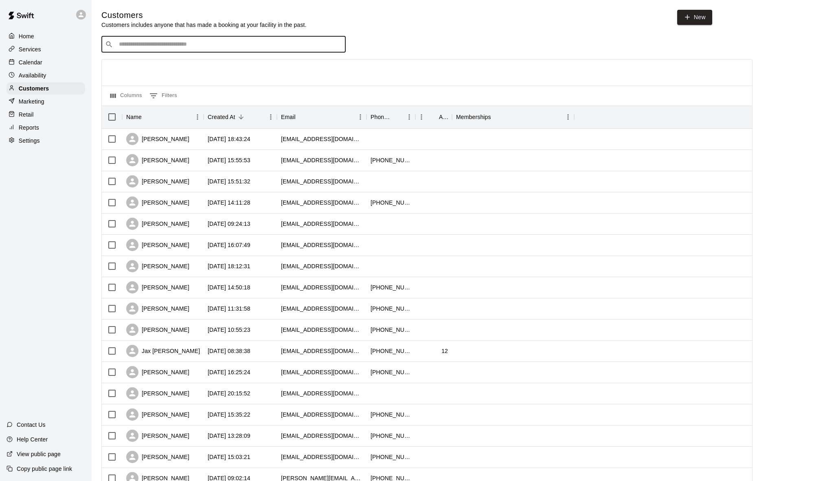
click at [163, 44] on input "Search customers by name or email" at bounding box center [230, 44] width 226 height 8
type input "****"
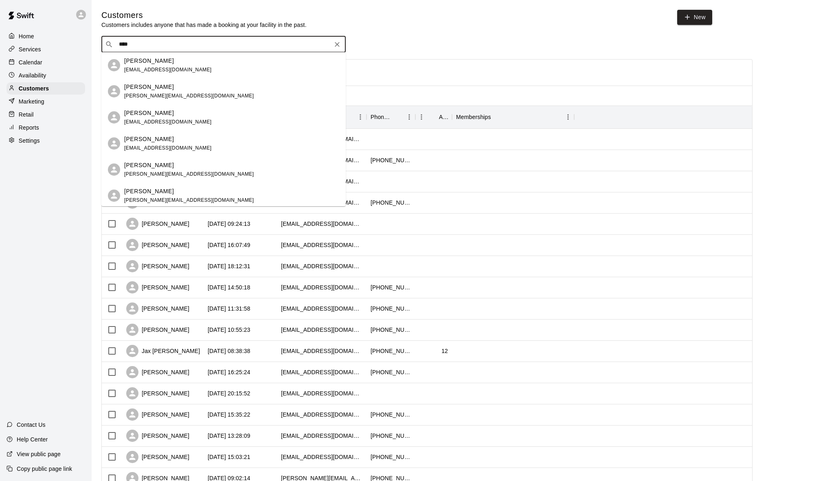
click at [163, 123] on span "[EMAIL_ADDRESS][DOMAIN_NAME]" at bounding box center [168, 122] width 88 height 6
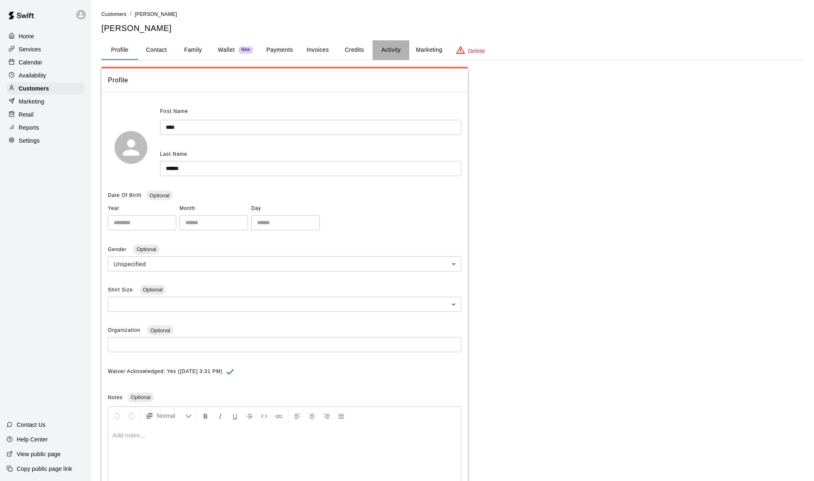
click at [393, 51] on button "Activity" at bounding box center [391, 50] width 37 height 20
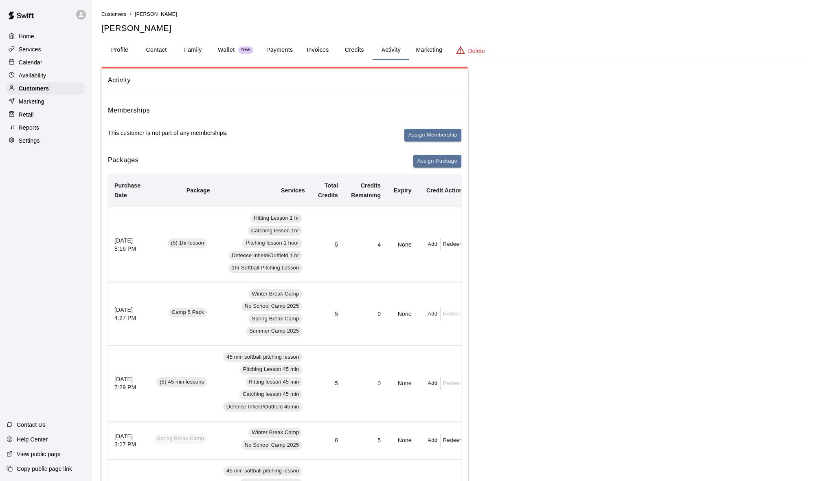
click at [17, 57] on div "Calendar" at bounding box center [46, 62] width 79 height 12
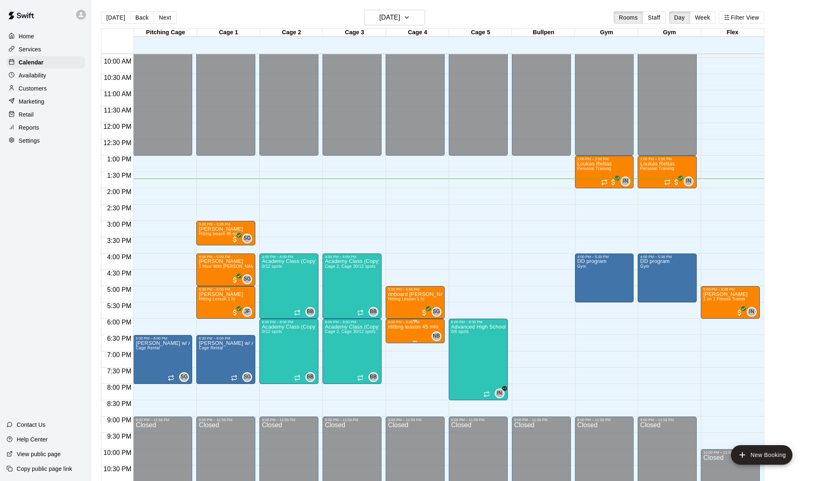
click at [398, 327] on p "Hitting lesson 45 min" at bounding box center [413, 327] width 51 height 0
click at [396, 375] on icon "delete" at bounding box center [397, 374] width 6 height 7
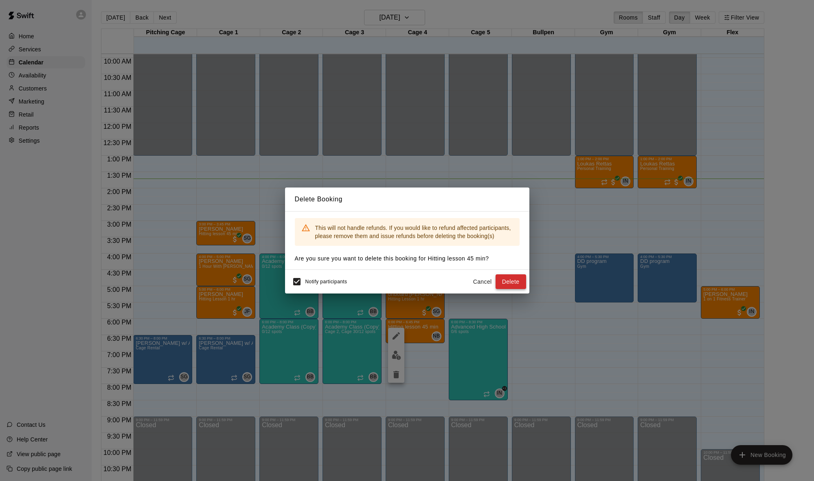
click at [509, 277] on button "Delete" at bounding box center [511, 281] width 31 height 15
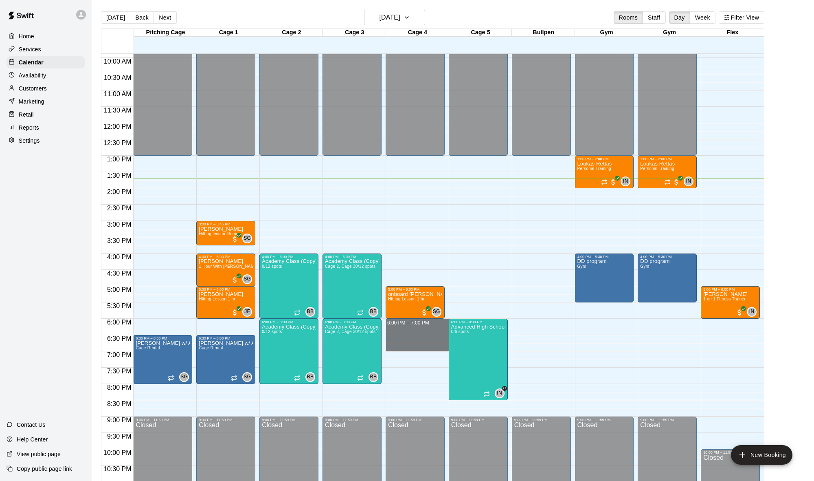
drag, startPoint x: 417, startPoint y: 321, endPoint x: 416, endPoint y: 343, distance: 22.4
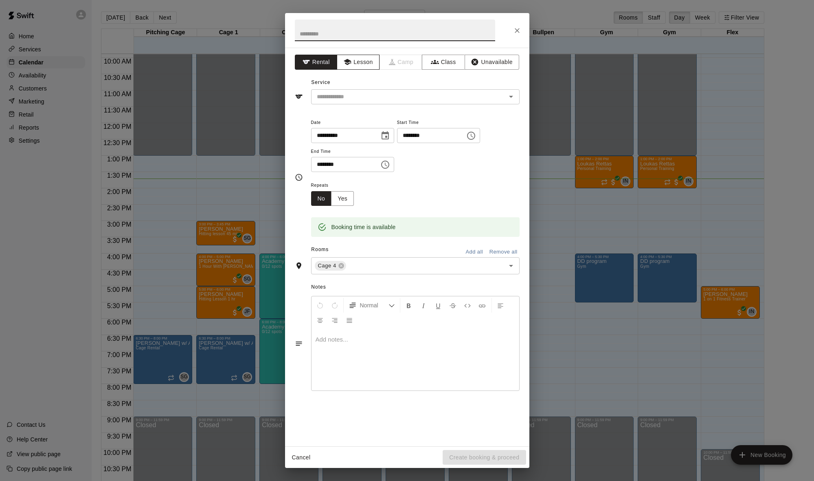
click at [362, 60] on button "Lesson" at bounding box center [358, 62] width 43 height 15
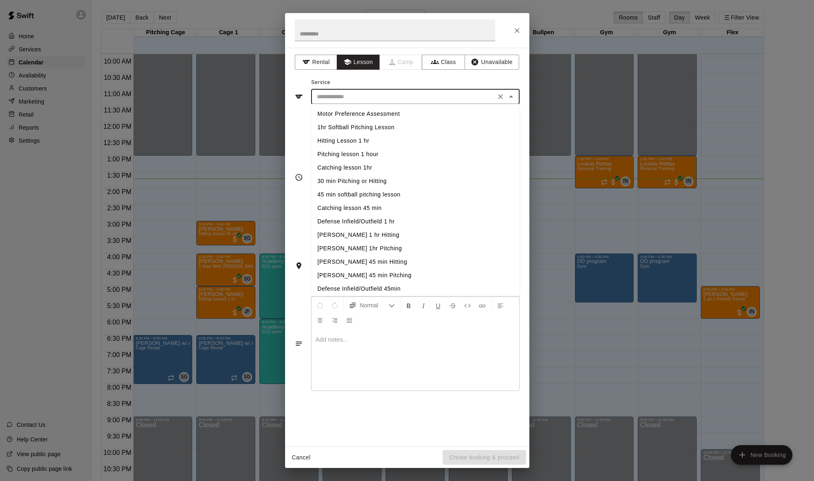
drag, startPoint x: 368, startPoint y: 94, endPoint x: 370, endPoint y: 100, distance: 6.6
click at [369, 98] on input "text" at bounding box center [404, 97] width 180 height 10
click at [360, 140] on li "Hitting Lesson 1 hr" at bounding box center [415, 140] width 209 height 13
type input "**********"
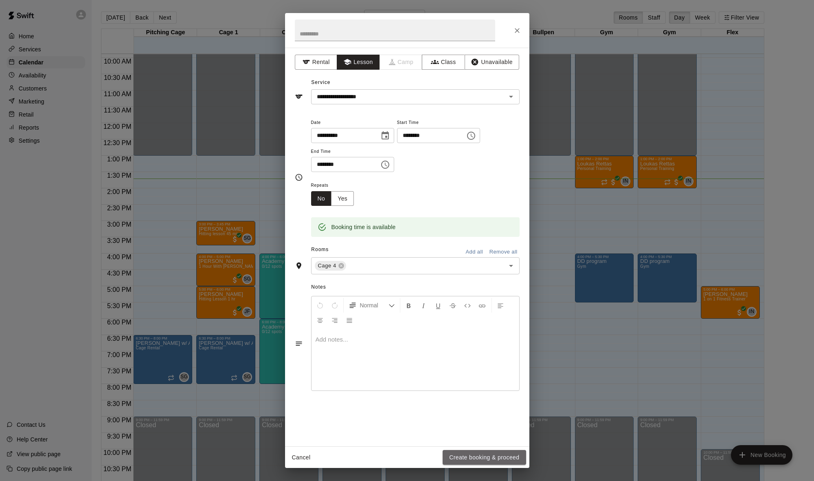
drag, startPoint x: 466, startPoint y: 452, endPoint x: 466, endPoint y: 444, distance: 7.4
click at [466, 452] on button "Create booking & proceed" at bounding box center [484, 457] width 83 height 15
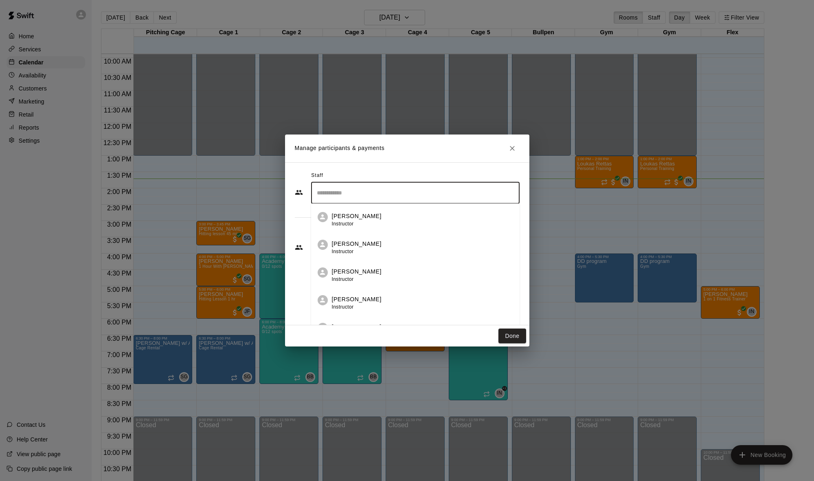
click at [362, 189] on input "Search staff" at bounding box center [415, 193] width 201 height 14
click at [364, 279] on div "Shaun Garceau Owner" at bounding box center [357, 275] width 50 height 16
type input "*****"
click at [365, 250] on div "Staff ***** ​ Customers Add new ​" at bounding box center [407, 217] width 225 height 97
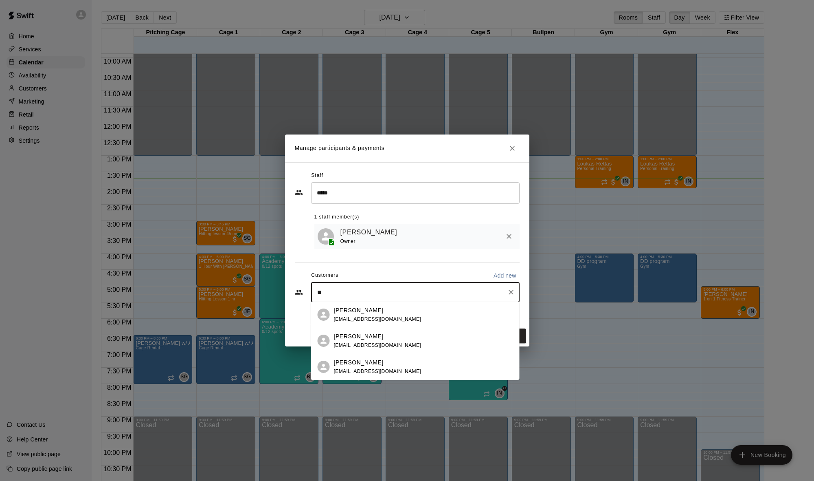
type input "*"
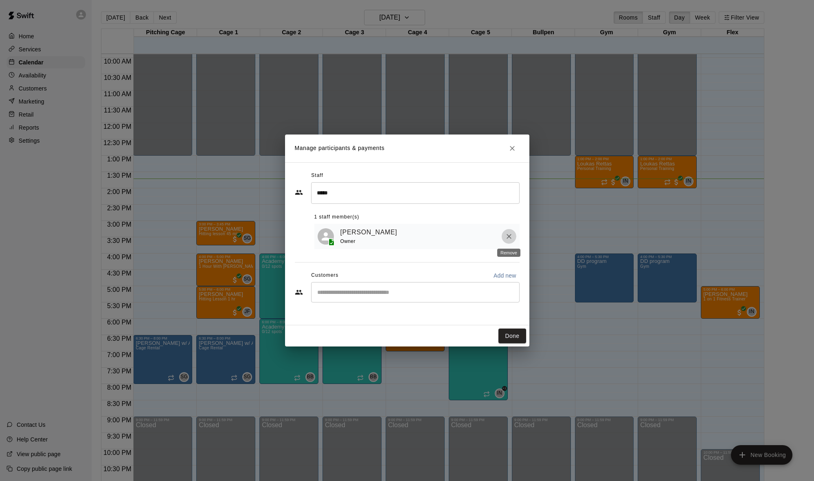
click at [507, 236] on icon "Remove" at bounding box center [509, 236] width 8 height 8
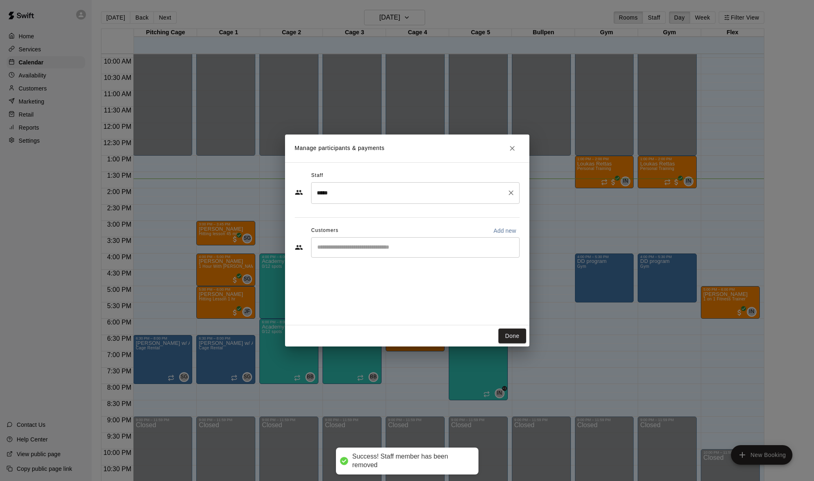
click at [508, 193] on icon "Clear" at bounding box center [511, 193] width 8 height 8
click at [438, 198] on input "Search staff" at bounding box center [415, 193] width 201 height 14
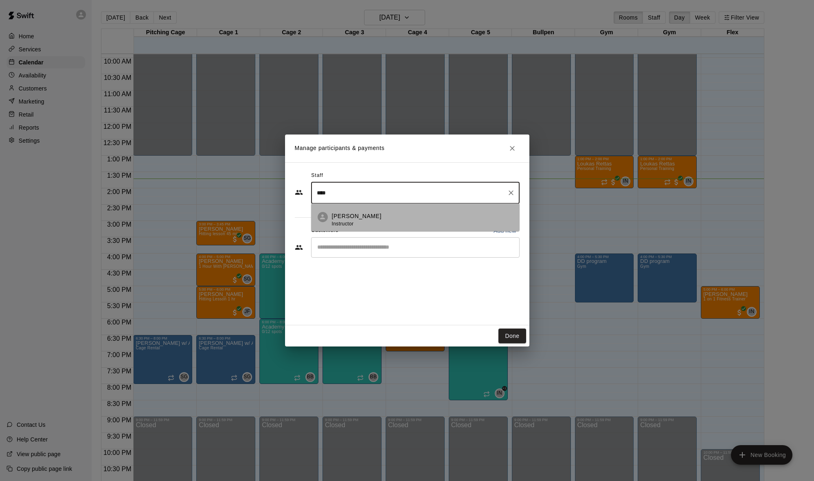
drag, startPoint x: 442, startPoint y: 213, endPoint x: 441, endPoint y: 218, distance: 5.2
click at [442, 213] on div "Nate Betances Instructor" at bounding box center [422, 220] width 181 height 16
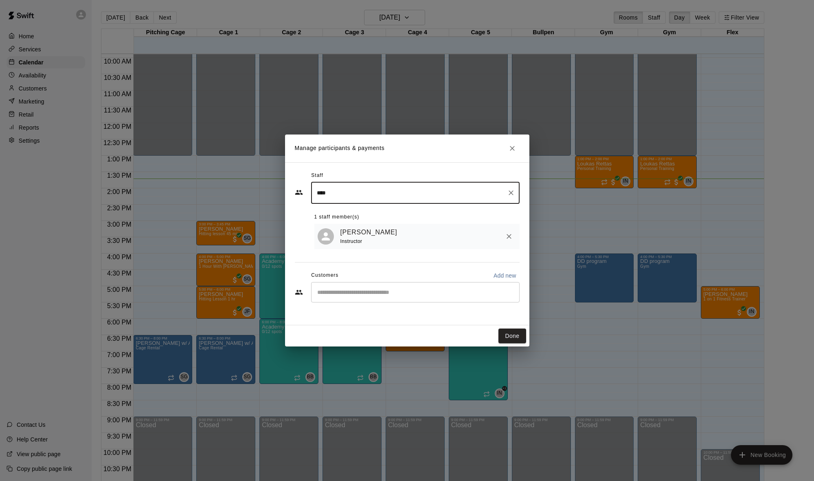
type input "****"
click at [428, 295] on input "Start typing to search customers..." at bounding box center [415, 292] width 201 height 8
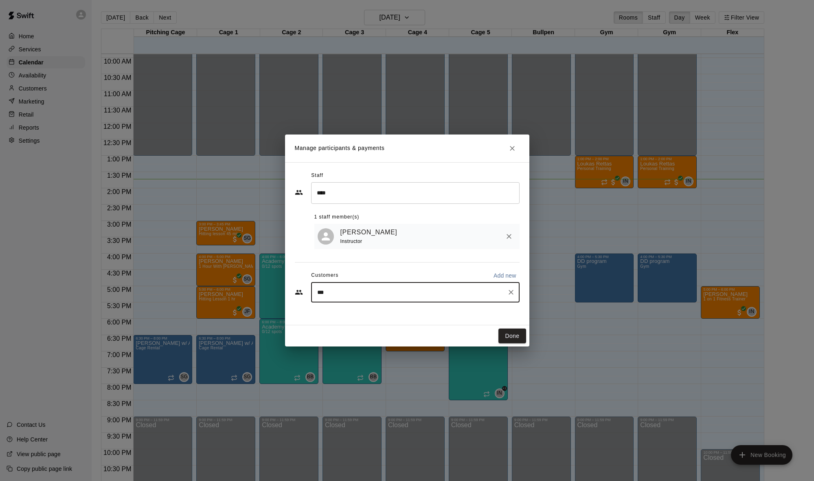
type input "****"
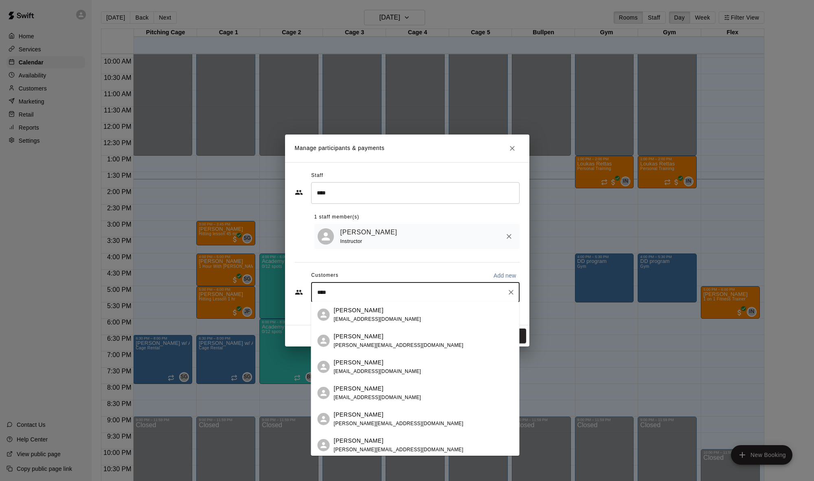
click at [405, 363] on div "Doug Murphy murphydouglasp@gmail.com" at bounding box center [423, 367] width 179 height 18
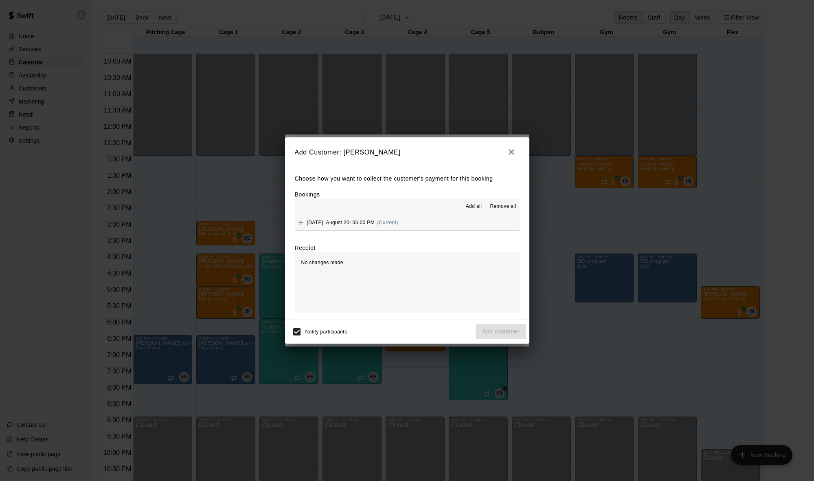
click at [350, 217] on div "Wednesday, August 20: 06:00 PM (Current)" at bounding box center [346, 222] width 103 height 12
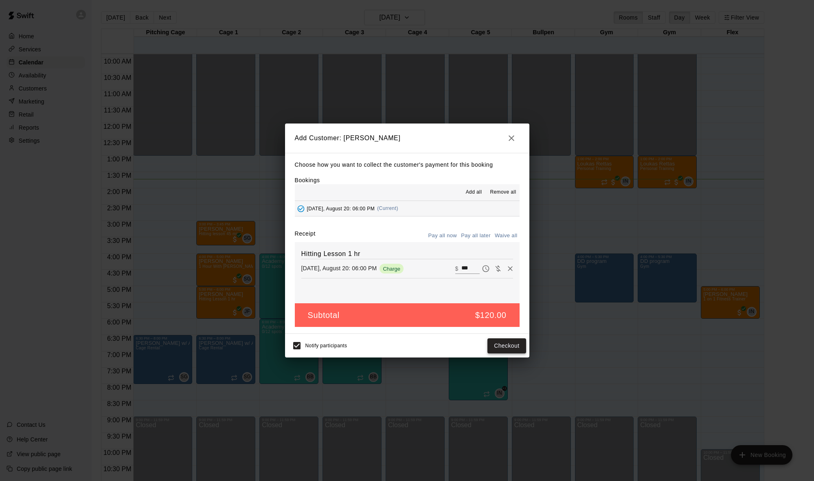
click at [507, 346] on button "Checkout" at bounding box center [507, 345] width 38 height 15
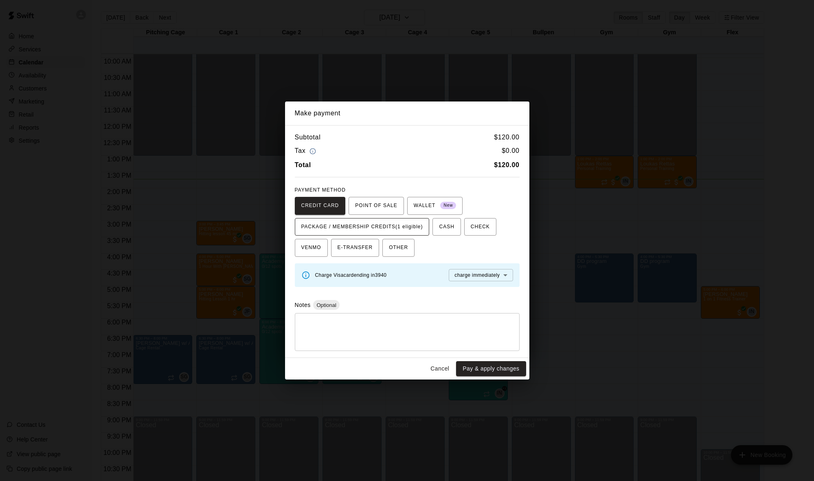
click at [409, 221] on span "PACKAGE / MEMBERSHIP CREDITS (1 eligible)" at bounding box center [362, 226] width 122 height 13
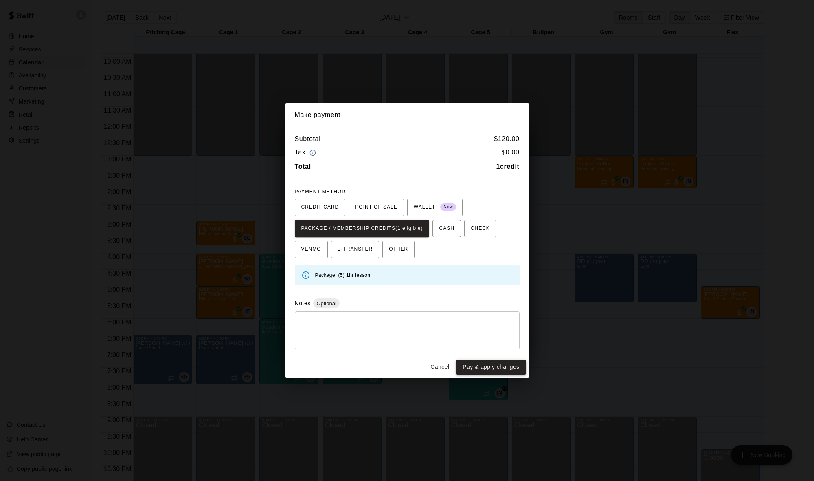
click at [475, 364] on button "Pay & apply changes" at bounding box center [491, 366] width 70 height 15
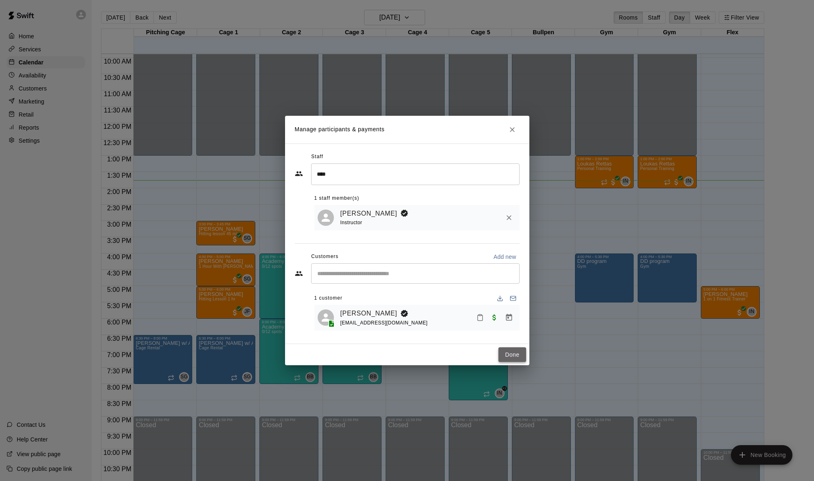
click at [519, 355] on button "Done" at bounding box center [512, 354] width 27 height 15
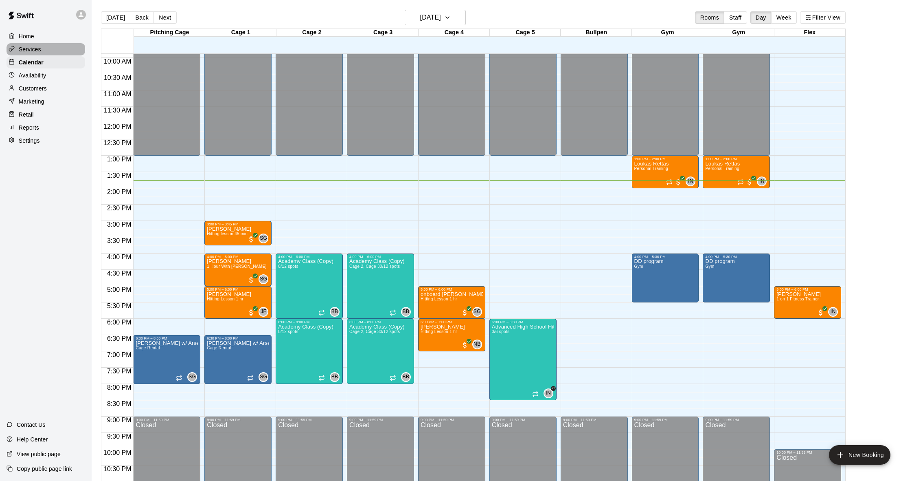
click at [46, 45] on div "Services" at bounding box center [46, 49] width 79 height 12
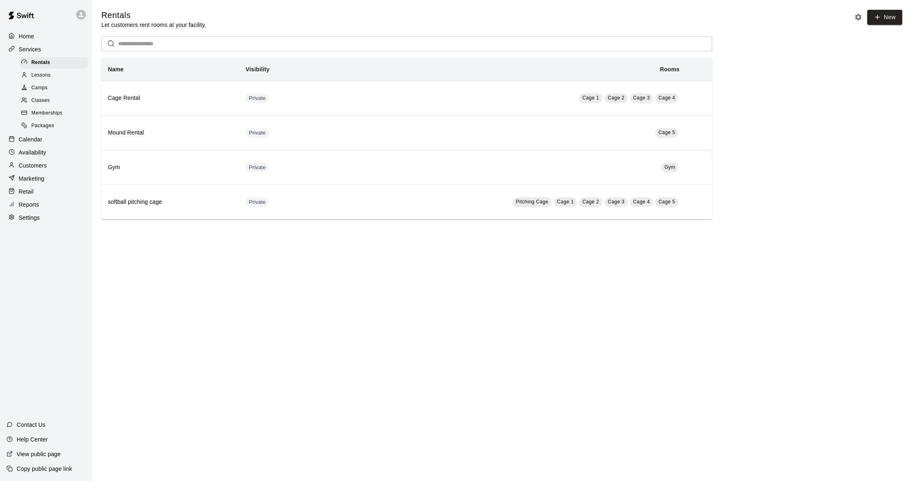
scroll to position [0, 0]
click at [52, 123] on span "Packages" at bounding box center [42, 126] width 23 height 8
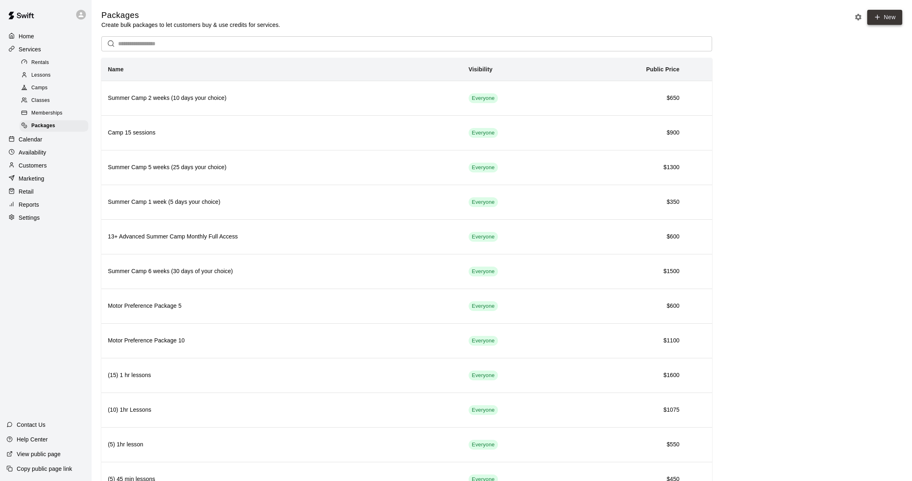
click at [814, 16] on link "New" at bounding box center [885, 17] width 35 height 15
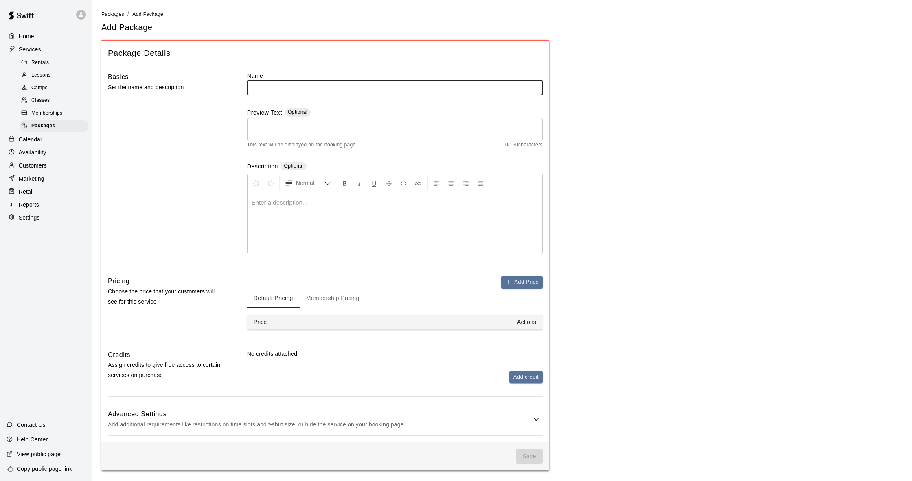
type input "*"
type input "**********"
click at [357, 204] on p at bounding box center [395, 202] width 287 height 8
click at [390, 207] on div "**********" at bounding box center [395, 222] width 295 height 61
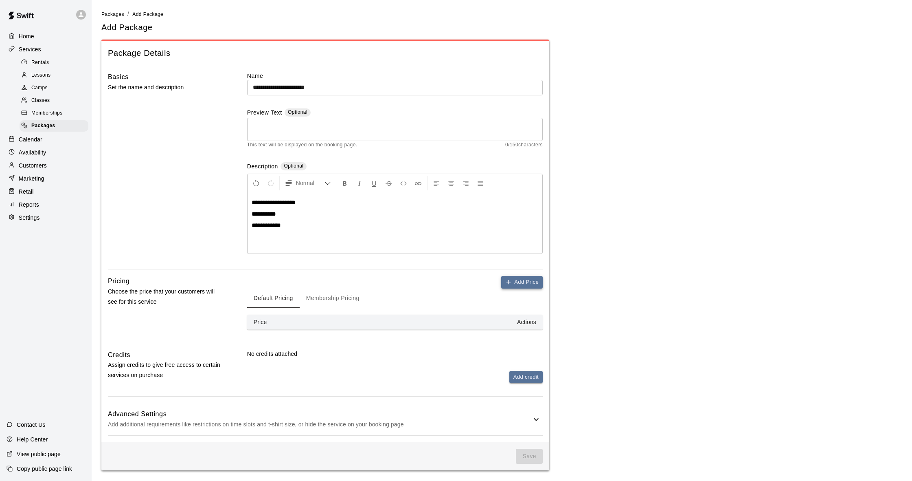
click at [525, 279] on button "Add Price" at bounding box center [522, 282] width 42 height 13
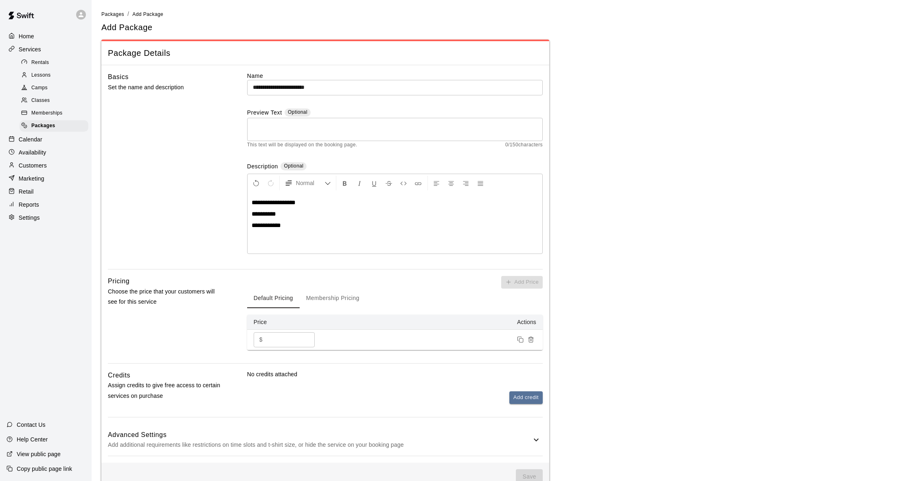
click at [284, 340] on input "*" at bounding box center [290, 339] width 49 height 15
type input "***"
click at [533, 397] on button "Add credit" at bounding box center [526, 397] width 33 height 13
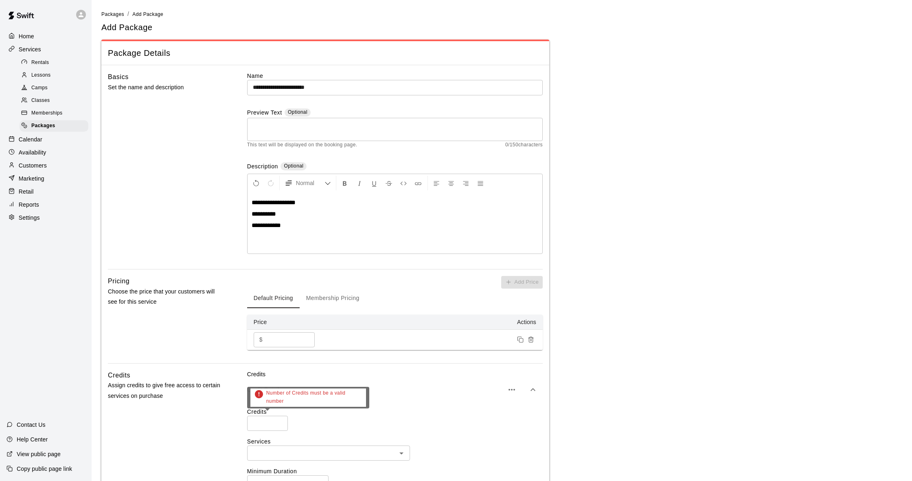
click at [254, 422] on input "number" at bounding box center [267, 423] width 41 height 15
type input "**"
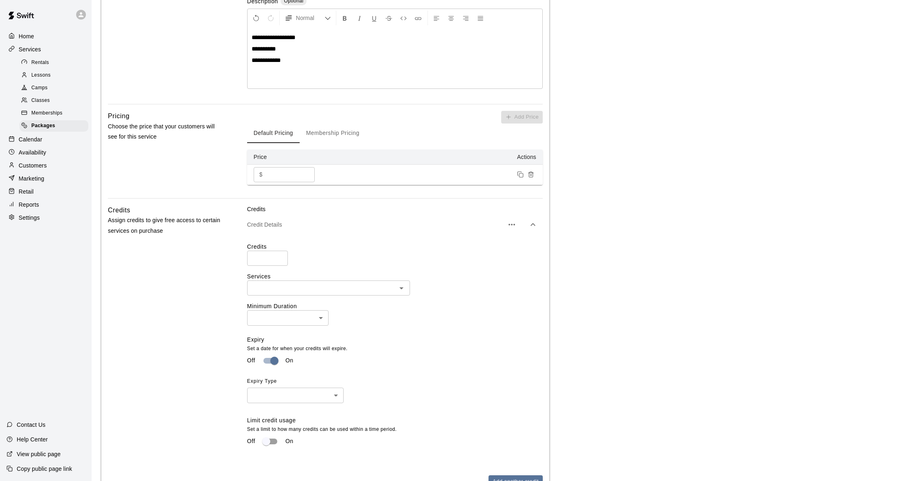
scroll to position [165, 0]
drag, startPoint x: 330, startPoint y: 402, endPoint x: 331, endPoint y: 396, distance: 6.6
click at [330, 402] on div "Expiry Set a date for when your credits will expire. Off On Expiry Type ​ ​" at bounding box center [391, 375] width 289 height 81
click at [332, 390] on body "**********" at bounding box center [456, 209] width 912 height 749
click at [292, 424] on li "Time Period" at bounding box center [295, 422] width 97 height 13
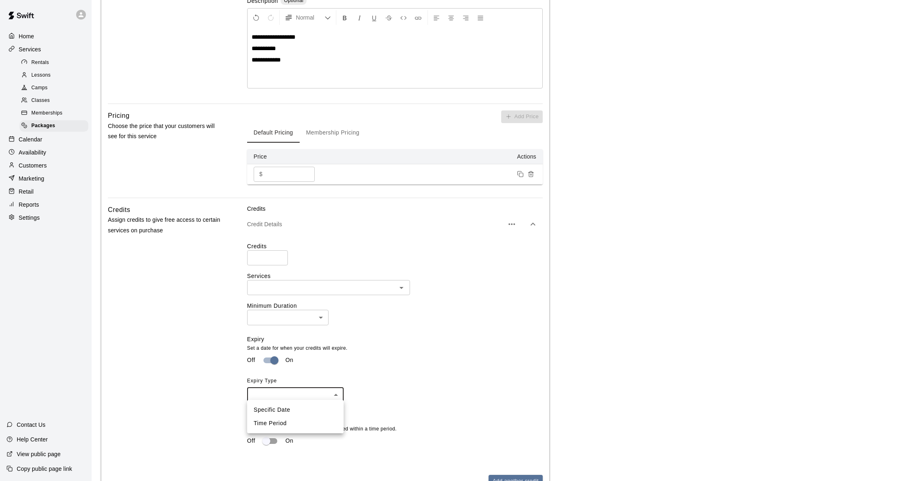
type input "******"
click at [363, 394] on body "**********" at bounding box center [456, 209] width 912 height 749
click at [359, 422] on li "Month" at bounding box center [366, 422] width 40 height 13
click at [393, 391] on input "number" at bounding box center [412, 394] width 40 height 15
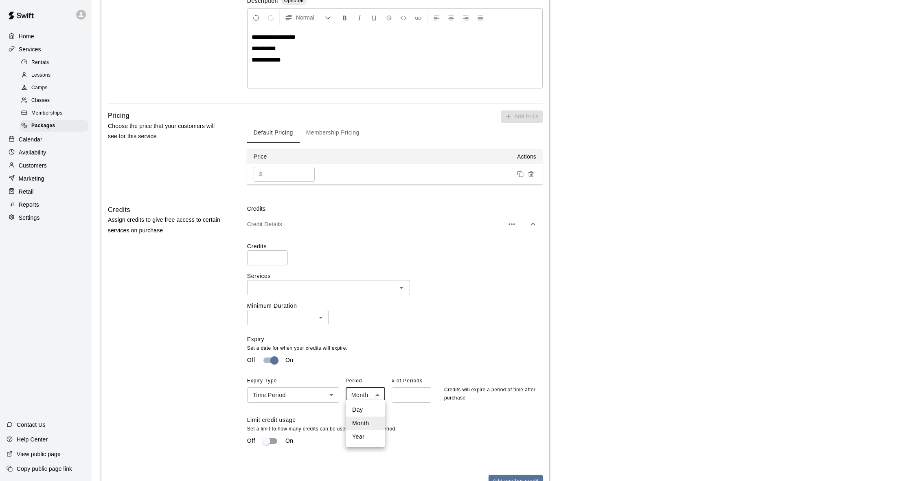
click at [360, 394] on body "**********" at bounding box center [456, 209] width 912 height 749
click at [359, 413] on li "Day" at bounding box center [366, 409] width 40 height 13
type input "***"
click at [402, 387] on input "number" at bounding box center [412, 394] width 40 height 15
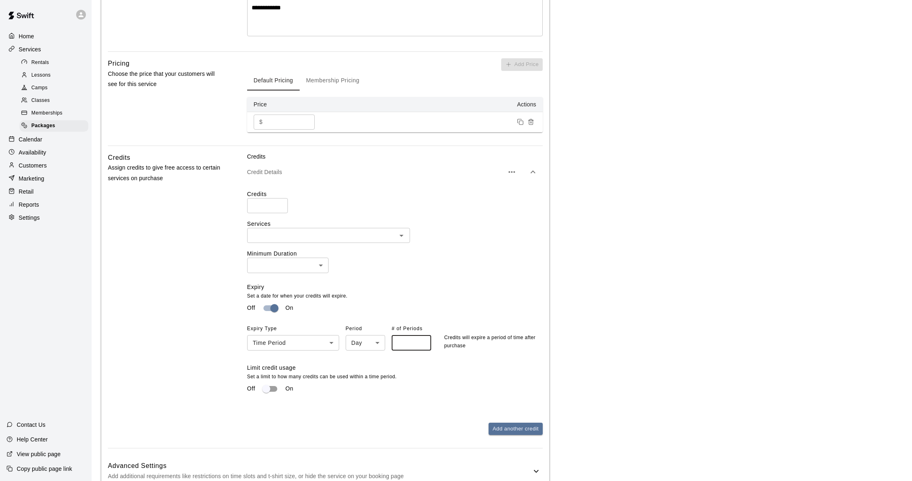
scroll to position [220, 0]
click at [327, 340] on body "**********" at bounding box center [456, 154] width 912 height 749
click at [326, 340] on body "**********" at bounding box center [456, 154] width 912 height 749
click at [312, 352] on li "Specific Date" at bounding box center [293, 354] width 92 height 13
click at [315, 339] on body "**********" at bounding box center [456, 154] width 912 height 749
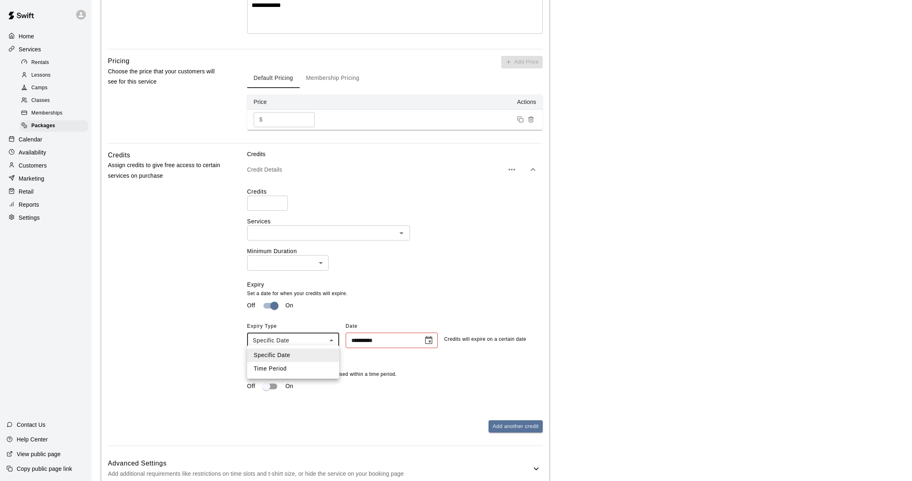
click at [295, 364] on li "Time Period" at bounding box center [293, 368] width 92 height 13
type input "******"
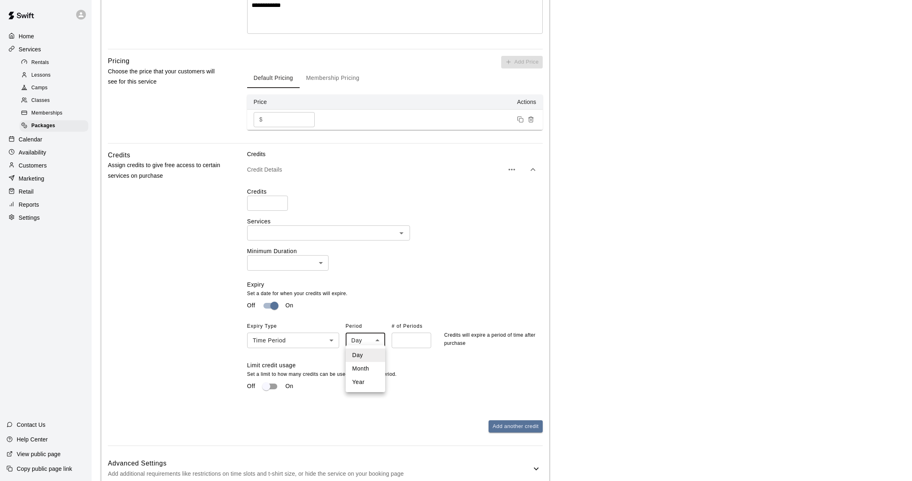
click at [378, 339] on body "**********" at bounding box center [456, 154] width 912 height 749
click at [370, 356] on li "Day" at bounding box center [366, 354] width 40 height 13
click at [412, 336] on input "number" at bounding box center [412, 339] width 40 height 15
click at [421, 340] on input "*" at bounding box center [412, 339] width 40 height 15
click at [424, 336] on input "*" at bounding box center [412, 339] width 40 height 15
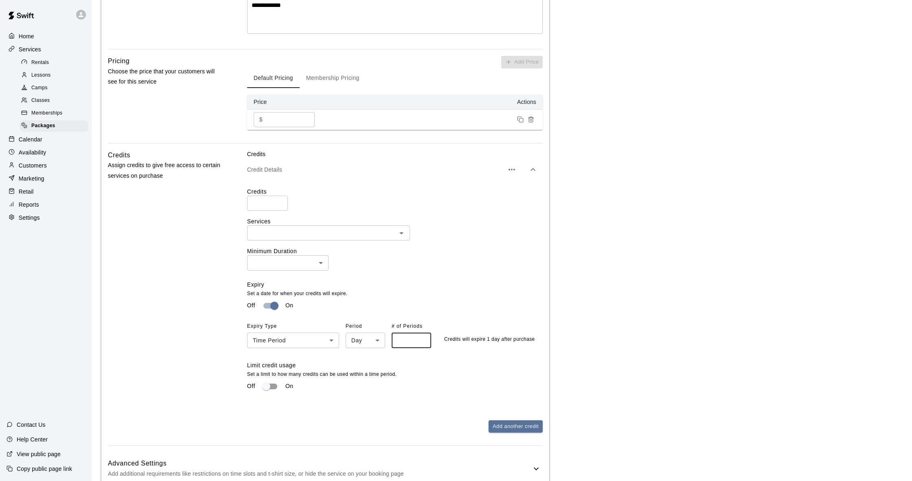
click at [424, 336] on input "*" at bounding box center [412, 339] width 40 height 15
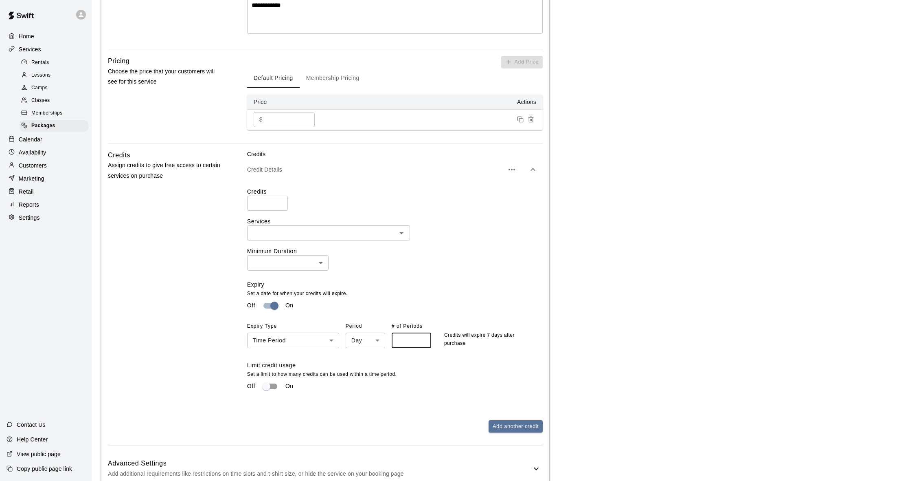
click at [424, 336] on input "*" at bounding box center [412, 339] width 40 height 15
click at [424, 336] on input "**" at bounding box center [412, 339] width 40 height 15
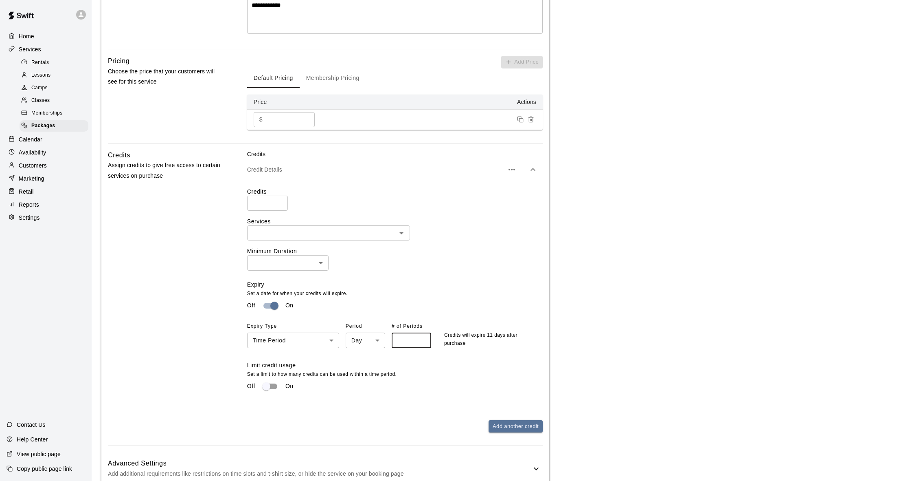
click at [424, 336] on input "**" at bounding box center [412, 339] width 40 height 15
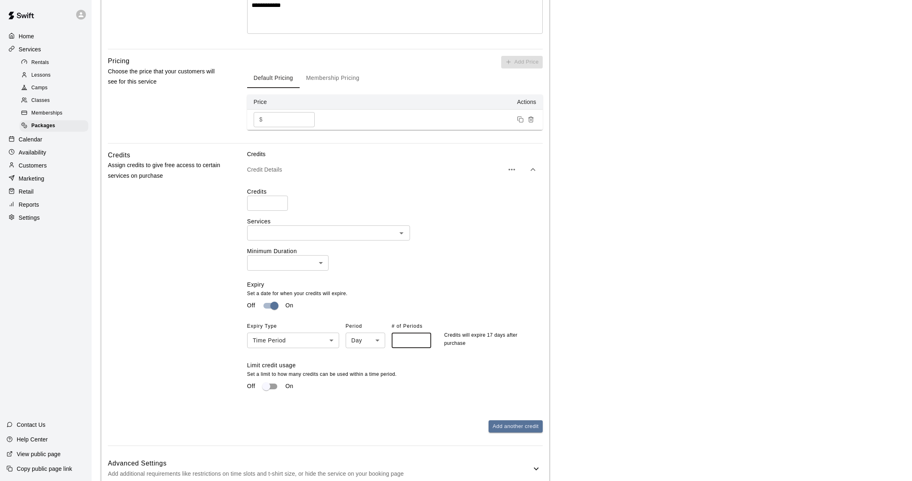
click at [424, 336] on input "**" at bounding box center [412, 339] width 40 height 15
click at [425, 336] on input "**" at bounding box center [412, 339] width 40 height 15
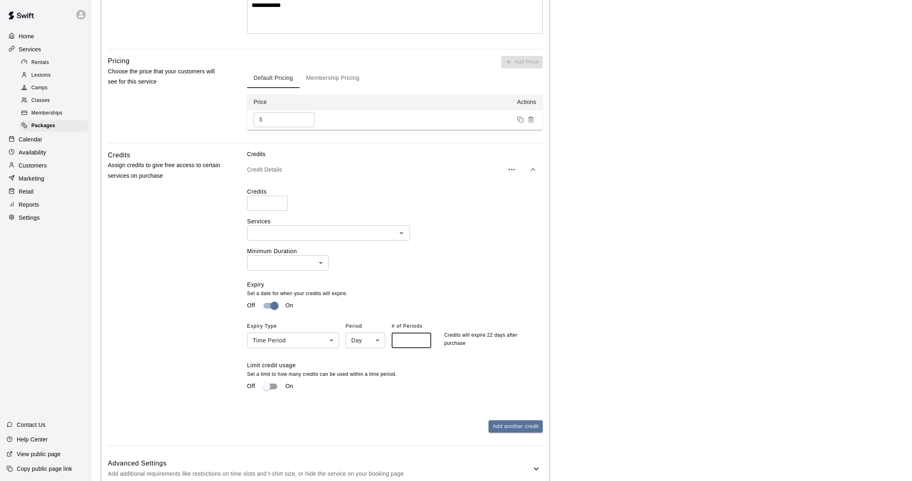
click at [425, 336] on input "**" at bounding box center [412, 339] width 40 height 15
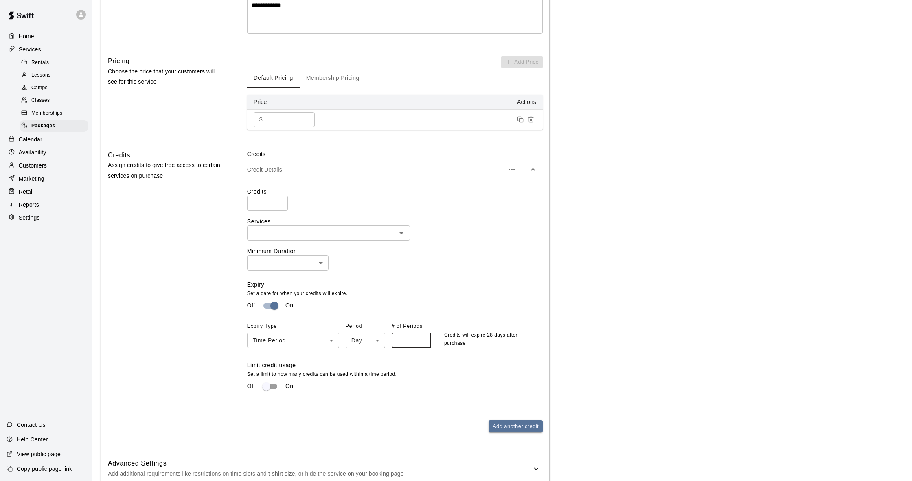
click at [425, 336] on input "**" at bounding box center [412, 339] width 40 height 15
type input "**"
click at [425, 336] on input "**" at bounding box center [412, 339] width 40 height 15
click at [376, 231] on input "text" at bounding box center [322, 233] width 145 height 10
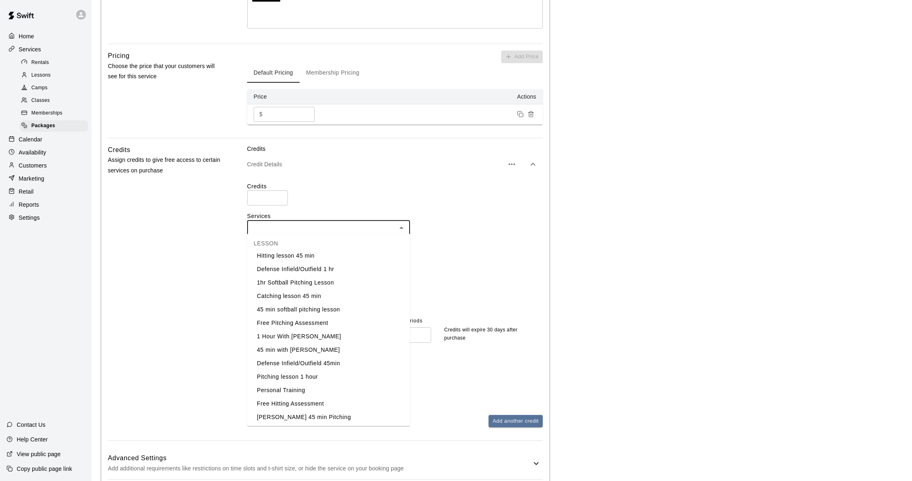
scroll to position [96, 0]
click at [393, 169] on div "Credit Details" at bounding box center [395, 164] width 296 height 23
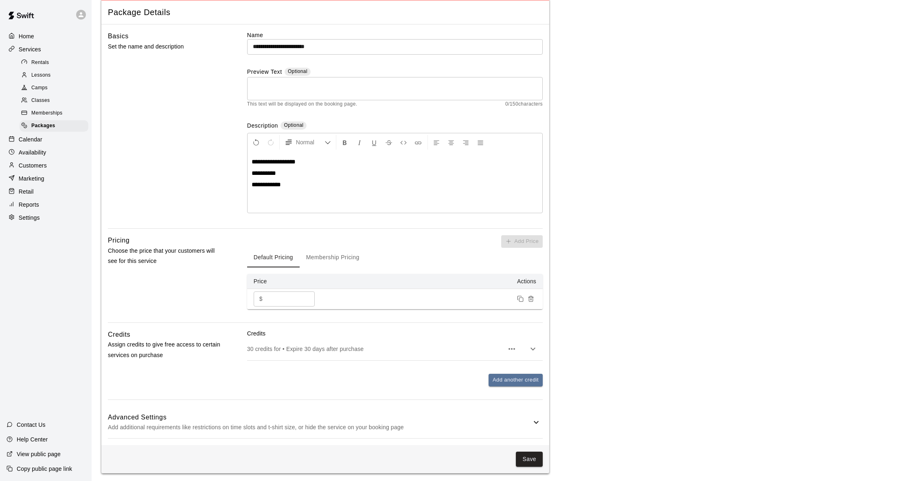
scroll to position [40, 0]
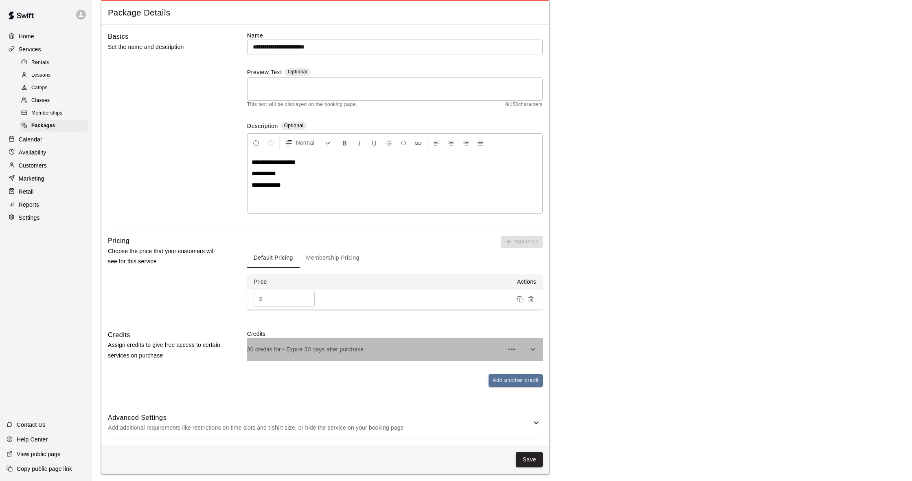
click at [344, 349] on p "30 credits for • Expire 30 days after purchase" at bounding box center [375, 349] width 257 height 8
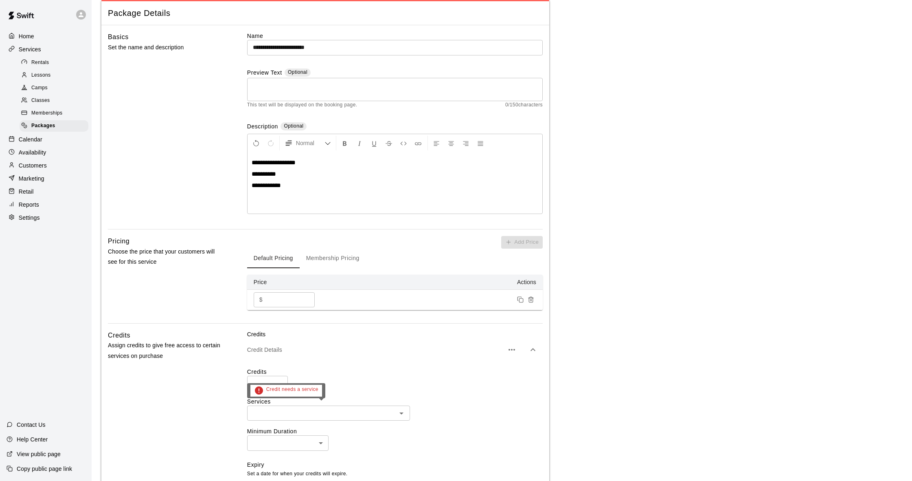
click at [338, 412] on input "text" at bounding box center [322, 413] width 145 height 10
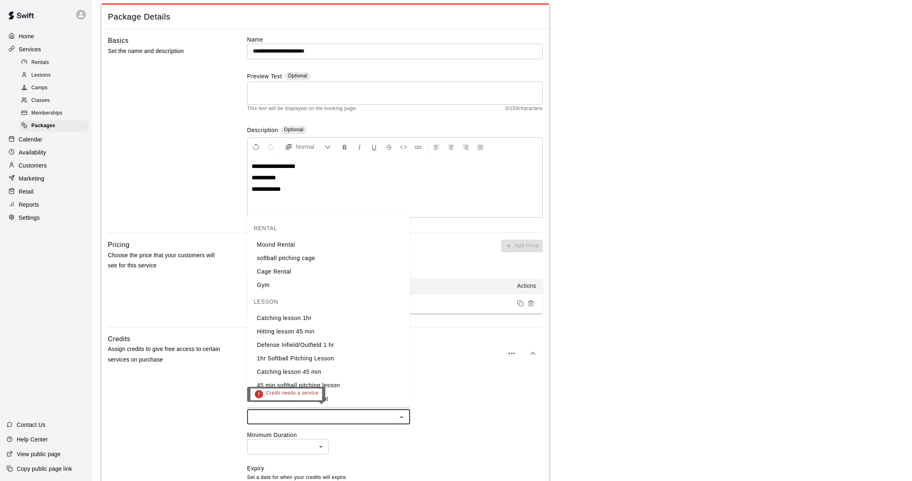
scroll to position [35, 0]
type input "**"
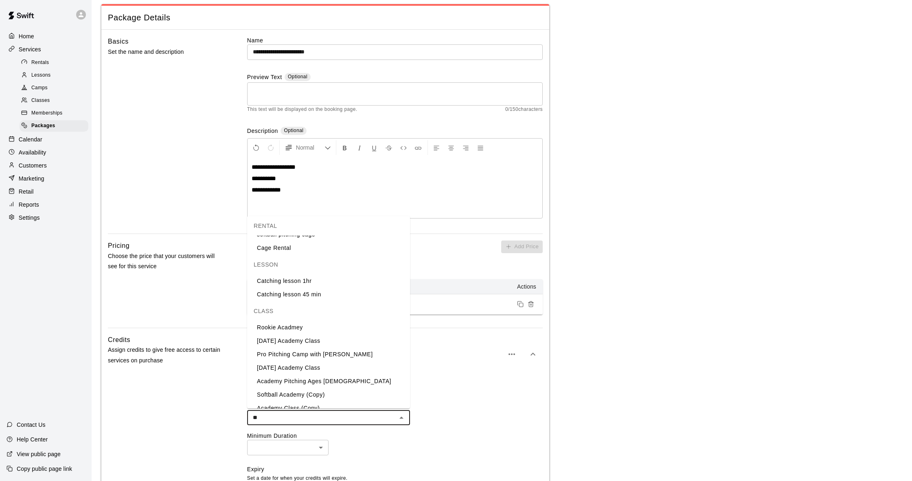
click at [304, 262] on div "LESSON" at bounding box center [328, 265] width 163 height 20
click at [277, 249] on li "Cage Rental" at bounding box center [328, 248] width 163 height 13
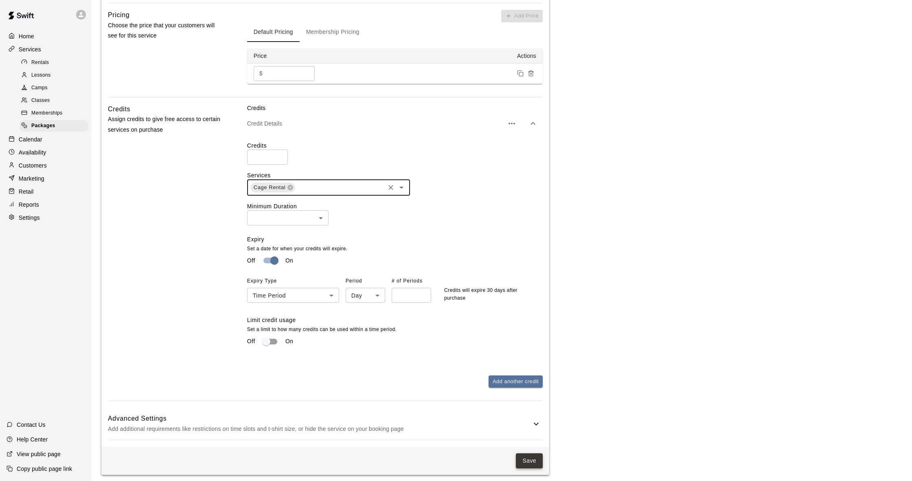
scroll to position [266, 0]
click at [530, 460] on button "Save" at bounding box center [529, 460] width 27 height 15
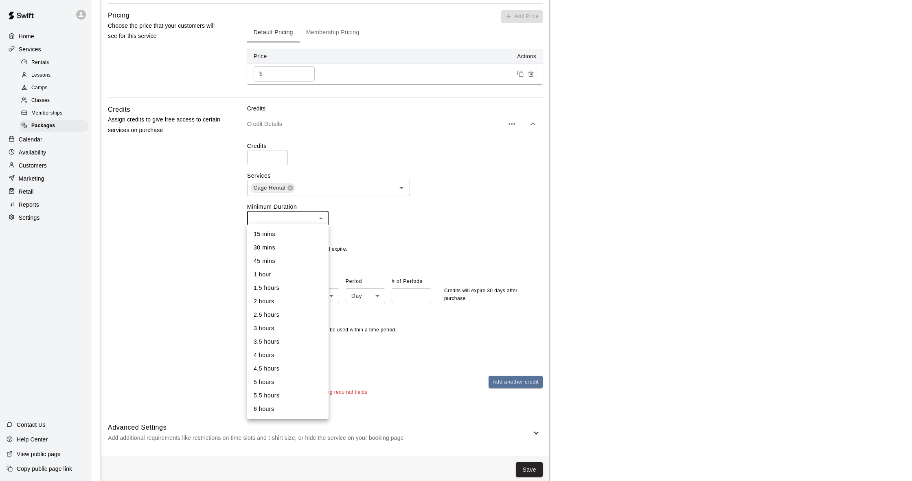
click at [302, 221] on body "**********" at bounding box center [456, 113] width 912 height 759
click at [273, 273] on li "1 hour" at bounding box center [287, 274] width 81 height 13
type input "**"
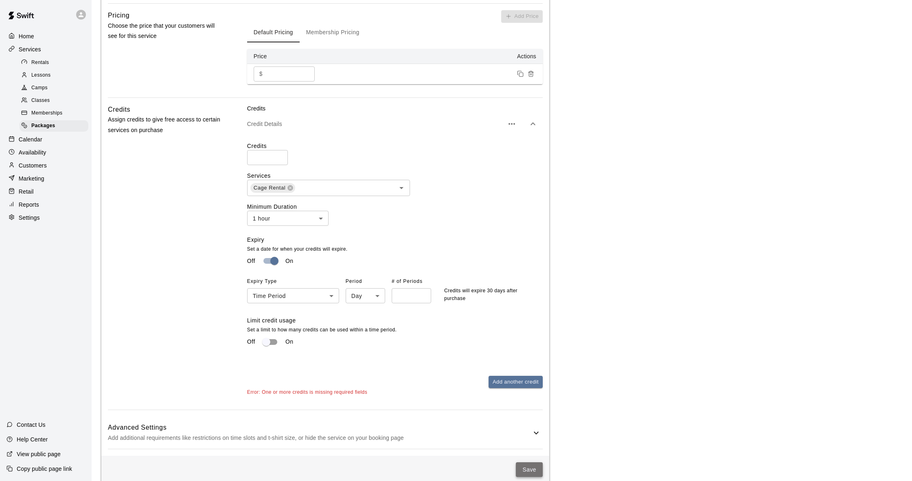
click at [534, 462] on button "Save" at bounding box center [529, 469] width 27 height 15
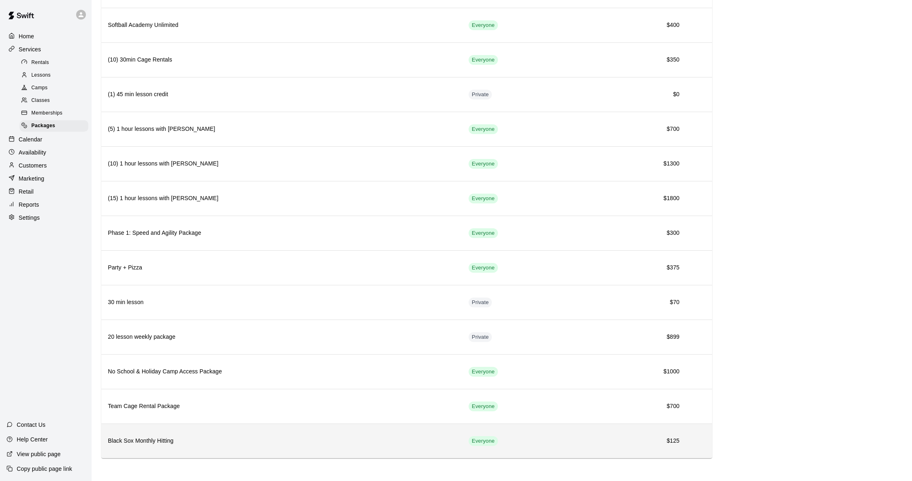
scroll to position [1111, 0]
click at [364, 440] on h6 "Black Sox Monthly Hitting" at bounding box center [282, 441] width 348 height 9
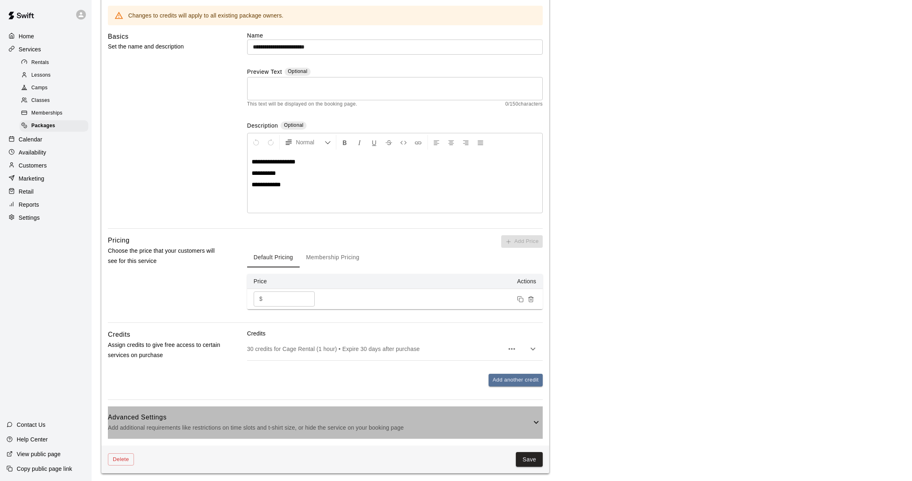
click at [538, 415] on div "Advanced Settings Add additional requirements like restrictions on time slots a…" at bounding box center [325, 422] width 435 height 32
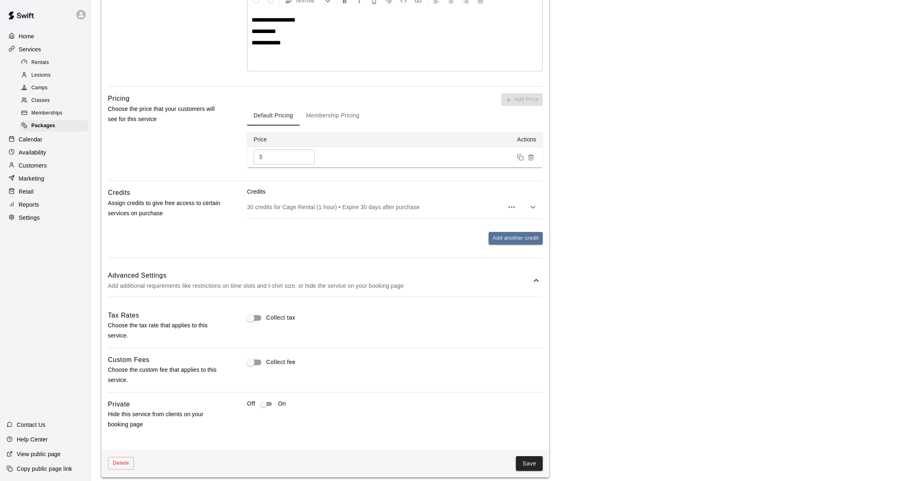
scroll to position [211, 0]
click at [533, 458] on button "Save" at bounding box center [529, 462] width 27 height 15
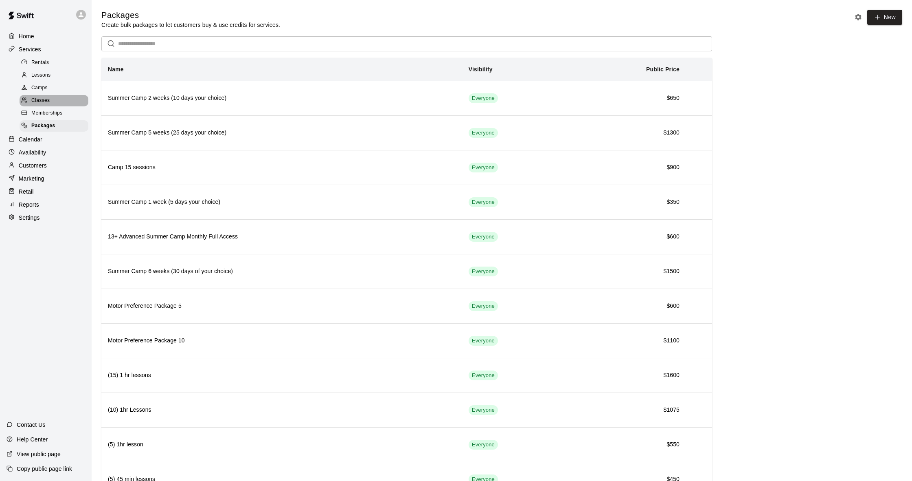
click at [55, 95] on div "Classes" at bounding box center [54, 100] width 69 height 11
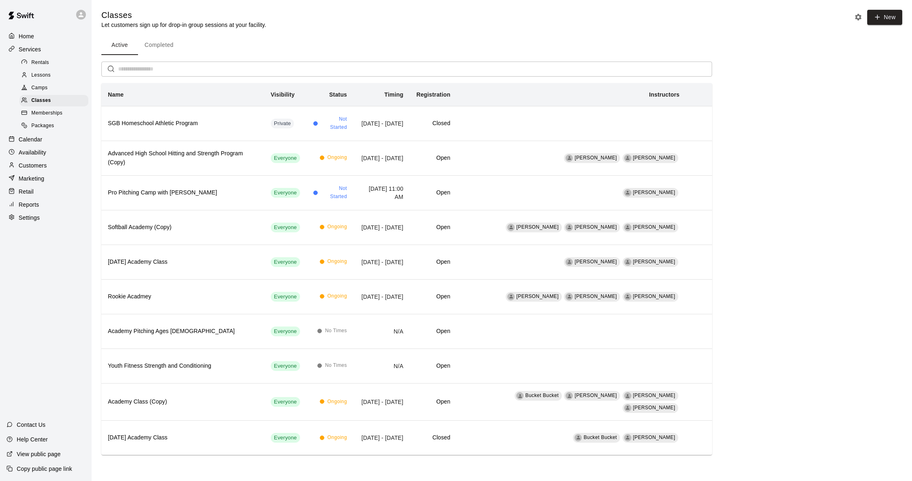
scroll to position [0, 0]
click at [59, 108] on div "Memberships" at bounding box center [54, 113] width 69 height 11
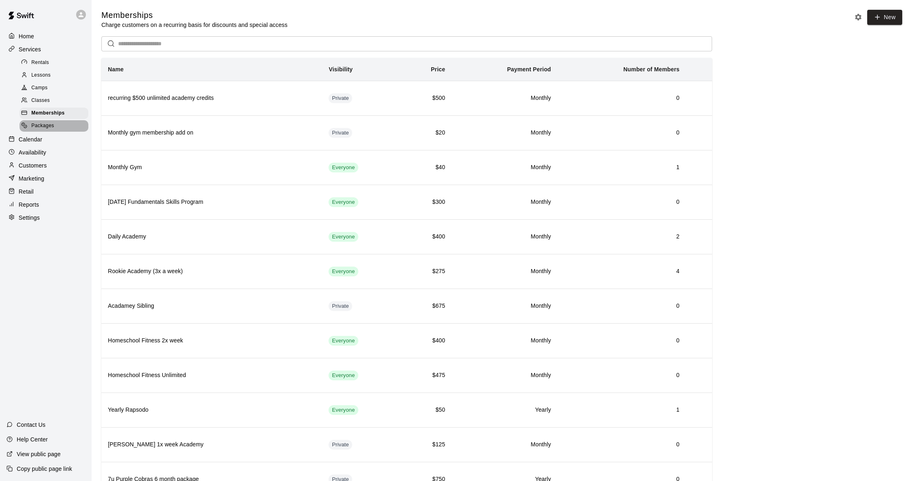
click at [62, 125] on div "Packages" at bounding box center [54, 125] width 69 height 11
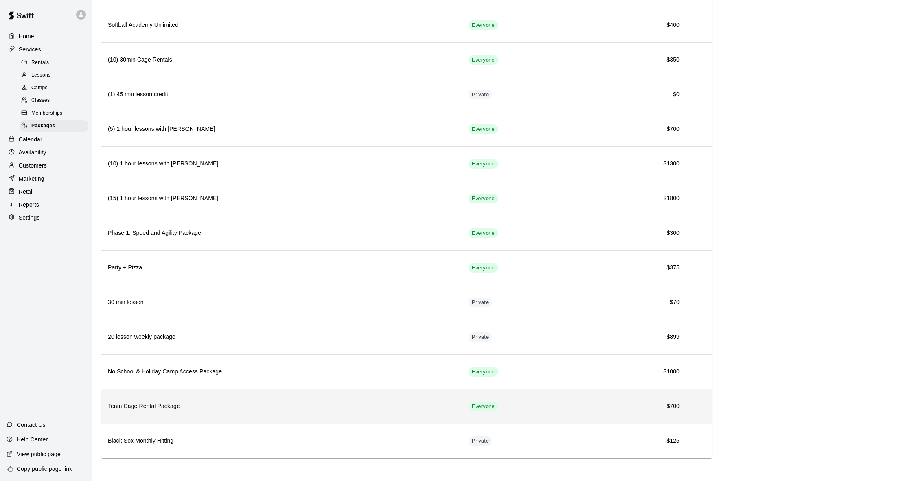
scroll to position [1111, 0]
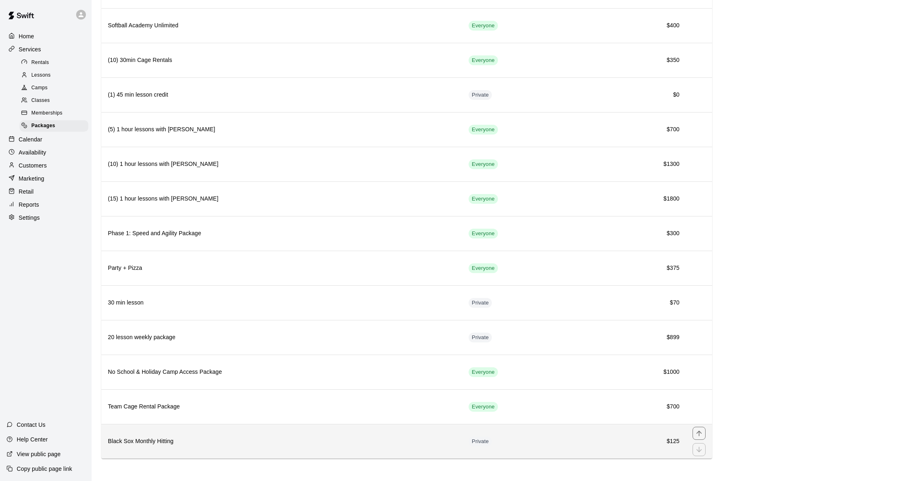
click at [193, 437] on h6 "Black Sox Monthly Hitting" at bounding box center [282, 441] width 348 height 9
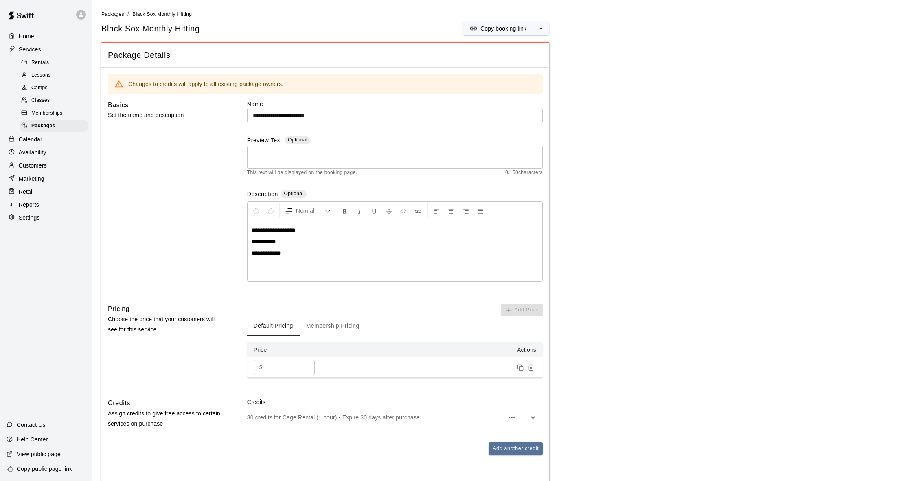
scroll to position [0, 0]
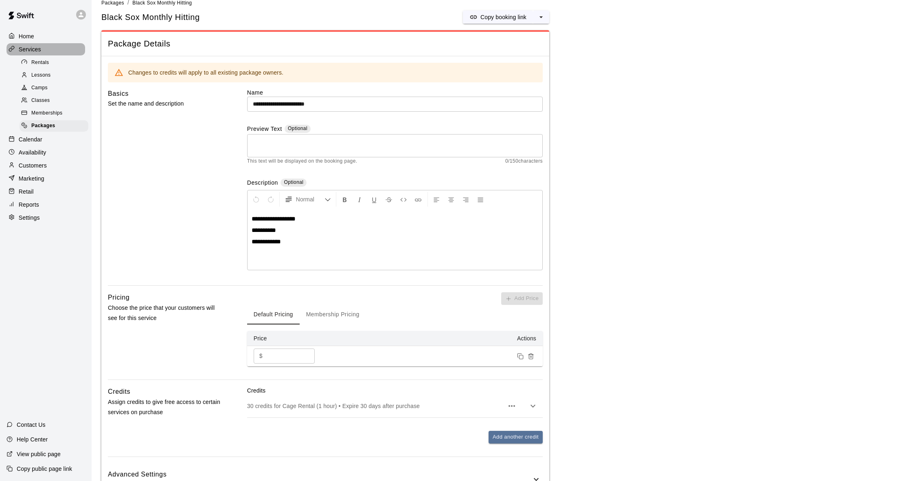
click at [16, 48] on div at bounding box center [14, 50] width 10 height 8
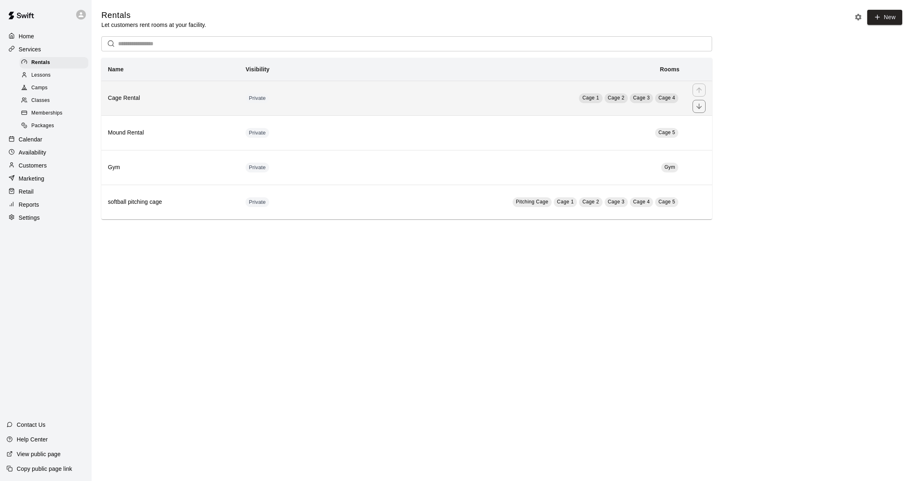
scroll to position [0, 0]
click at [207, 106] on th "Cage Rental" at bounding box center [170, 98] width 138 height 35
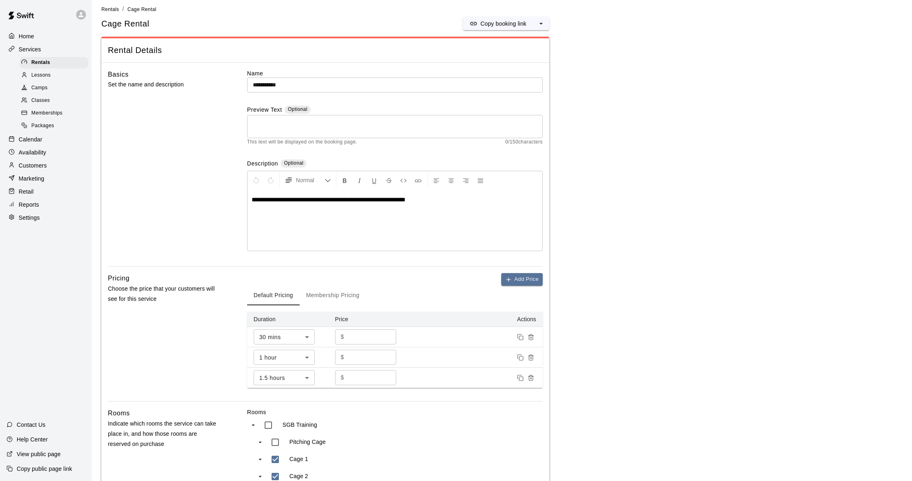
scroll to position [6, 0]
click at [63, 73] on div "Lessons" at bounding box center [54, 75] width 69 height 11
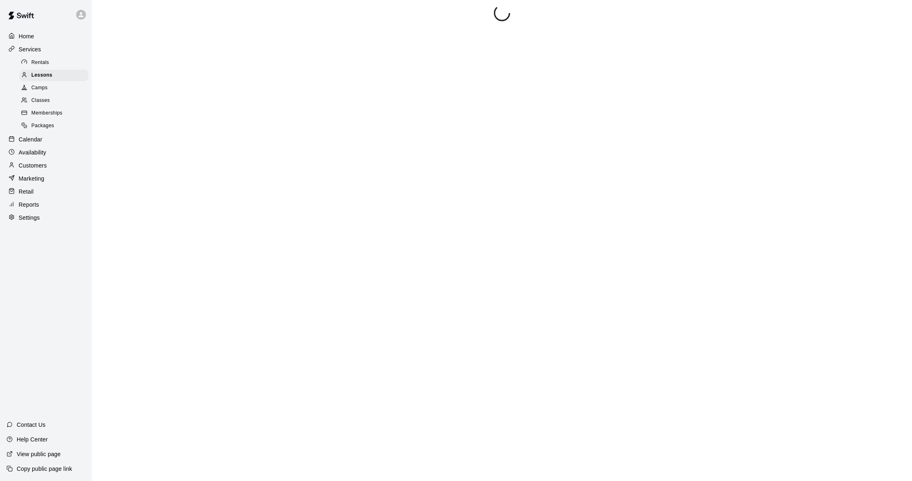
scroll to position [7, 0]
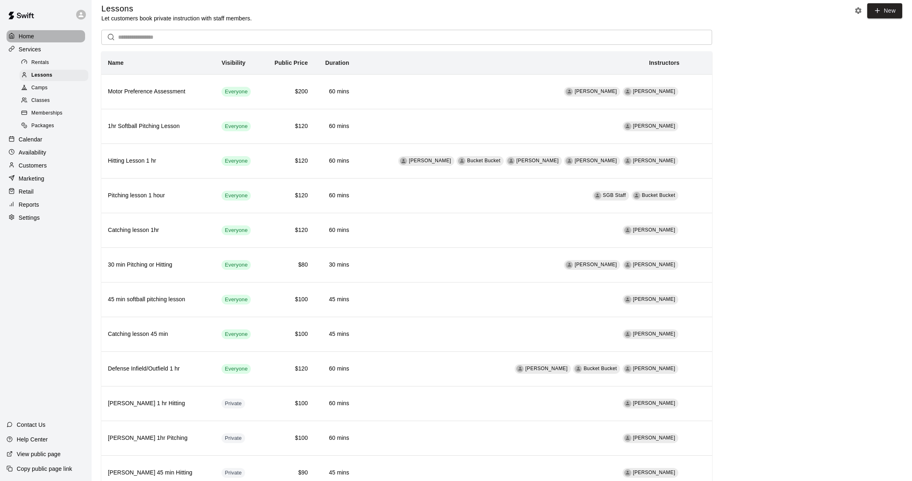
click at [34, 40] on div "Home" at bounding box center [46, 36] width 79 height 12
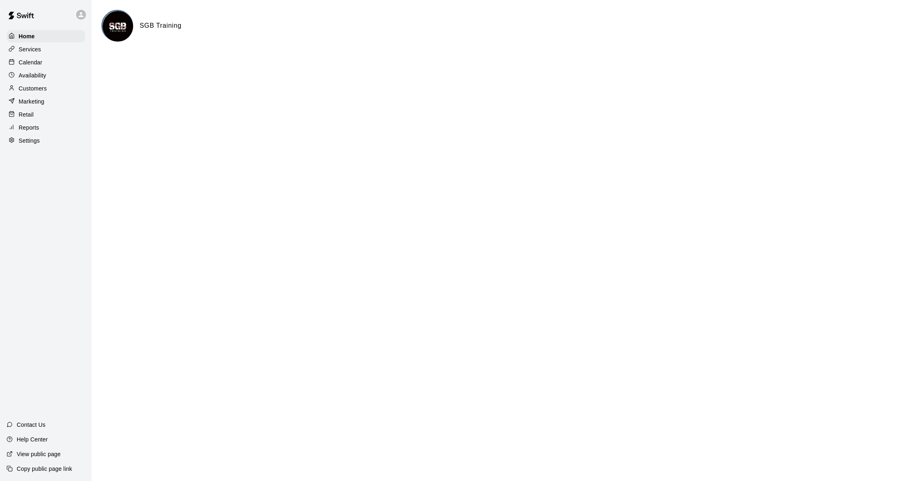
scroll to position [0, 0]
click at [31, 53] on p "Services" at bounding box center [30, 49] width 22 height 8
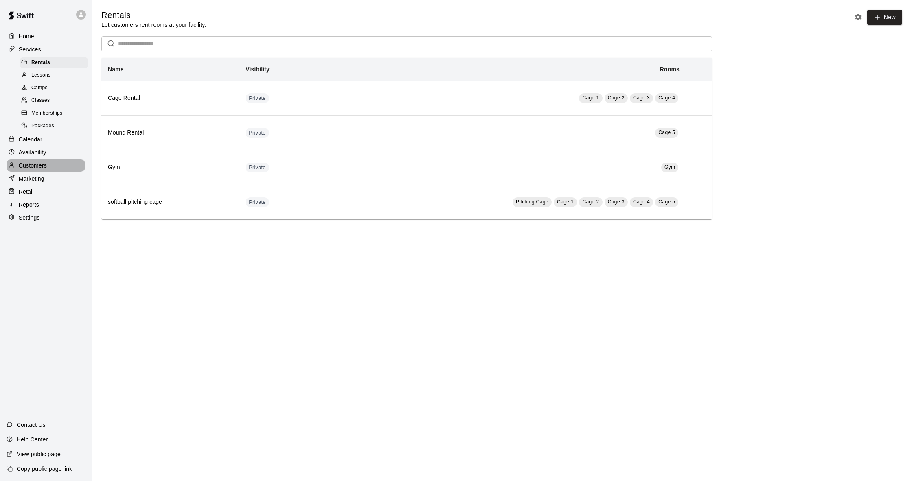
click at [68, 163] on div "Customers" at bounding box center [46, 165] width 79 height 12
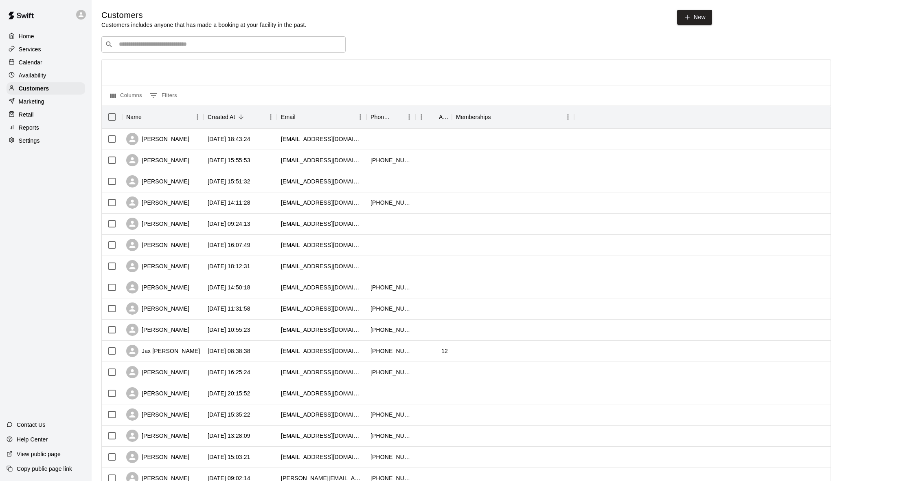
scroll to position [1, 0]
click at [178, 49] on div "​ ​" at bounding box center [223, 43] width 244 height 16
click at [705, 18] on link "New" at bounding box center [694, 16] width 35 height 15
select select "**"
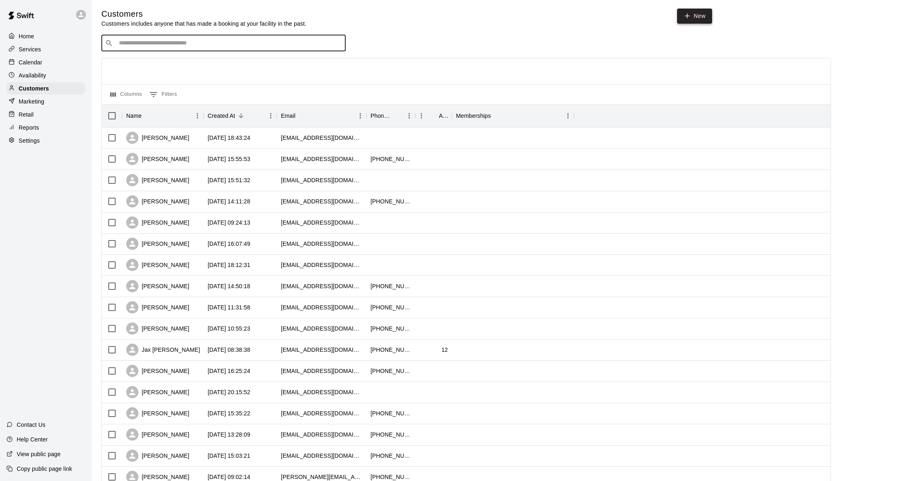
select select "**"
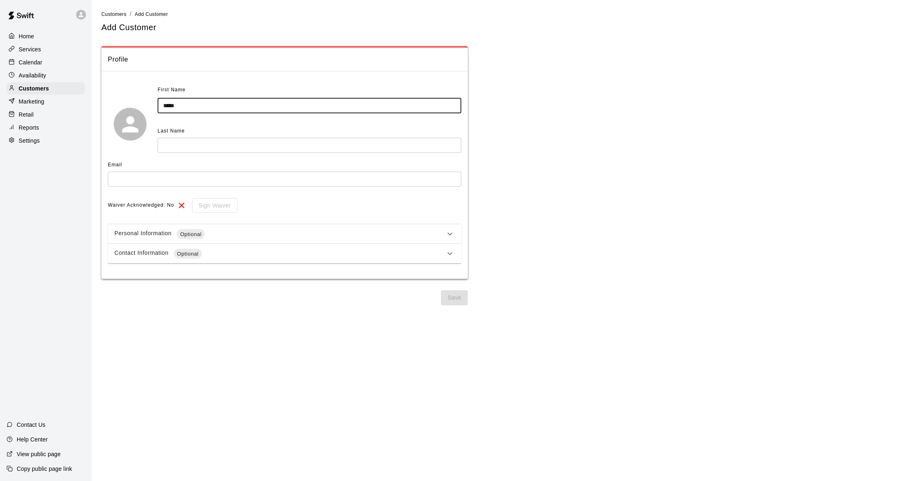
type input "*****"
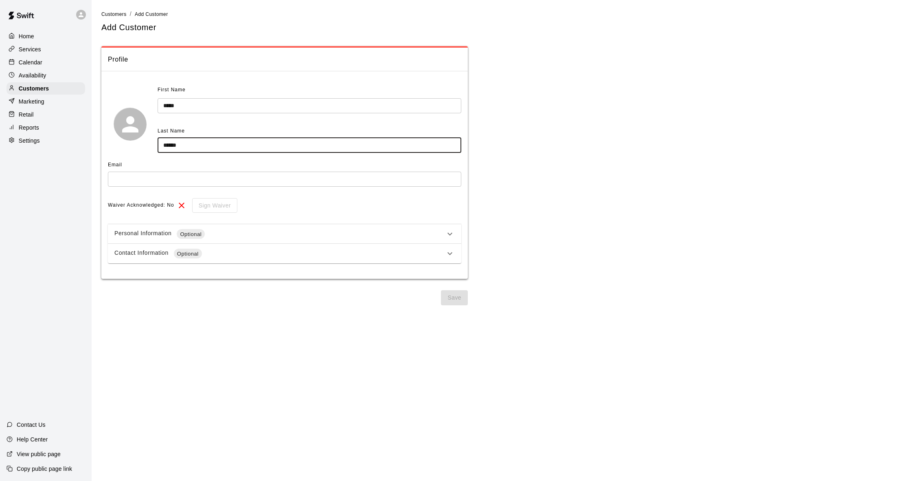
type input "******"
click at [257, 185] on div "Email ​" at bounding box center [285, 175] width 354 height 34
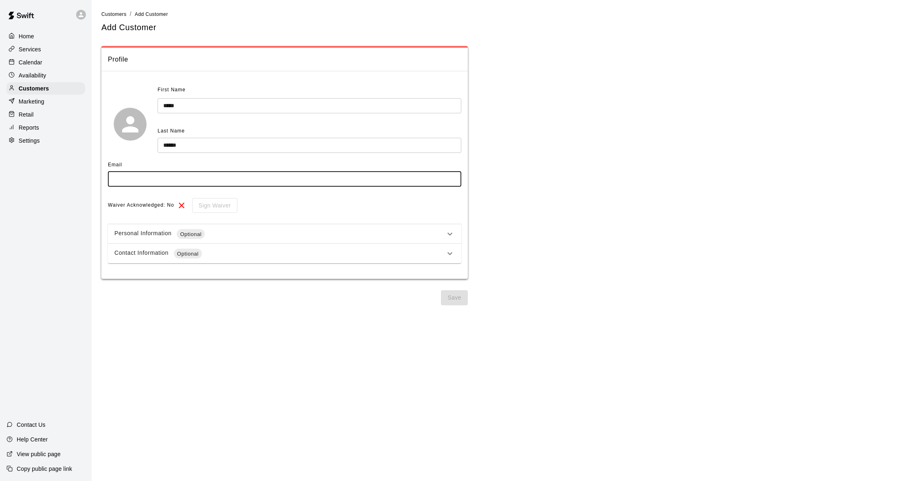
scroll to position [1, 0]
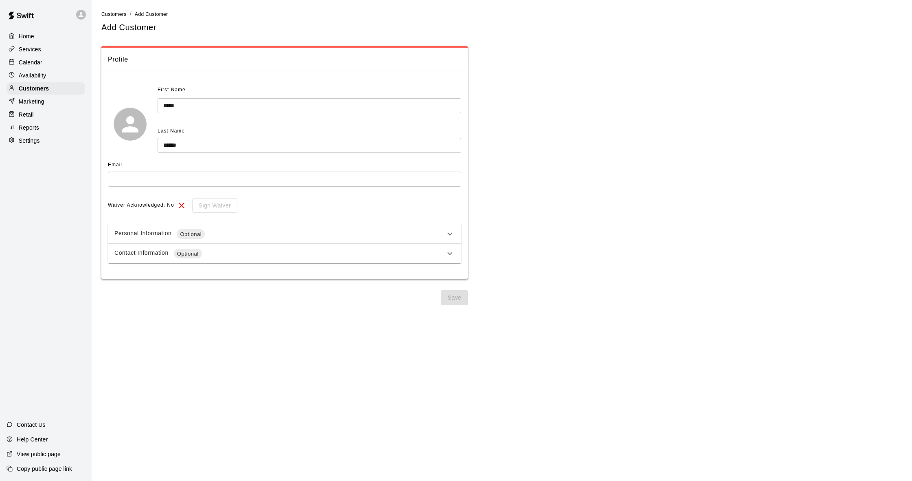
click at [213, 224] on div "Personal Information Optional" at bounding box center [285, 234] width 354 height 20
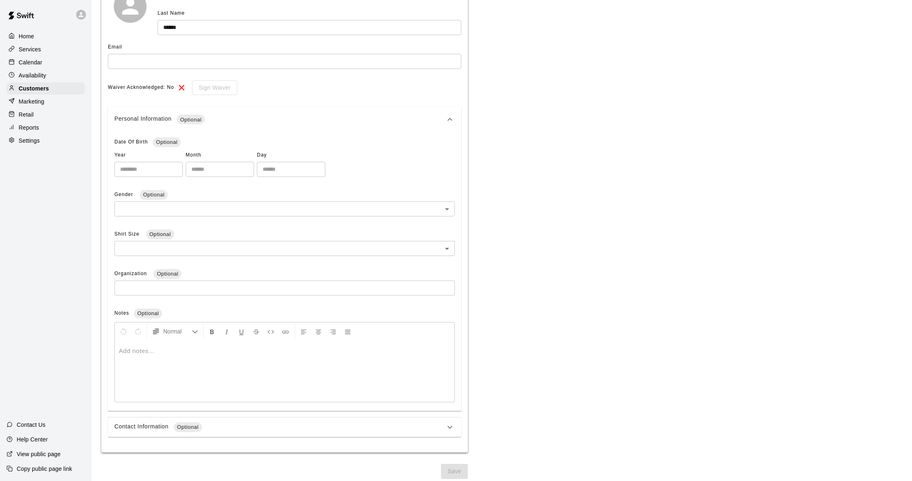
scroll to position [117, 0]
click at [234, 423] on div "Contact Information Optional" at bounding box center [279, 427] width 331 height 10
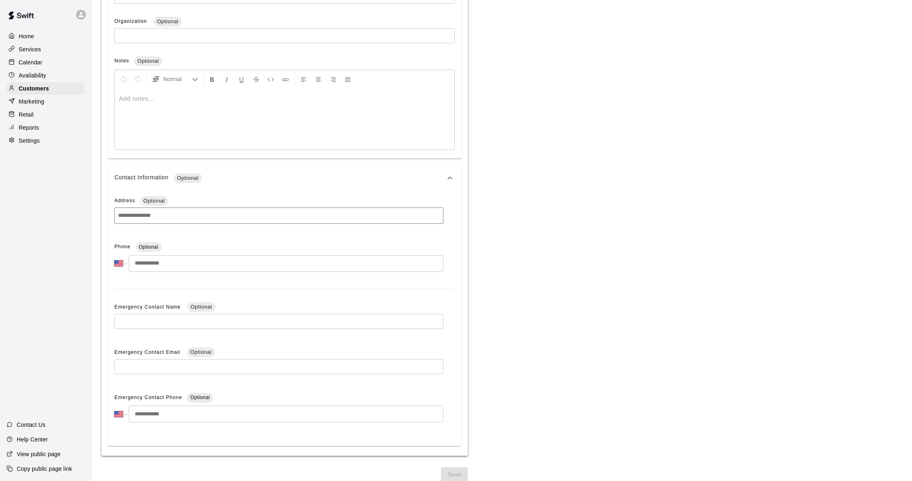
scroll to position [369, 0]
click at [228, 262] on input "tel" at bounding box center [286, 263] width 315 height 17
type input "**********"
click at [424, 419] on div "**********" at bounding box center [278, 409] width 329 height 37
click at [412, 408] on input "tel" at bounding box center [286, 414] width 315 height 17
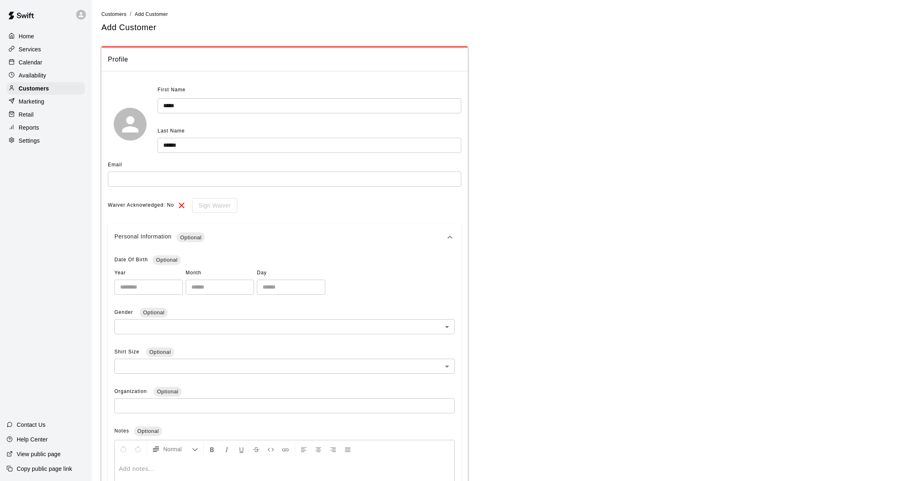
scroll to position [0, 0]
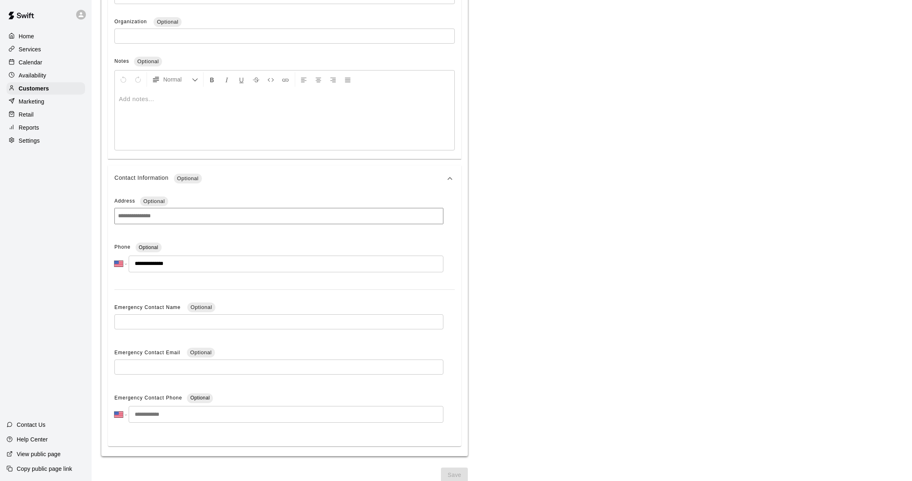
drag, startPoint x: 462, startPoint y: 467, endPoint x: 411, endPoint y: 406, distance: 79.5
click at [462, 467] on span "Save" at bounding box center [454, 474] width 27 height 15
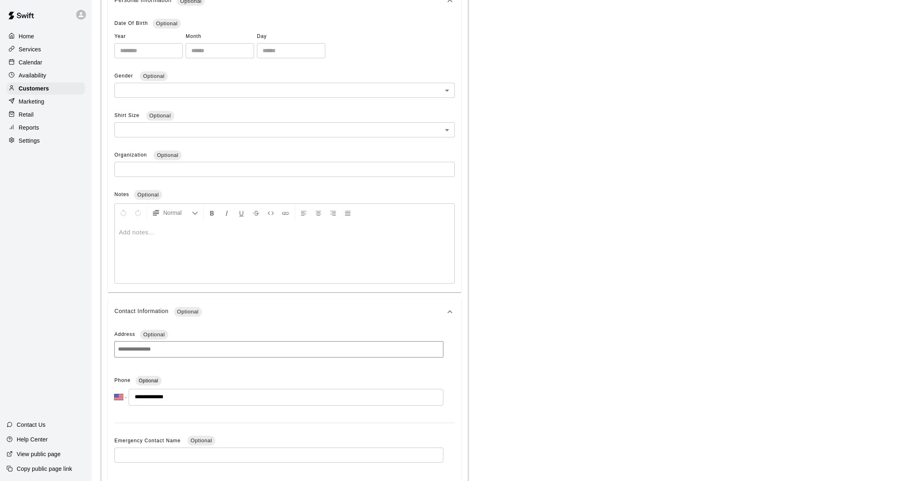
scroll to position [237, 0]
click at [444, 125] on body "**********" at bounding box center [456, 192] width 912 height 858
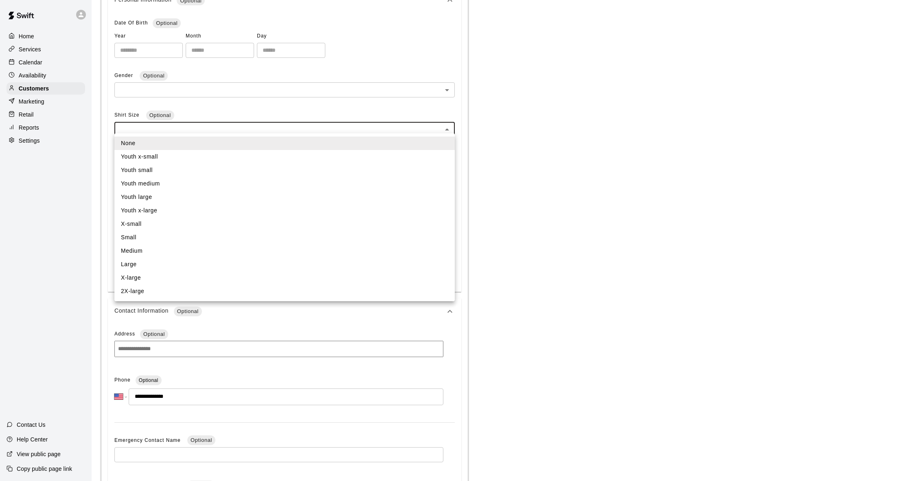
click at [437, 132] on div at bounding box center [456, 240] width 912 height 481
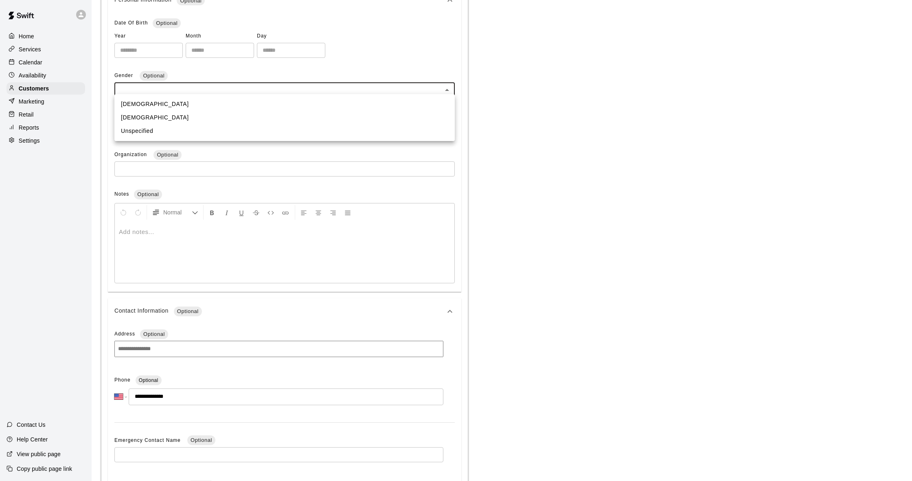
click at [338, 84] on body "**********" at bounding box center [456, 192] width 912 height 858
click at [312, 103] on li "[DEMOGRAPHIC_DATA]" at bounding box center [284, 103] width 341 height 13
type input "****"
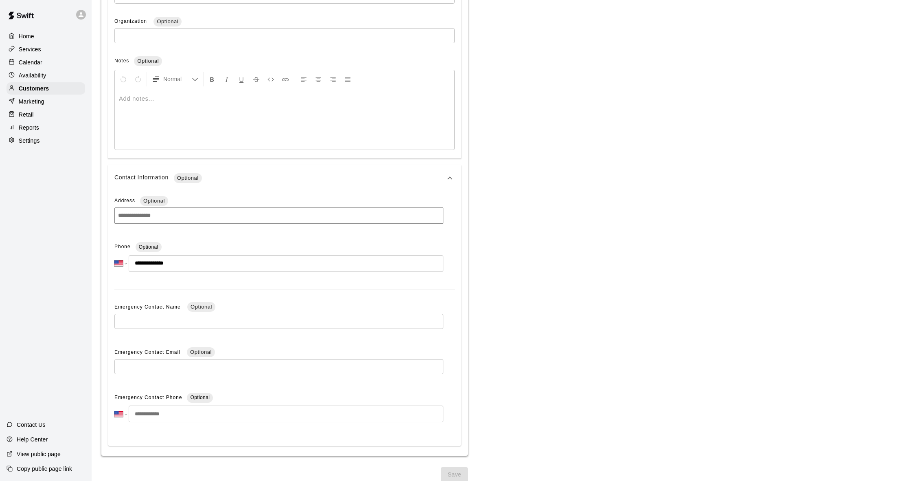
scroll to position [369, 0]
click at [456, 471] on span "Save" at bounding box center [454, 474] width 27 height 15
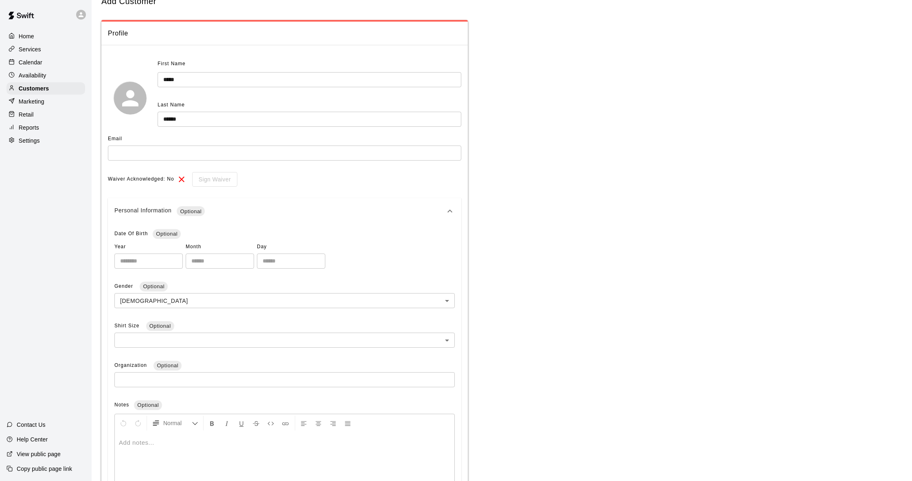
scroll to position [75, 0]
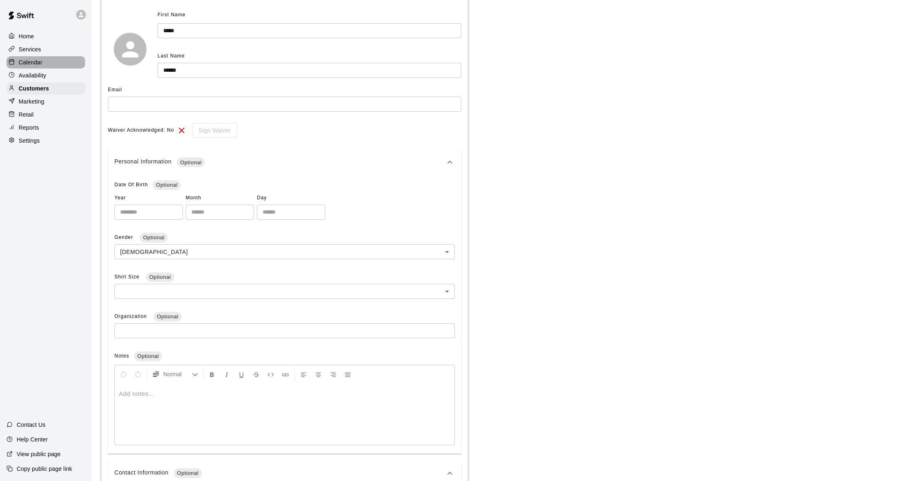
click at [39, 58] on p "Calendar" at bounding box center [31, 62] width 24 height 8
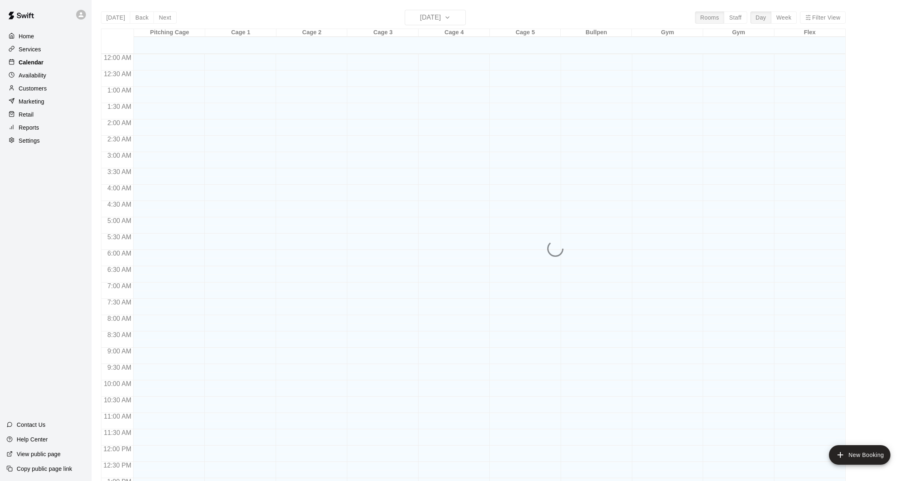
scroll to position [322, 0]
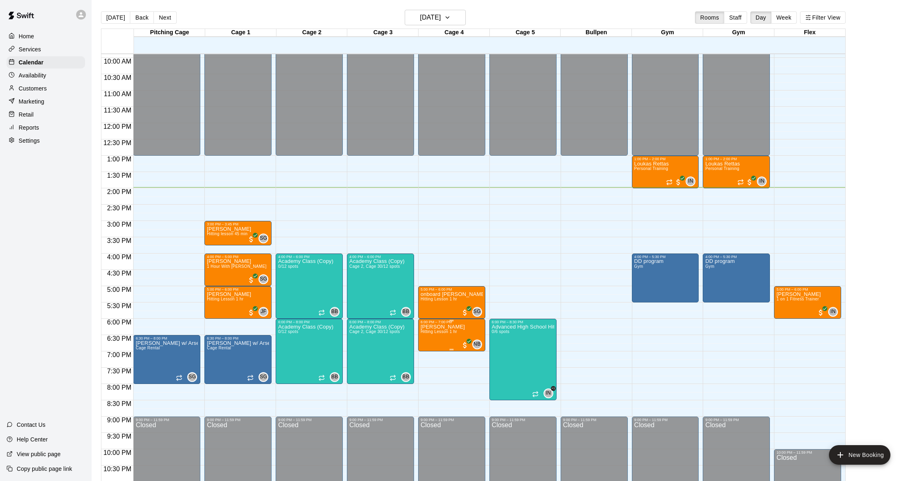
click at [442, 343] on div at bounding box center [456, 240] width 912 height 481
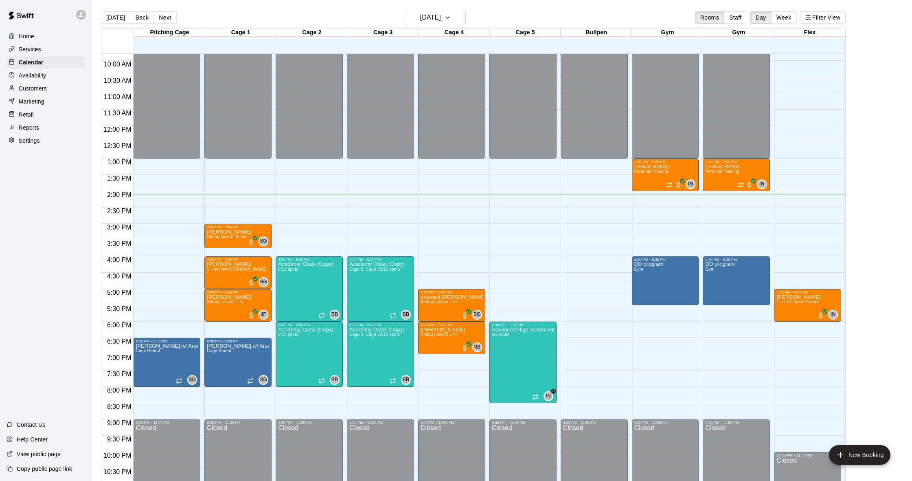
click at [44, 88] on p "Customers" at bounding box center [33, 88] width 28 height 8
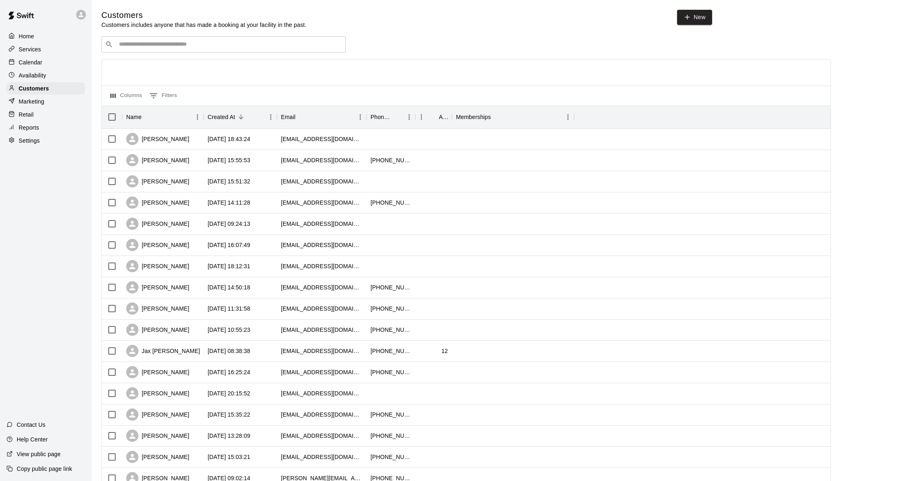
click at [222, 45] on input "Search customers by name or email" at bounding box center [230, 44] width 226 height 8
type input "****"
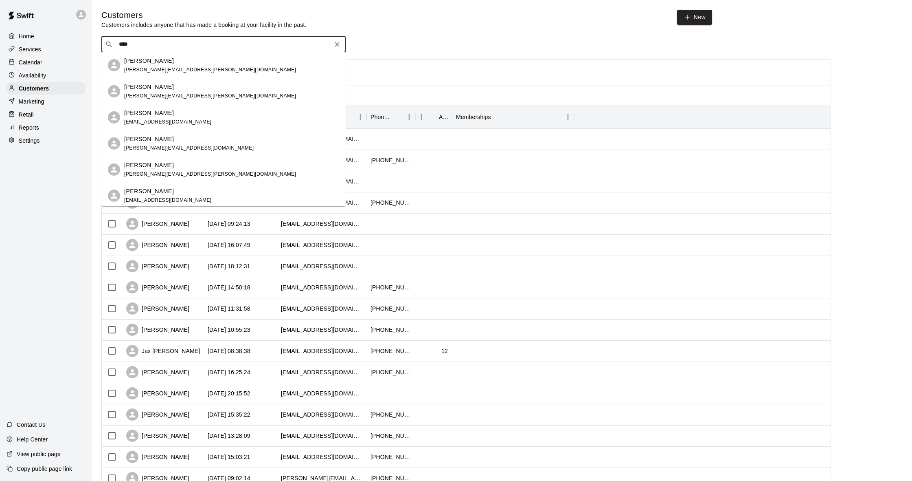
click at [187, 196] on div "Colleen Rettas crettas@gmail.com" at bounding box center [231, 196] width 215 height 18
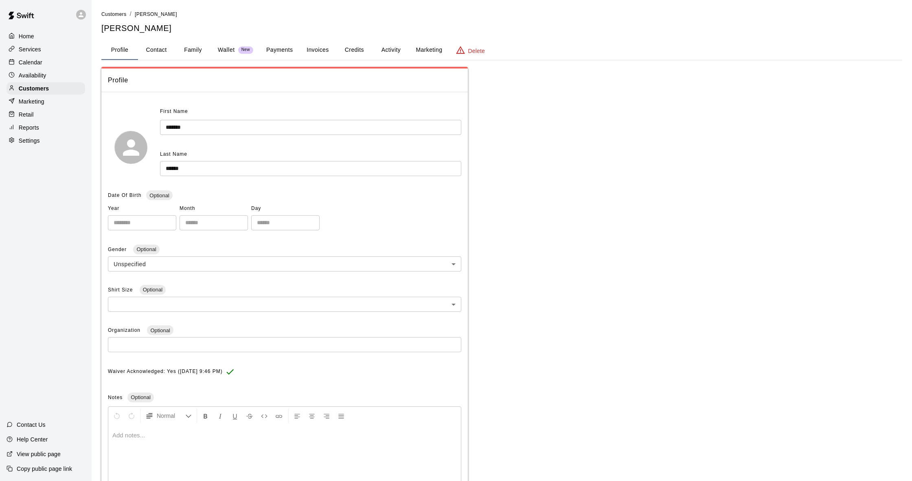
click at [155, 54] on button "Contact" at bounding box center [156, 50] width 37 height 20
select select "**"
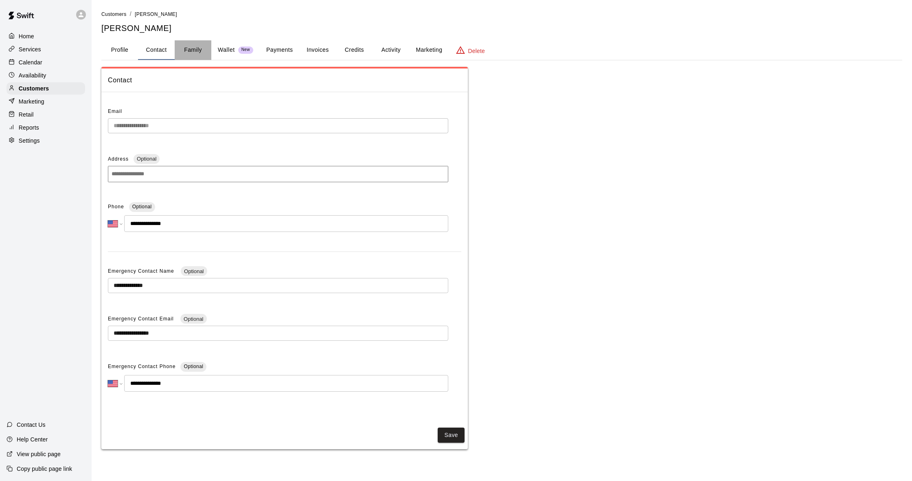
click at [200, 44] on button "Family" at bounding box center [193, 50] width 37 height 20
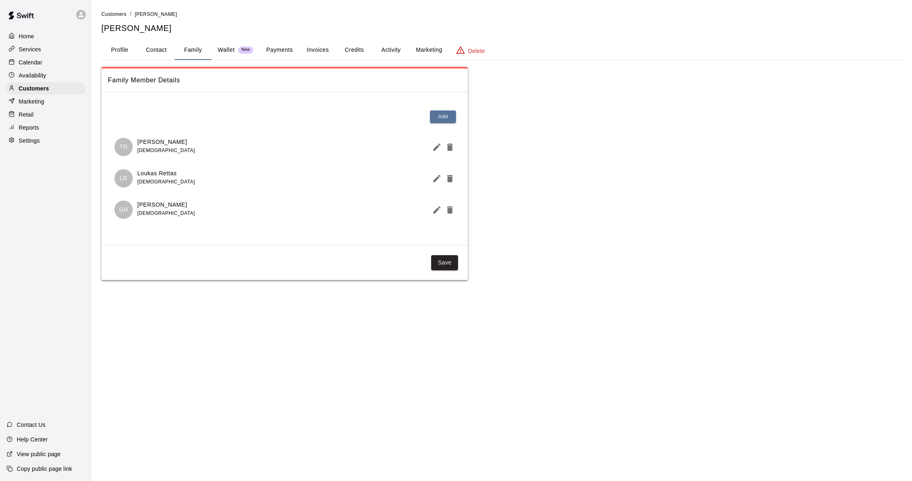
scroll to position [1, 0]
click at [352, 49] on button "Credits" at bounding box center [354, 50] width 37 height 20
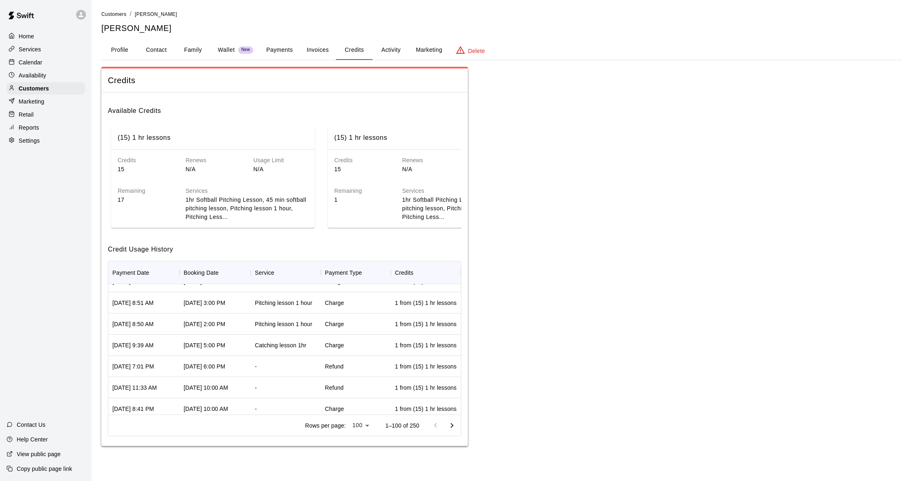
scroll to position [152, 0]
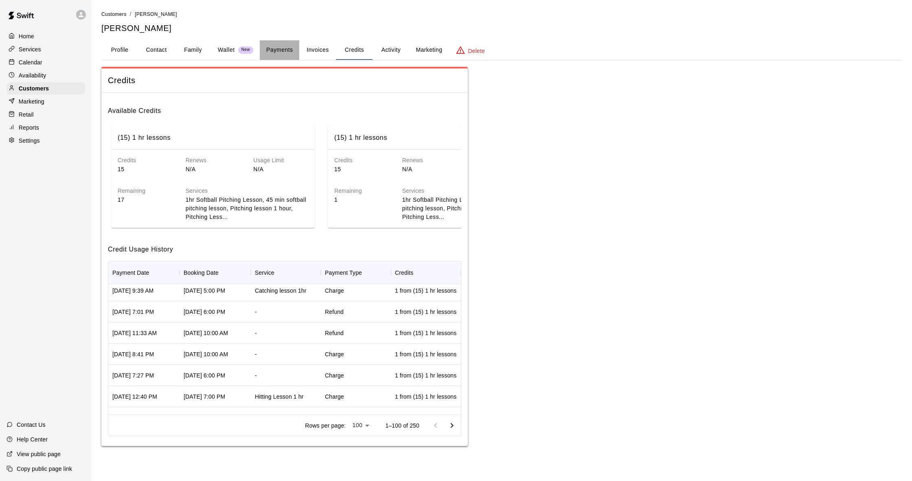
click at [291, 50] on button "Payments" at bounding box center [280, 50] width 40 height 20
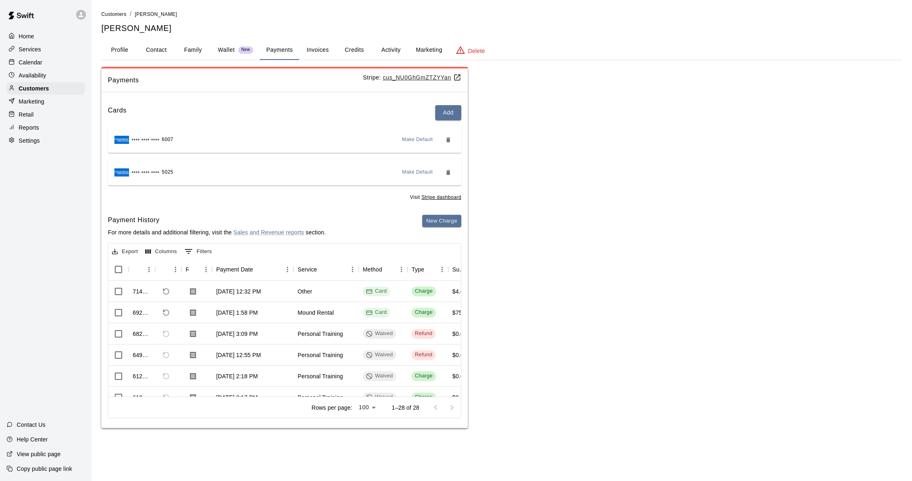
scroll to position [0, 0]
click at [407, 50] on button "Activity" at bounding box center [391, 50] width 37 height 20
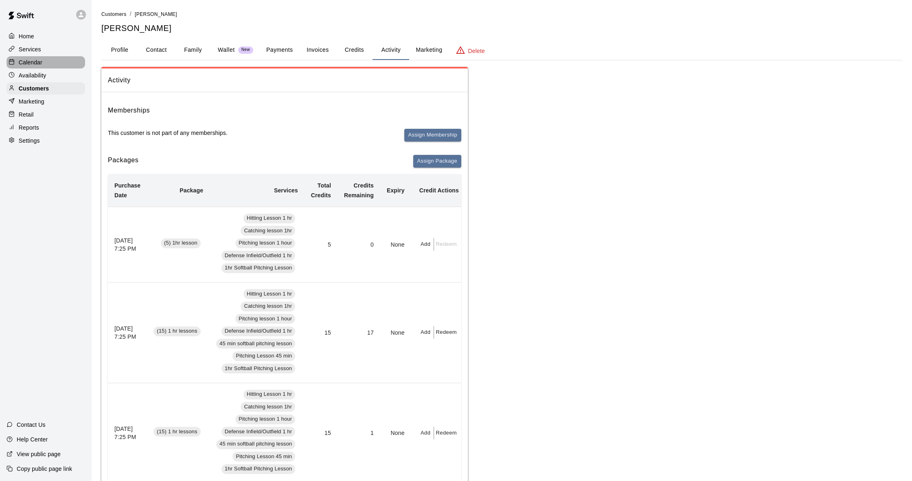
click at [39, 64] on p "Calendar" at bounding box center [31, 62] width 24 height 8
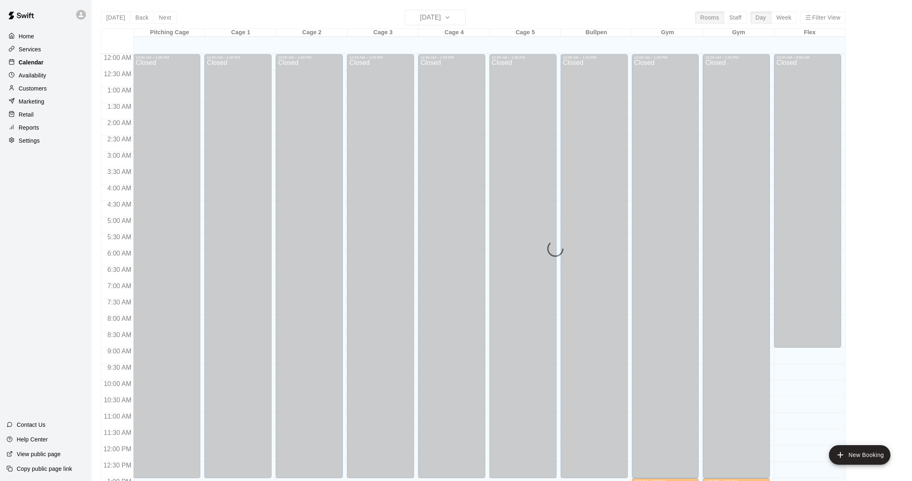
scroll to position [322, 0]
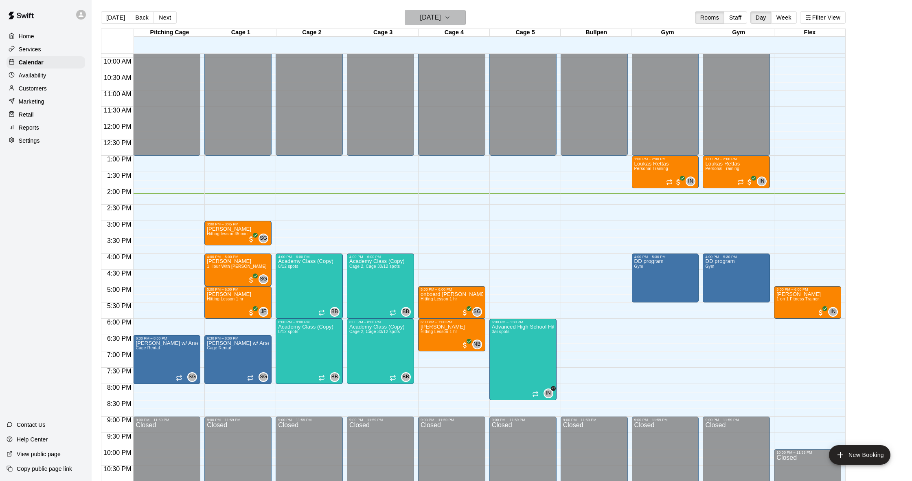
click at [451, 18] on icon "button" at bounding box center [447, 18] width 7 height 10
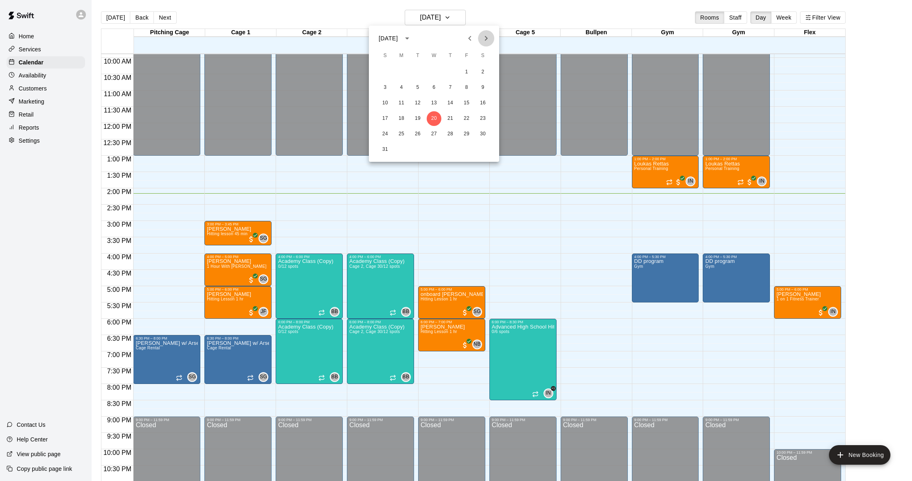
click at [488, 38] on icon "Next month" at bounding box center [487, 38] width 10 height 10
click at [418, 86] on button "9" at bounding box center [418, 87] width 15 height 15
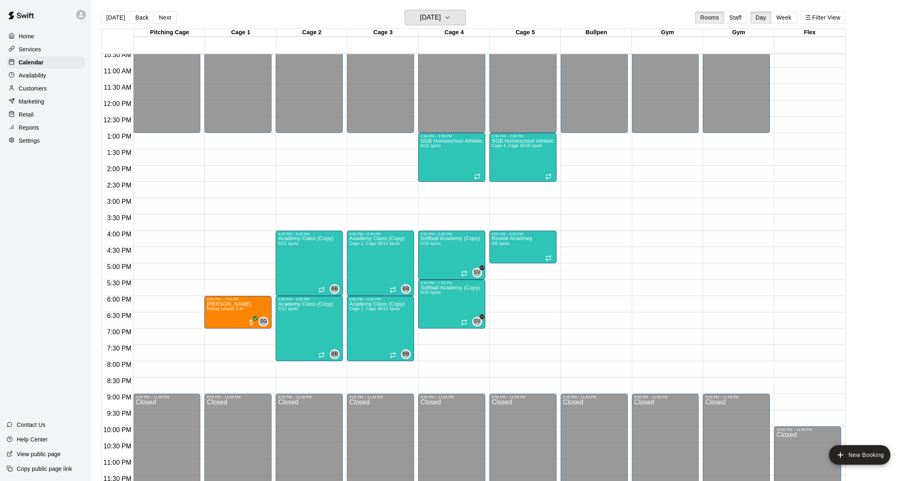
scroll to position [334, 0]
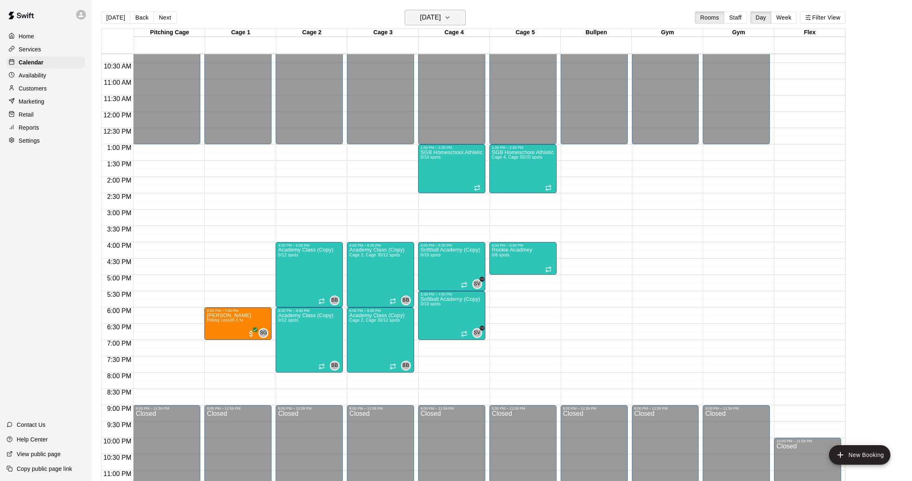
click at [441, 18] on h6 "Tuesday Sep 09" at bounding box center [430, 17] width 21 height 11
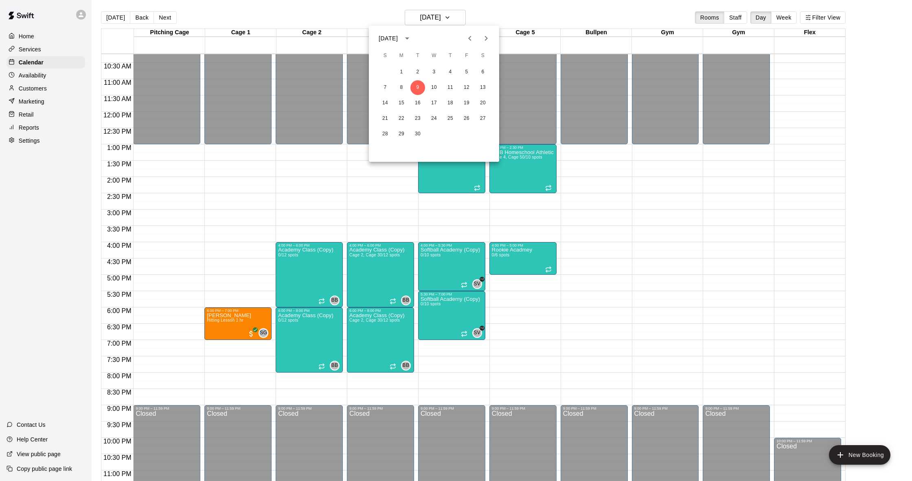
click at [400, 37] on div "September 2025" at bounding box center [390, 38] width 22 height 9
click at [412, 38] on icon "year view is open, switch to calendar view" at bounding box center [407, 38] width 10 height 10
click at [469, 43] on button "Previous month" at bounding box center [470, 38] width 16 height 16
click at [431, 117] on button "20" at bounding box center [434, 118] width 15 height 15
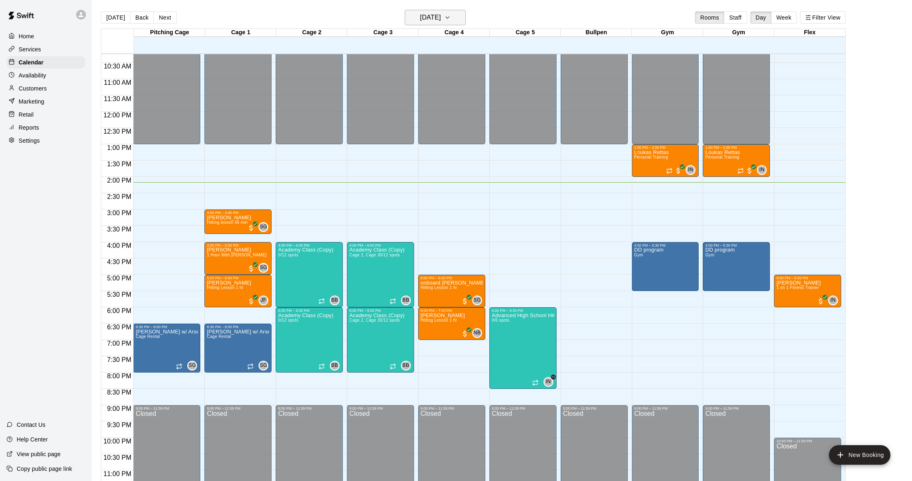
click at [449, 18] on icon "button" at bounding box center [447, 18] width 3 height 2
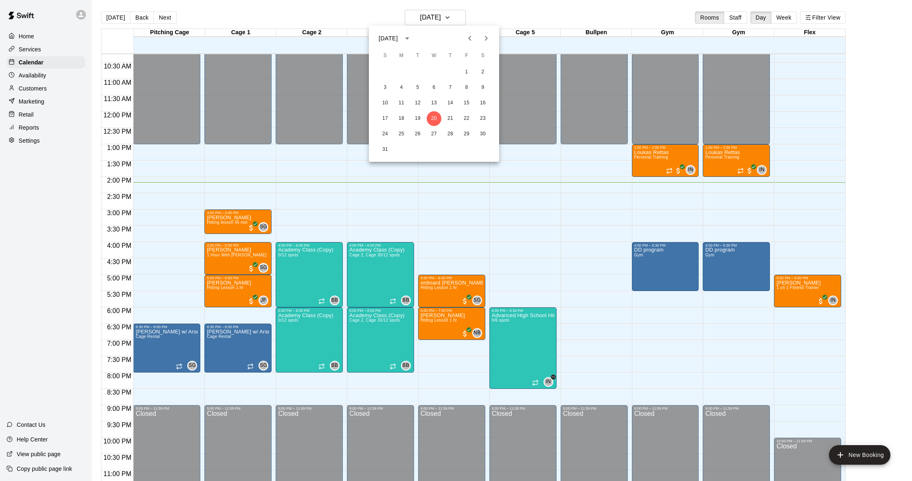
click at [484, 36] on icon "Next month" at bounding box center [487, 38] width 10 height 10
click at [54, 92] on div at bounding box center [456, 240] width 912 height 481
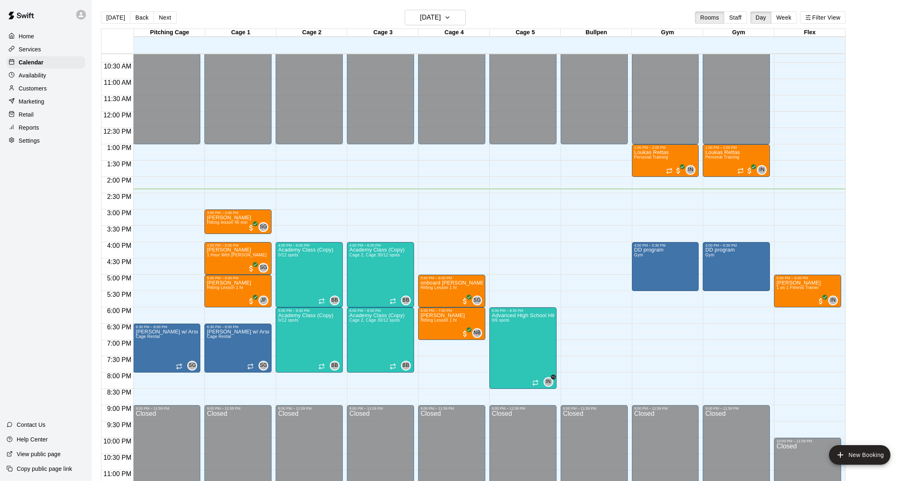
click at [36, 45] on p "Services" at bounding box center [30, 49] width 22 height 8
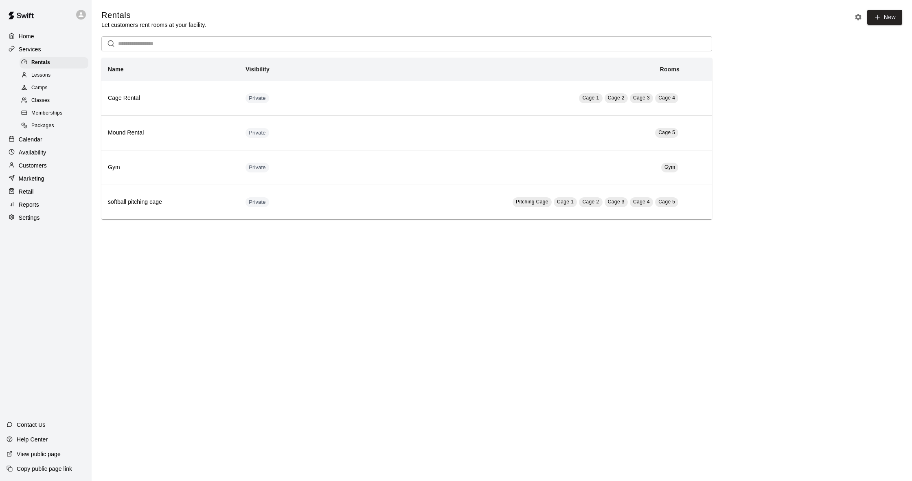
click at [56, 125] on div "Packages" at bounding box center [54, 125] width 69 height 11
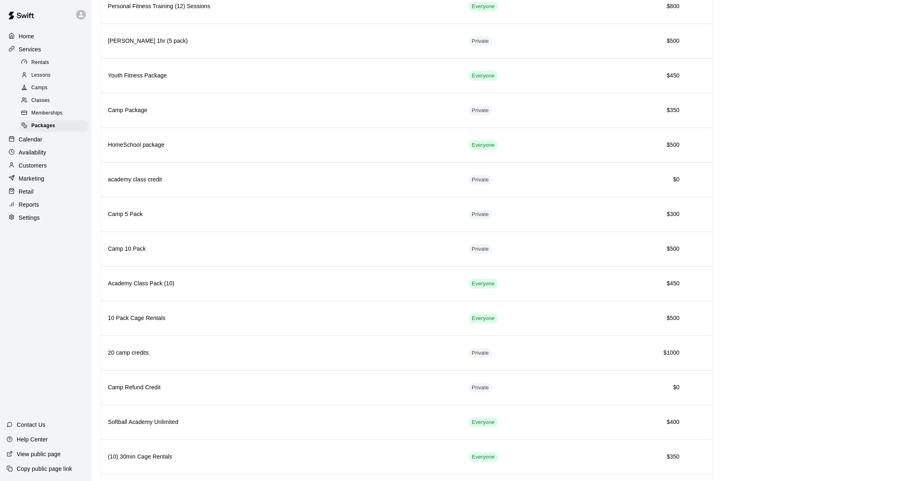
scroll to position [715, 0]
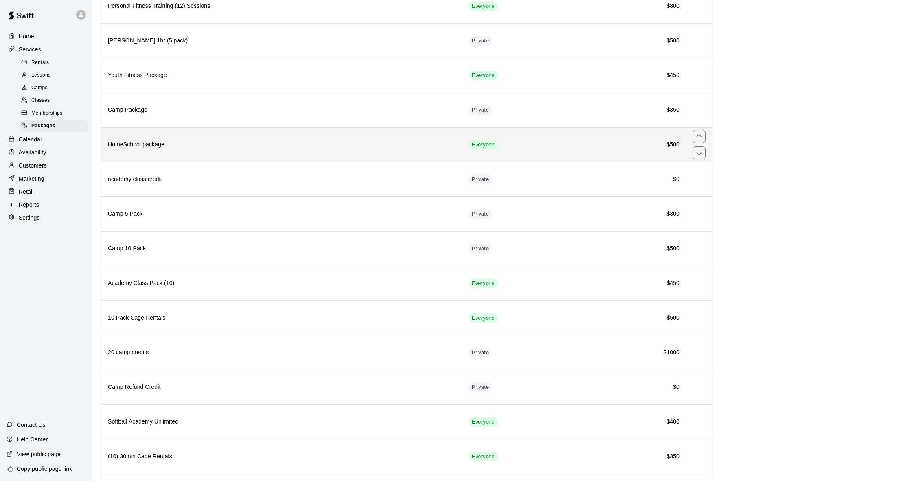
click at [189, 139] on th "HomeSchool package" at bounding box center [281, 144] width 361 height 35
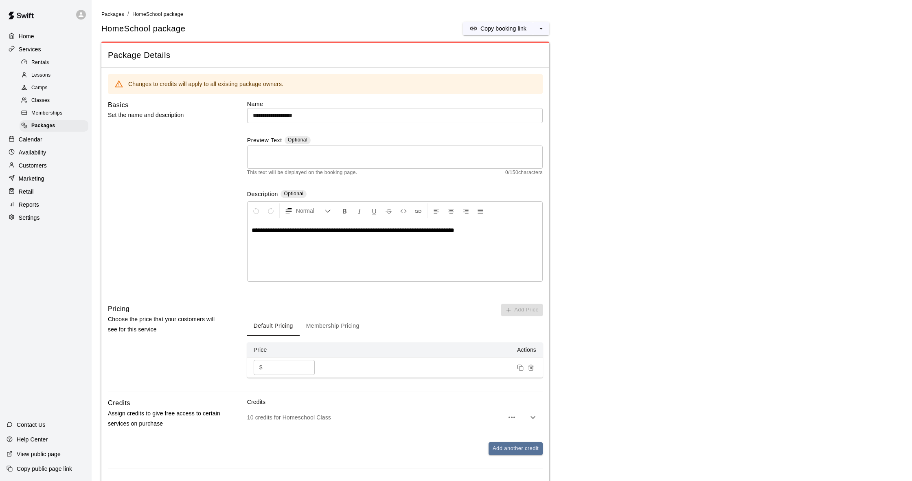
click at [37, 47] on p "Services" at bounding box center [30, 49] width 22 height 8
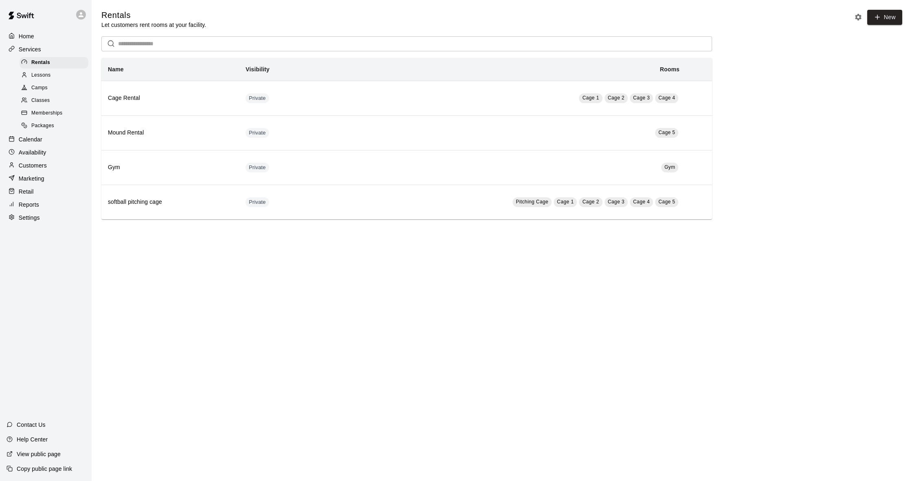
click at [19, 135] on p "Calendar" at bounding box center [31, 139] width 24 height 8
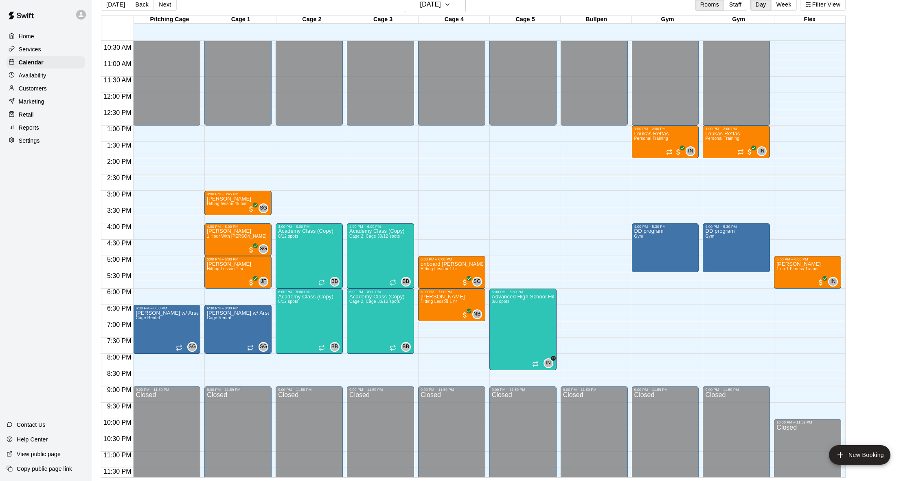
scroll to position [13, 0]
click at [48, 89] on div "Customers" at bounding box center [46, 88] width 79 height 12
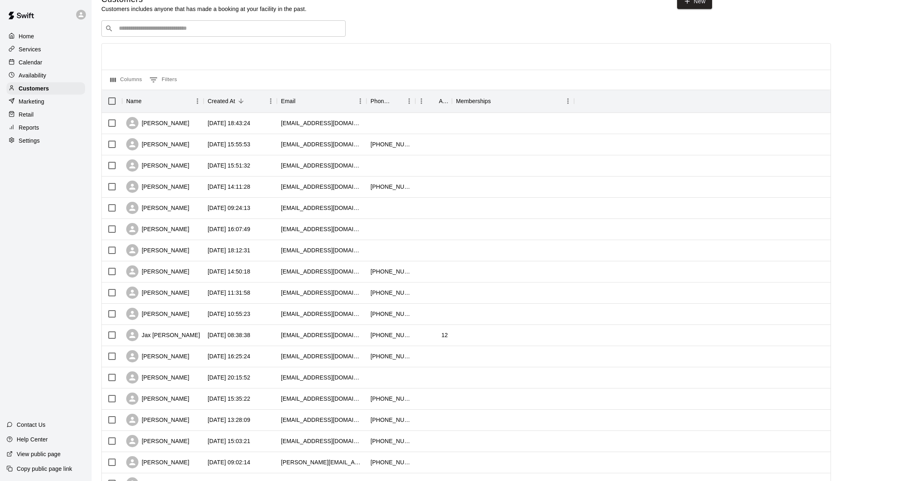
scroll to position [17, 0]
click at [155, 328] on div "Jax [PERSON_NAME]" at bounding box center [163, 334] width 74 height 12
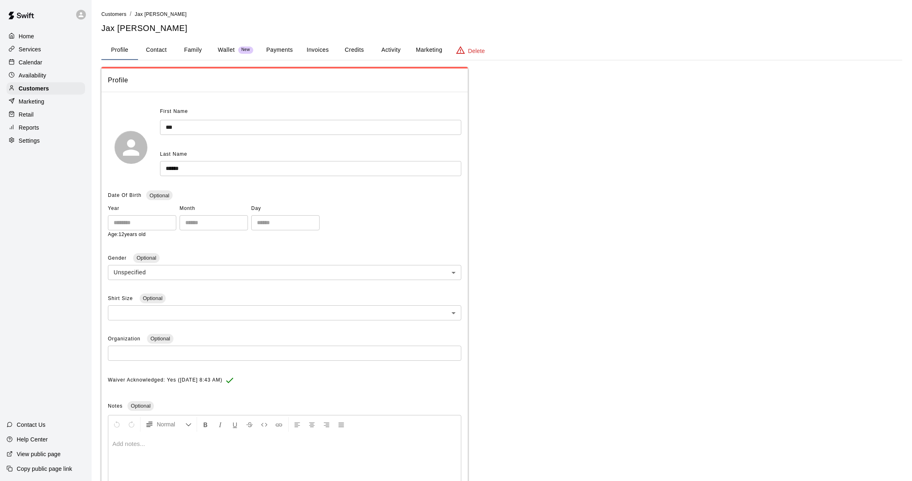
click at [343, 52] on button "Credits" at bounding box center [354, 50] width 37 height 20
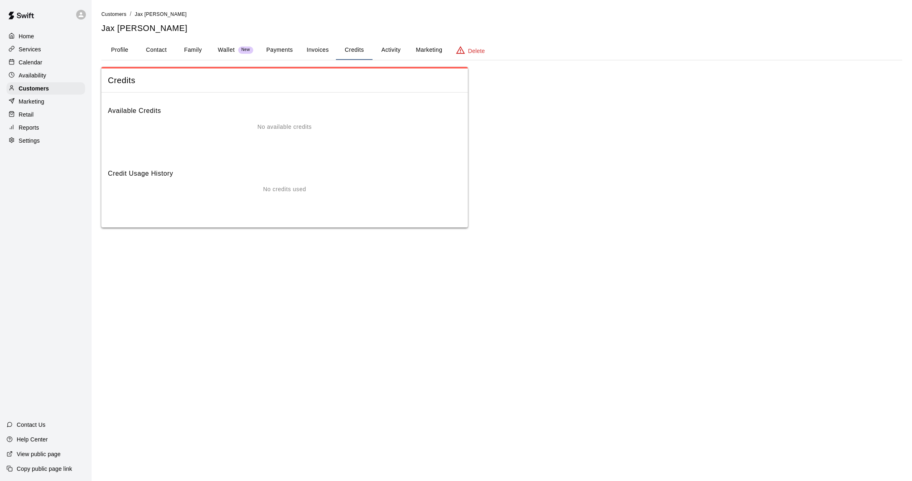
click at [185, 49] on button "Family" at bounding box center [193, 50] width 37 height 20
click at [266, 50] on button "Payments" at bounding box center [280, 50] width 40 height 20
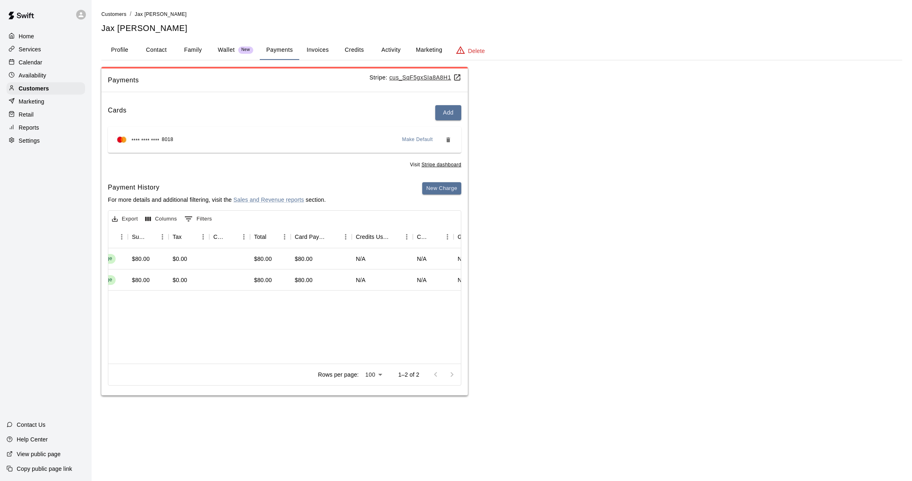
scroll to position [0, 321]
click at [167, 48] on button "Contact" at bounding box center [156, 50] width 37 height 20
select select "**"
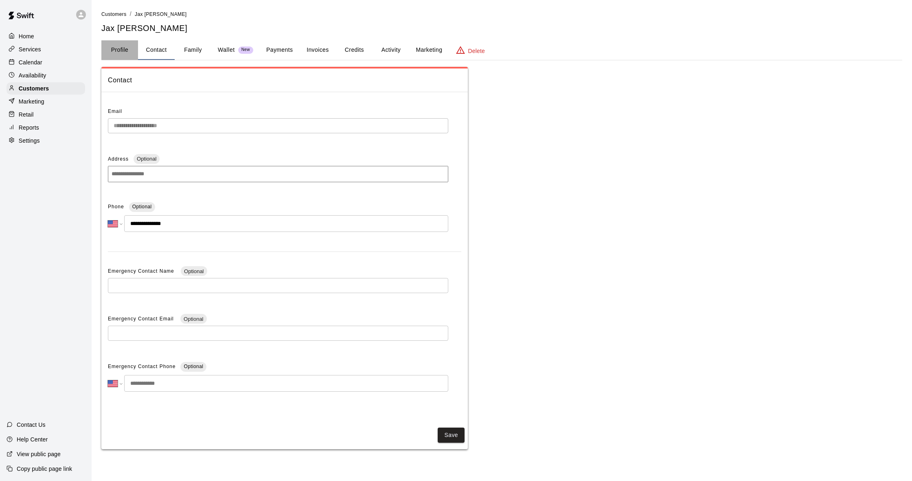
click at [125, 50] on button "Profile" at bounding box center [119, 50] width 37 height 20
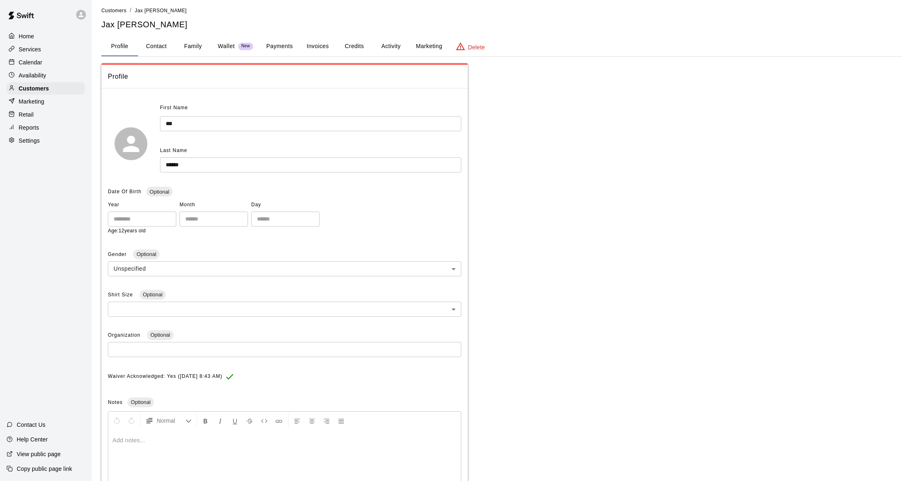
scroll to position [4, 0]
click at [64, 57] on div "Calendar" at bounding box center [46, 62] width 79 height 12
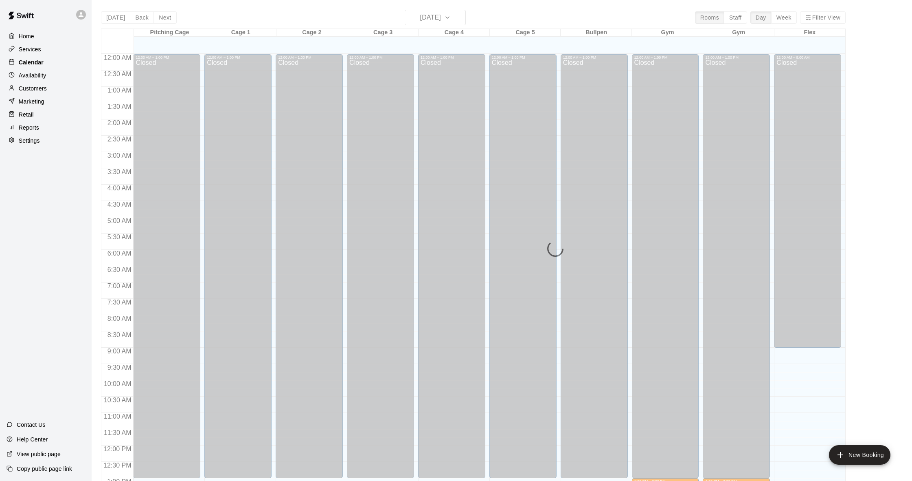
scroll to position [322, 0]
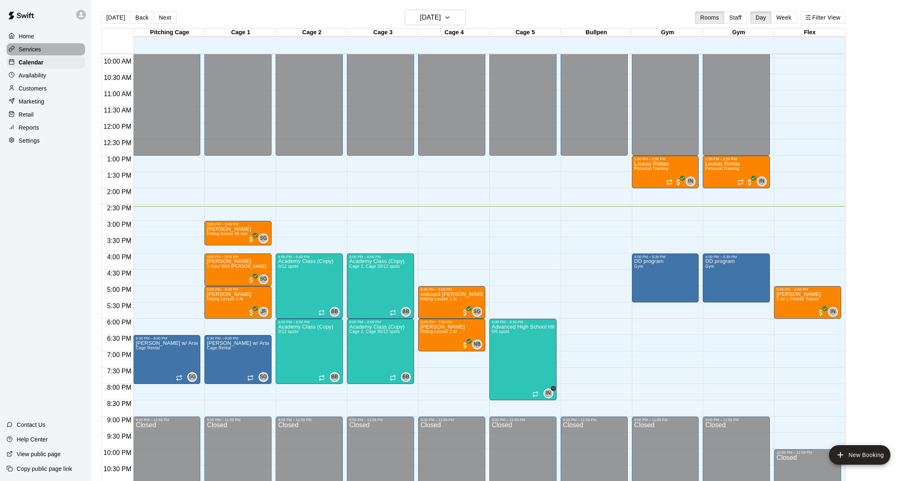
click at [66, 45] on div "Services" at bounding box center [46, 49] width 79 height 12
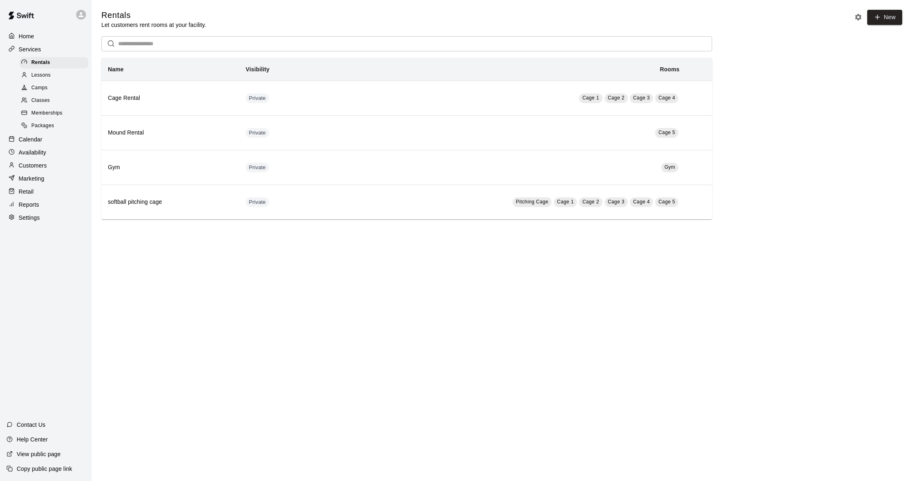
click at [70, 138] on div "Calendar" at bounding box center [46, 139] width 79 height 12
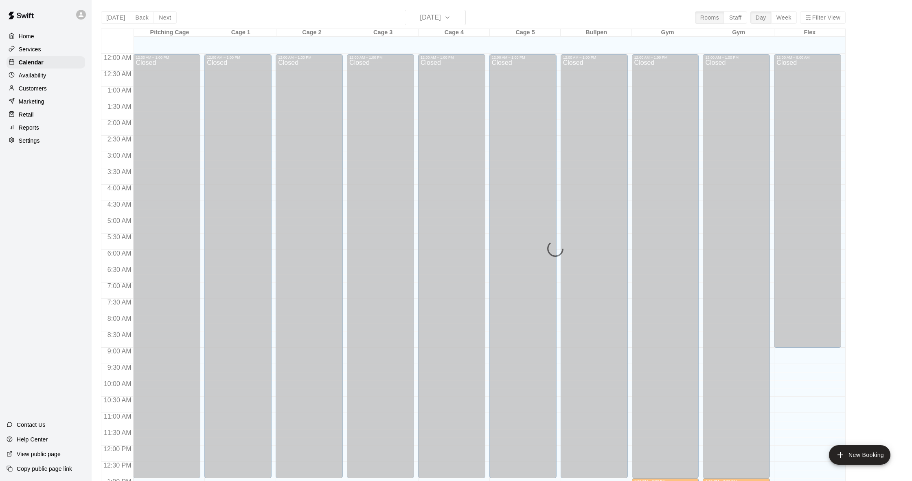
scroll to position [322, 0]
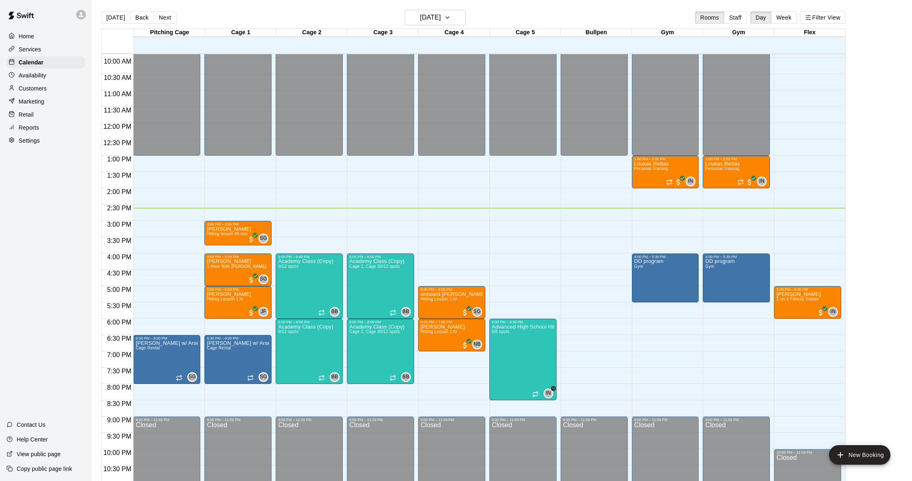
click at [56, 88] on div "Customers" at bounding box center [46, 88] width 79 height 12
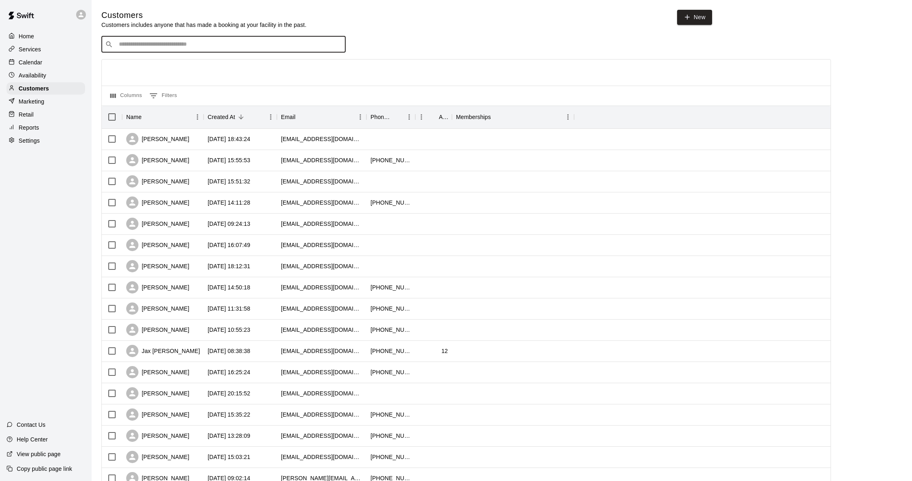
click at [217, 43] on input "Search customers by name or email" at bounding box center [230, 44] width 226 height 8
type input "****"
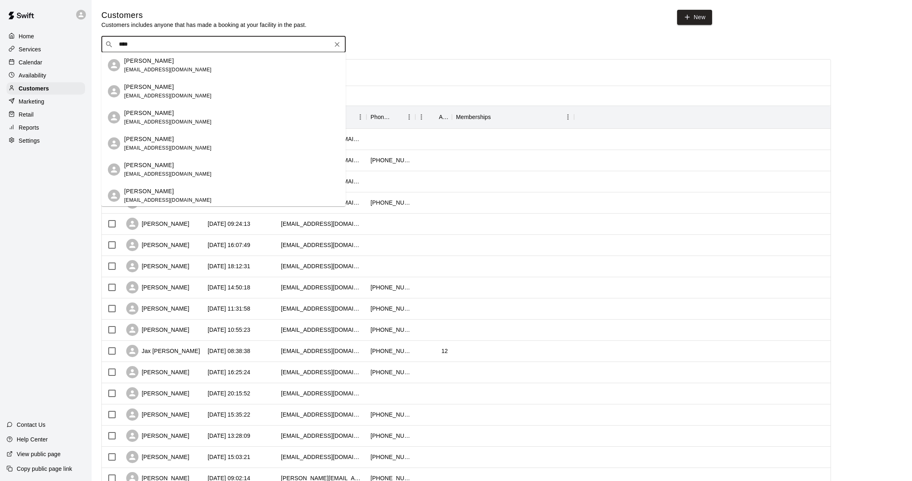
click at [154, 73] on div "Stephanie Robinson stephrobinson1218@yahoo.com" at bounding box center [168, 66] width 88 height 18
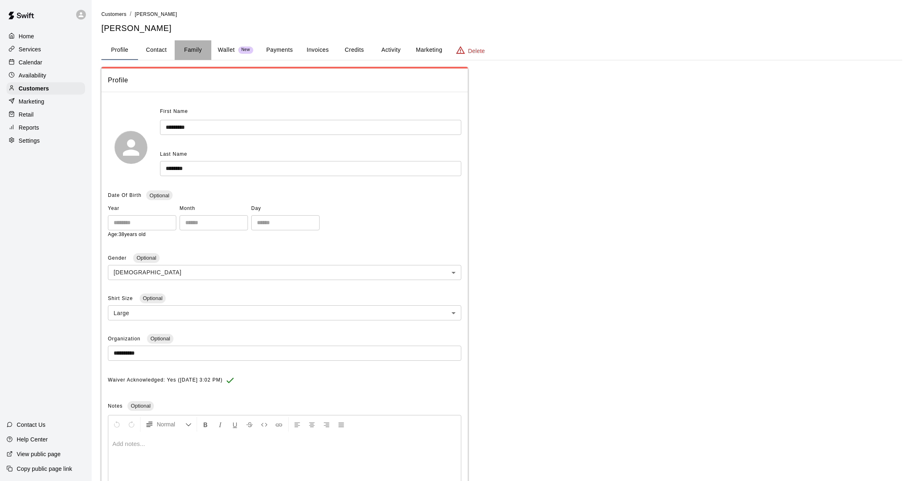
click at [187, 53] on button "Family" at bounding box center [193, 50] width 37 height 20
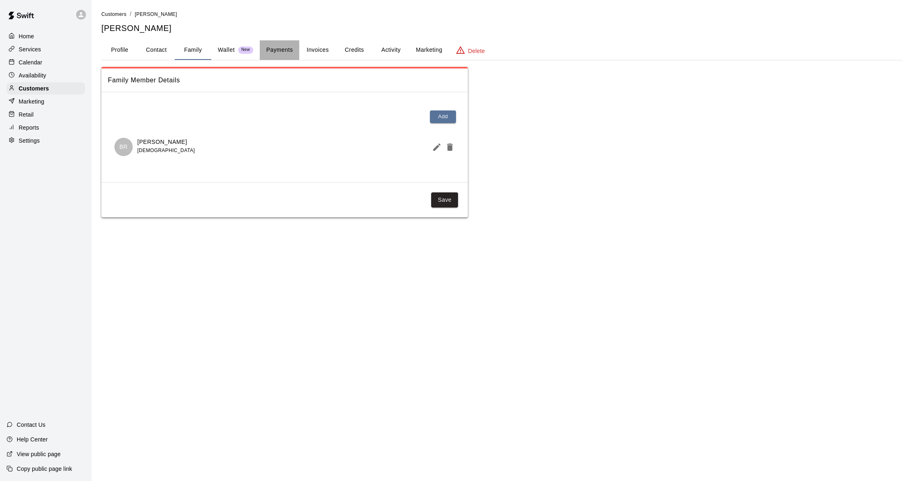
click at [262, 56] on button "Payments" at bounding box center [280, 50] width 40 height 20
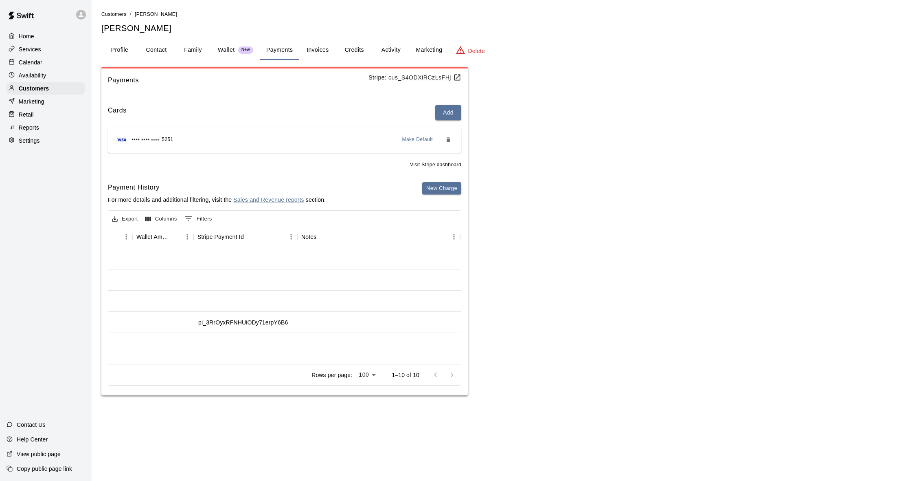
scroll to position [0, 743]
click at [265, 255] on div at bounding box center [246, 258] width 104 height 21
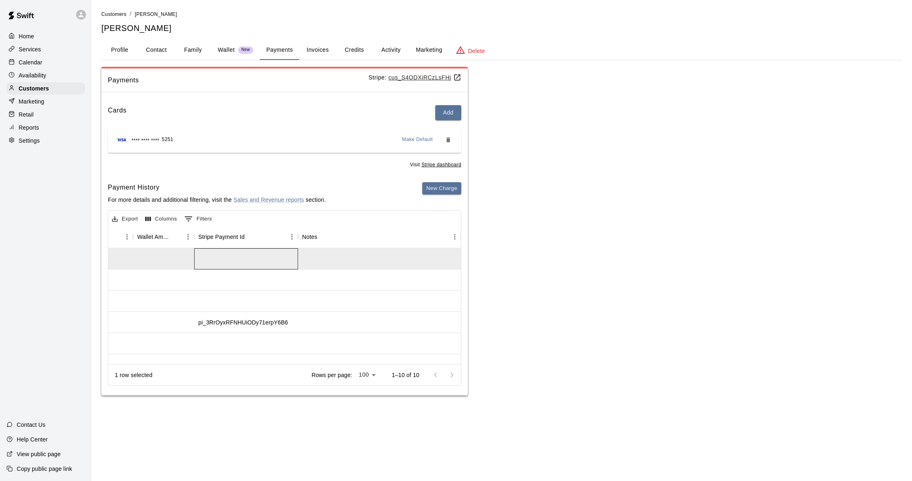
scroll to position [0, 0]
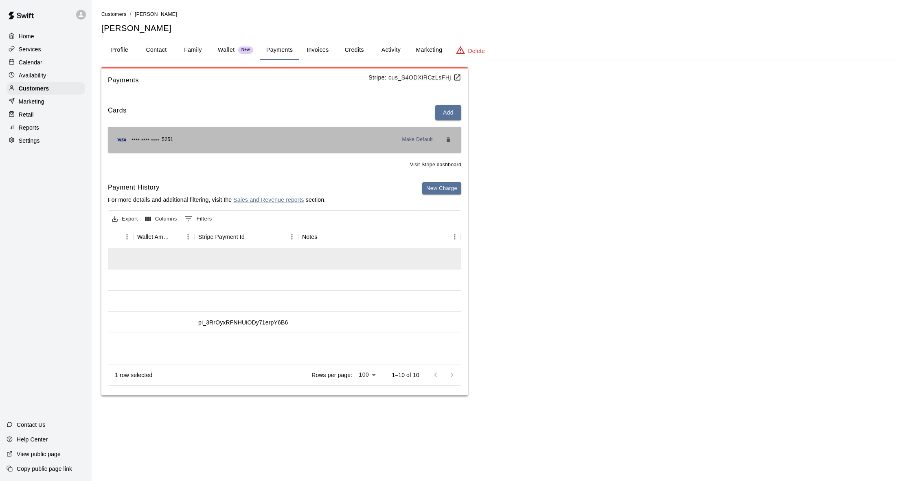
click at [285, 151] on div "**** **** **** 5251 Make Default" at bounding box center [285, 140] width 354 height 26
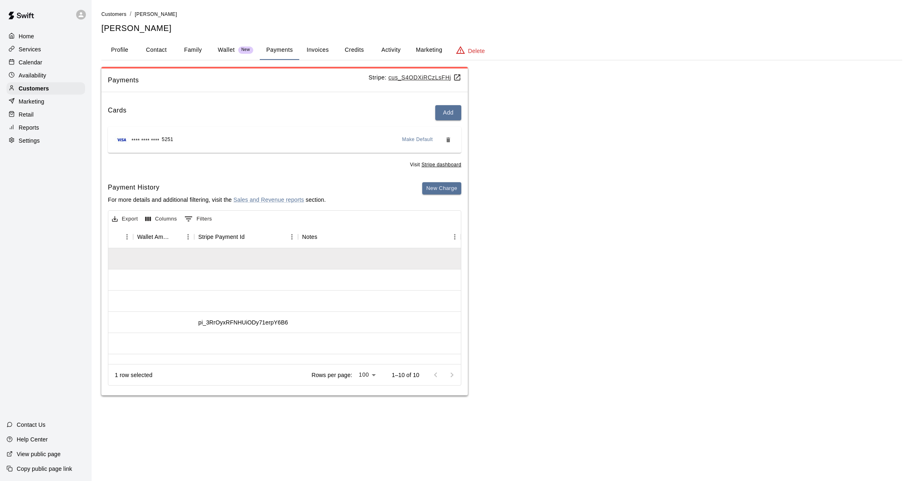
click at [326, 188] on h6 "Payment History" at bounding box center [217, 187] width 218 height 11
click at [345, 43] on button "Credits" at bounding box center [354, 50] width 37 height 20
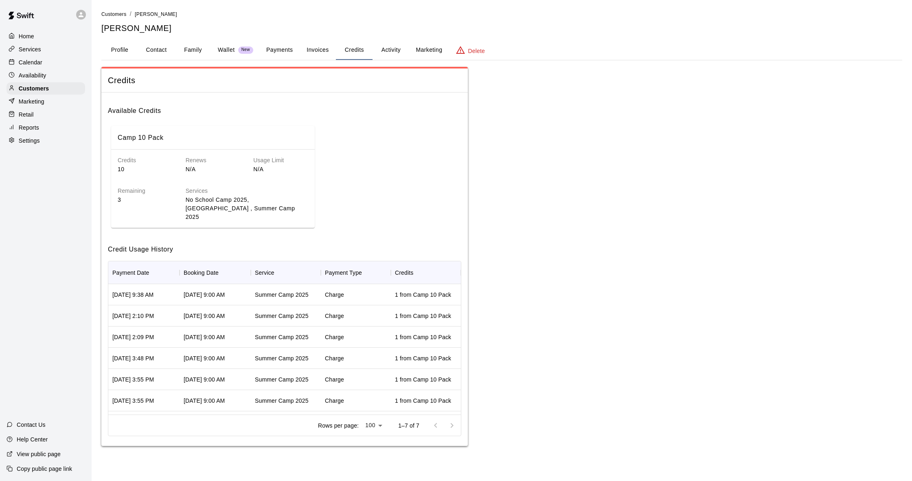
click at [233, 22] on div "Customers / Stephanie Robinson Stephanie Robinson" at bounding box center [501, 22] width 801 height 24
click at [42, 59] on p "Calendar" at bounding box center [31, 62] width 24 height 8
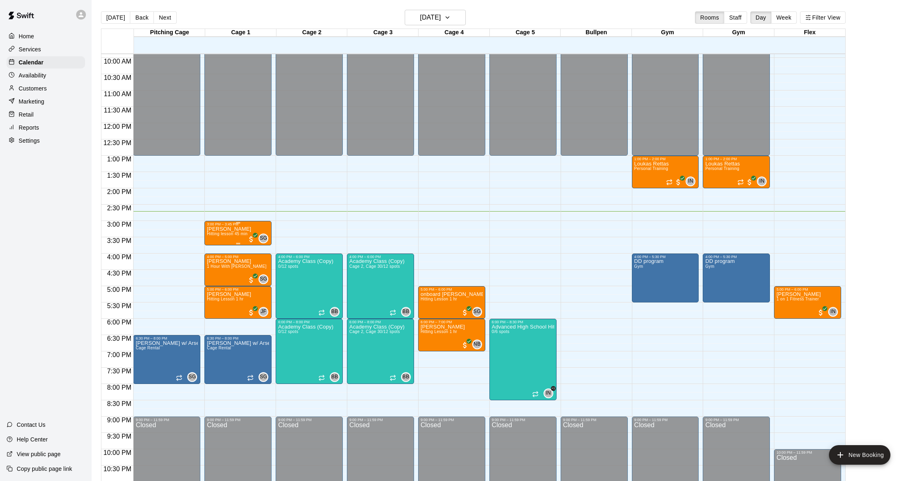
scroll to position [333, 0]
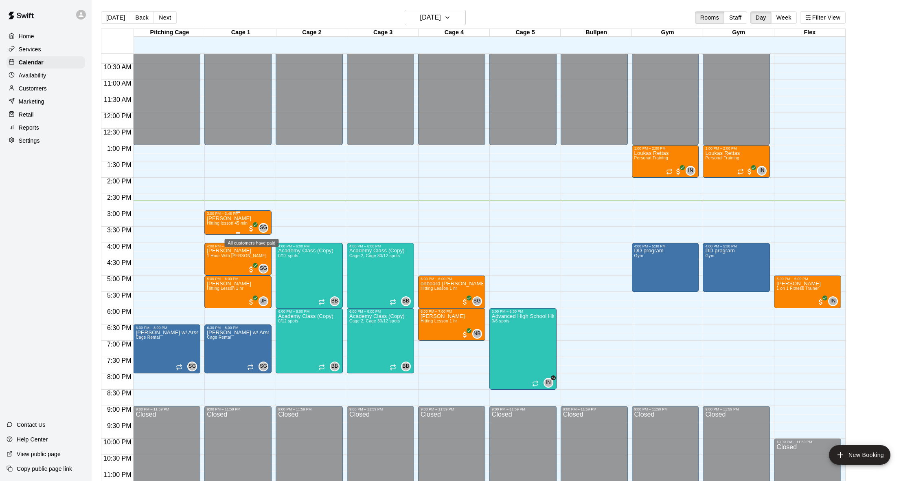
click at [251, 231] on body "Home Services Calendar Availability Customers Marketing Retail Reports Settings…" at bounding box center [456, 247] width 912 height 494
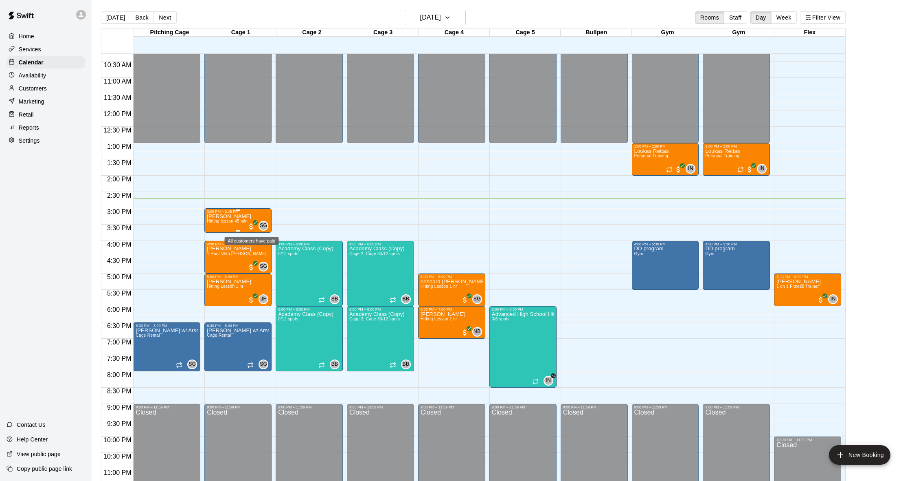
click at [251, 224] on span "All customers have paid" at bounding box center [251, 226] width 8 height 8
click at [380, 220] on div at bounding box center [456, 240] width 912 height 481
click at [37, 89] on p "Customers" at bounding box center [33, 88] width 28 height 8
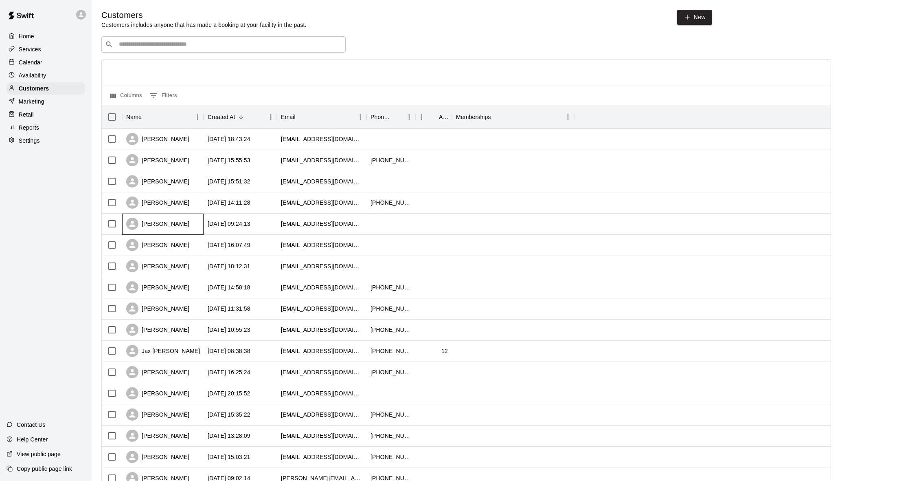
click at [183, 222] on div "[PERSON_NAME]" at bounding box center [157, 224] width 63 height 12
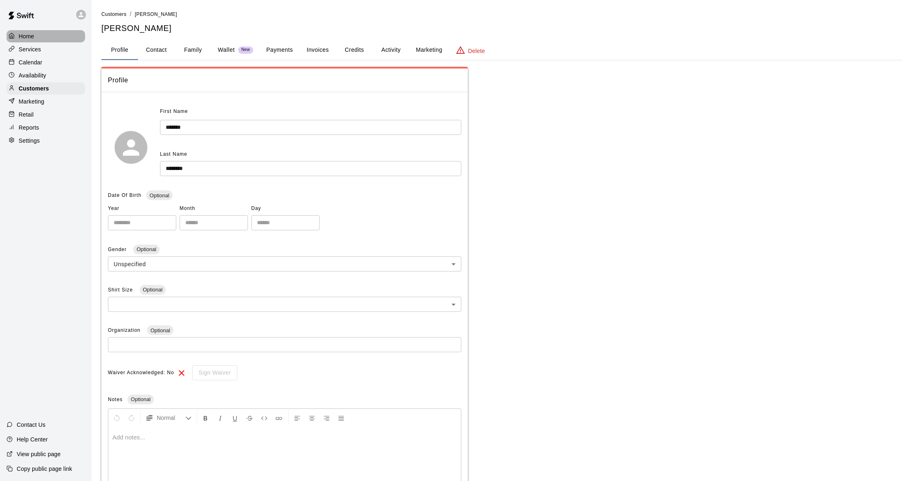
click at [23, 36] on p "Home" at bounding box center [26, 36] width 15 height 8
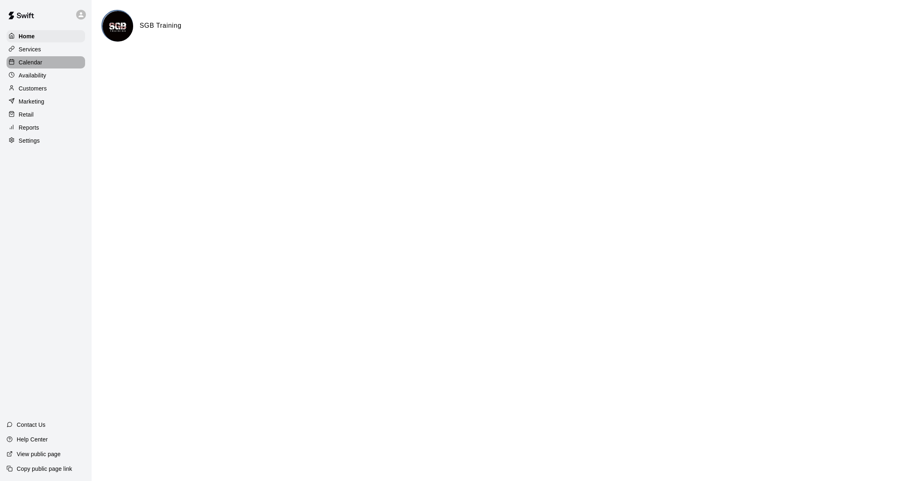
click at [34, 62] on p "Calendar" at bounding box center [31, 62] width 24 height 8
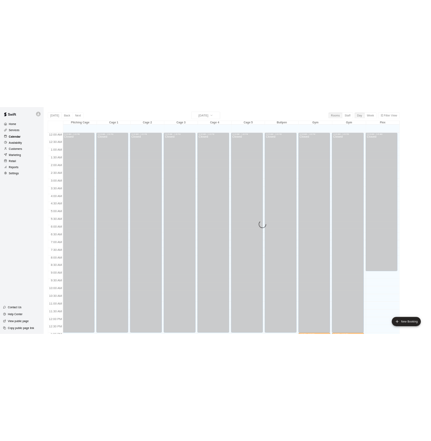
scroll to position [322, 0]
